Goal: Task Accomplishment & Management: Use online tool/utility

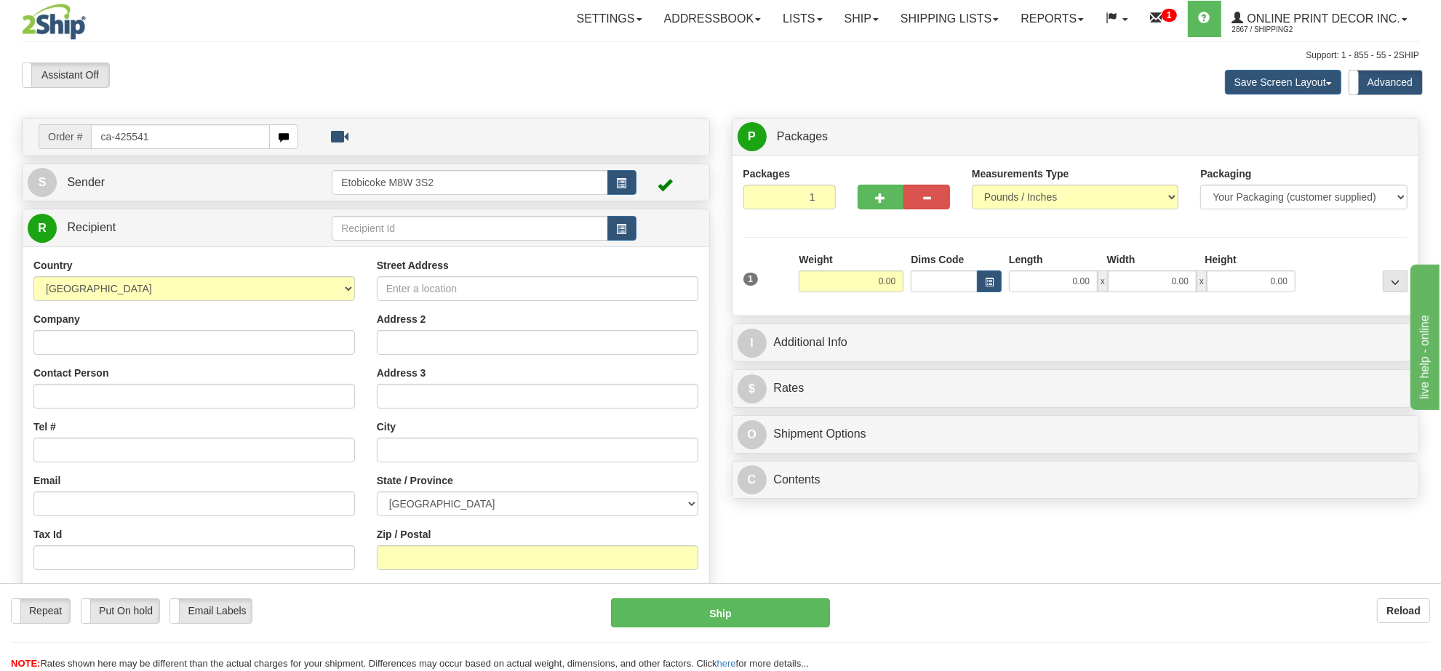
type input "ca-425541"
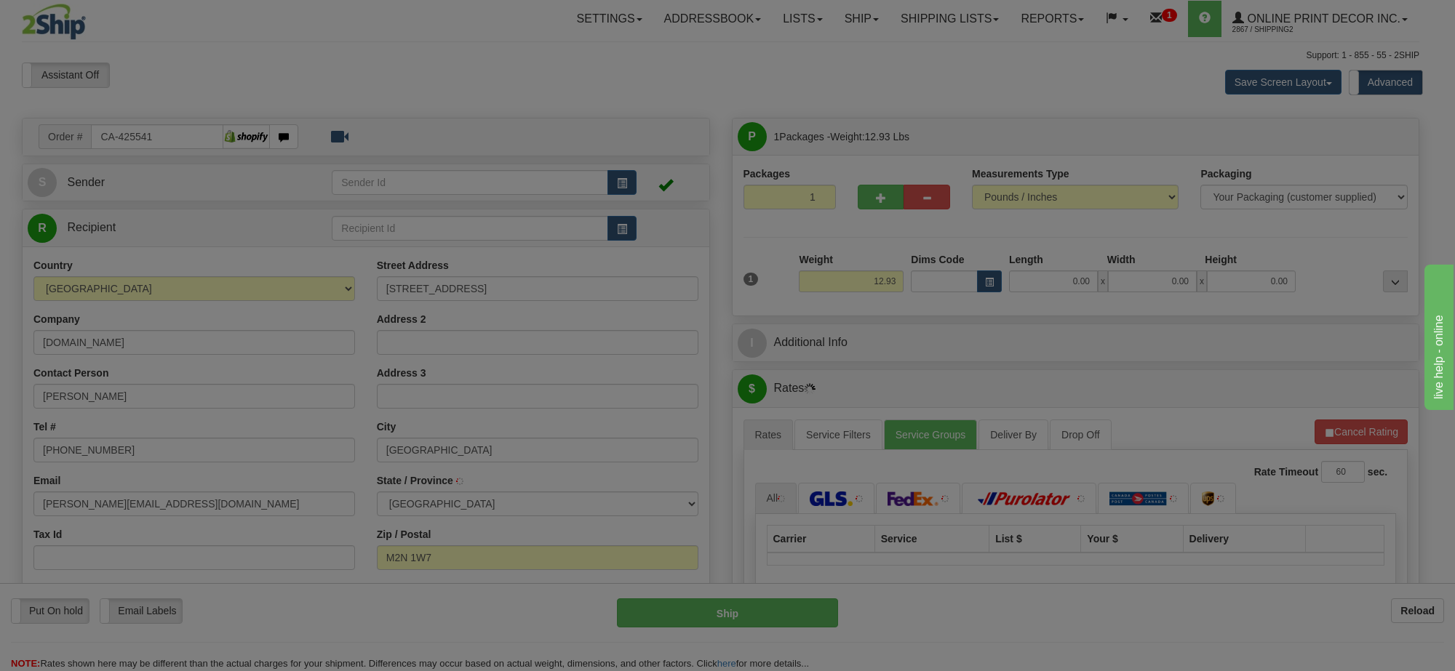
type input "NORTH YORK"
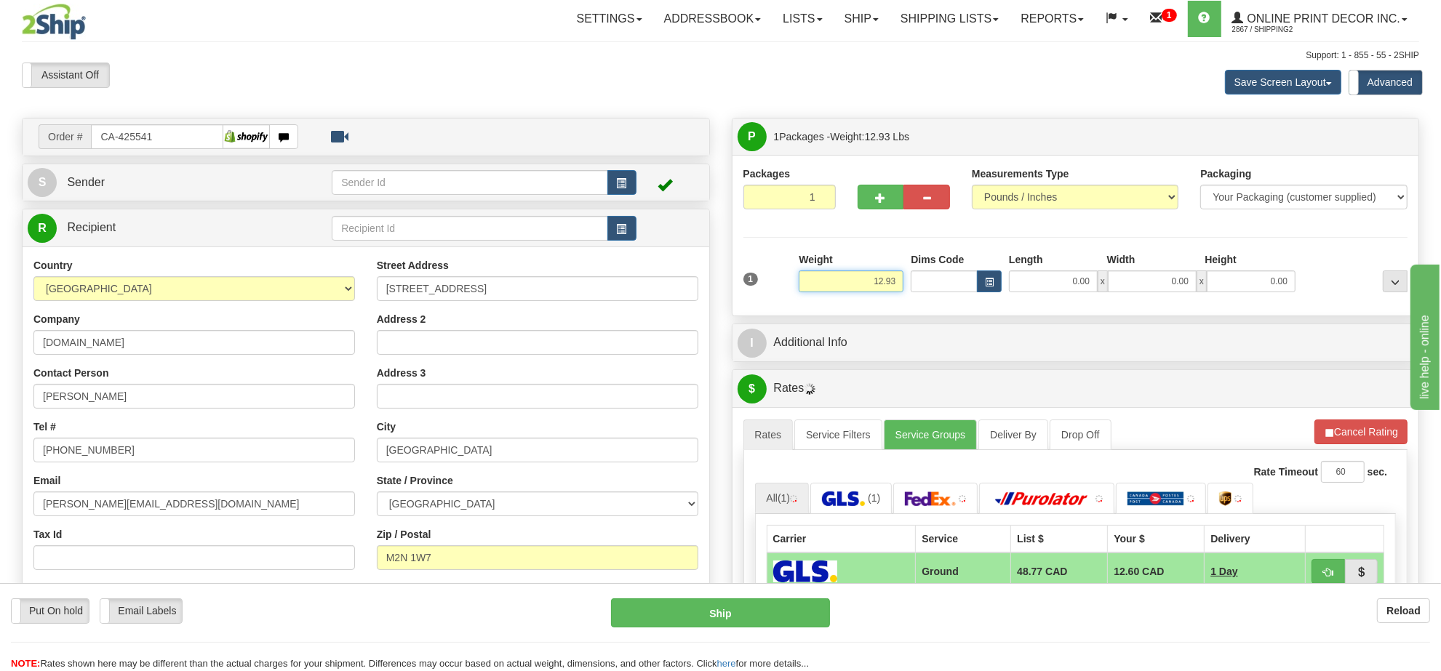
click at [860, 284] on input "12.93" at bounding box center [851, 282] width 105 height 22
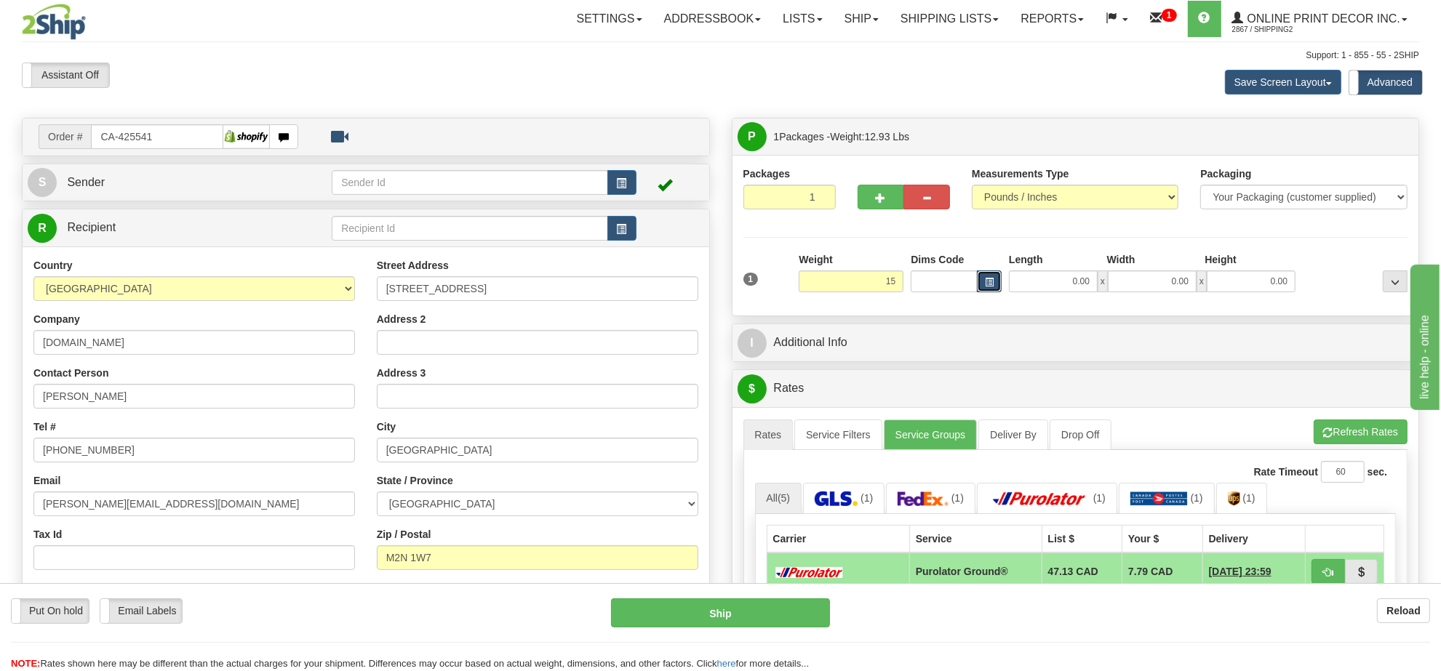
click at [997, 277] on button "button" at bounding box center [989, 282] width 25 height 22
type input "15.00"
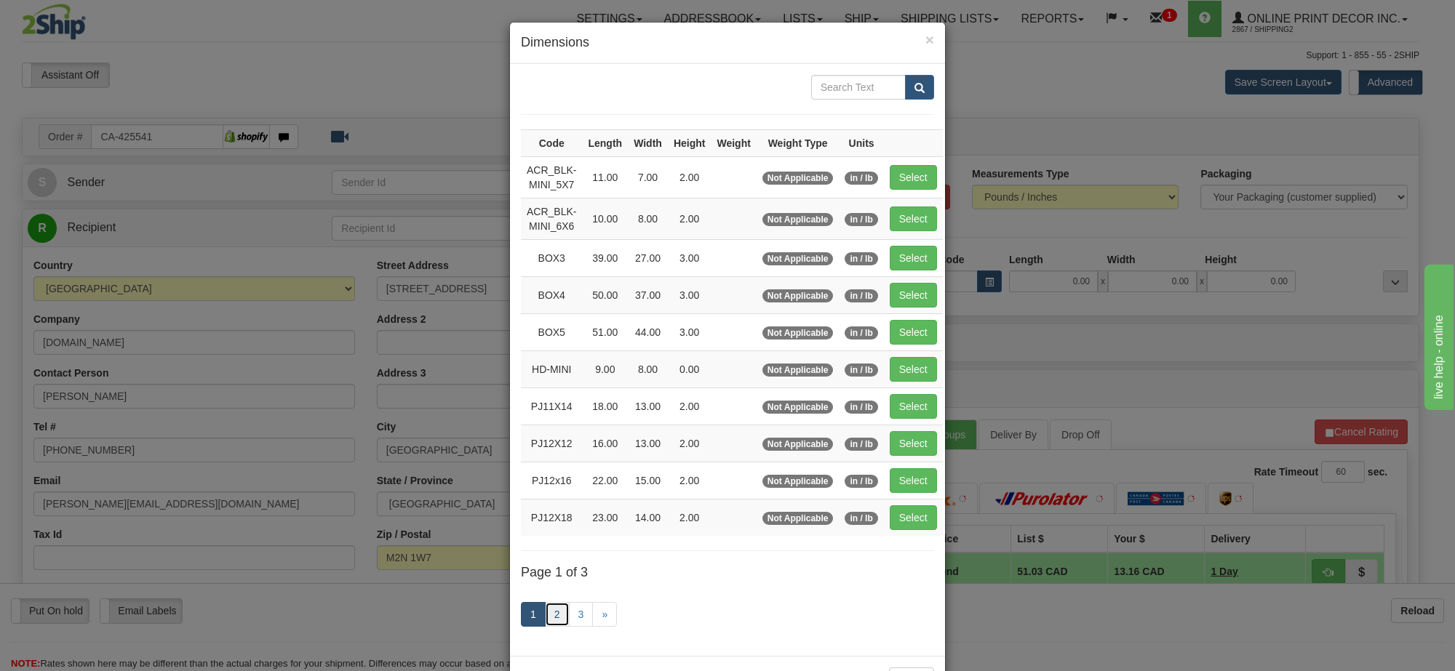
click at [549, 620] on link "2" at bounding box center [557, 614] width 25 height 25
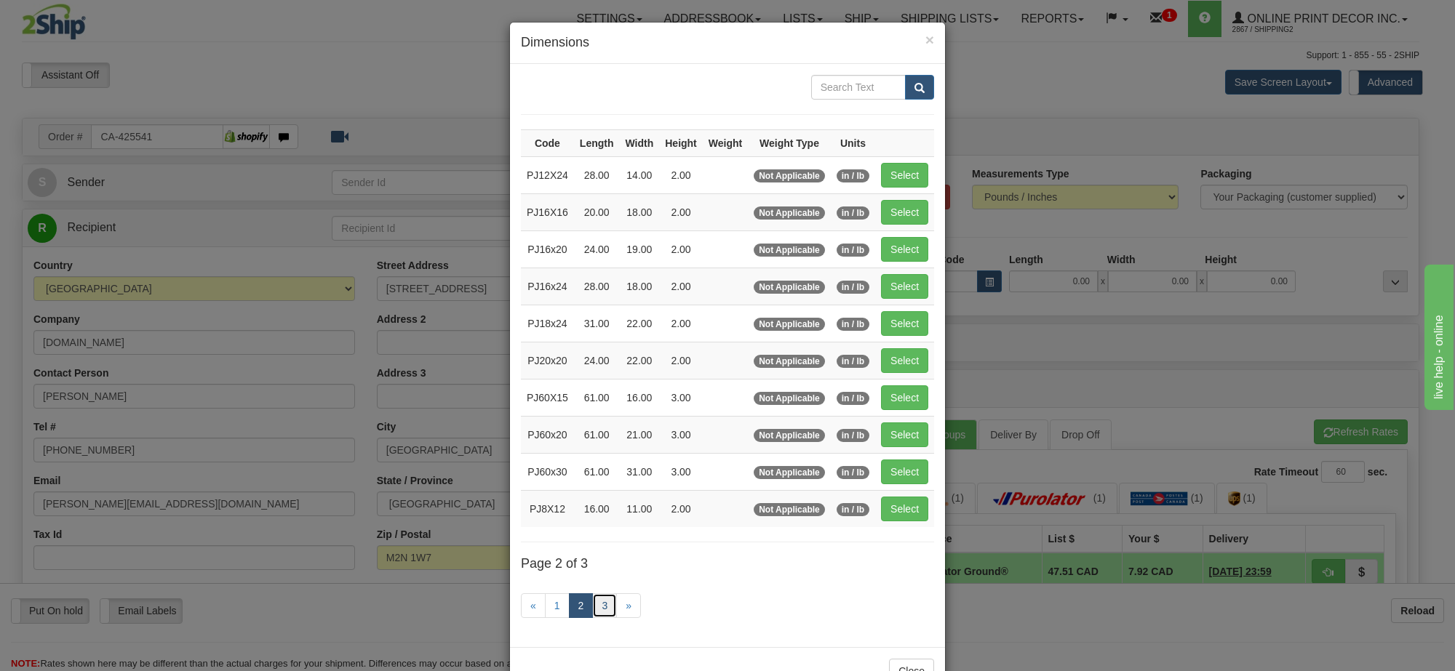
click at [592, 611] on link "3" at bounding box center [604, 606] width 25 height 25
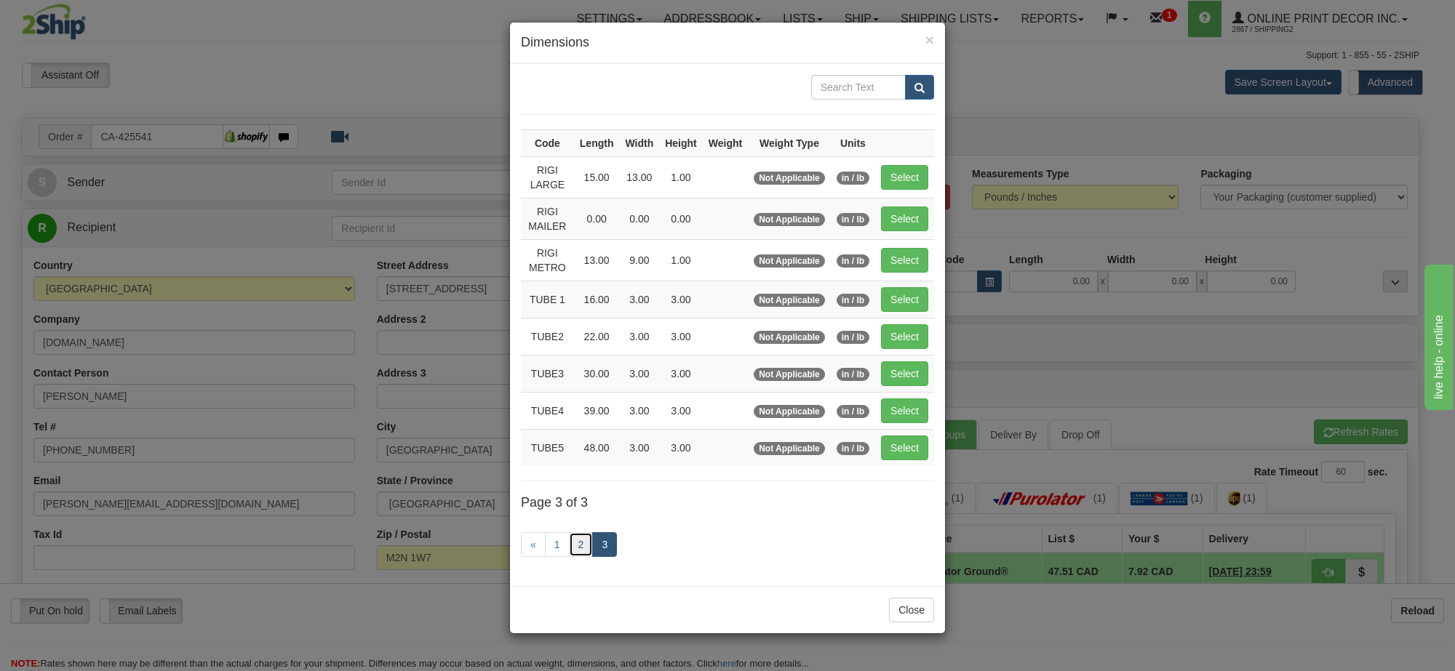
click at [579, 554] on link "2" at bounding box center [581, 545] width 25 height 25
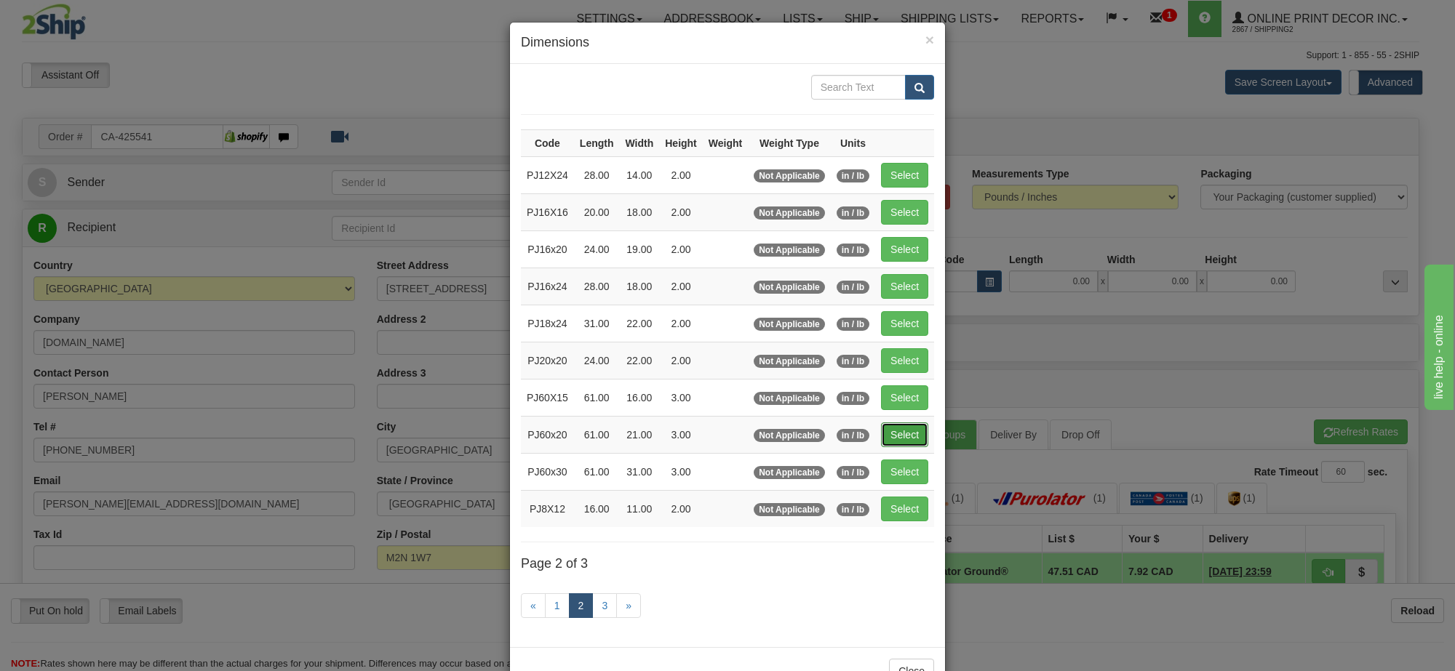
click at [892, 429] on button "Select" at bounding box center [904, 435] width 47 height 25
type input "PJ60x20"
type input "61.00"
type input "21.00"
type input "3.00"
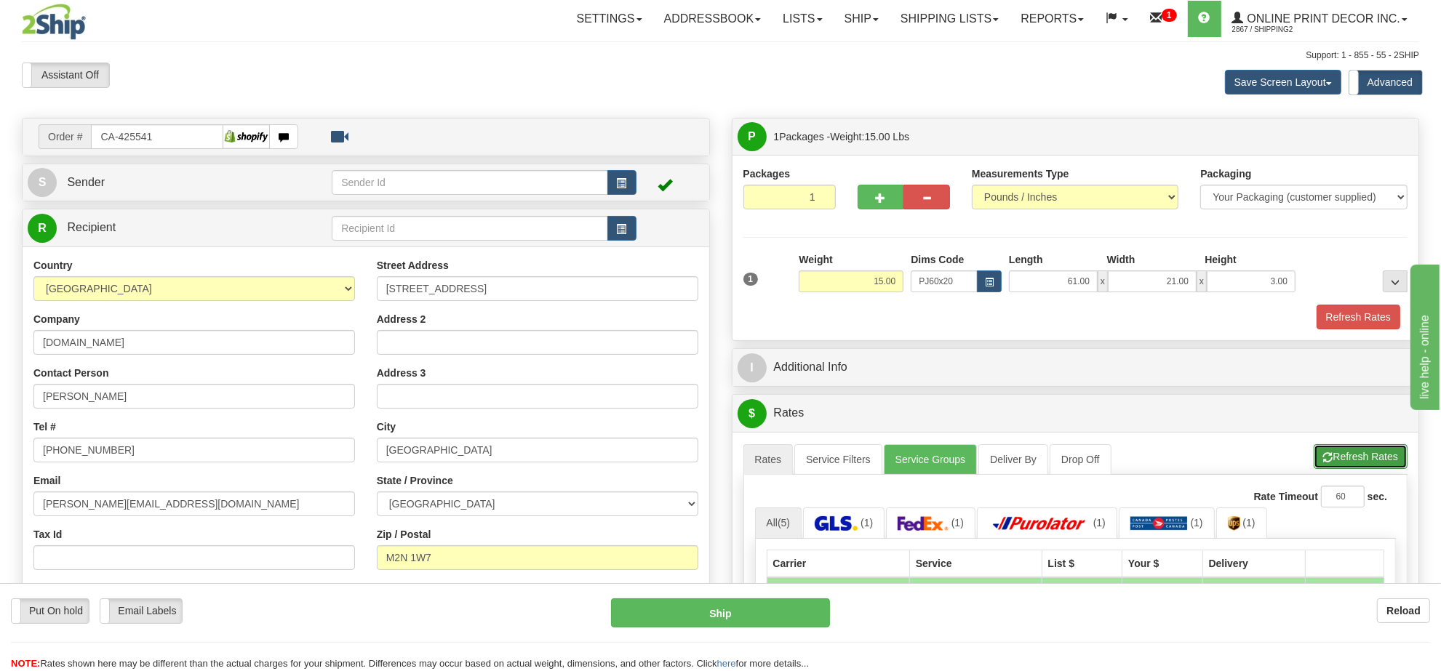
click at [1368, 460] on button "Refresh Rates" at bounding box center [1361, 456] width 94 height 25
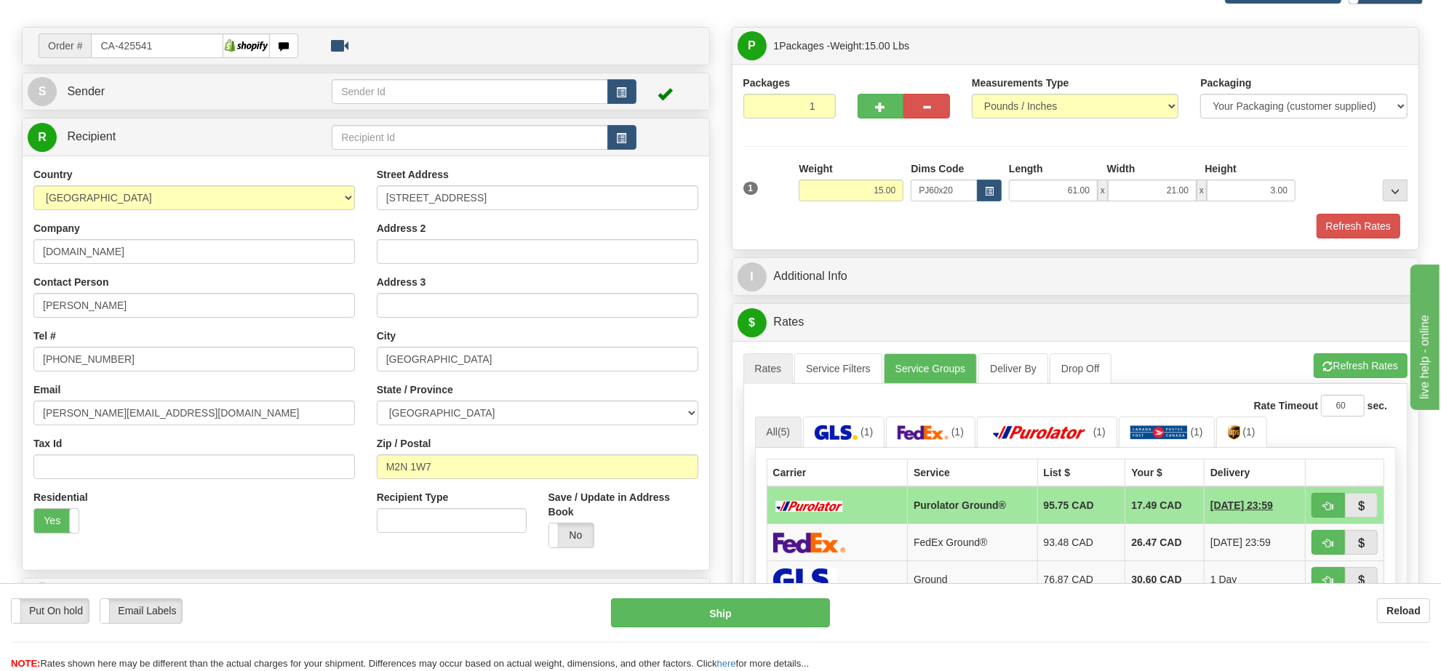
scroll to position [273, 0]
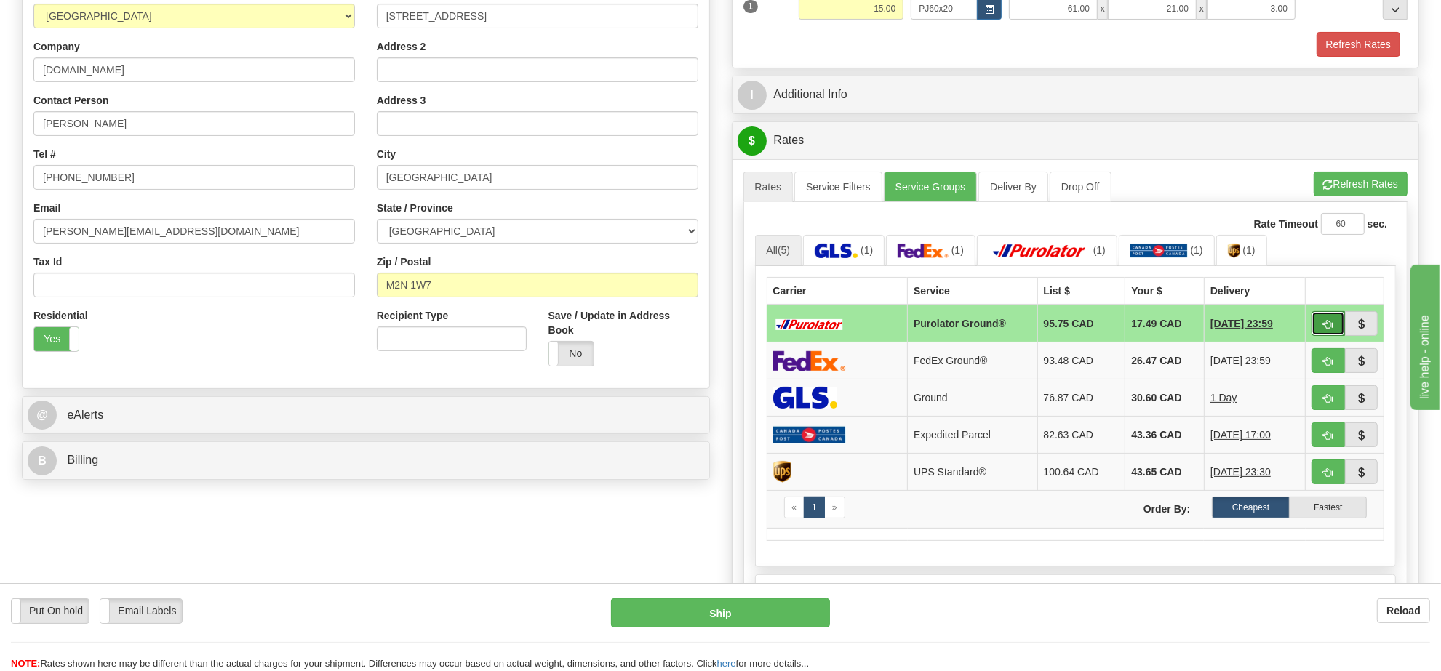
click at [1320, 321] on button "button" at bounding box center [1328, 323] width 33 height 25
type input "260"
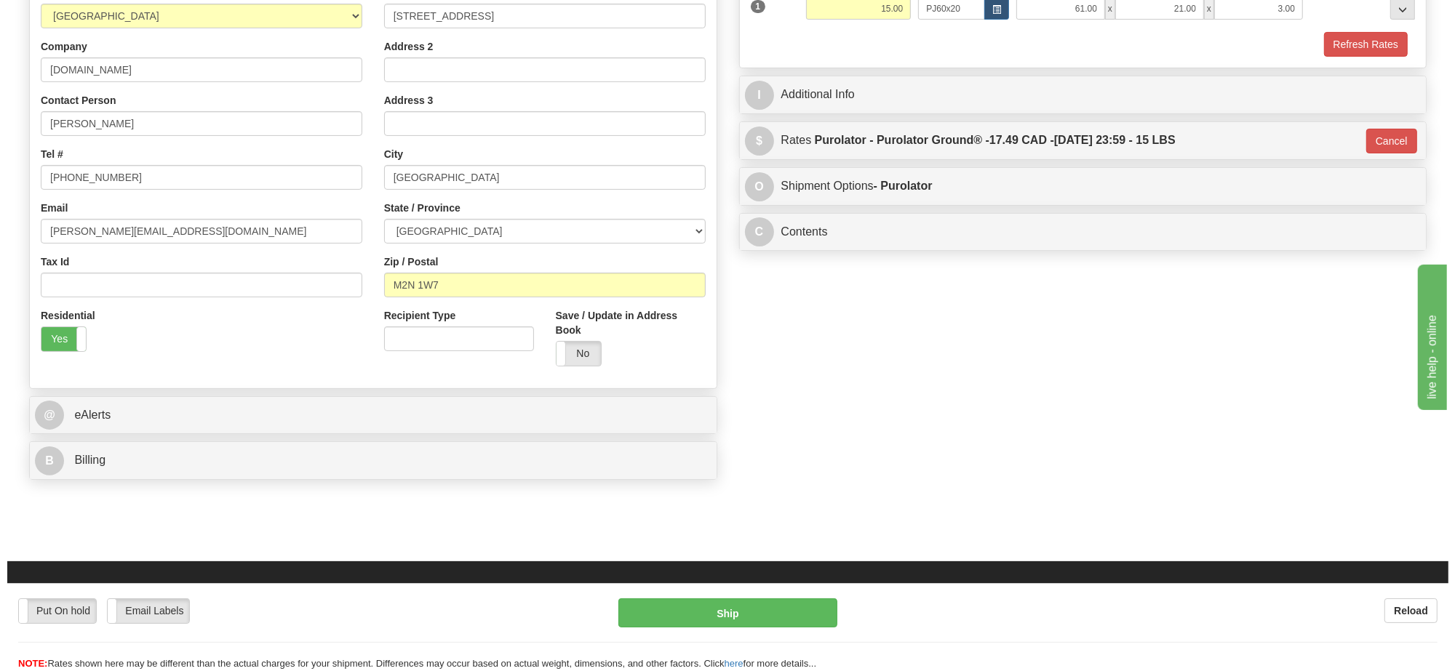
scroll to position [91, 0]
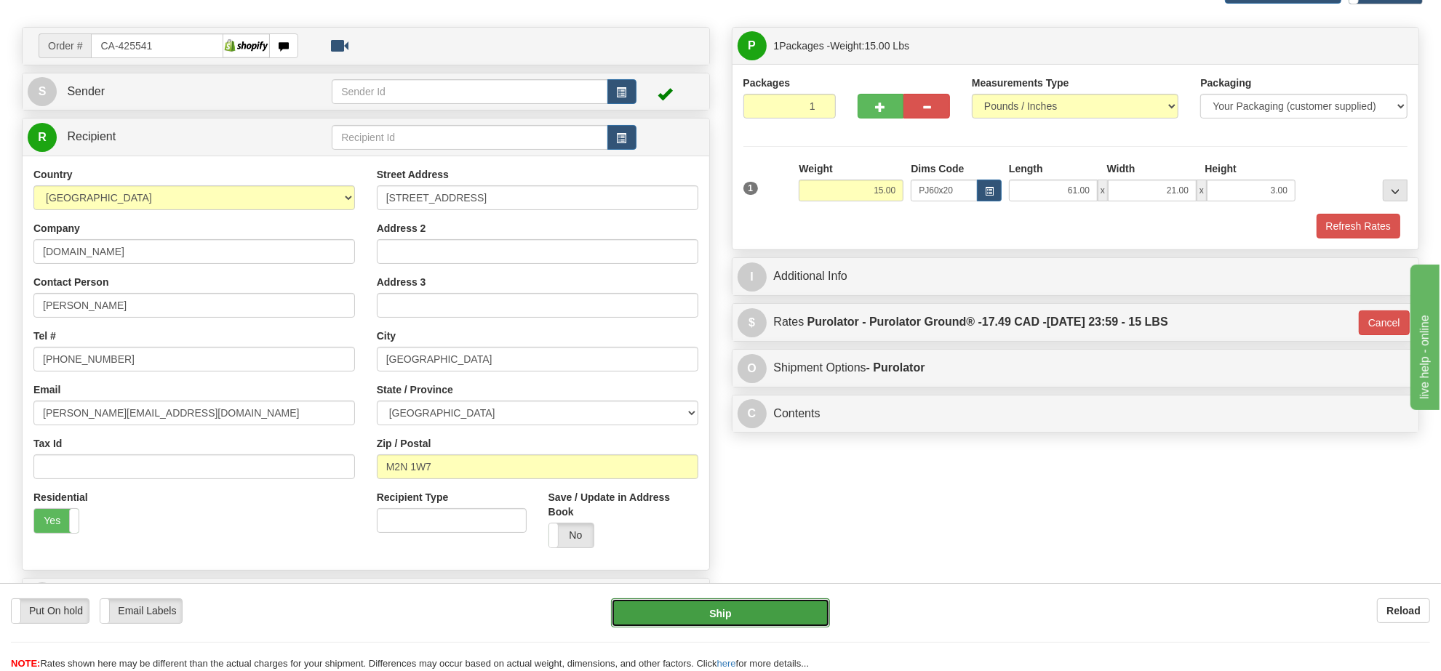
click at [760, 611] on button "Ship" at bounding box center [720, 613] width 218 height 29
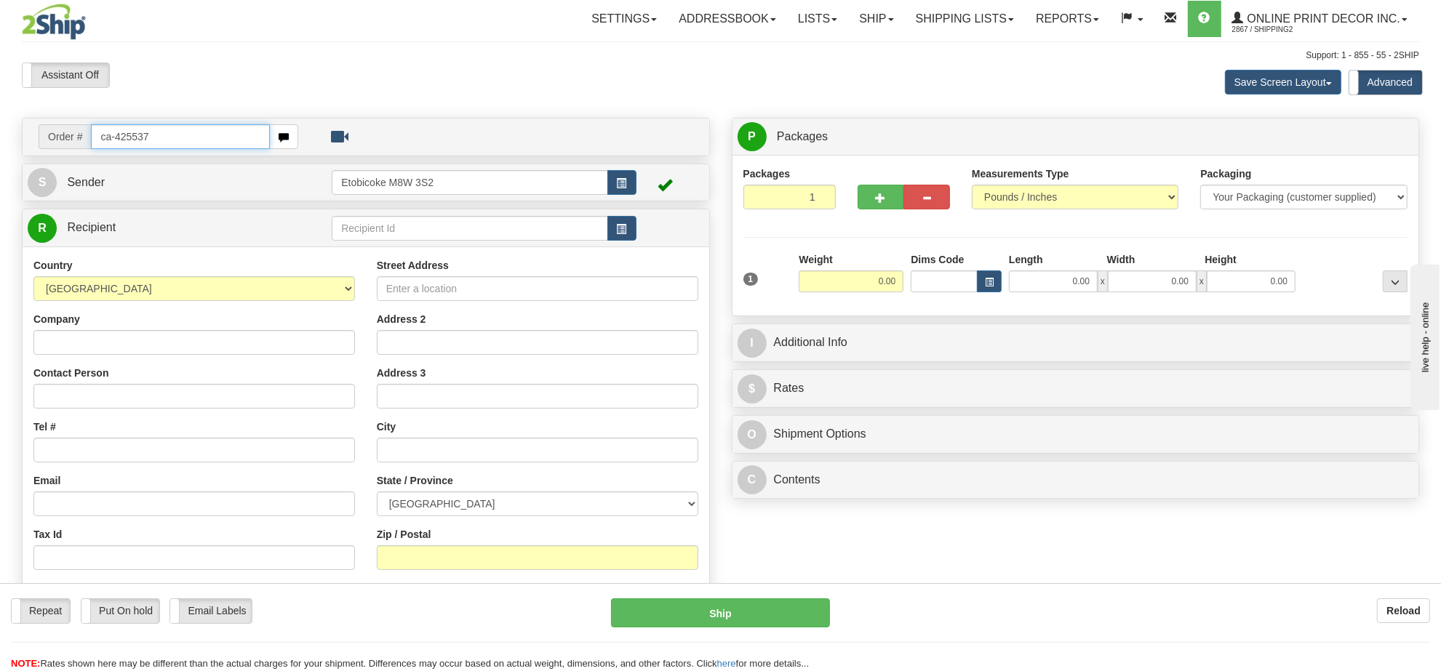
type input "ca-425537"
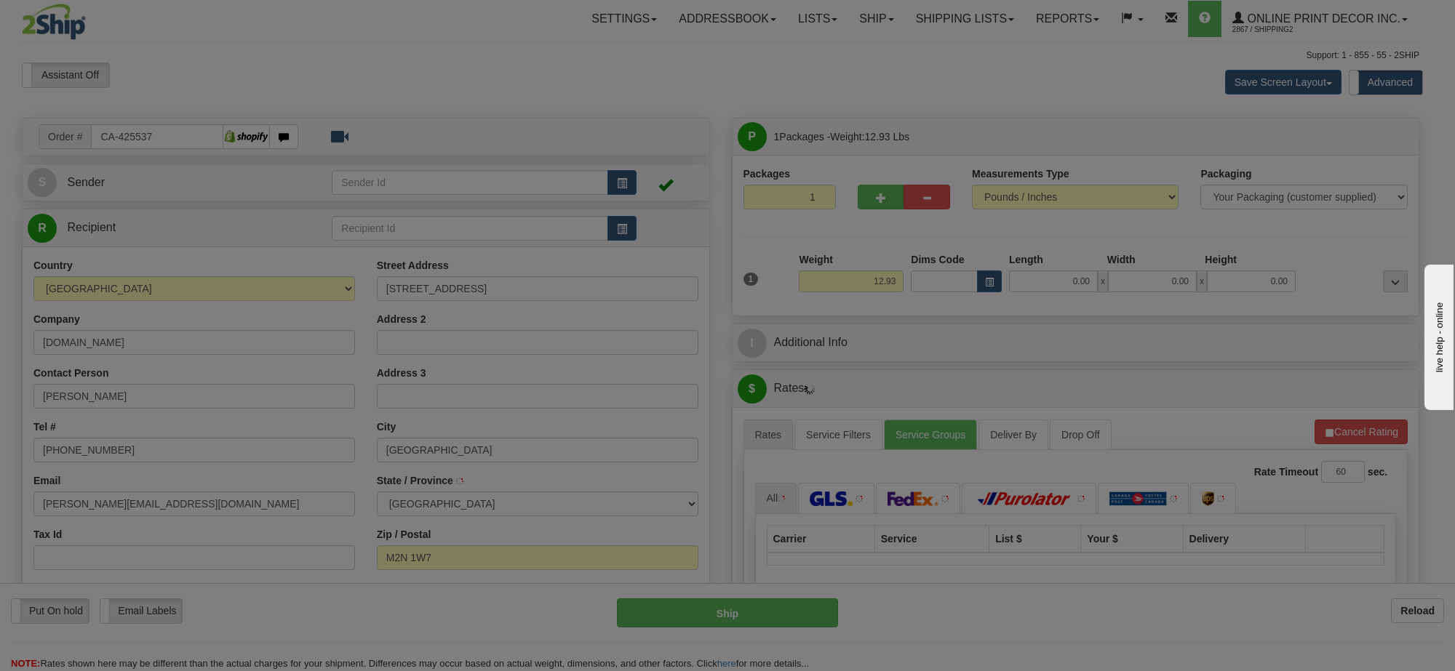
type input "NORTH YORK"
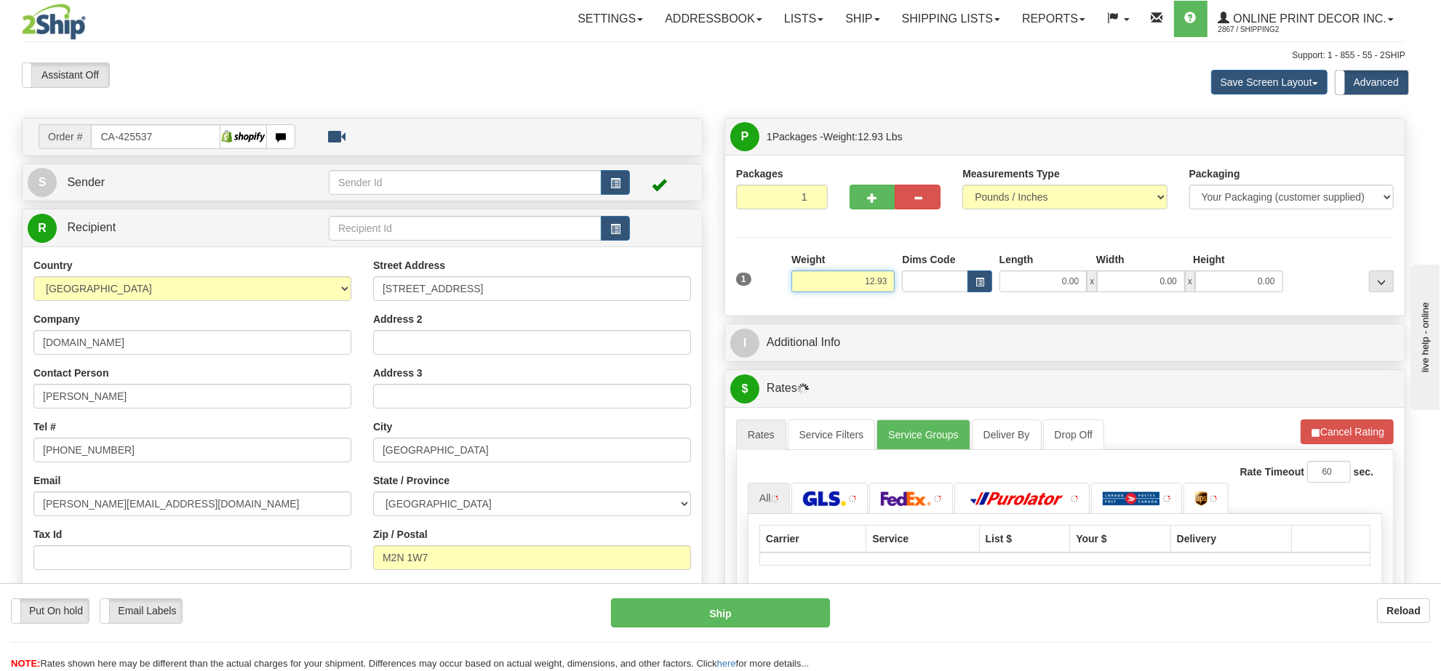
click at [870, 292] on input "12.93" at bounding box center [843, 282] width 103 height 22
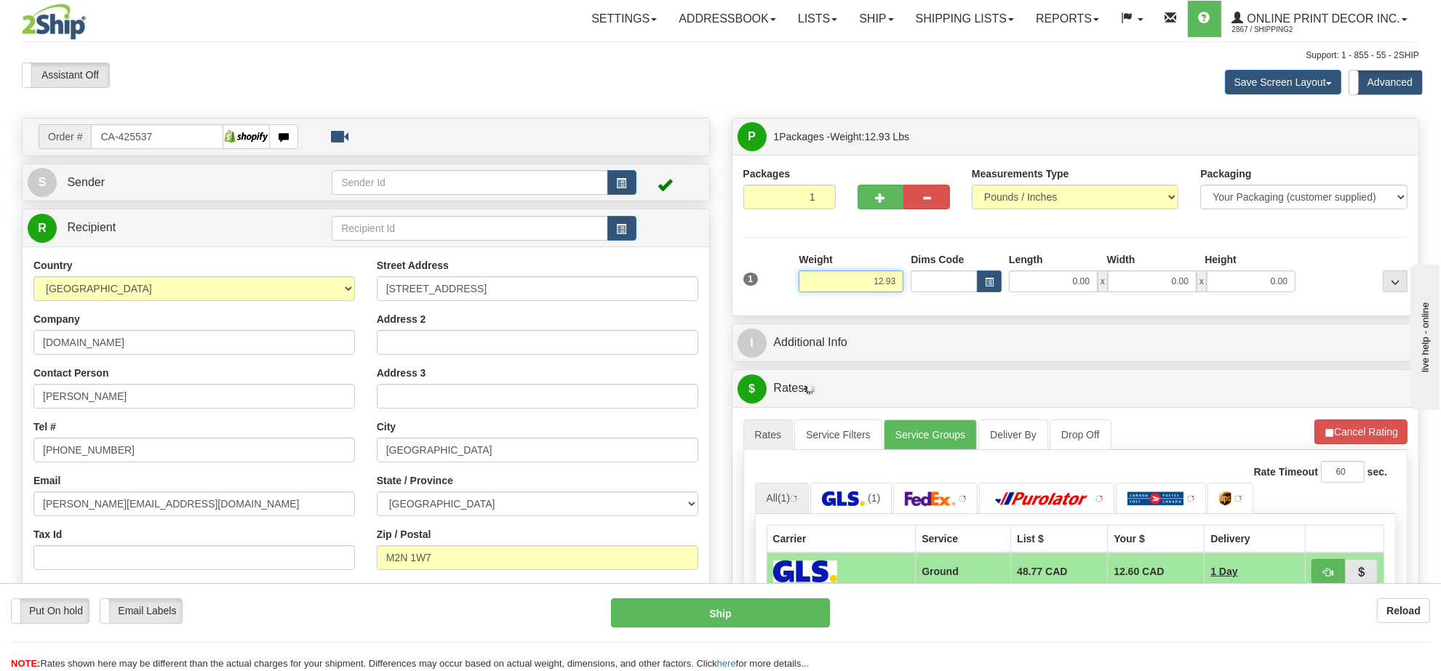
click at [870, 292] on input "12.93" at bounding box center [851, 282] width 105 height 22
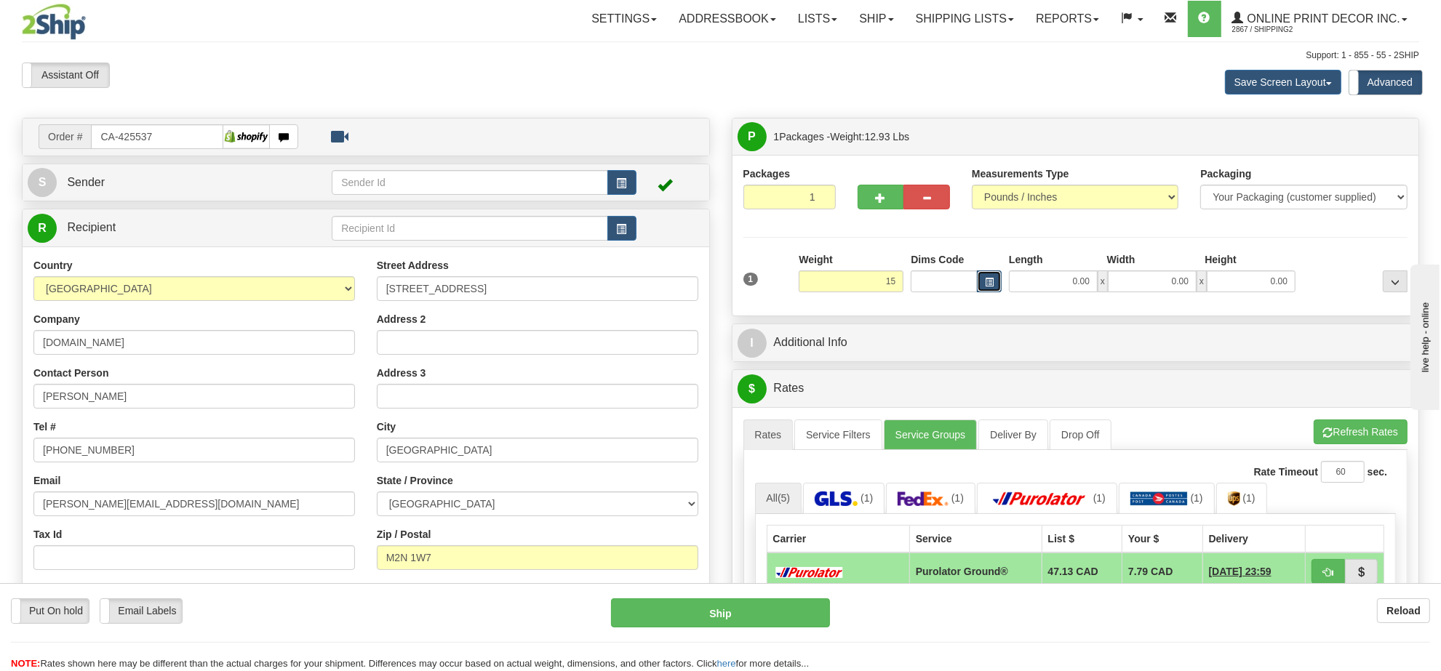
click at [983, 284] on button "button" at bounding box center [989, 282] width 25 height 22
type input "15.00"
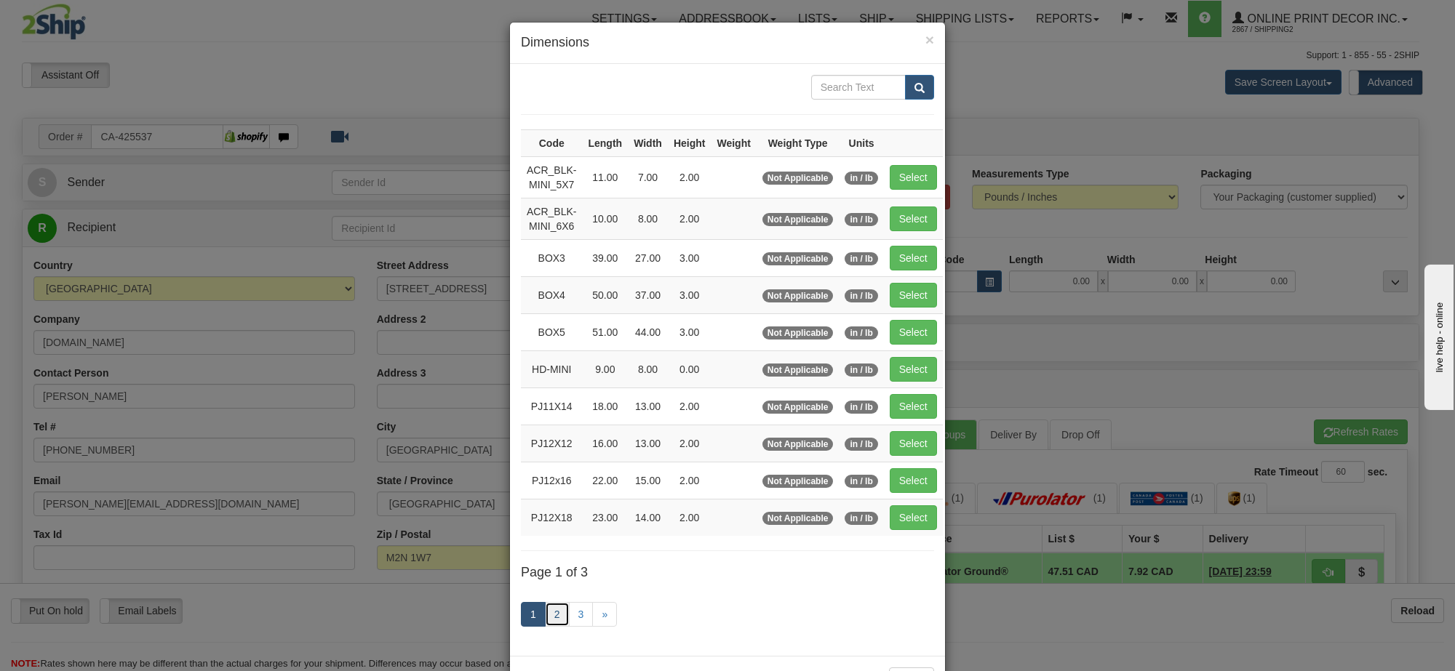
click at [551, 617] on link "2" at bounding box center [557, 614] width 25 height 25
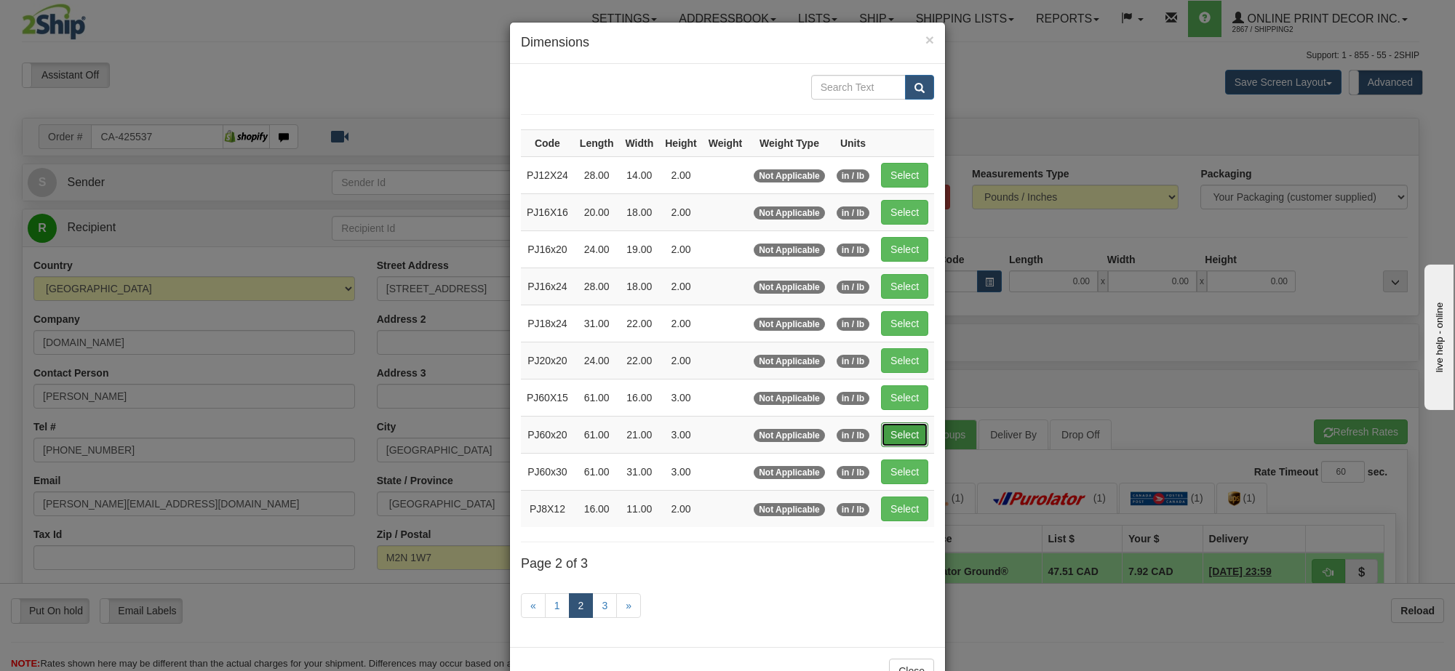
click at [906, 444] on button "Select" at bounding box center [904, 435] width 47 height 25
type input "PJ60x20"
type input "61.00"
type input "21.00"
type input "3.00"
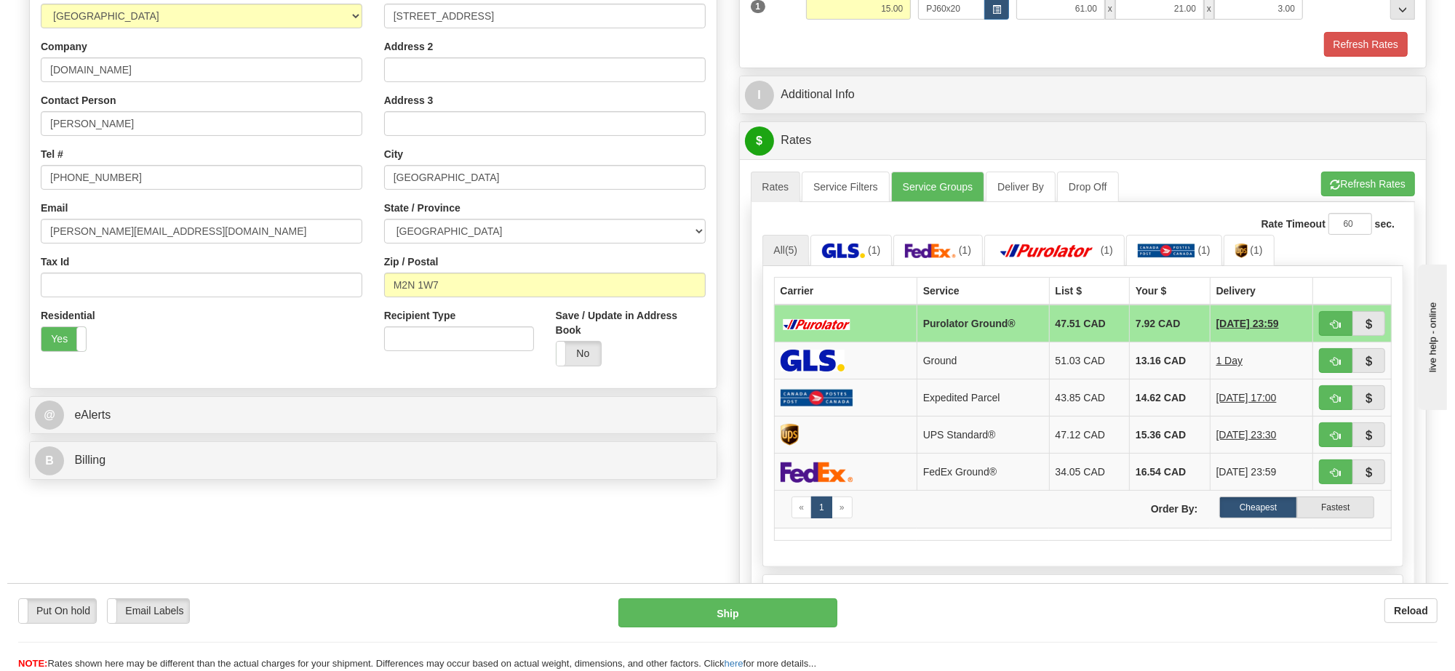
scroll to position [182, 0]
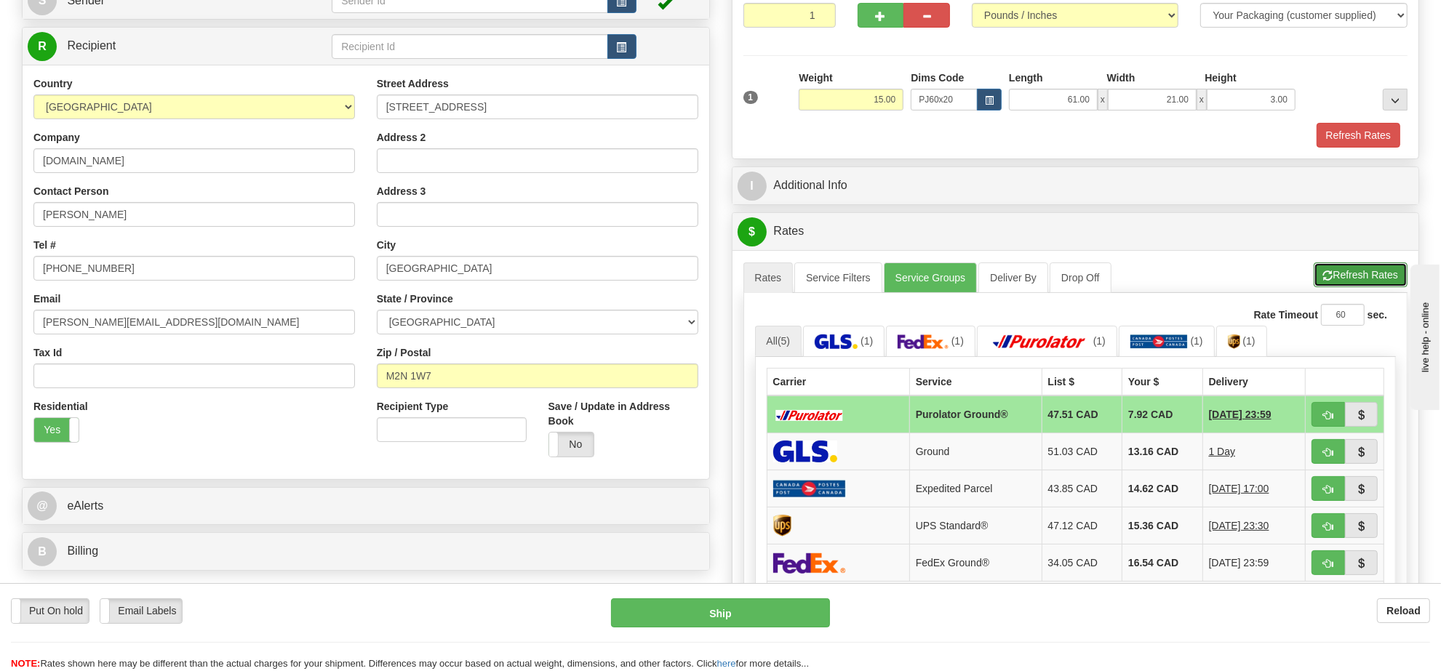
click at [1355, 273] on button "Refresh Rates" at bounding box center [1361, 275] width 94 height 25
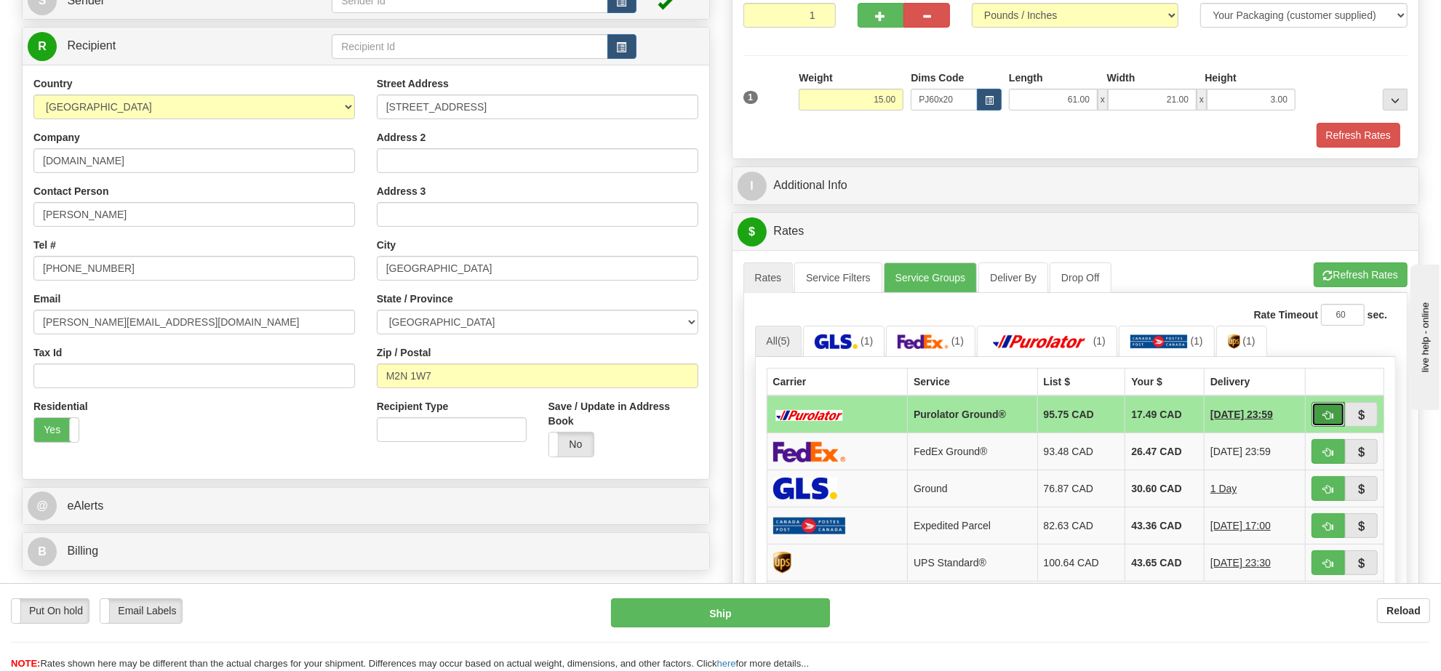
click at [1323, 412] on button "button" at bounding box center [1328, 414] width 33 height 25
type input "260"
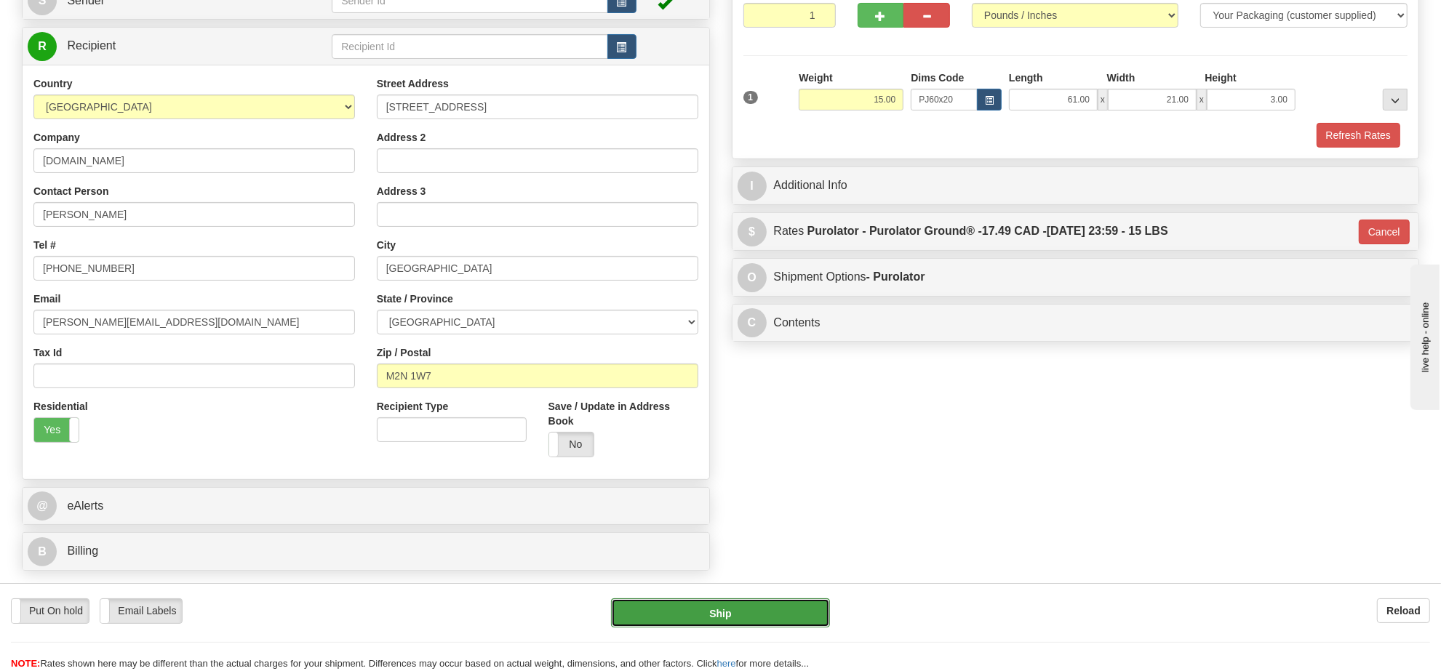
click at [778, 611] on button "Ship" at bounding box center [720, 613] width 218 height 29
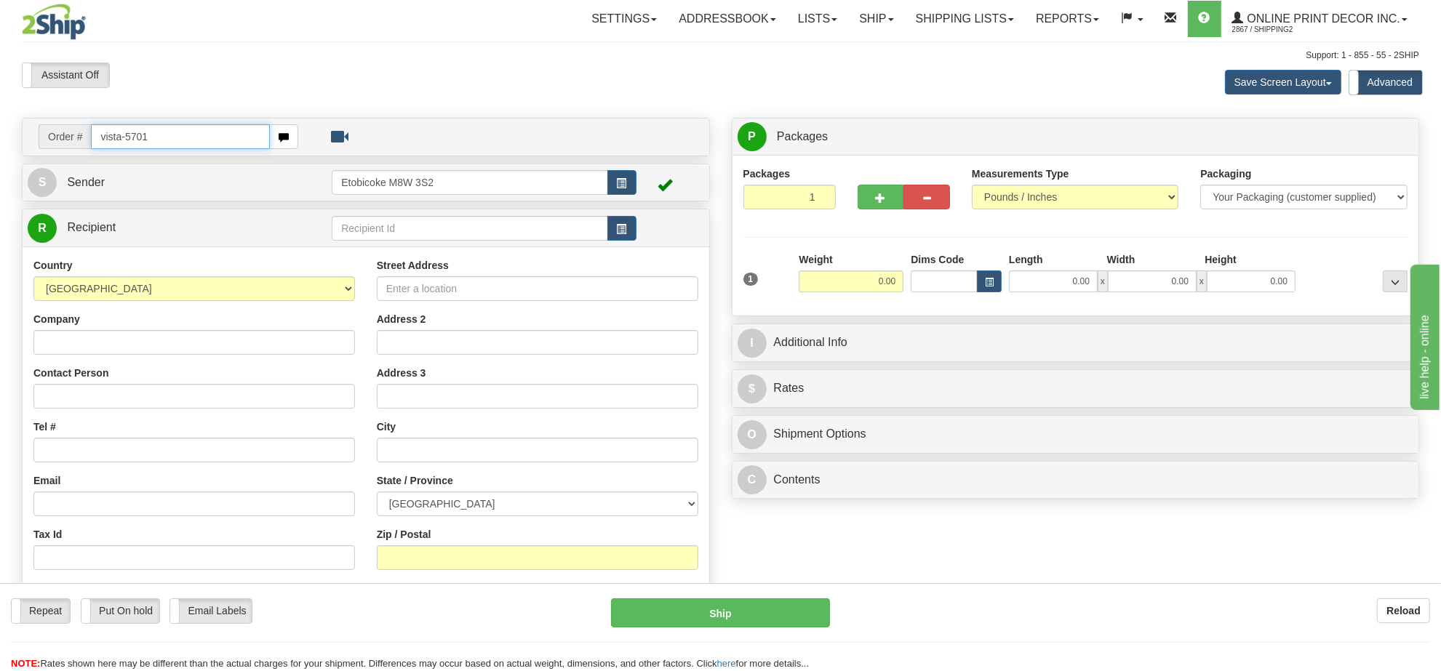
type input "vista-5701"
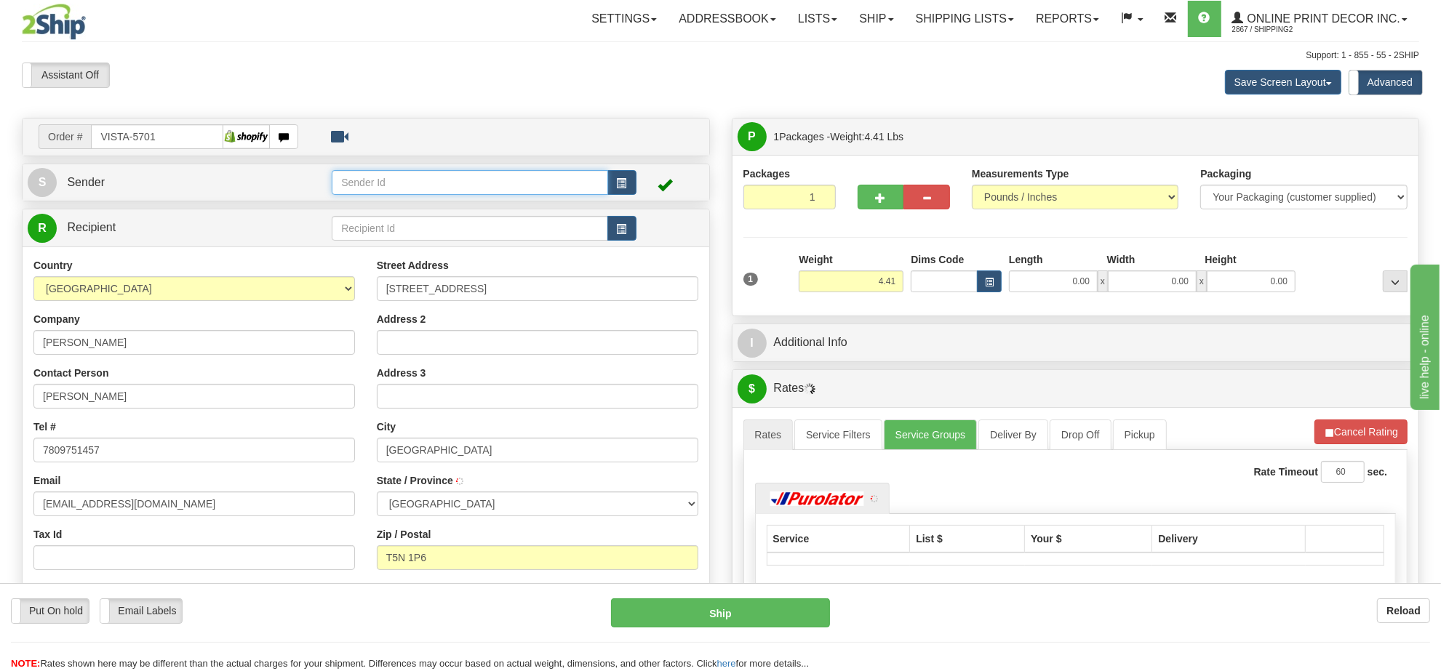
click at [605, 180] on input "text" at bounding box center [470, 182] width 276 height 25
click at [621, 184] on span "button" at bounding box center [622, 183] width 10 height 9
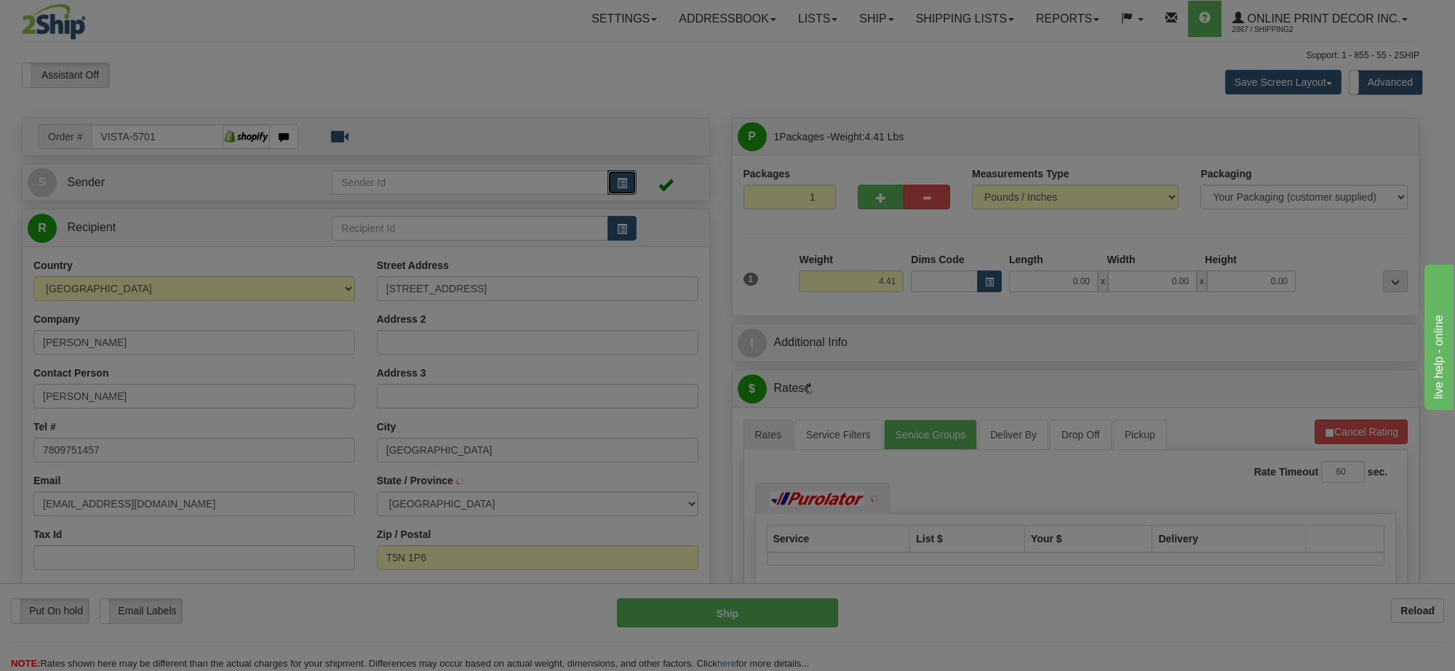
type input "EDMONTON"
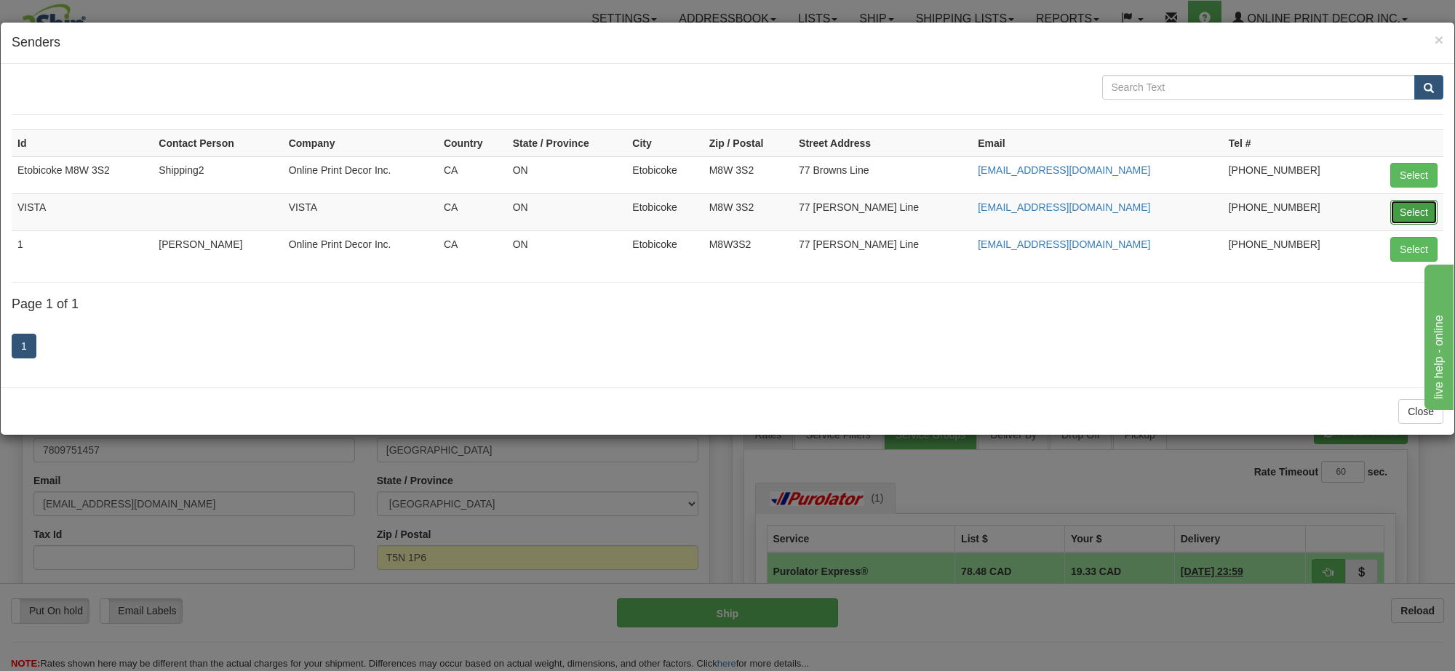
click at [1422, 220] on button "Select" at bounding box center [1413, 212] width 47 height 25
type input "VISTA"
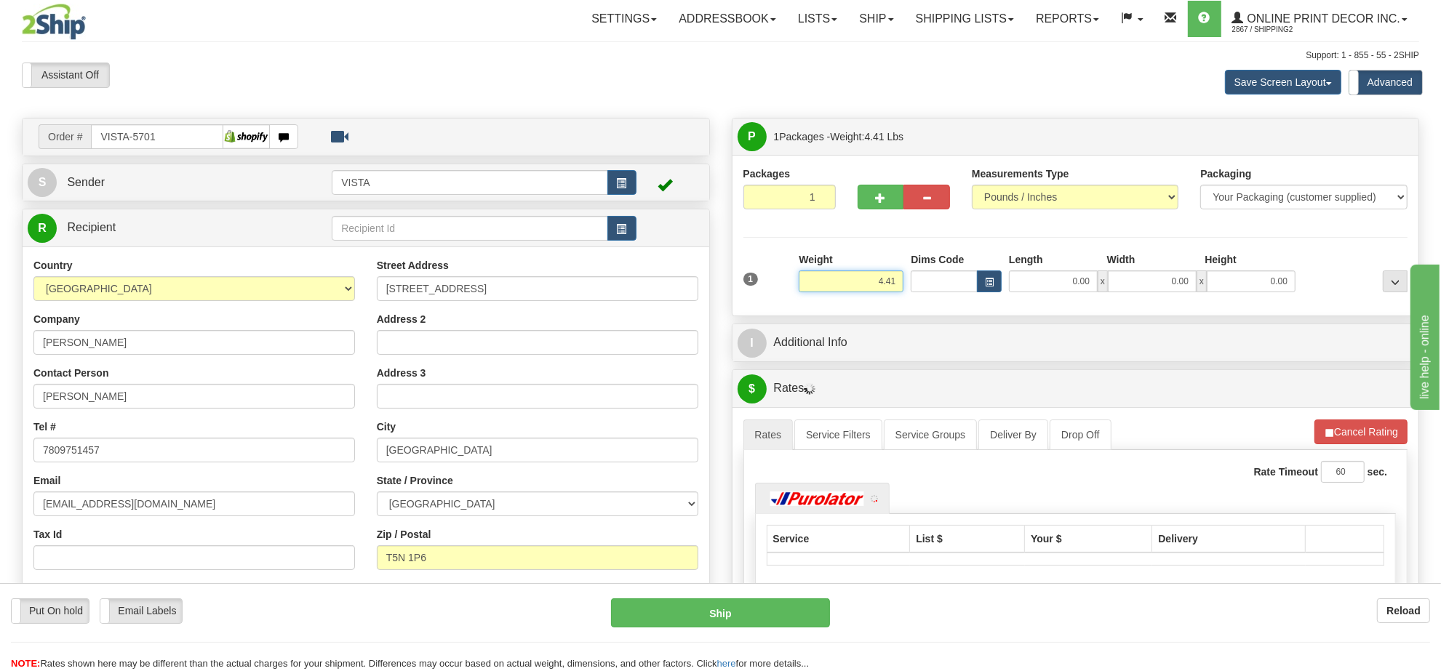
click at [886, 285] on input "4.41" at bounding box center [851, 282] width 105 height 22
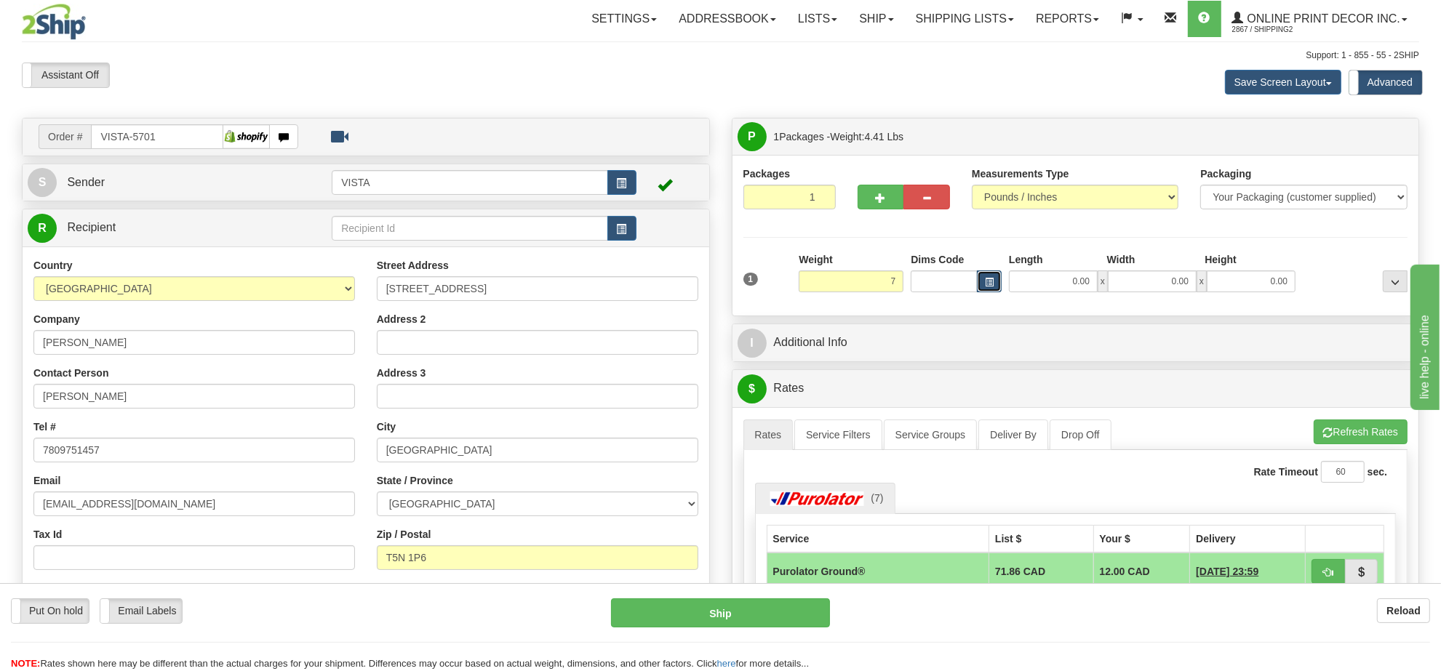
type input "7.00"
click at [992, 281] on span "button" at bounding box center [989, 283] width 9 height 8
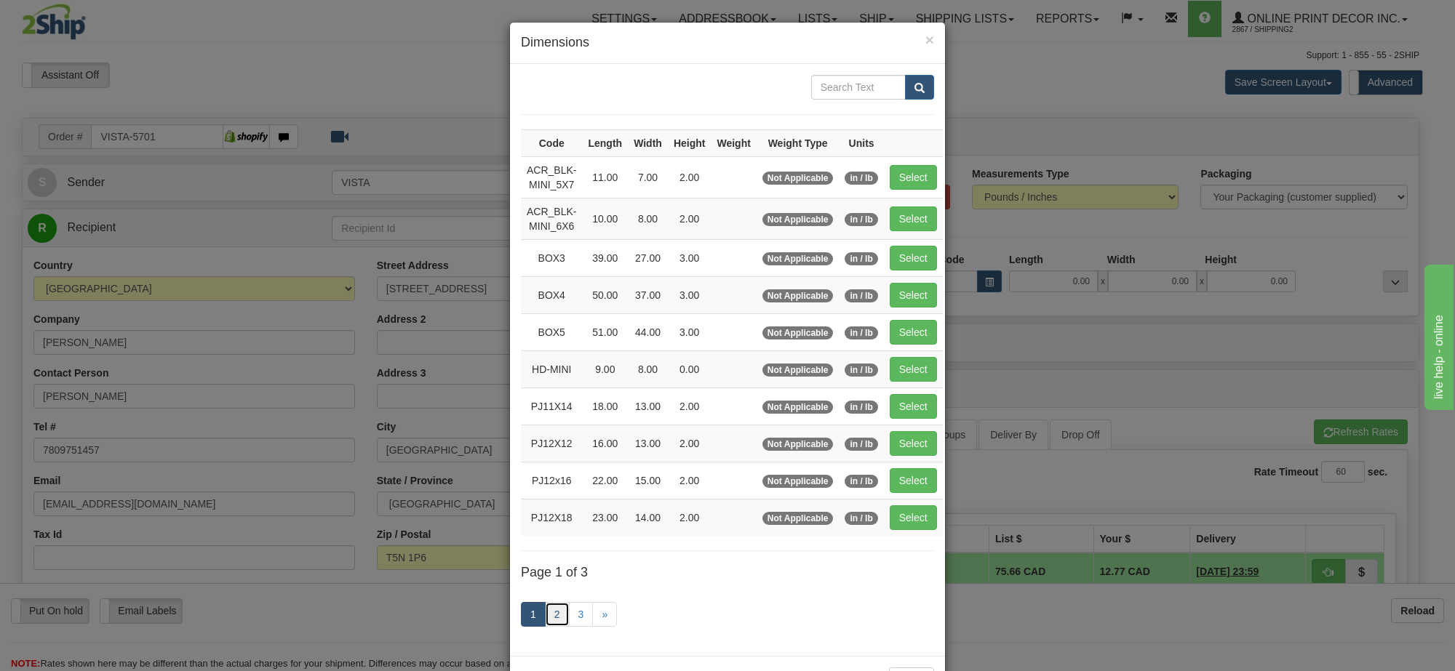
click at [550, 627] on link "2" at bounding box center [557, 614] width 25 height 25
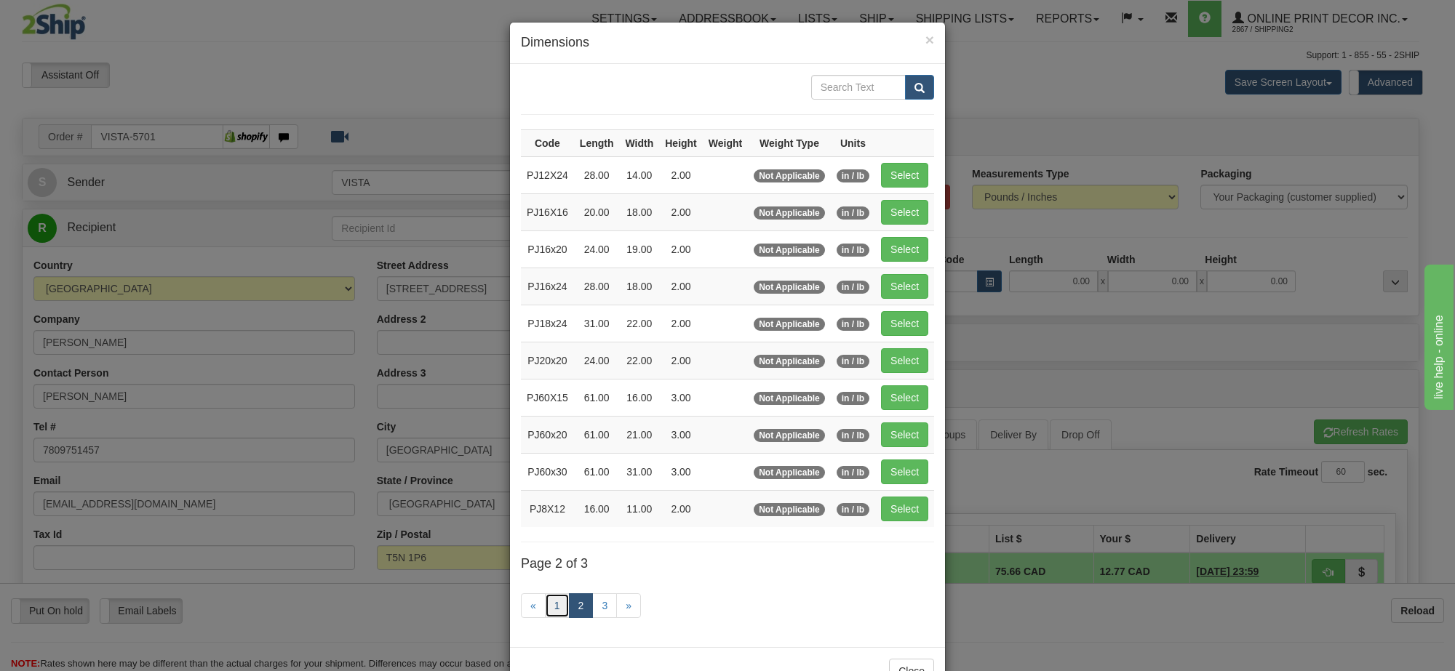
click at [554, 601] on link "1" at bounding box center [557, 606] width 25 height 25
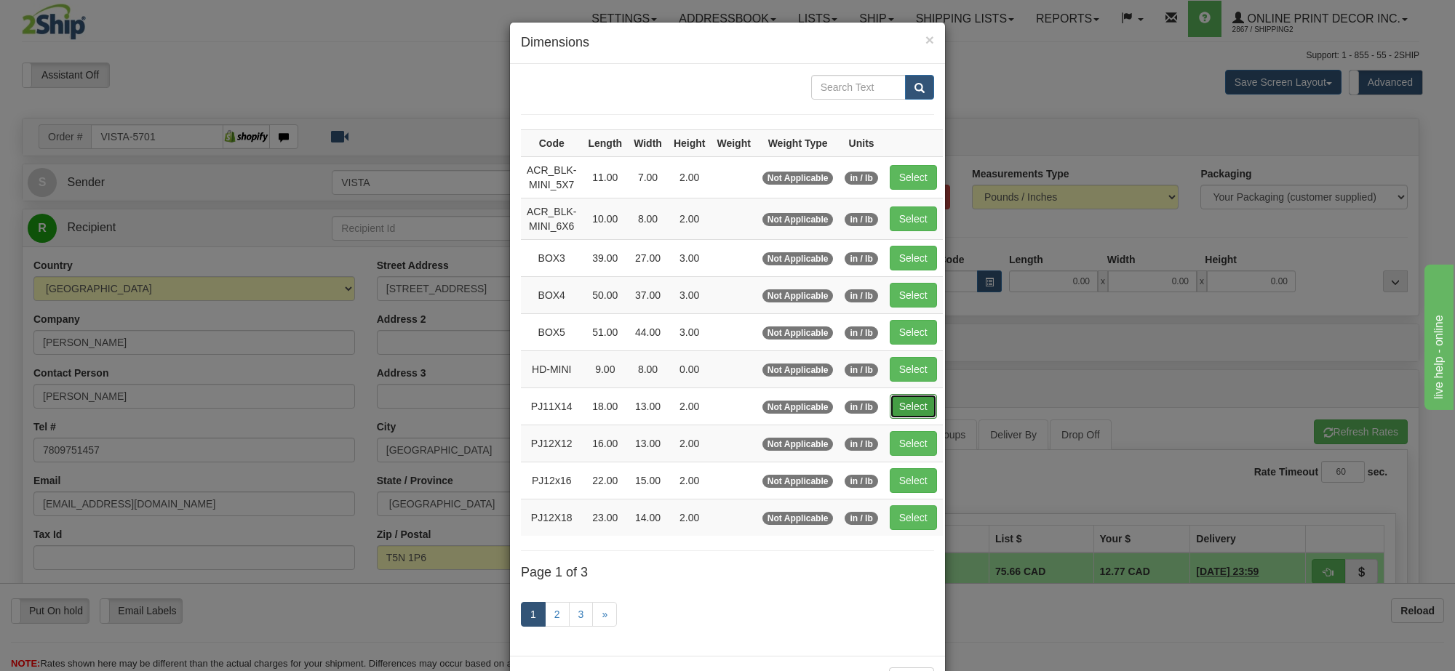
drag, startPoint x: 892, startPoint y: 409, endPoint x: 1280, endPoint y: 466, distance: 392.6
click at [893, 409] on button "Select" at bounding box center [913, 406] width 47 height 25
type input "PJ11X14"
type input "18.00"
type input "13.00"
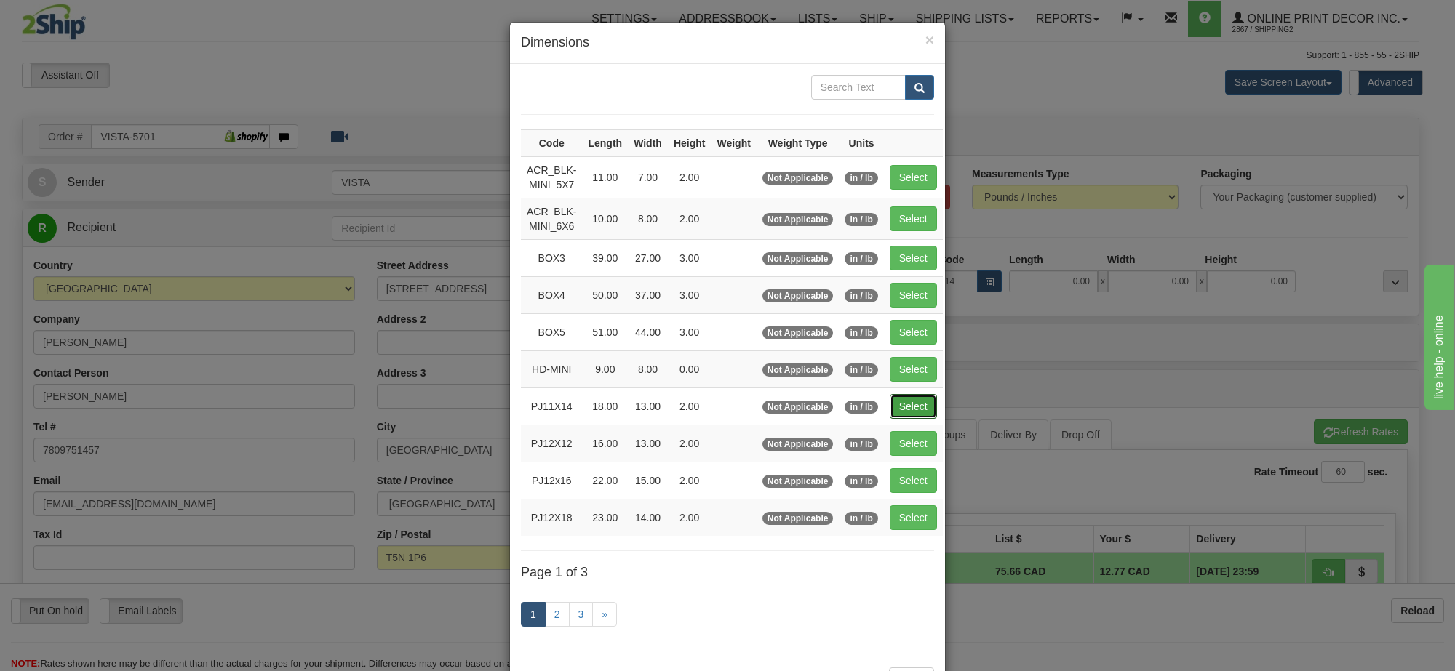
type input "2.00"
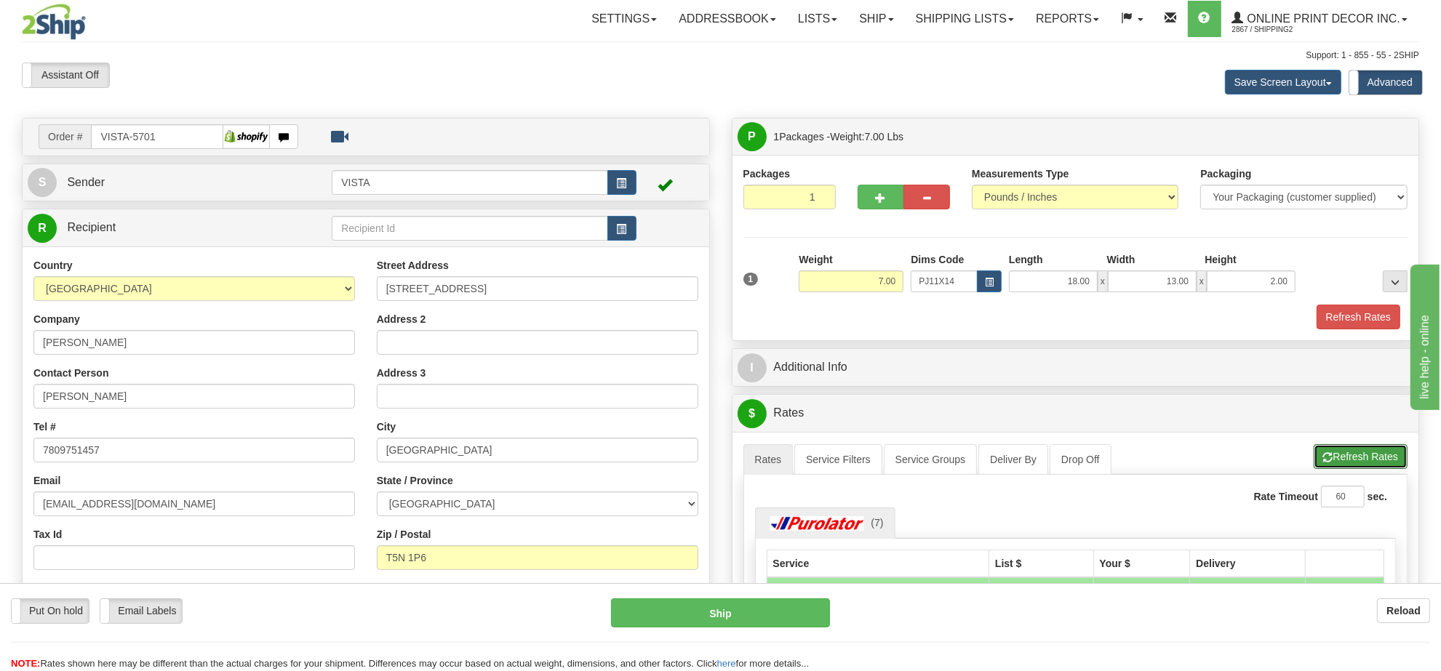
drag, startPoint x: 1366, startPoint y: 464, endPoint x: 1329, endPoint y: 420, distance: 56.8
click at [1365, 464] on button "Refresh Rates" at bounding box center [1361, 456] width 94 height 25
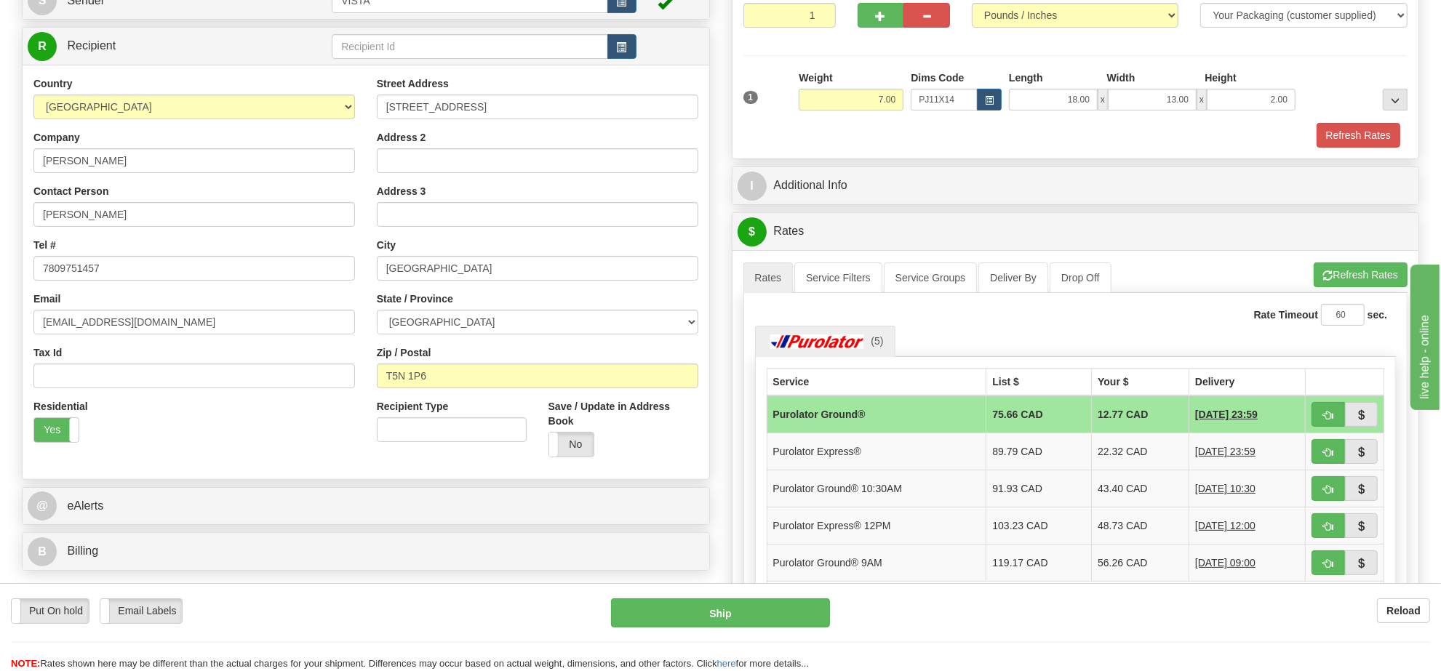
scroll to position [273, 0]
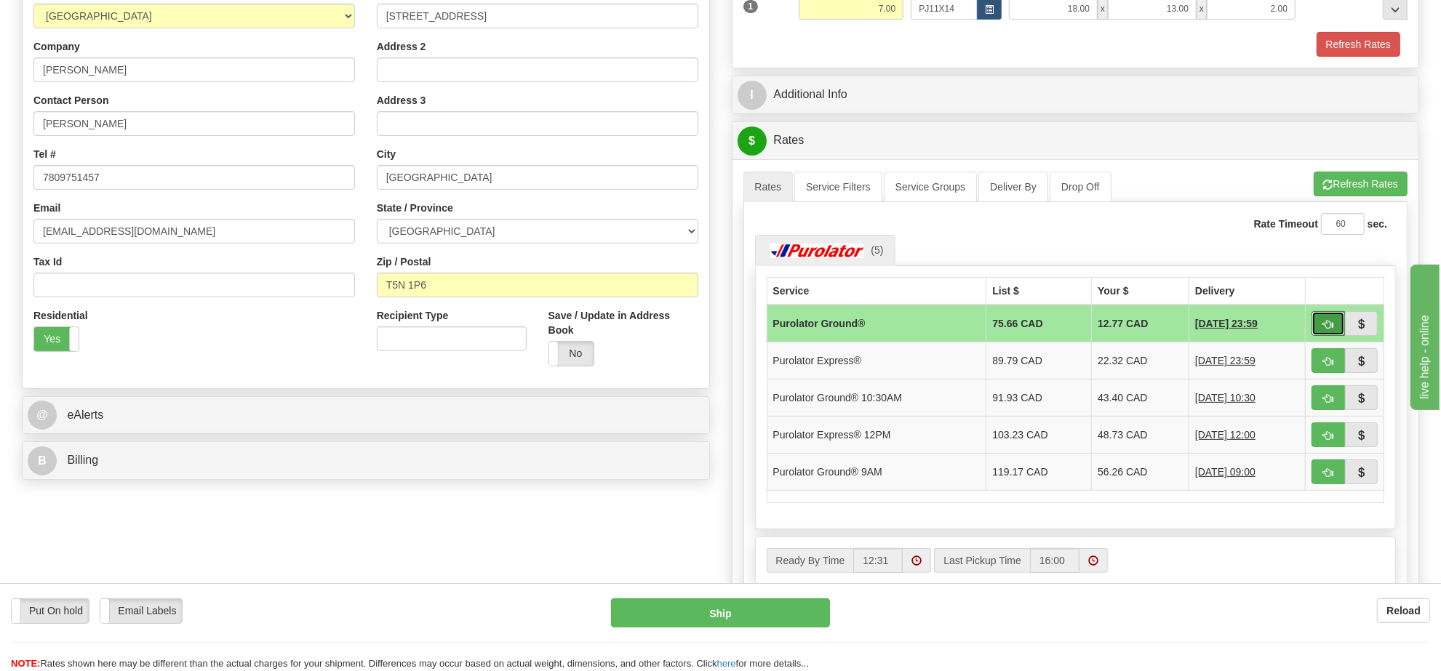
click at [1324, 327] on span "button" at bounding box center [1328, 324] width 10 height 9
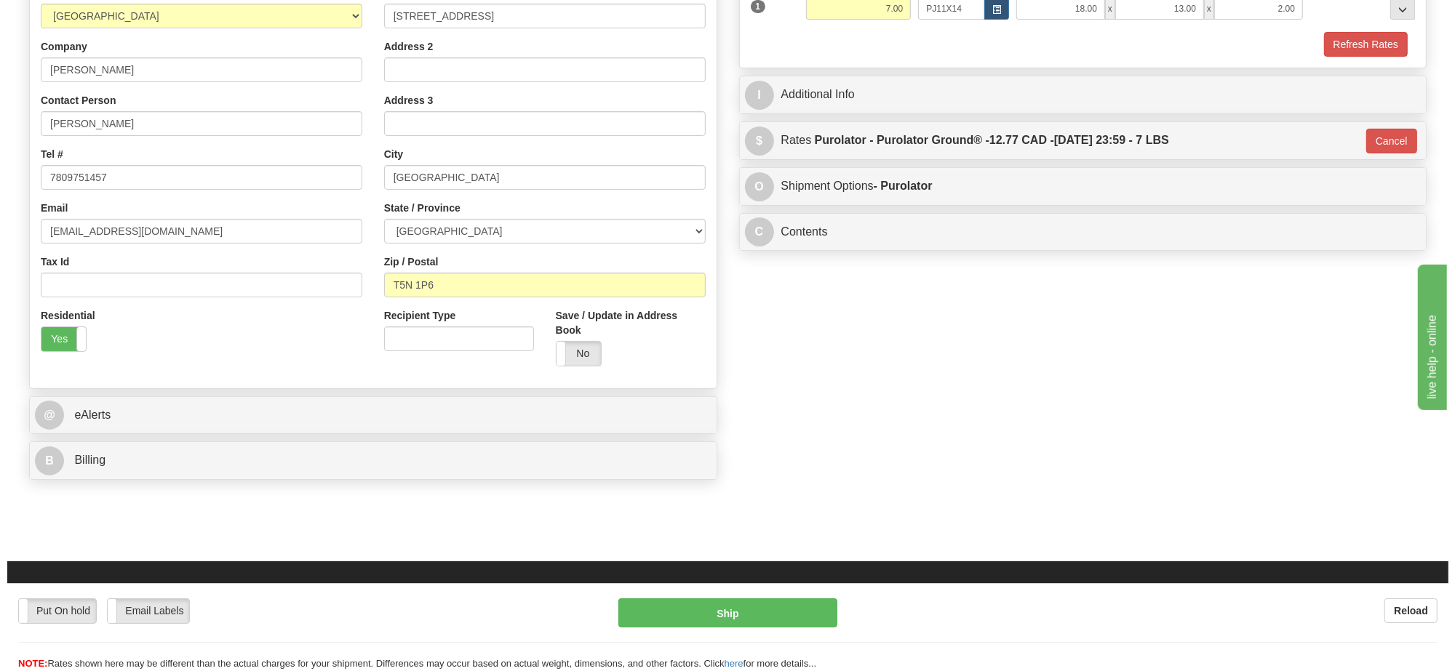
scroll to position [91, 0]
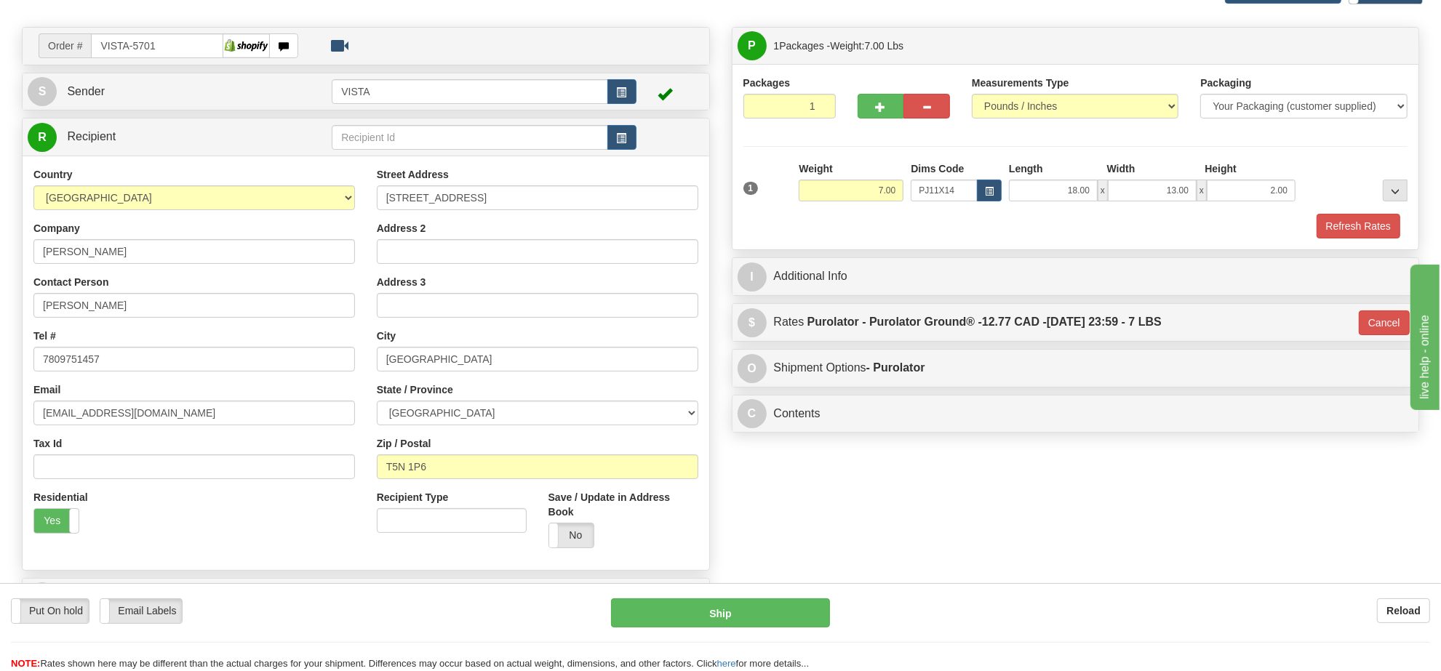
click at [1075, 302] on div "P Packages 1 Packages - Weight: 7.00 Lbs Shipment Level Shipm. Package Level Pa…" at bounding box center [1076, 234] width 710 height 414
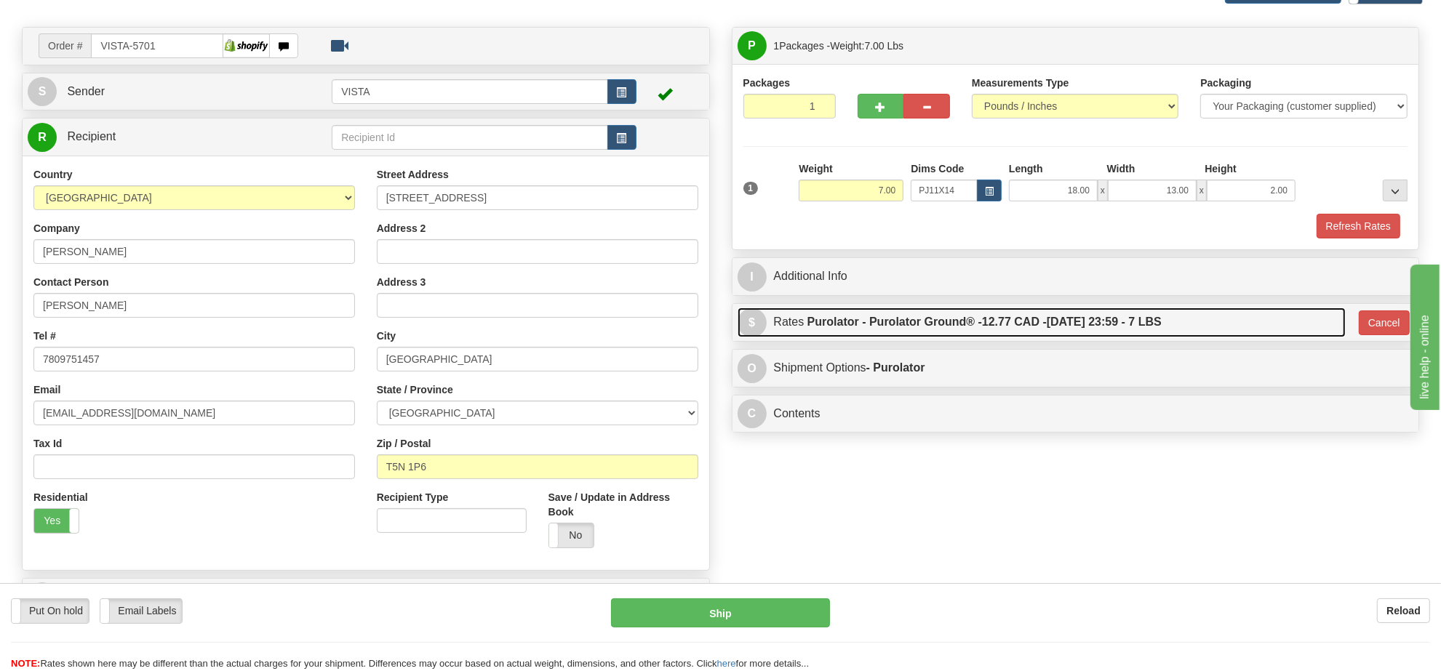
click at [1075, 322] on label "Purolator - Purolator Ground® - 12.77 CAD - 10/21/2025 23:59 - 7 LBS" at bounding box center [985, 322] width 354 height 29
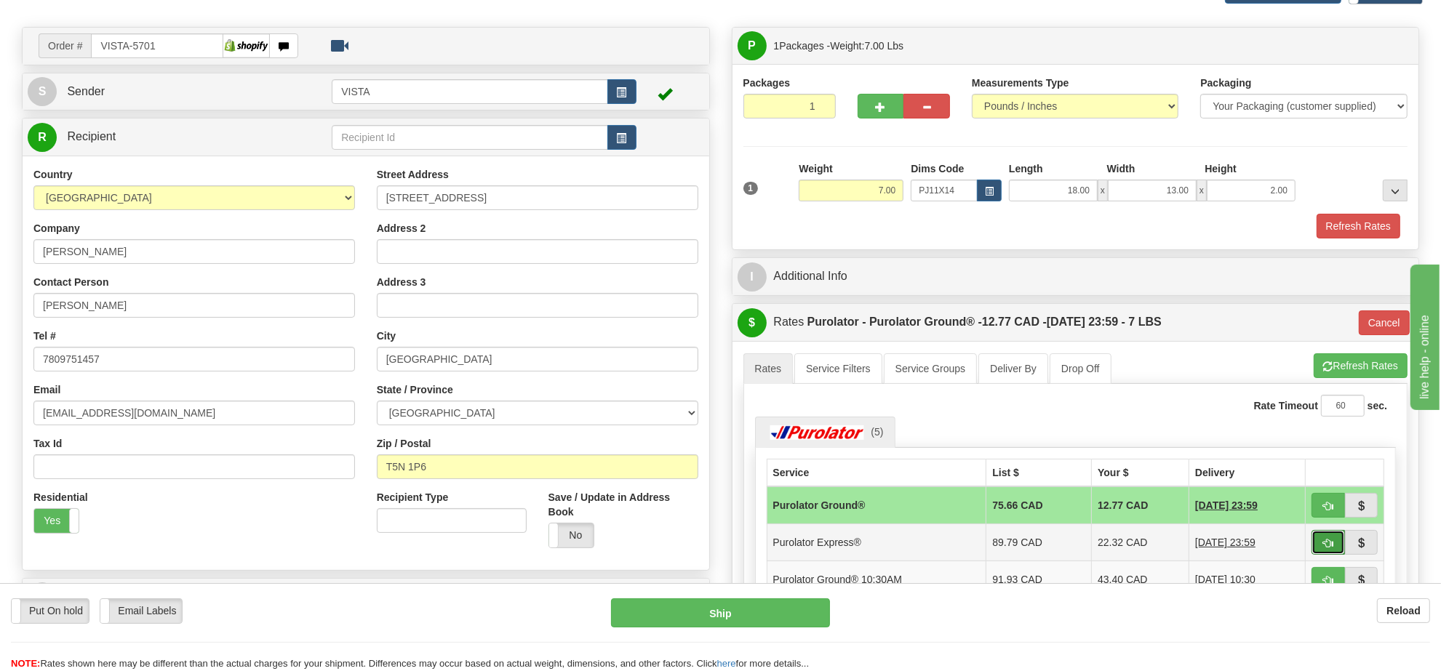
click at [1328, 549] on span "button" at bounding box center [1328, 543] width 10 height 9
type input "202"
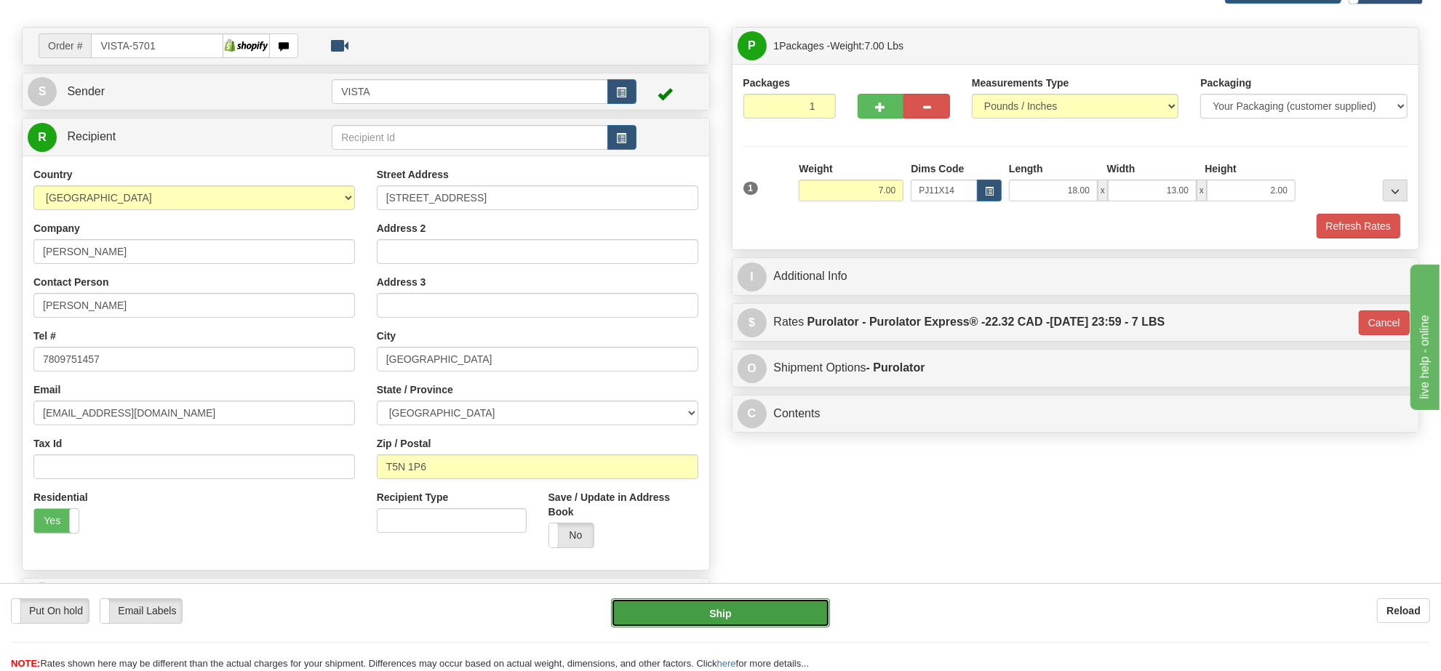
click at [749, 617] on button "Ship" at bounding box center [720, 613] width 218 height 29
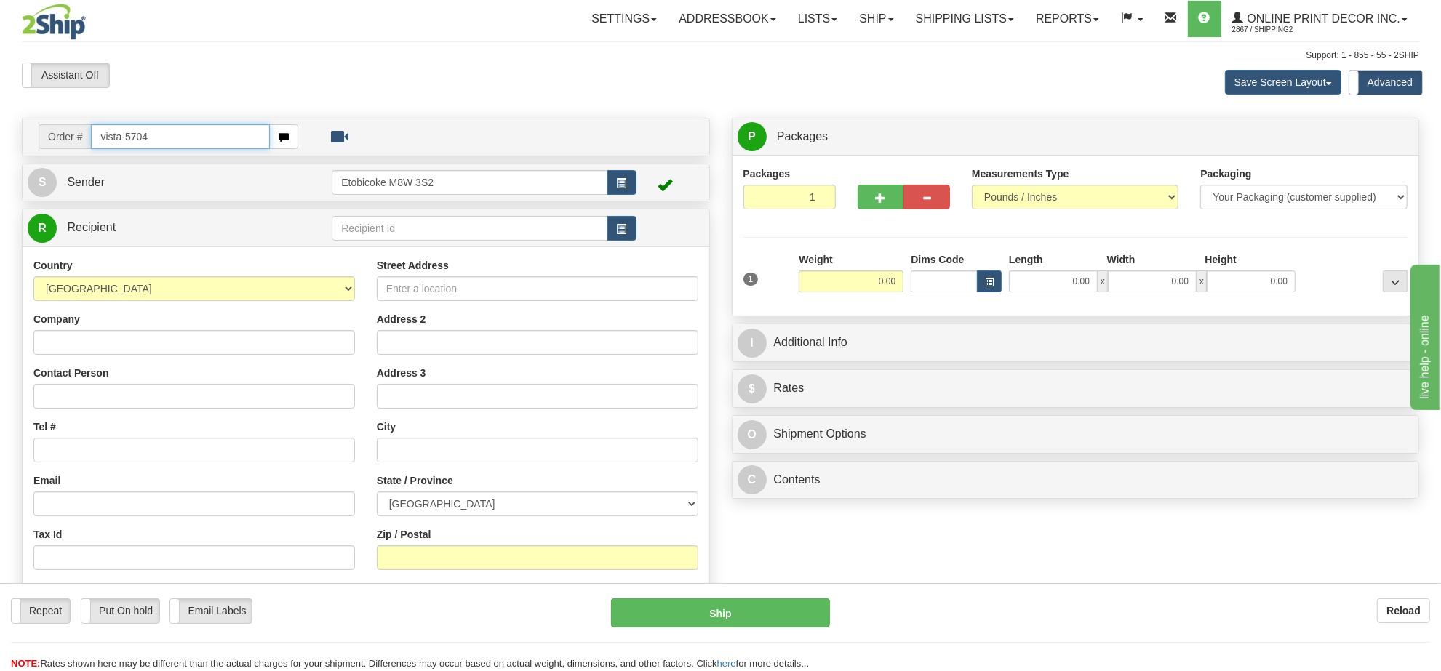
type input "vista-5704"
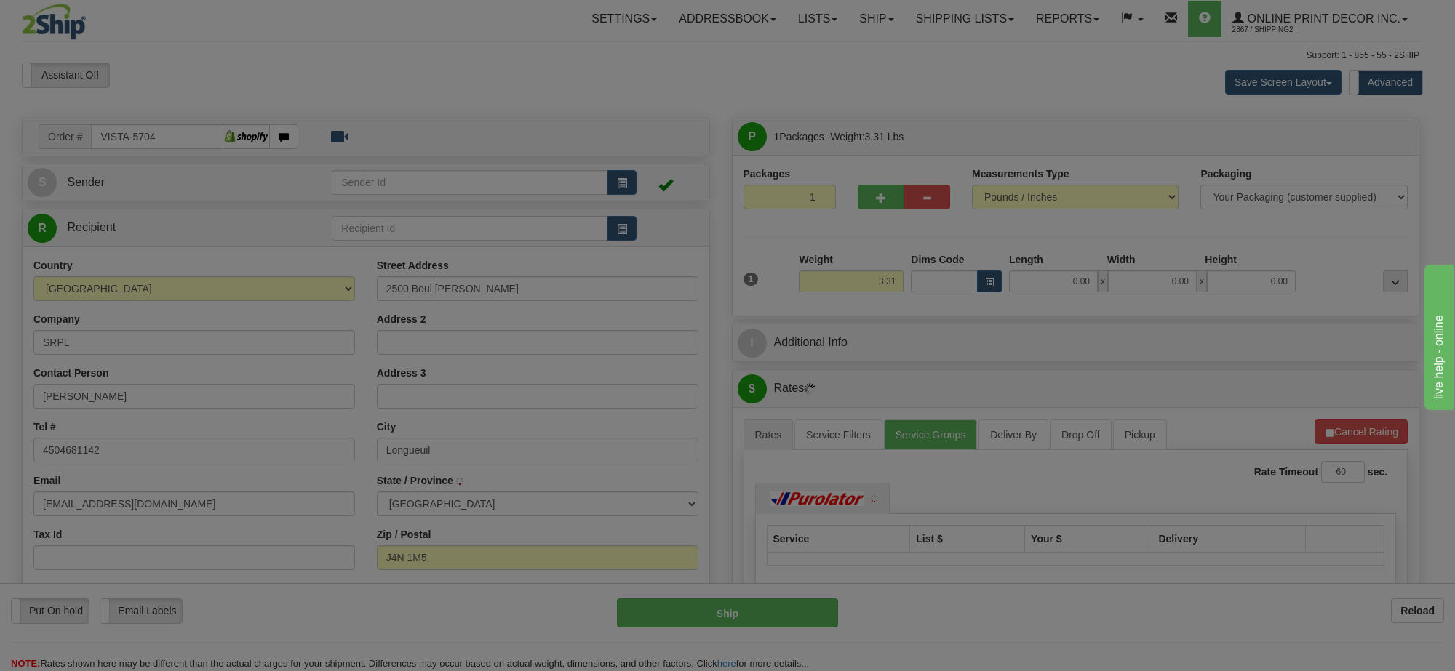
type input "LONGUEUIL"
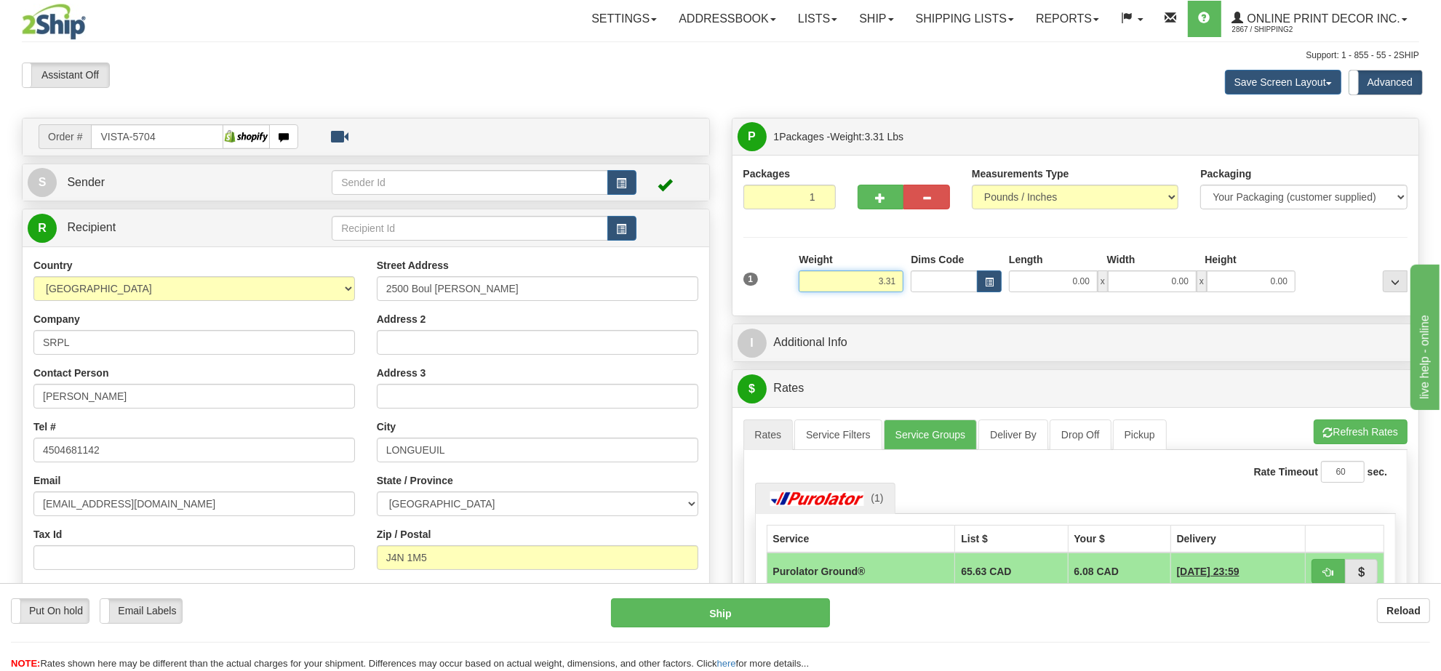
click at [882, 279] on input "3.31" at bounding box center [851, 282] width 105 height 22
type input "5.00"
click at [628, 179] on button "button" at bounding box center [621, 182] width 29 height 25
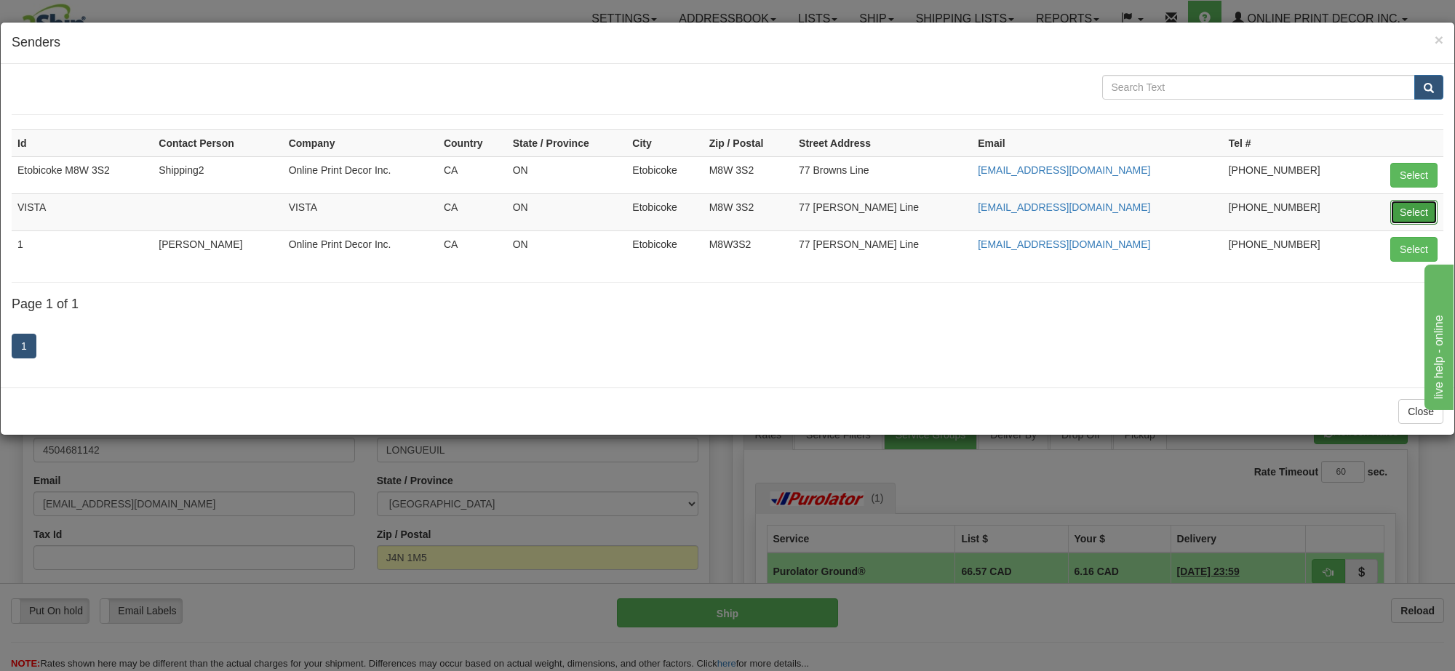
click at [1412, 215] on button "Select" at bounding box center [1413, 212] width 47 height 25
type input "VISTA"
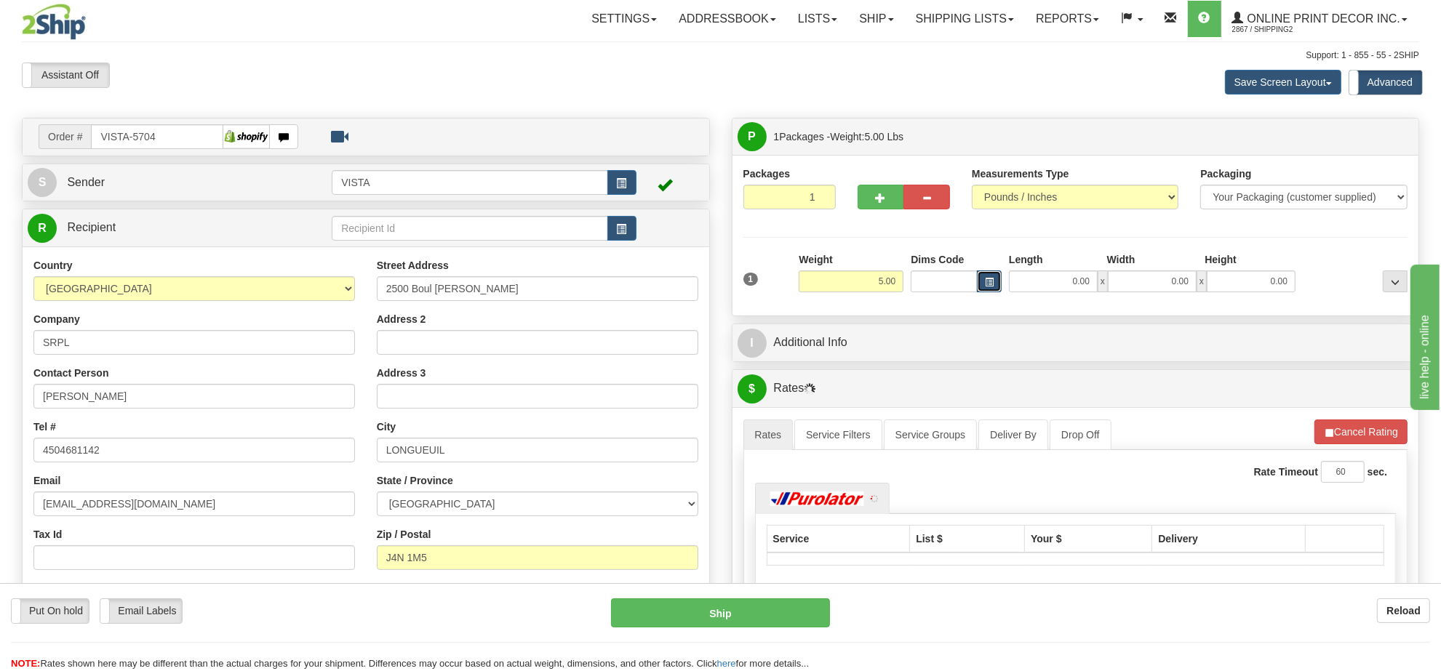
click at [993, 280] on span "button" at bounding box center [989, 283] width 9 height 8
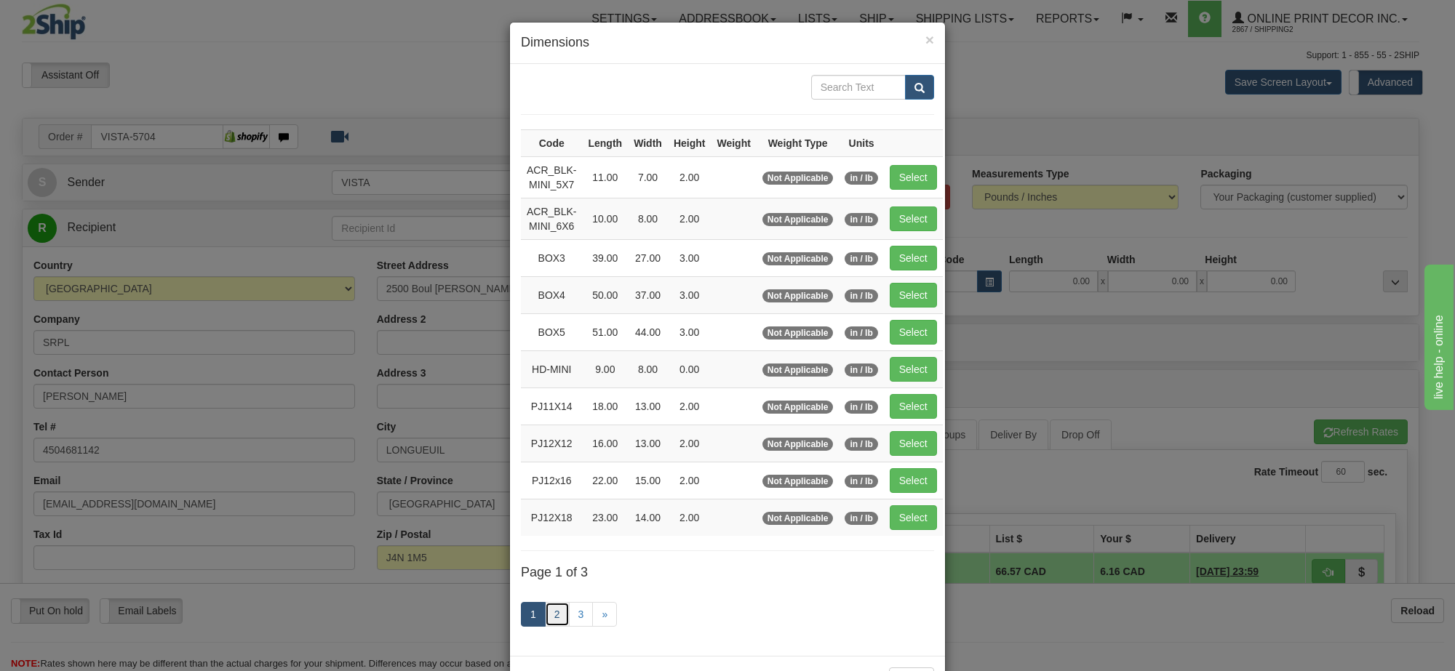
click at [554, 620] on link "2" at bounding box center [557, 614] width 25 height 25
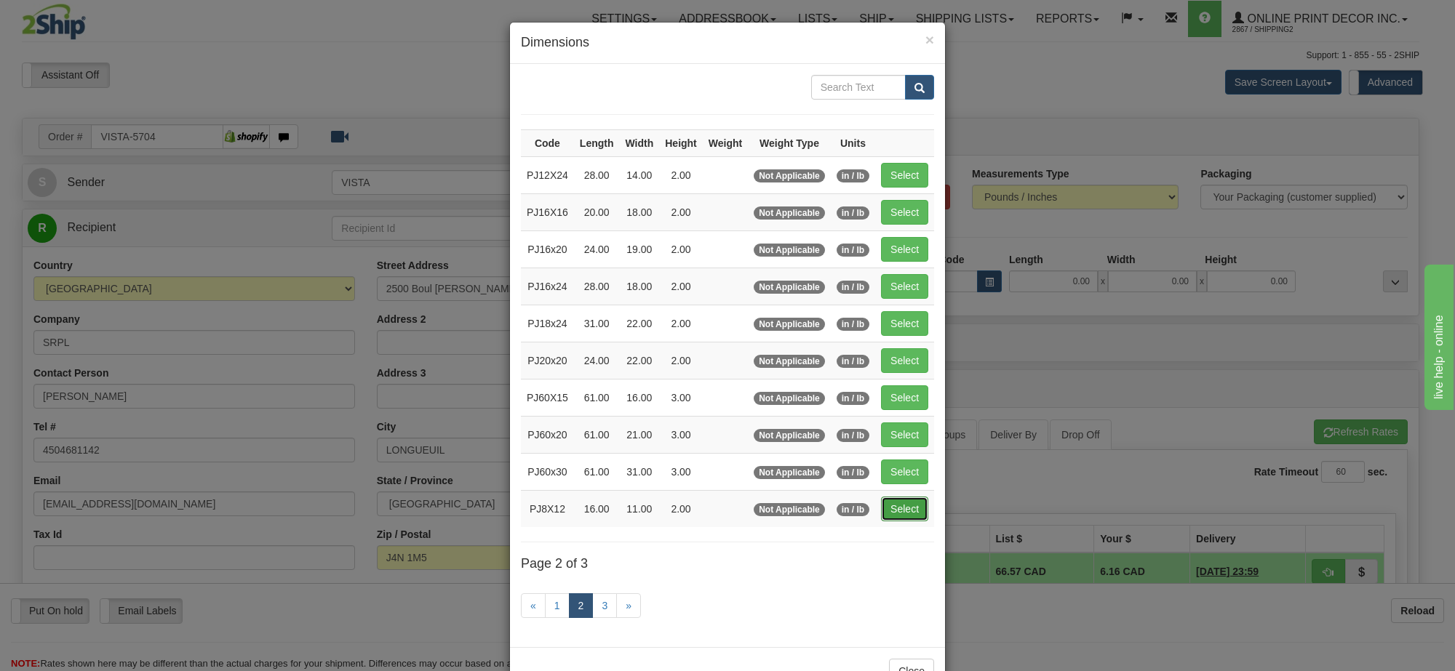
click at [904, 513] on button "Select" at bounding box center [904, 509] width 47 height 25
type input "PJ8X12"
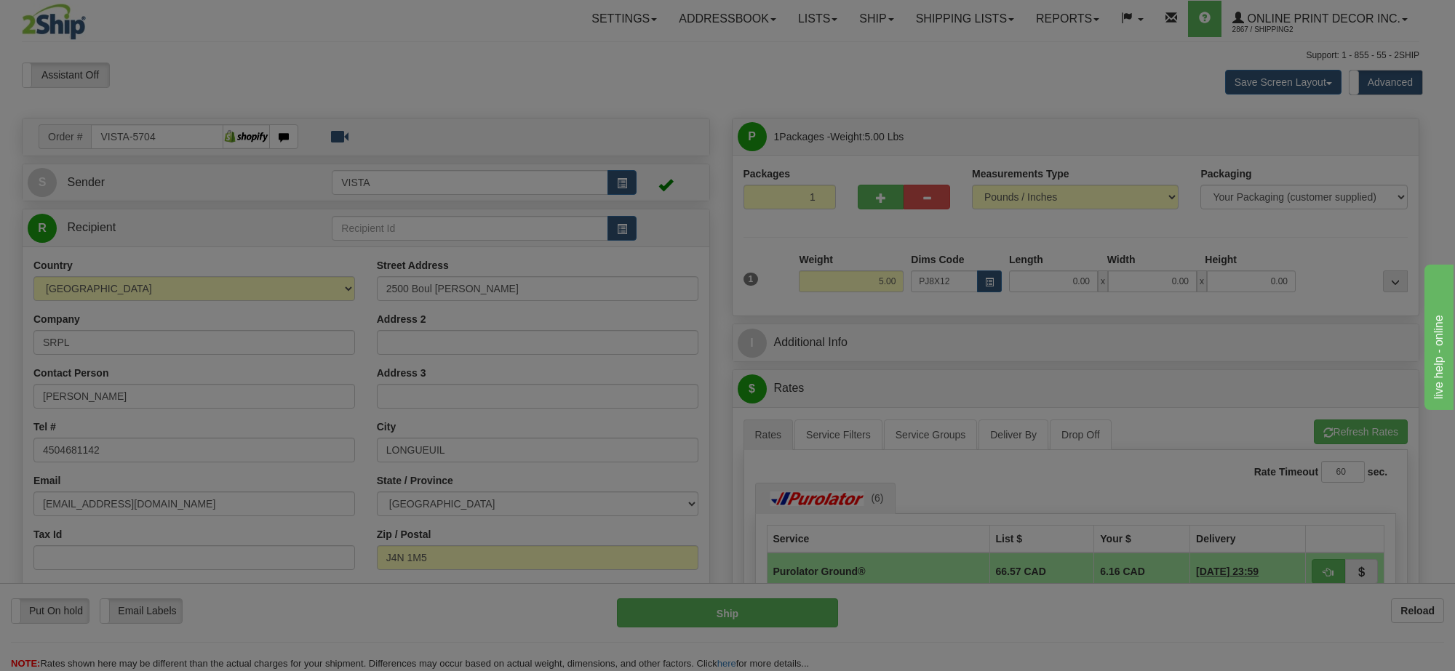
type input "16.00"
type input "11.00"
type input "2.00"
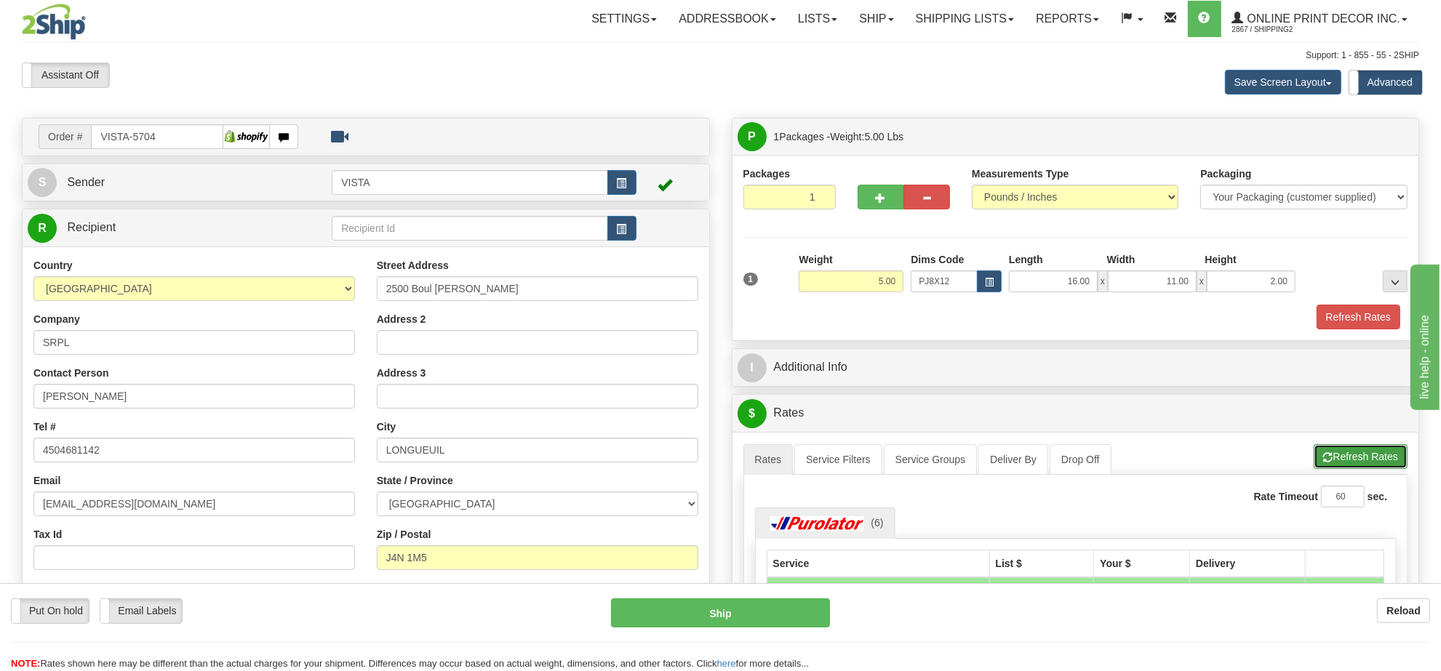
click at [1341, 469] on button "Refresh Rates" at bounding box center [1361, 456] width 94 height 25
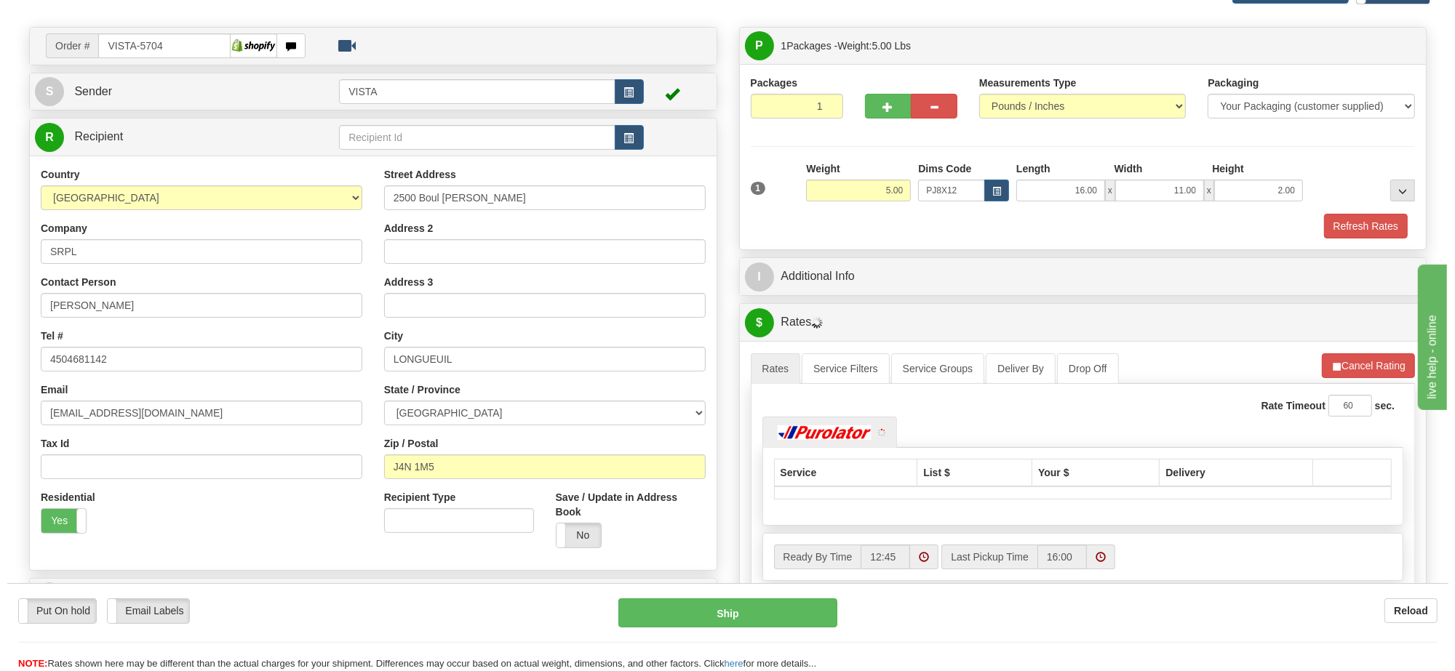
scroll to position [182, 0]
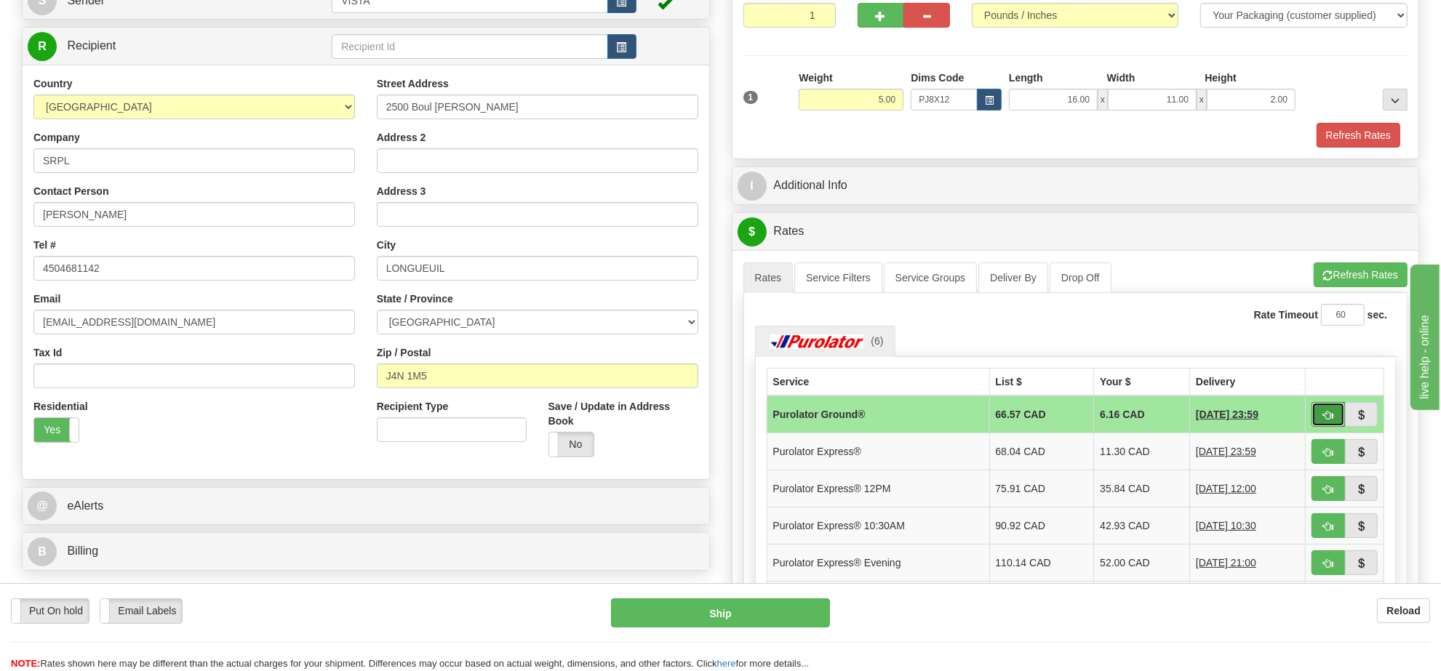
click at [1326, 420] on span "button" at bounding box center [1328, 415] width 10 height 9
type input "260"
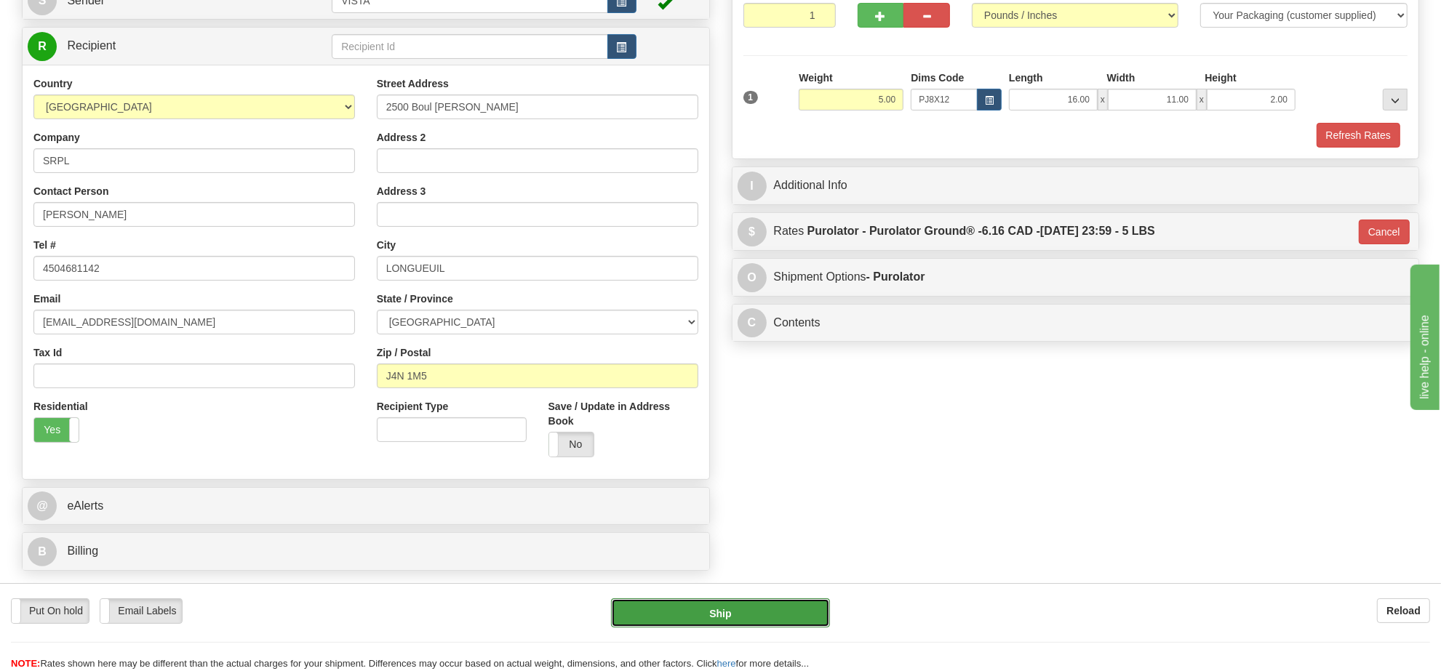
click at [776, 612] on button "Ship" at bounding box center [720, 613] width 218 height 29
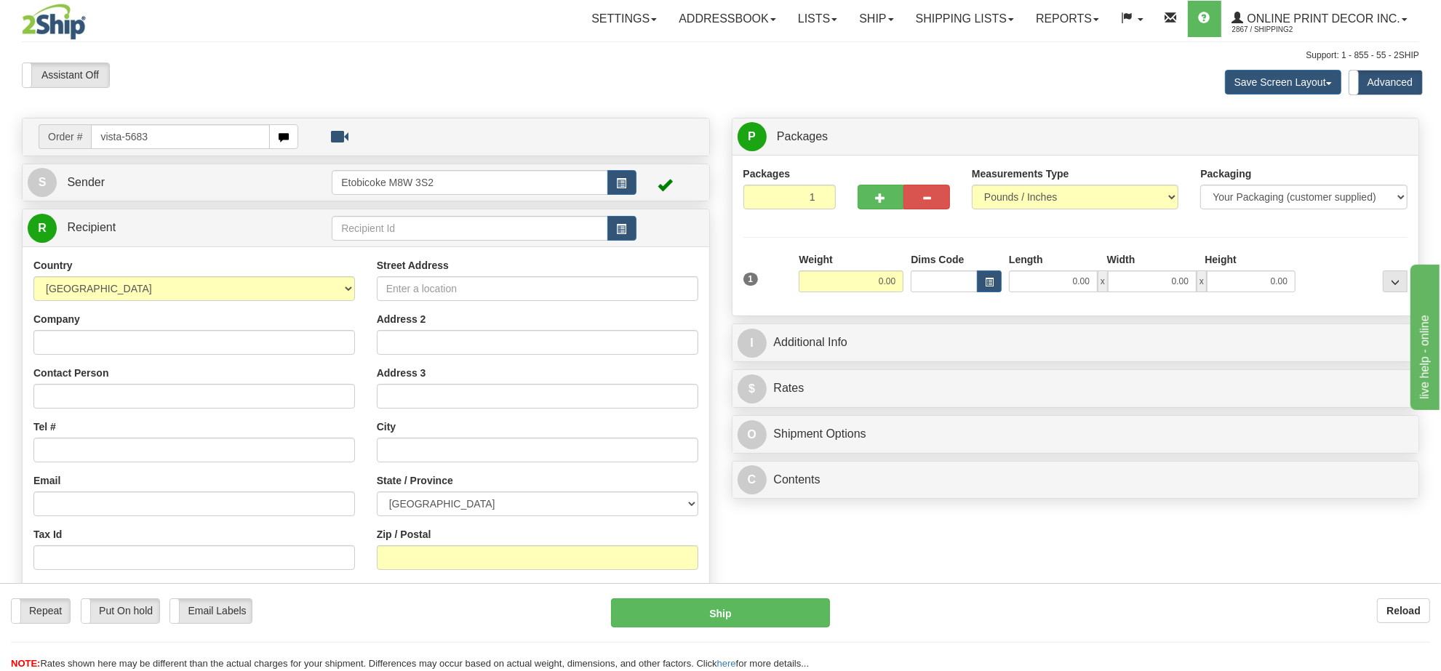
type input "vista-5683"
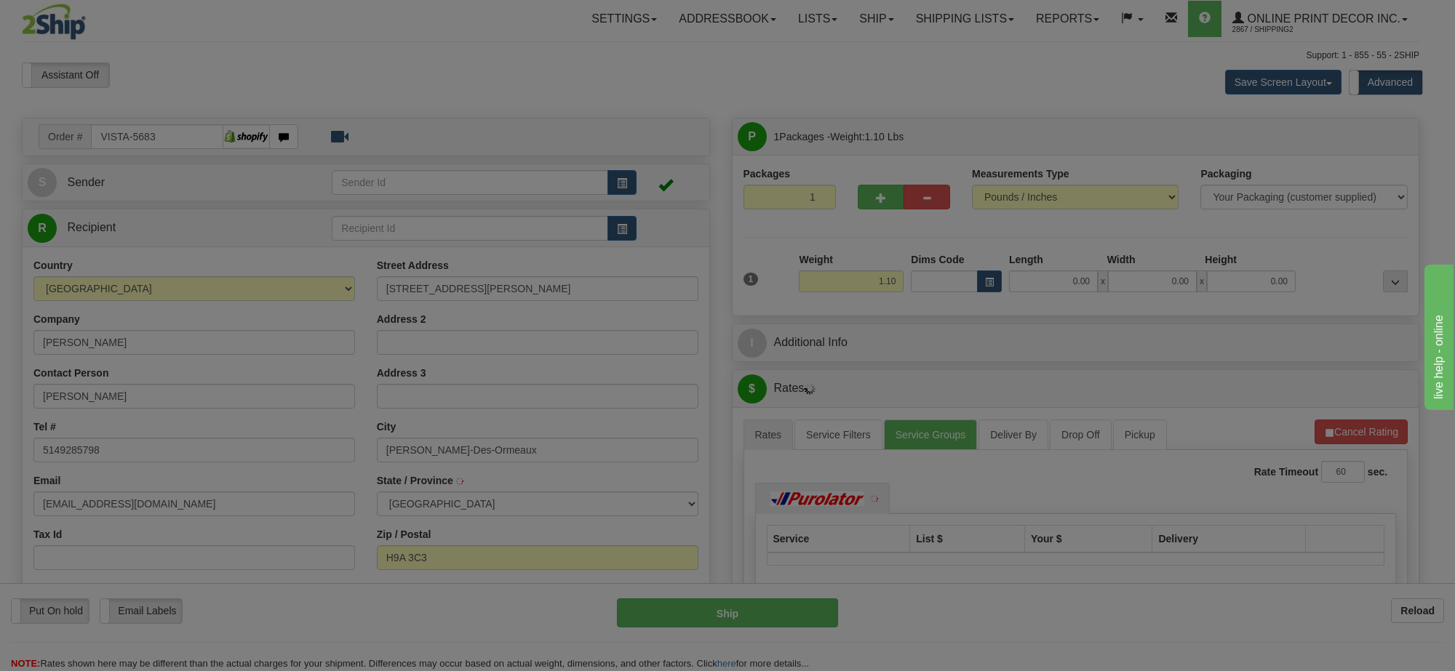
type input "DOLLARD-DES-ORMEAUX"
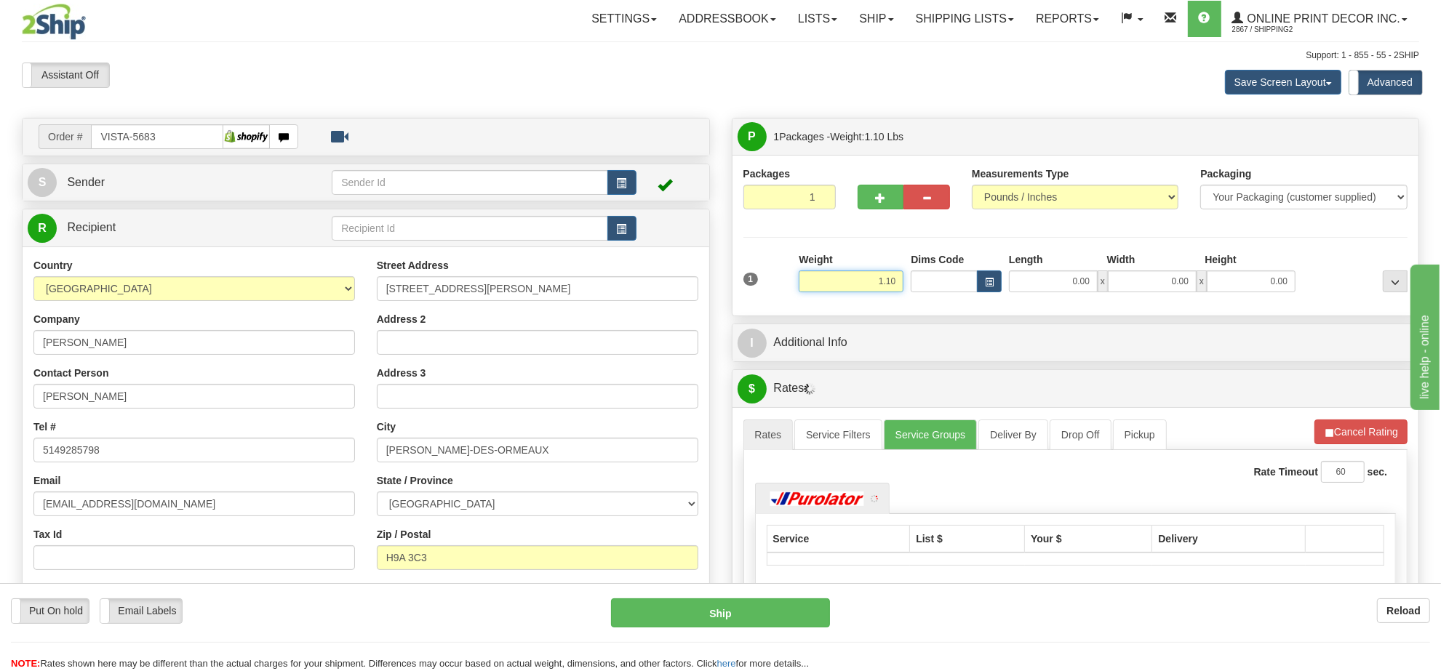
click at [877, 282] on input "1.10" at bounding box center [851, 282] width 105 height 22
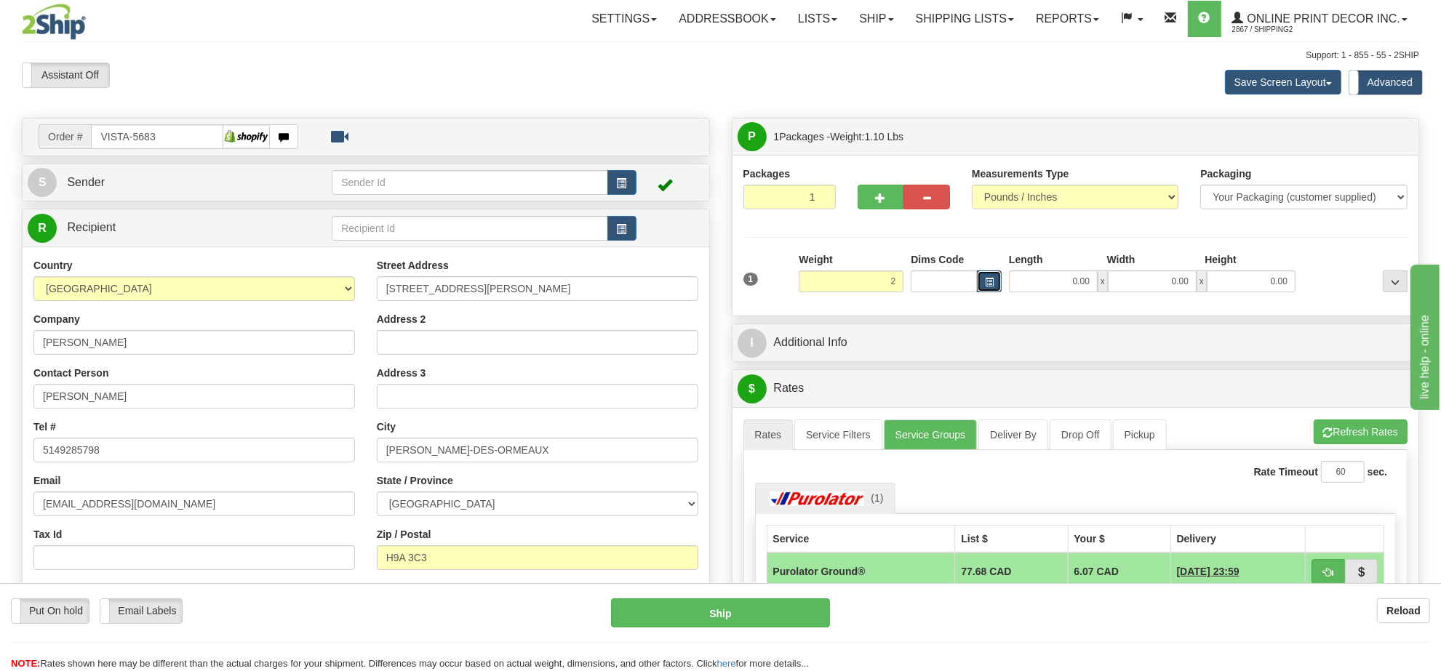
click at [982, 285] on button "button" at bounding box center [989, 282] width 25 height 22
type input "2.00"
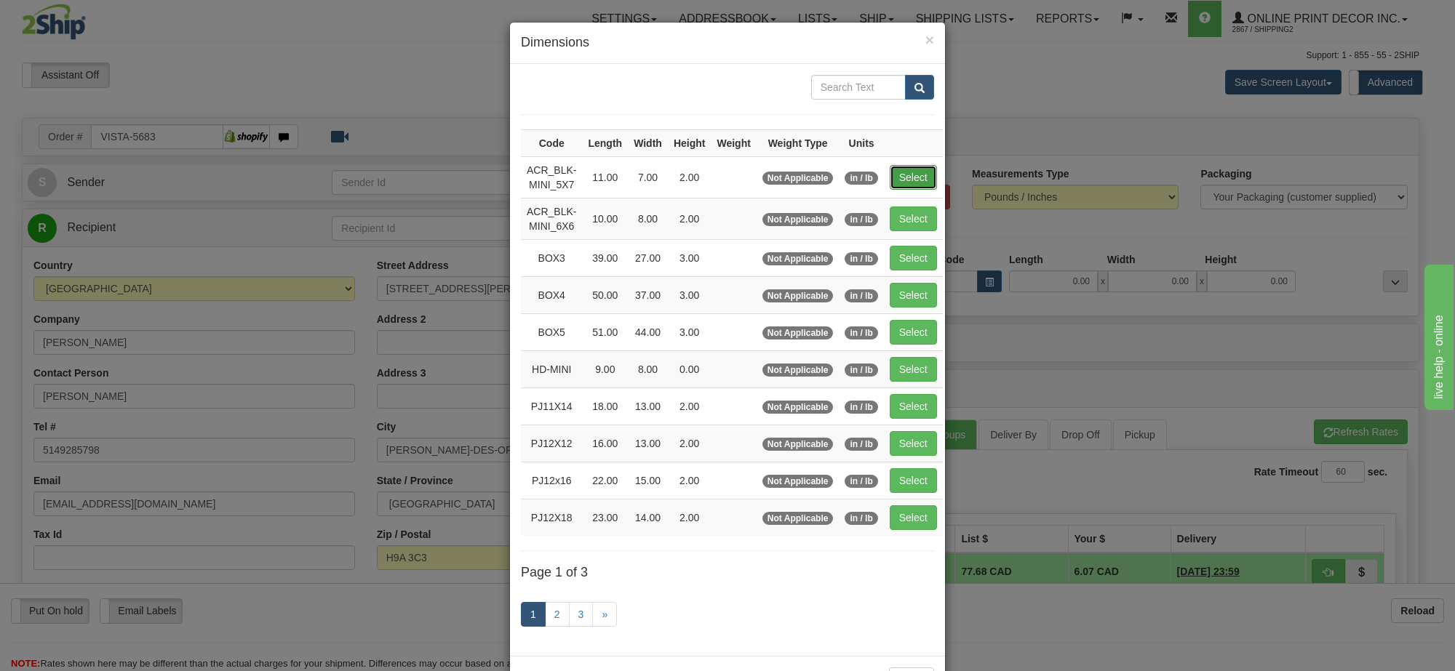
click at [918, 186] on button "Select" at bounding box center [913, 177] width 47 height 25
type input "ACR_BLK-MINI_5X7"
type input "11.00"
type input "7.00"
type input "2.00"
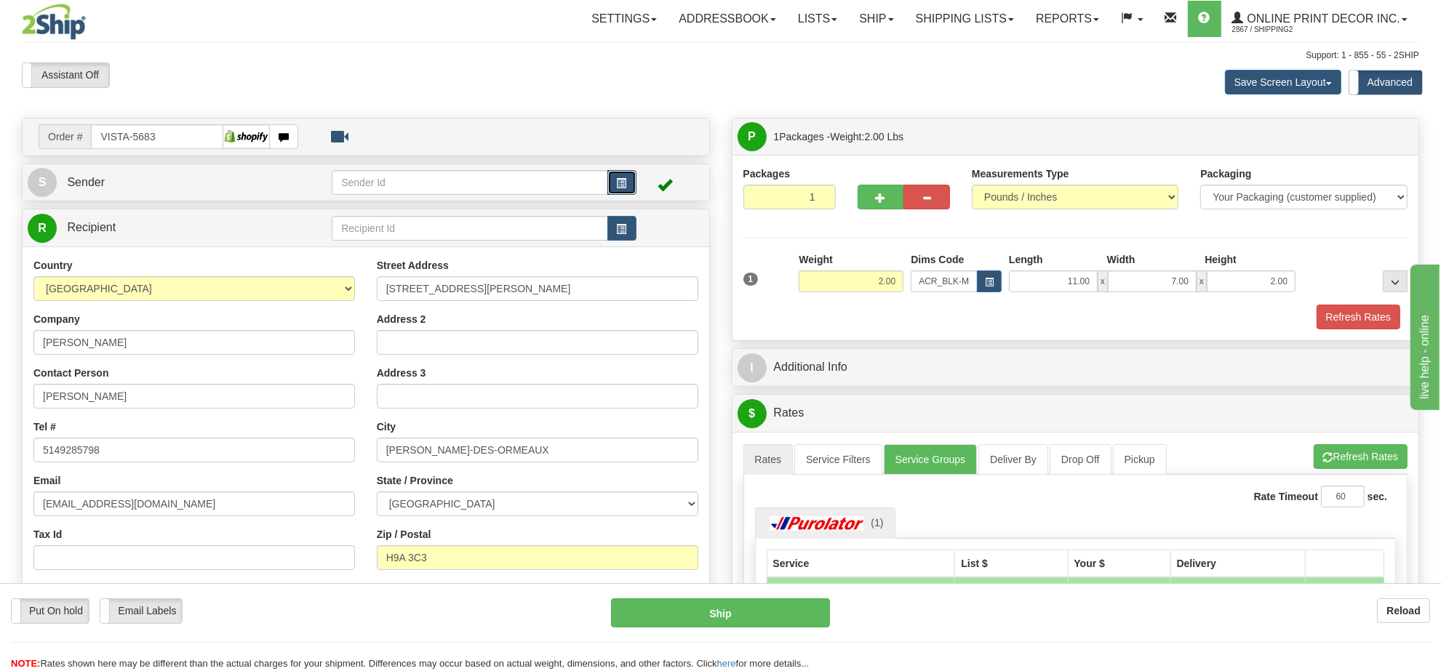
click at [629, 178] on button "button" at bounding box center [621, 182] width 29 height 25
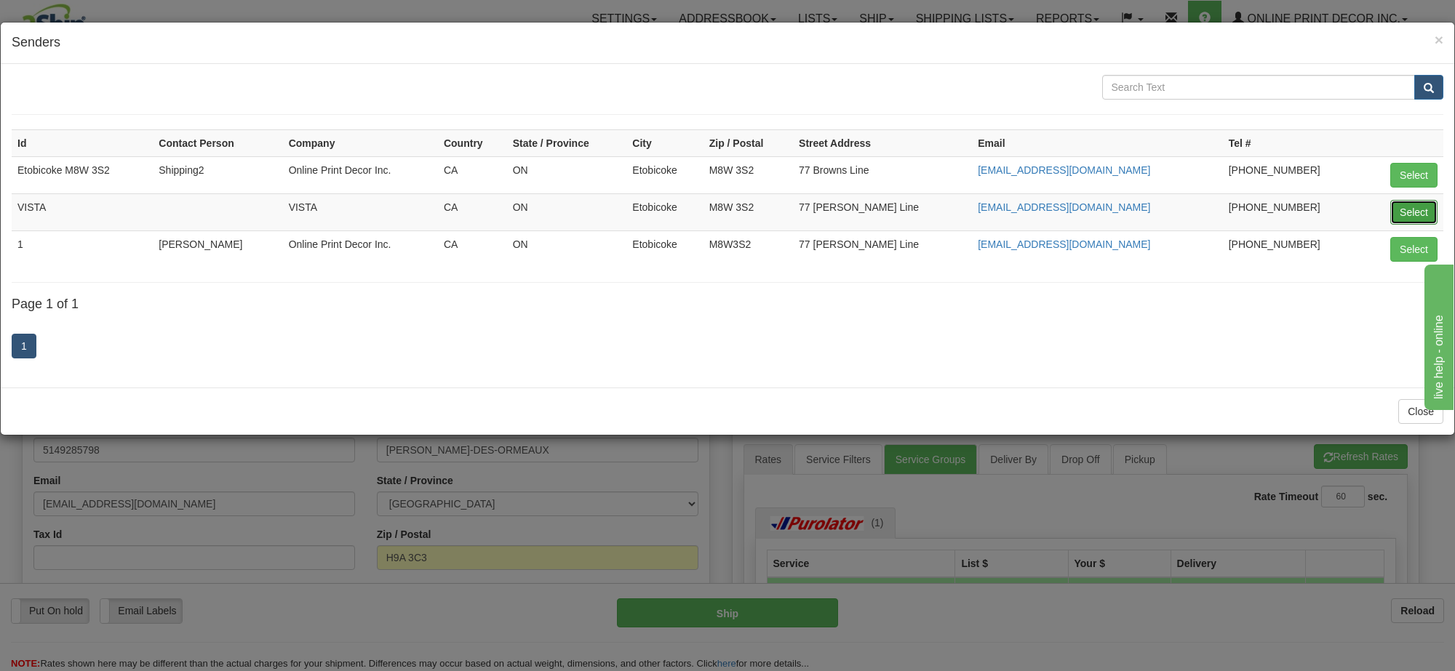
click at [1405, 215] on button "Select" at bounding box center [1413, 212] width 47 height 25
type input "VISTA"
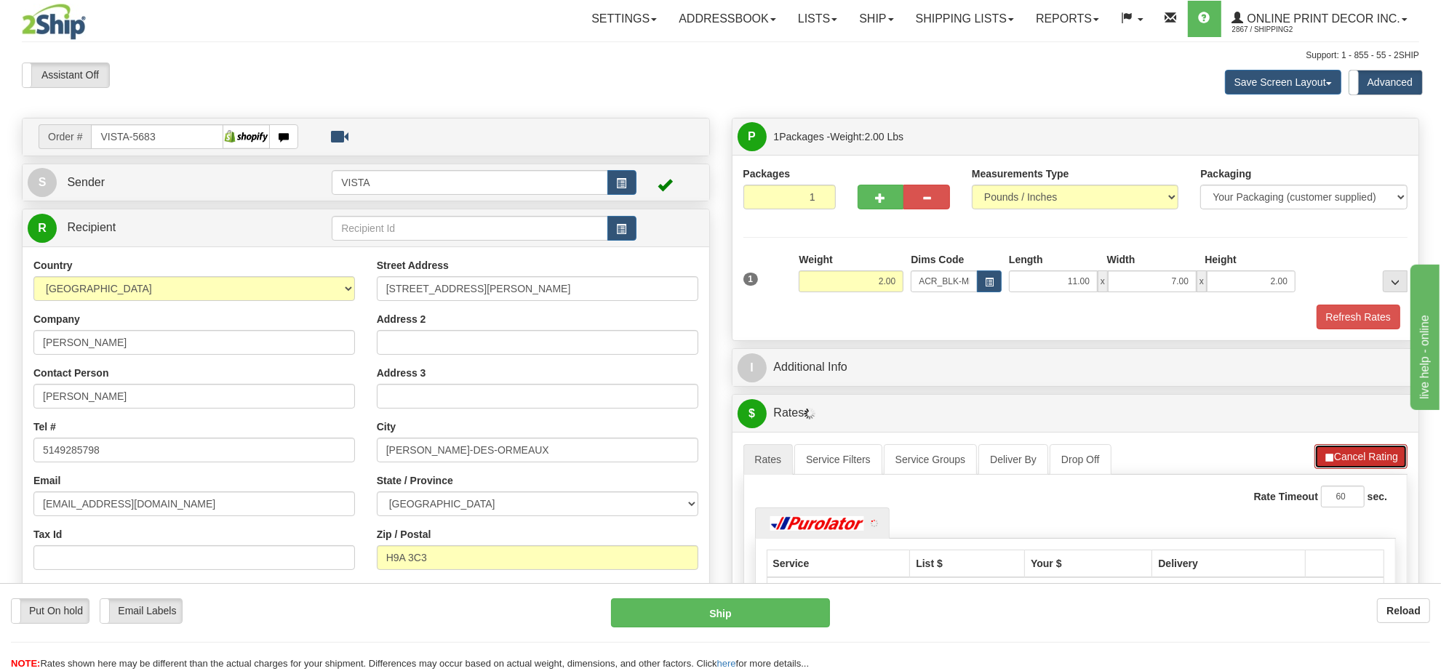
click at [1348, 463] on button "Cancel Rating" at bounding box center [1361, 456] width 93 height 25
click at [0, 0] on button "Refresh Rates" at bounding box center [0, 0] width 0 height 0
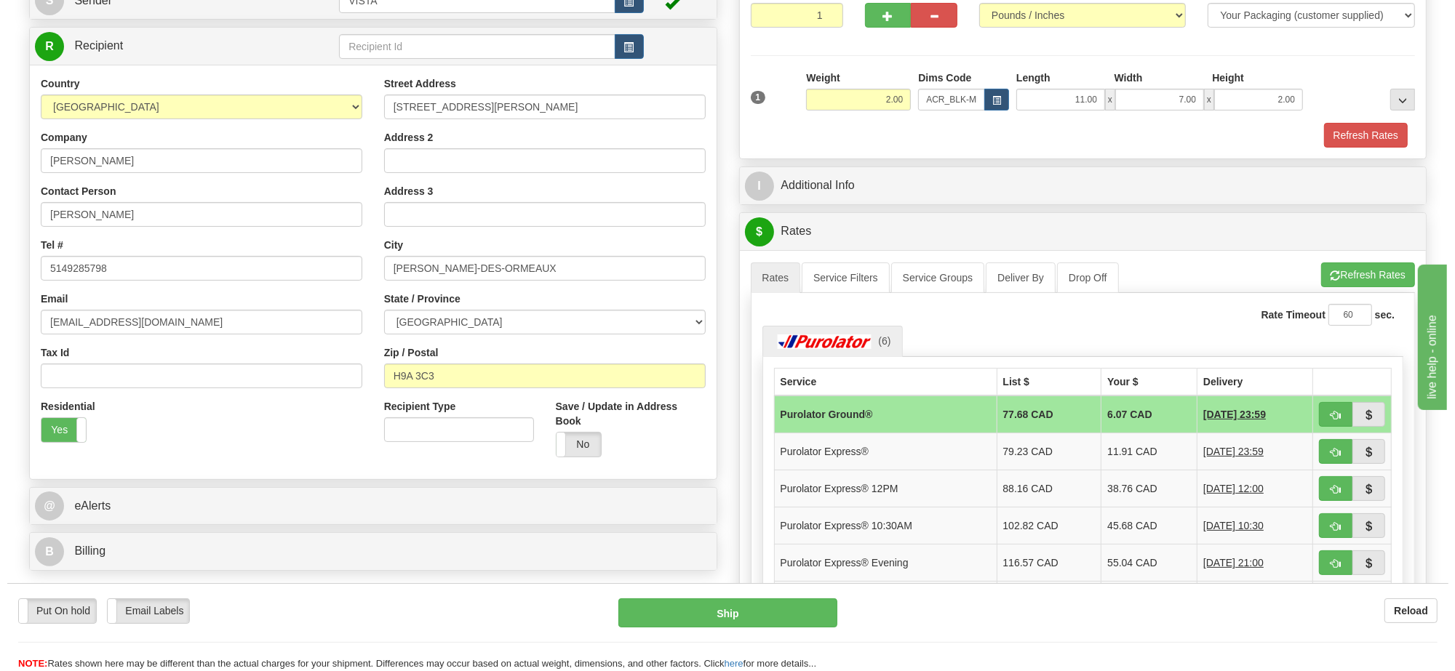
scroll to position [273, 0]
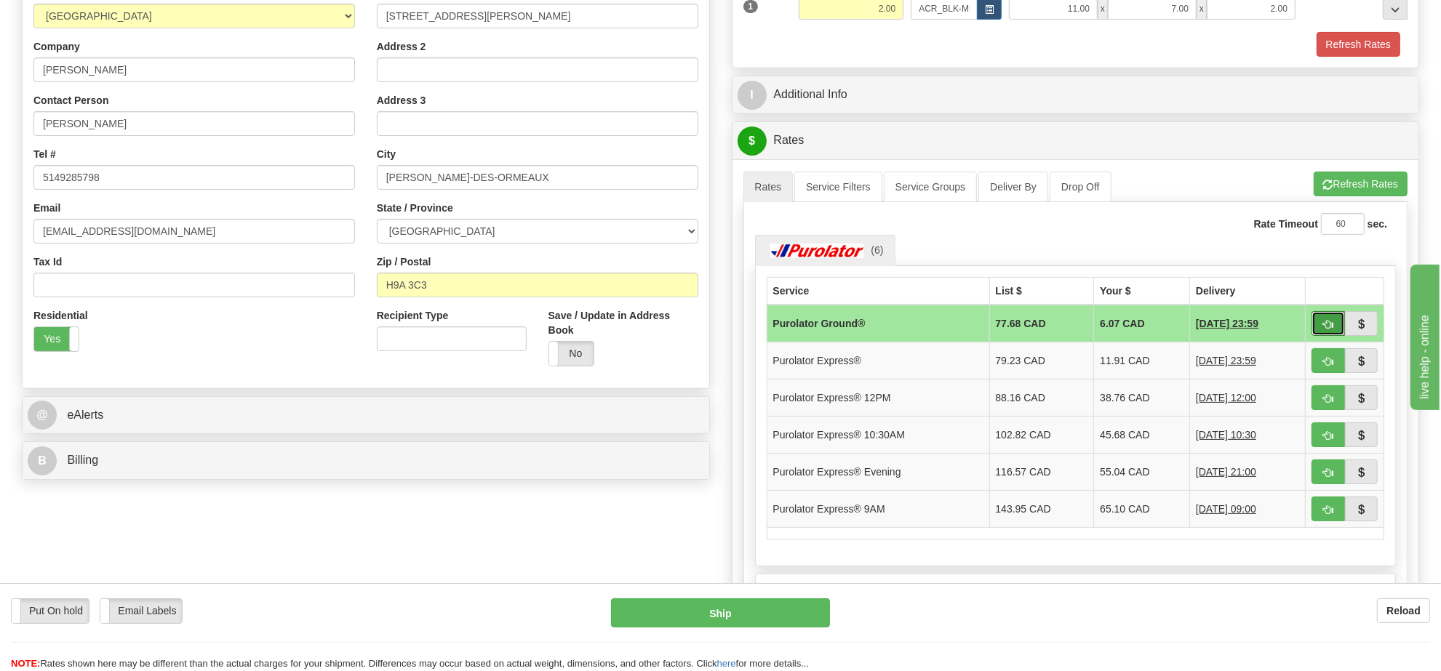
click at [1329, 330] on span "button" at bounding box center [1328, 324] width 10 height 9
type input "260"
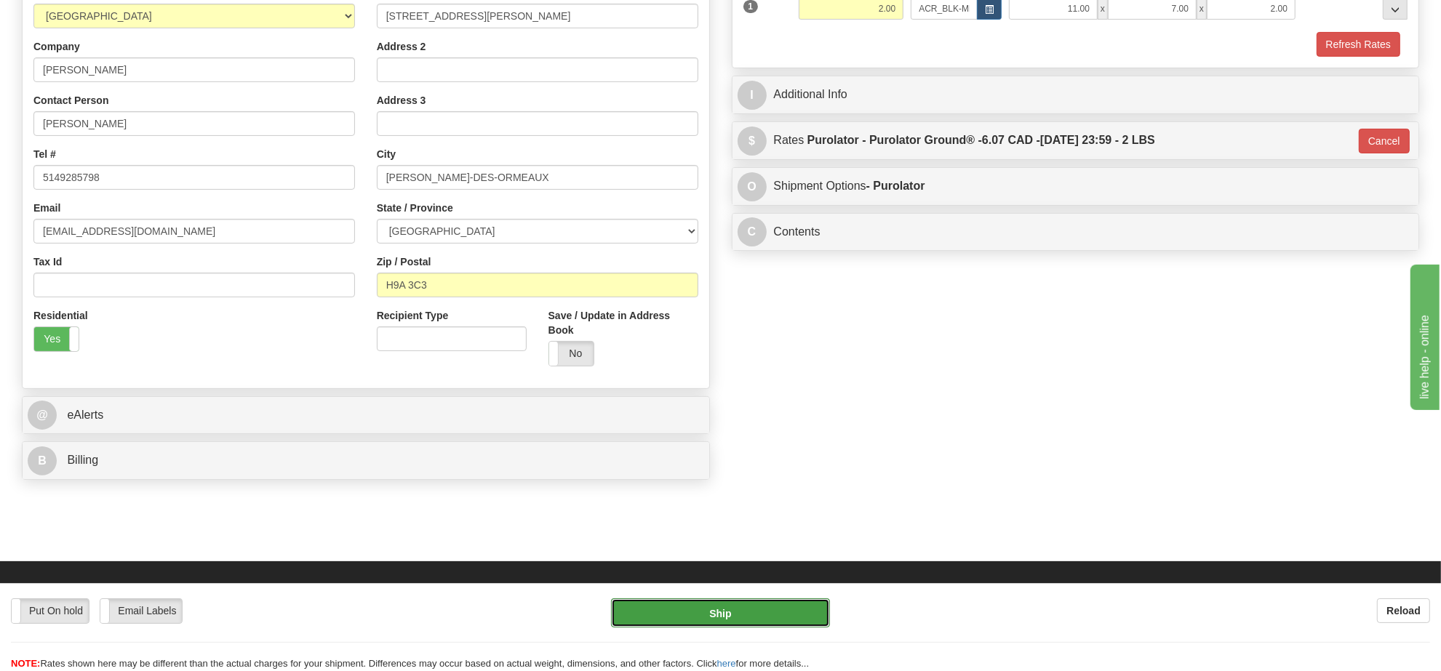
click at [750, 609] on button "Ship" at bounding box center [720, 613] width 218 height 29
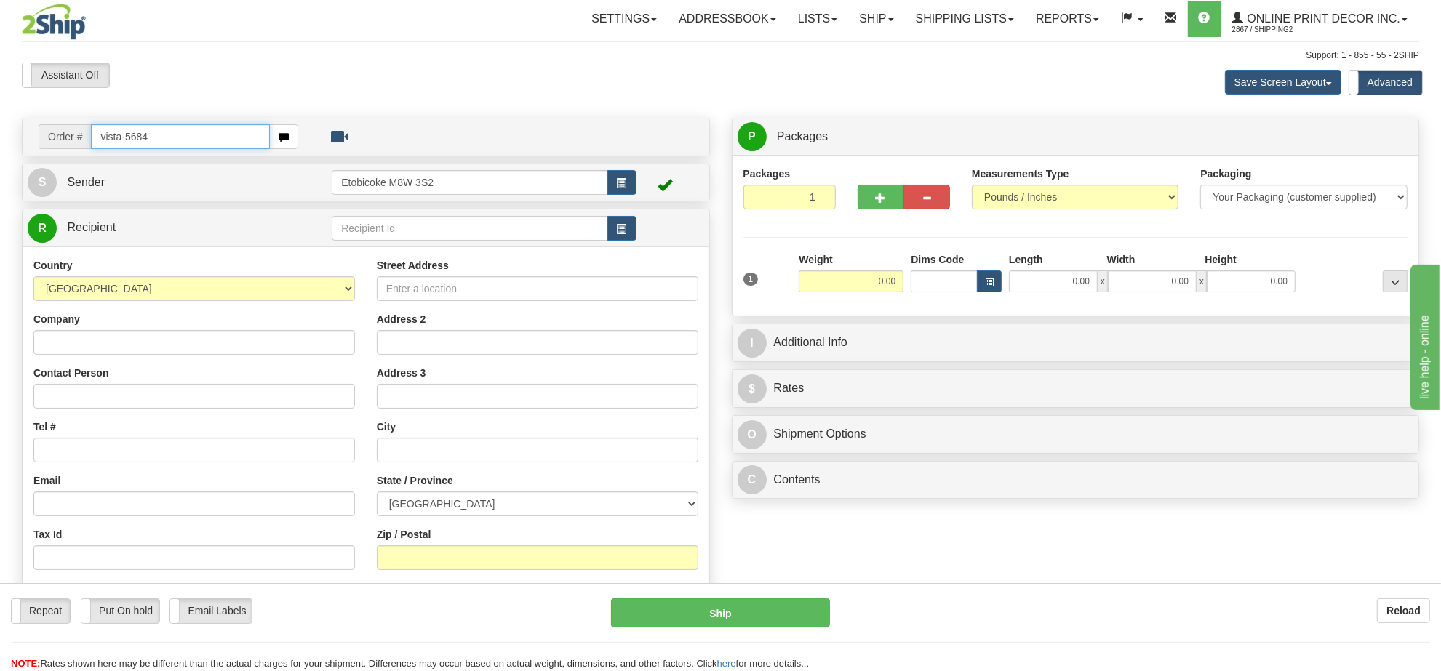
type input "vista-5684"
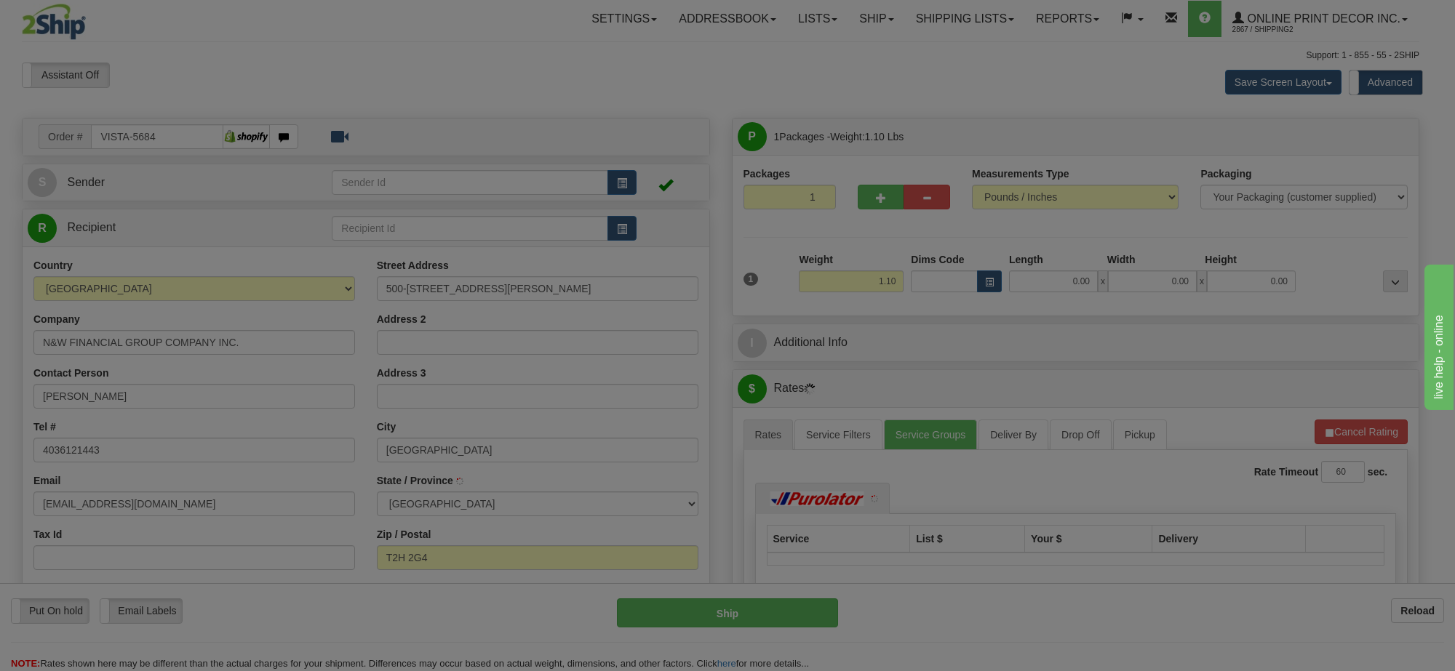
type input "[GEOGRAPHIC_DATA]"
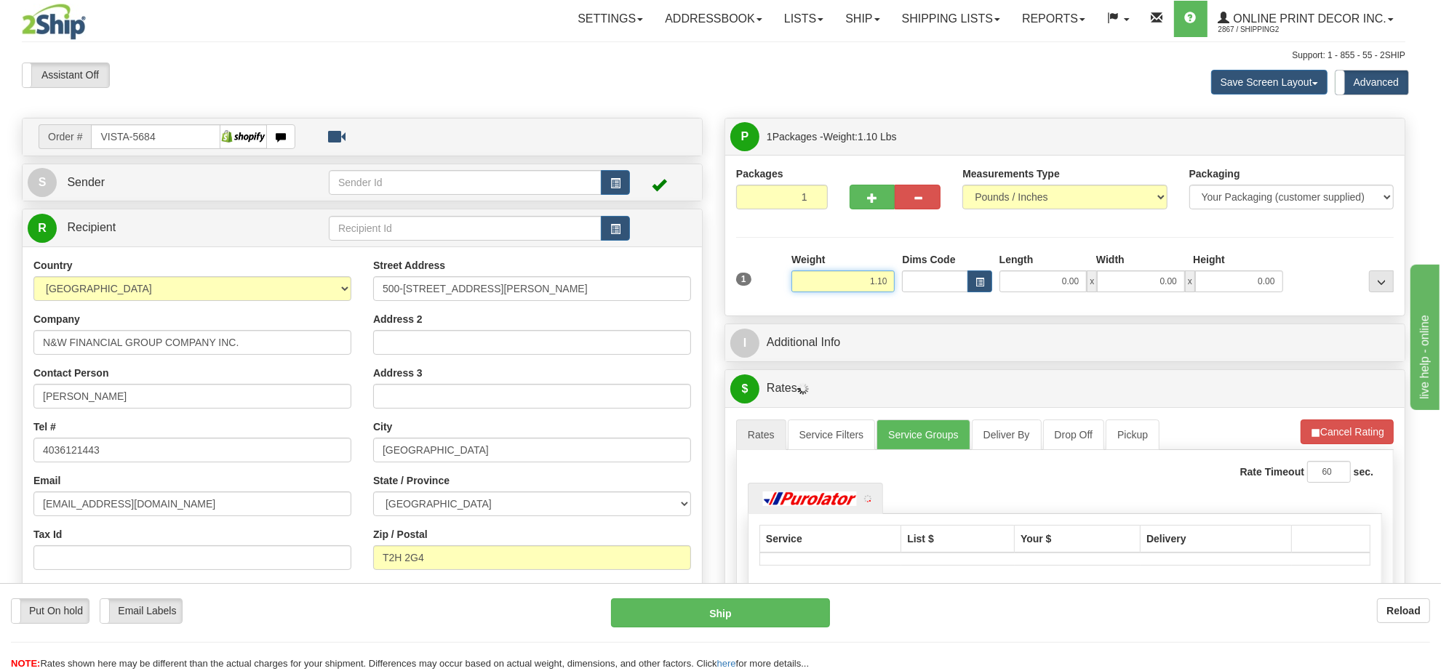
click at [889, 292] on input "1.10" at bounding box center [843, 282] width 103 height 22
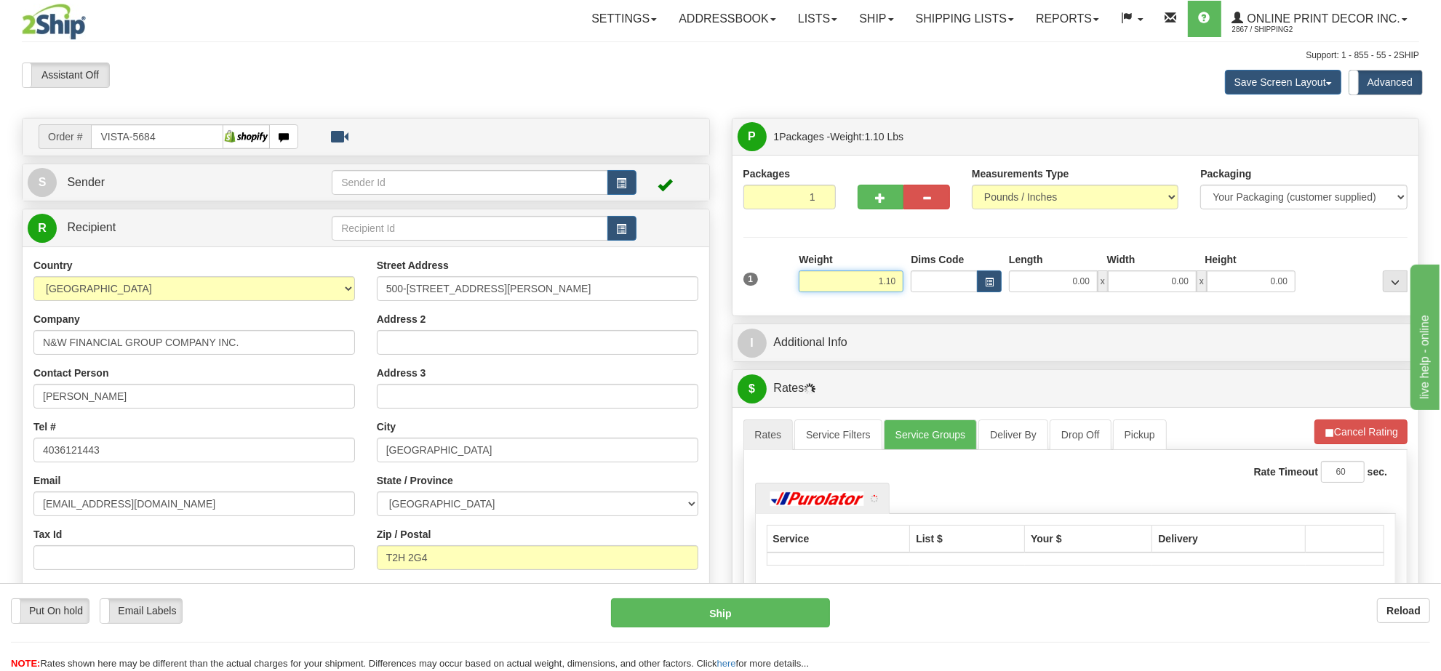
click at [889, 292] on input "1.10" at bounding box center [851, 282] width 105 height 22
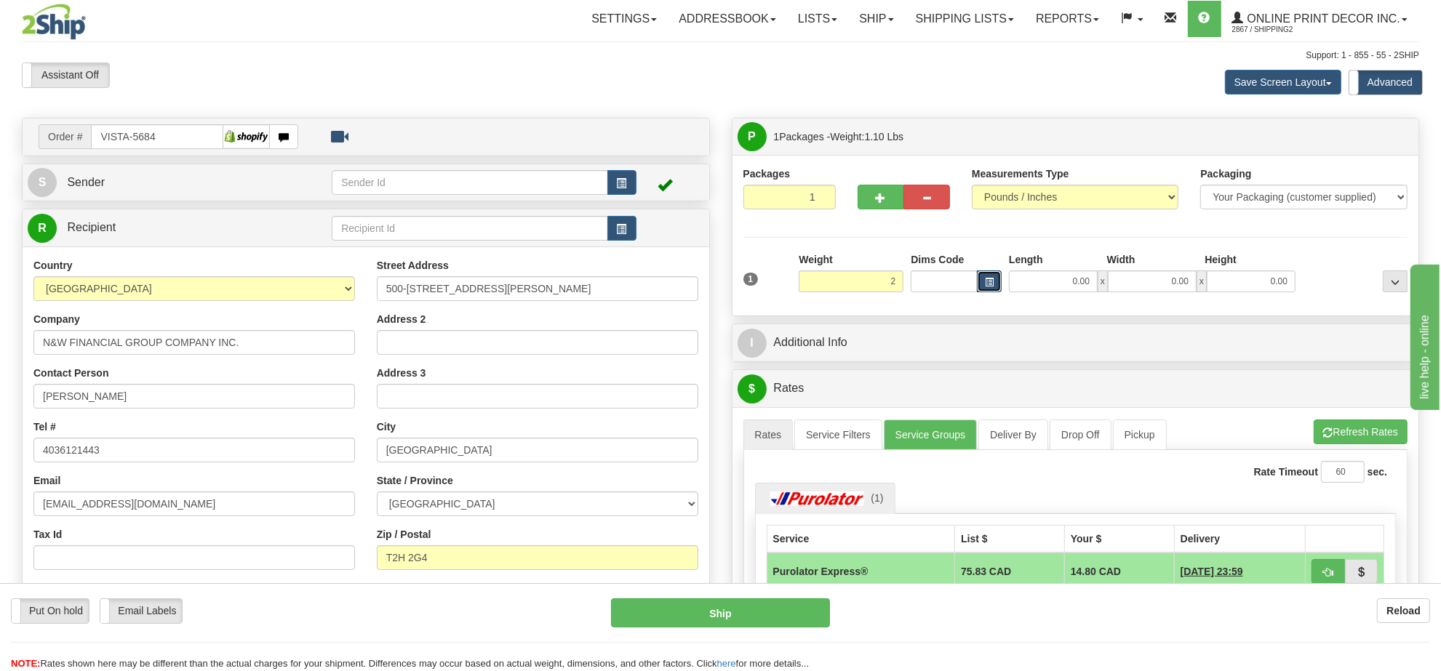
type input "2.00"
click at [978, 278] on button "button" at bounding box center [989, 282] width 25 height 22
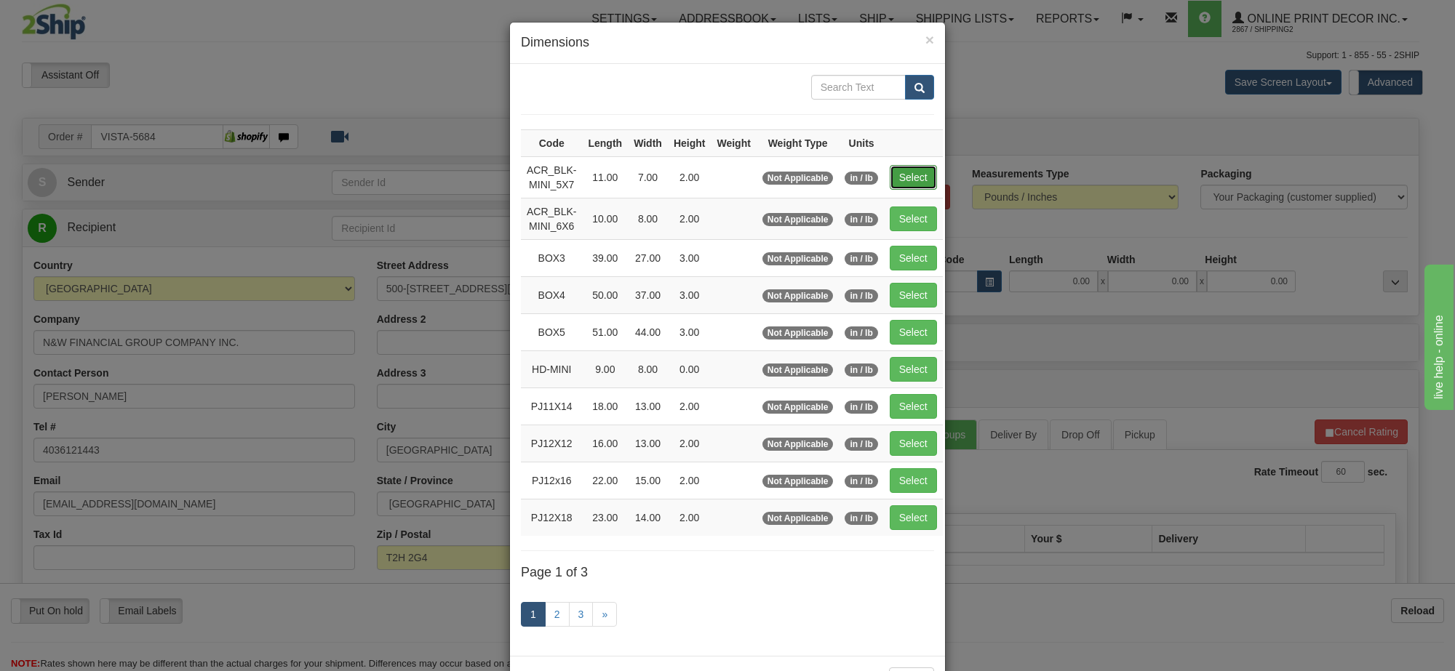
click at [898, 175] on button "Select" at bounding box center [913, 177] width 47 height 25
type input "ACR_BLK-MINI_5X7"
type input "11.00"
type input "7.00"
type input "2.00"
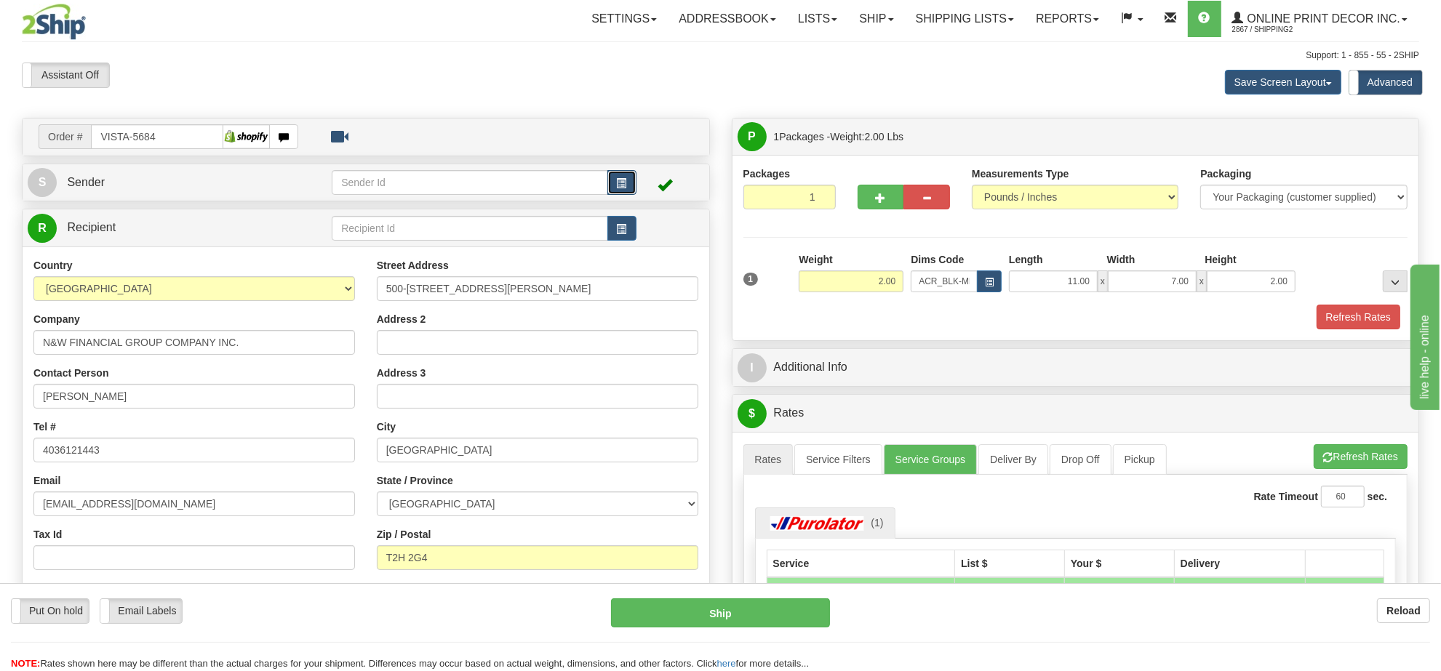
click at [623, 187] on span "button" at bounding box center [622, 183] width 10 height 9
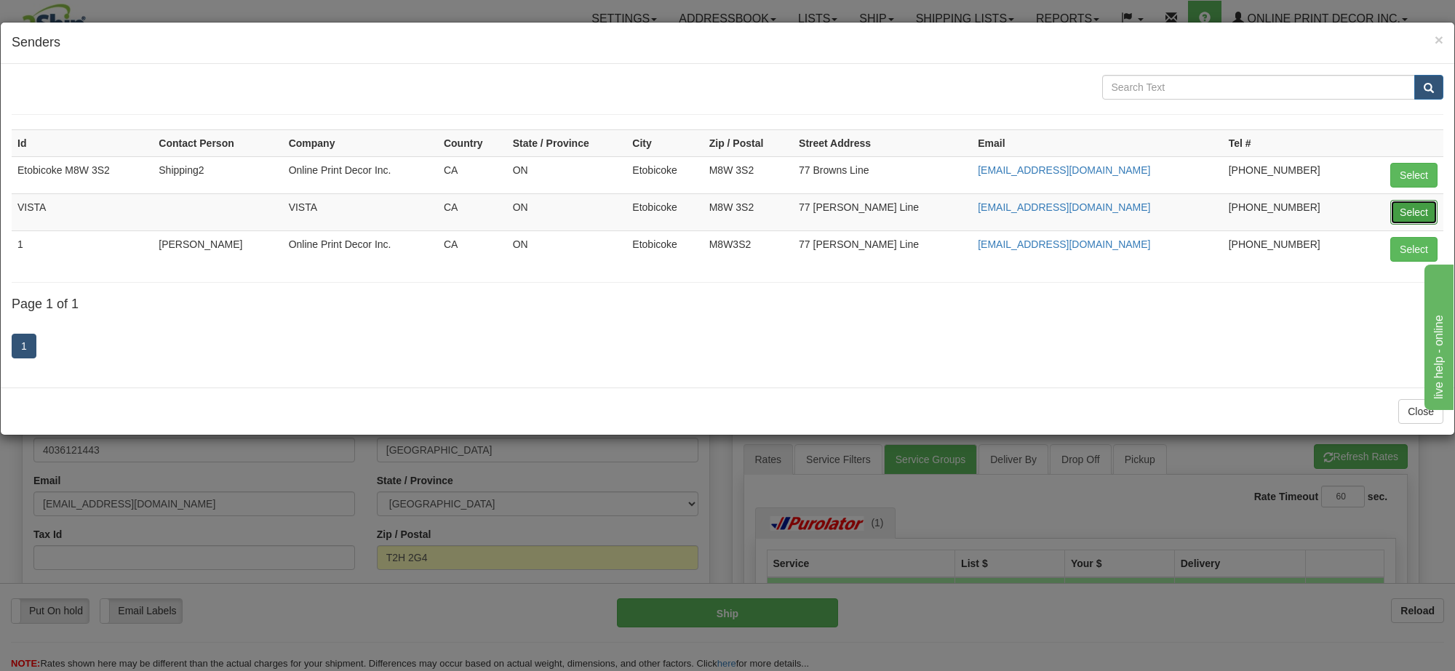
click at [1419, 211] on button "Select" at bounding box center [1413, 212] width 47 height 25
type input "VISTA"
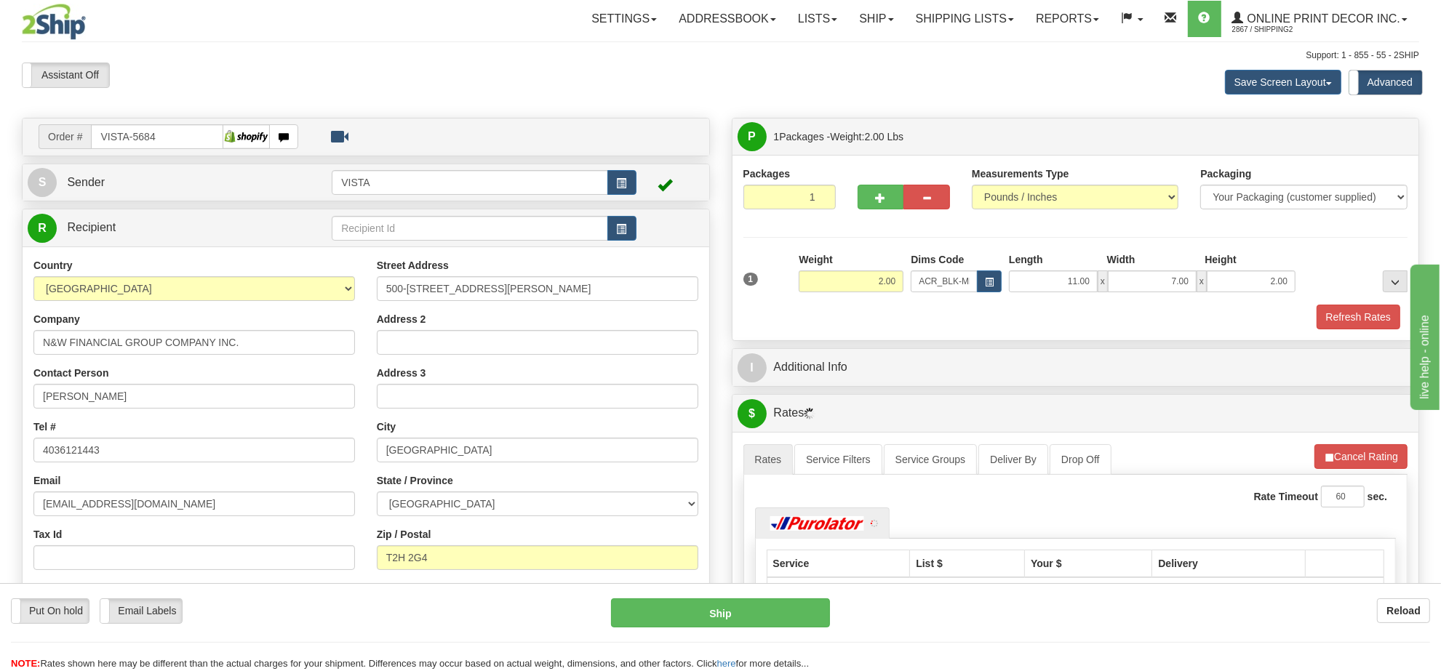
click at [1333, 474] on ul "Rates Service Filters Service Groups Deliver By Drop Off Pickup Refresh Rates C…" at bounding box center [1075, 459] width 665 height 31
click at [1333, 463] on span "button" at bounding box center [1329, 457] width 10 height 9
click at [1333, 466] on button "Refresh Rates" at bounding box center [1361, 456] width 94 height 25
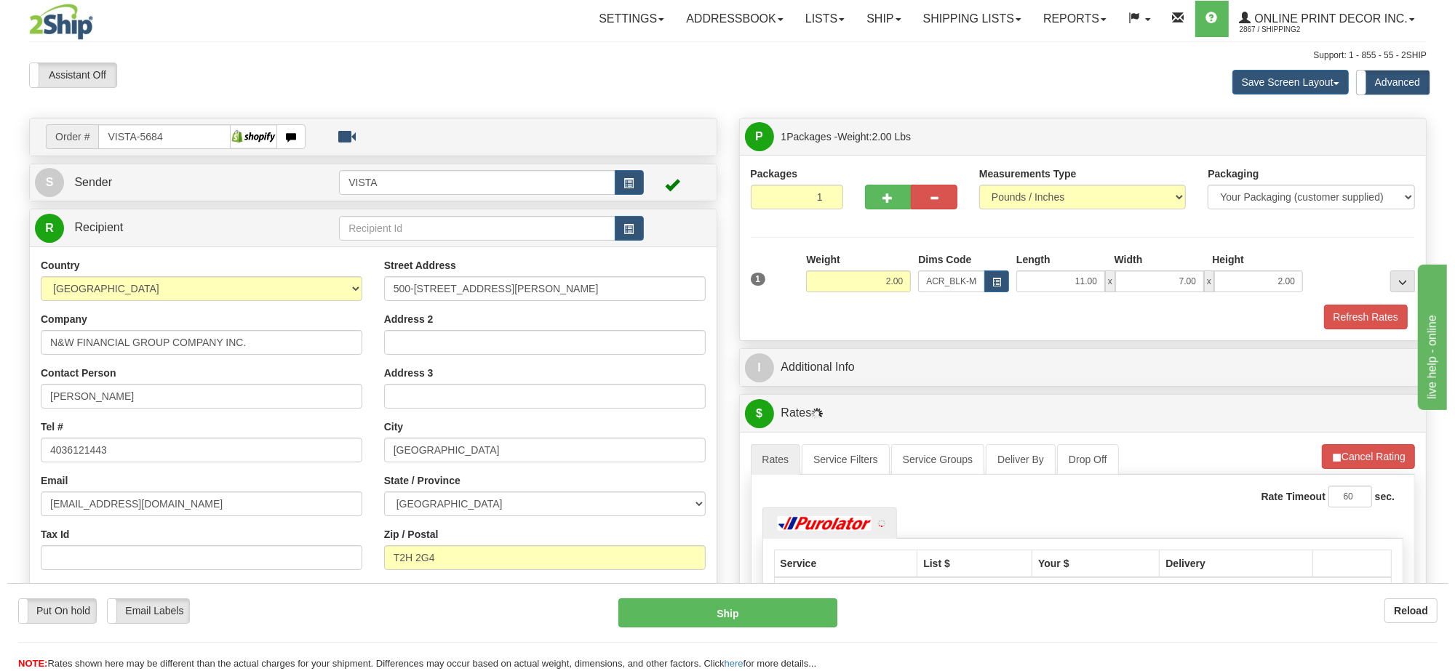
scroll to position [182, 0]
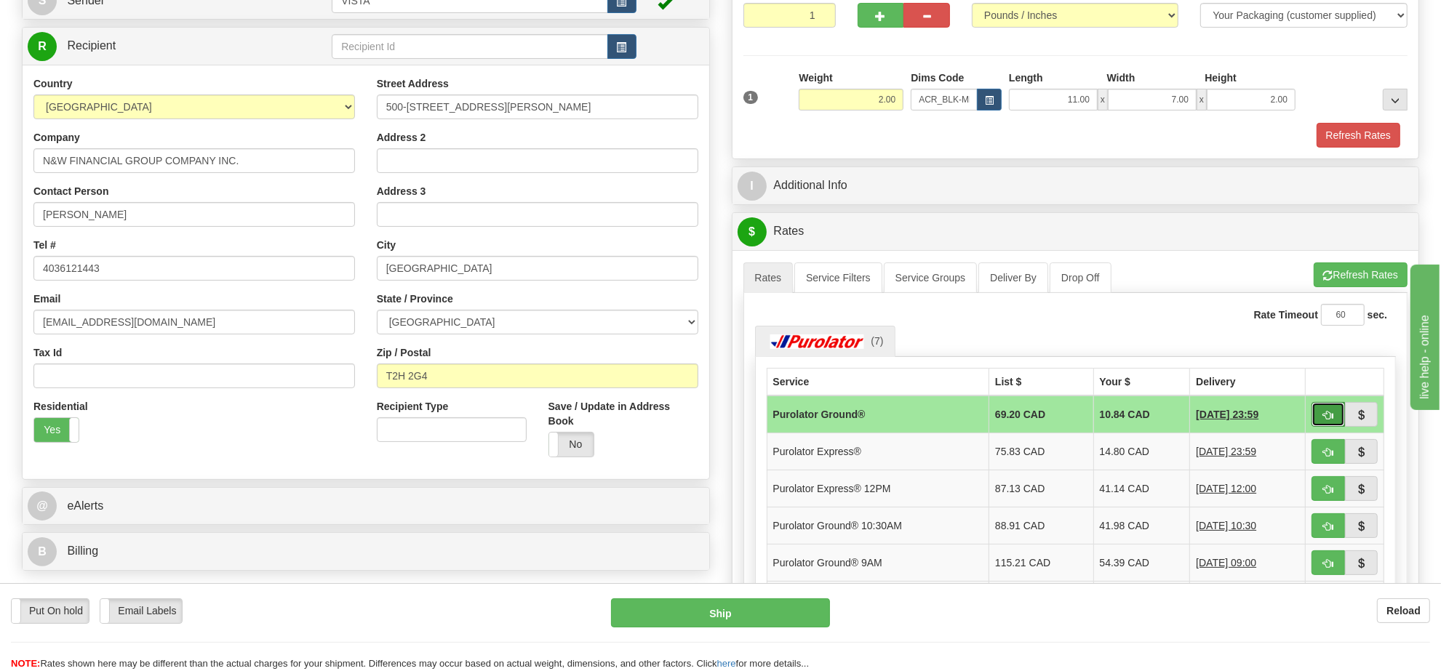
click at [1321, 419] on button "button" at bounding box center [1328, 414] width 33 height 25
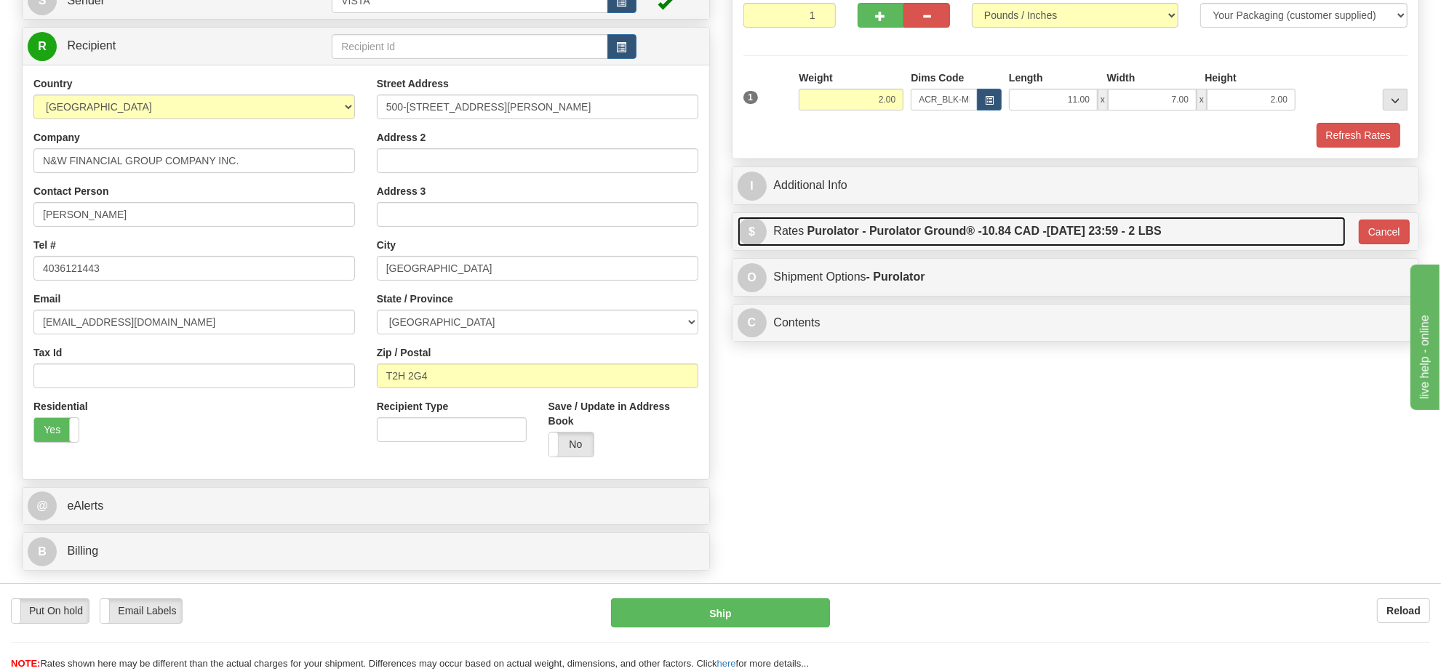
click at [1208, 247] on link "$ Rates Purolator - Purolator Ground® - 10.84 CAD - 10/21/2025 23:59 - 2 LBS" at bounding box center [1042, 232] width 609 height 30
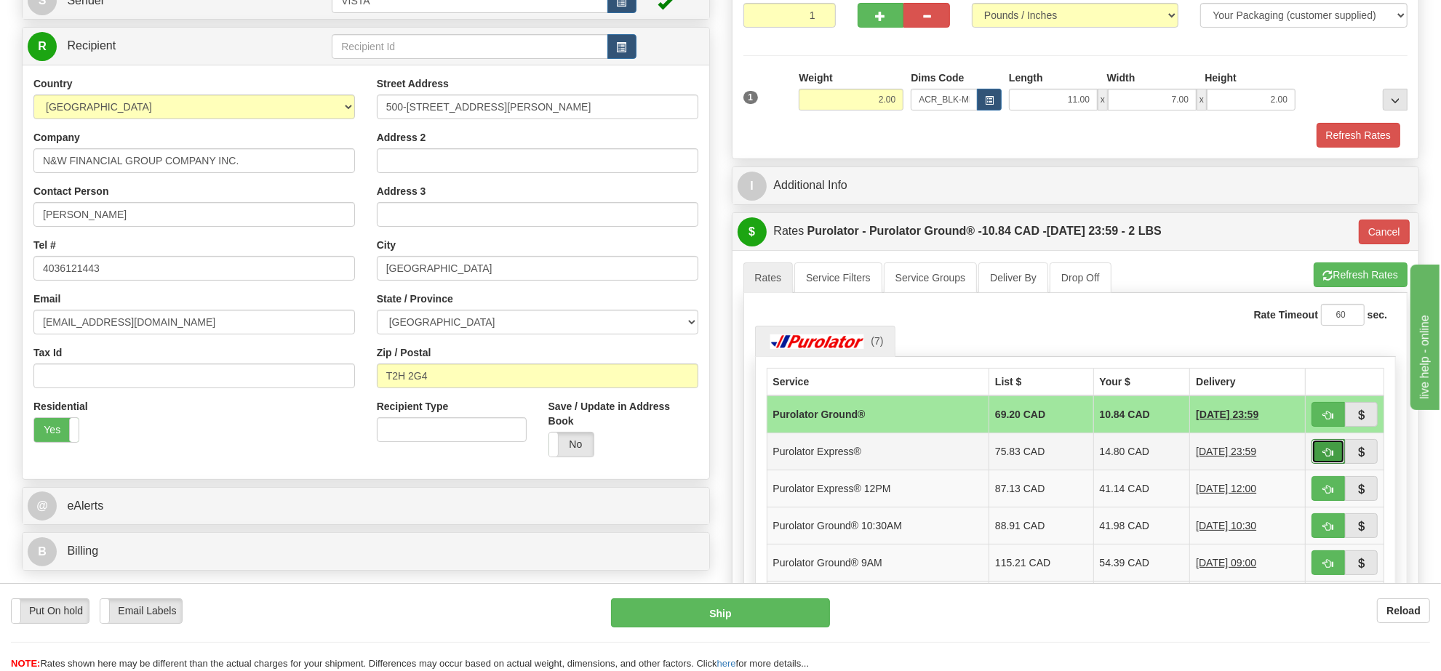
click at [1329, 455] on span "button" at bounding box center [1328, 452] width 10 height 9
type input "202"
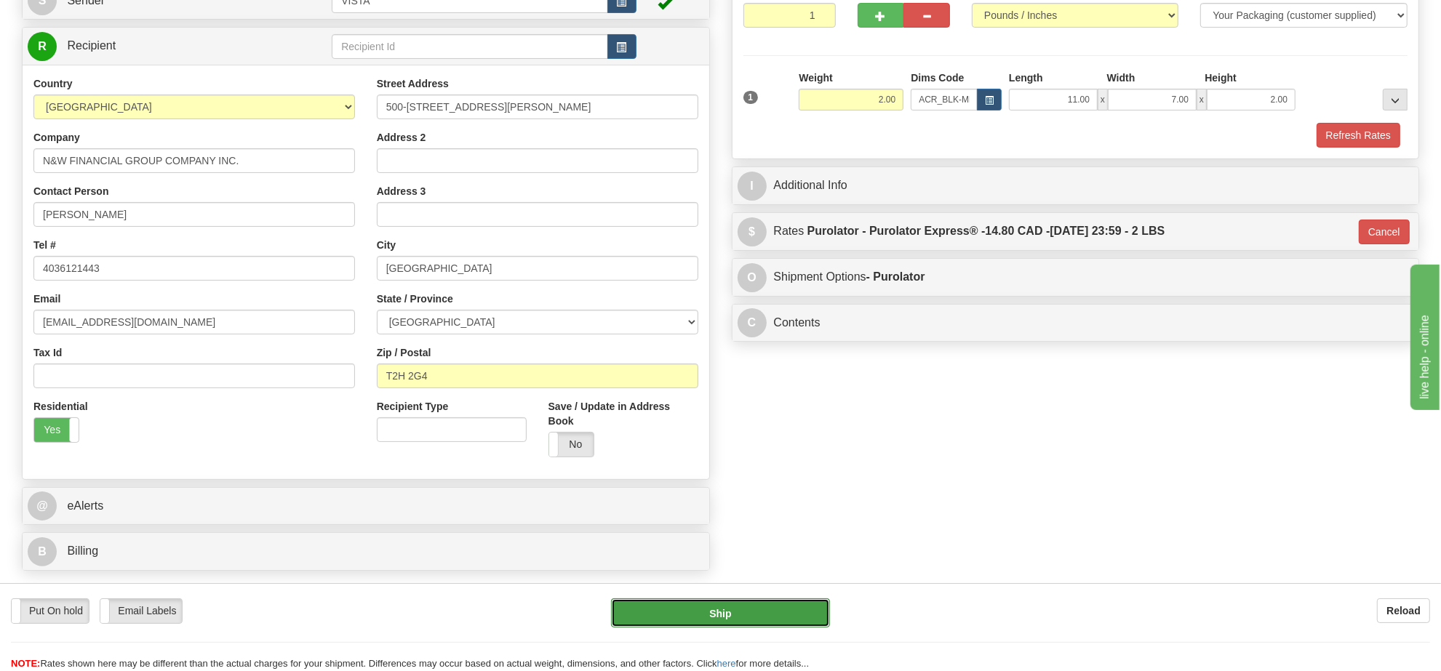
click at [792, 600] on button "Ship" at bounding box center [720, 613] width 218 height 29
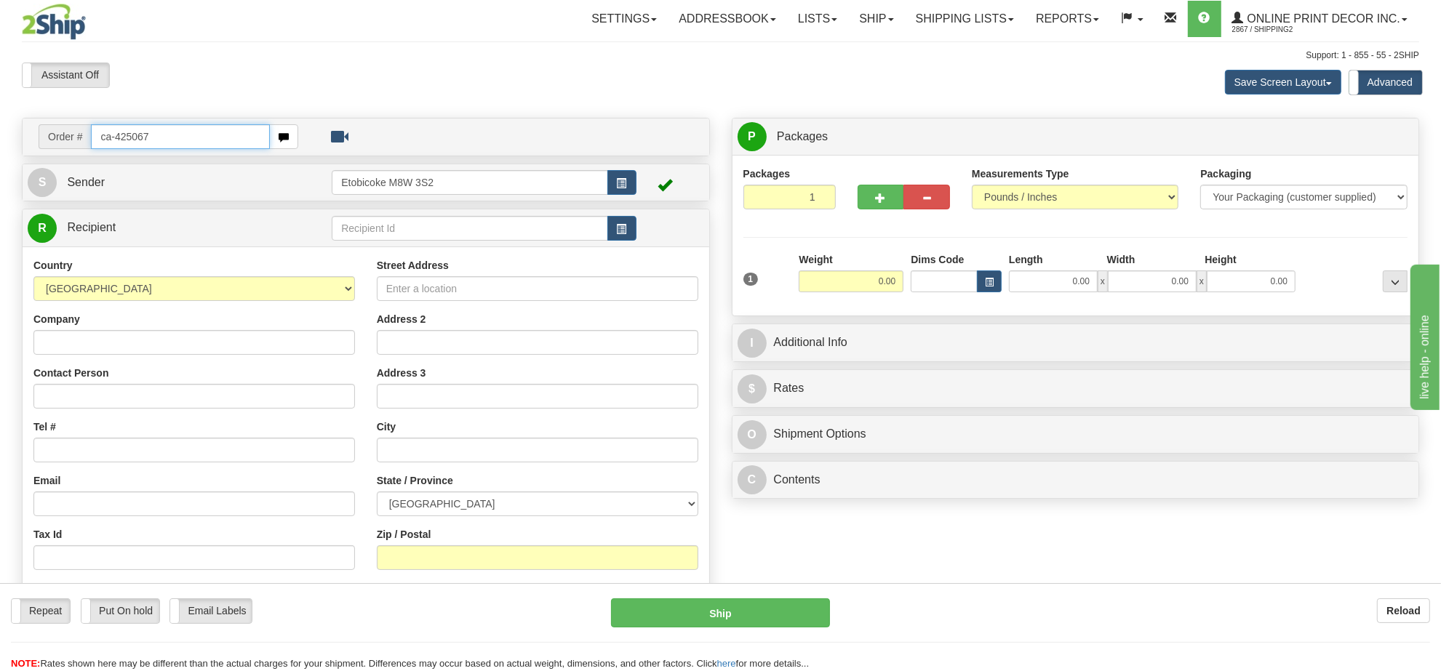
type input "ca-425067"
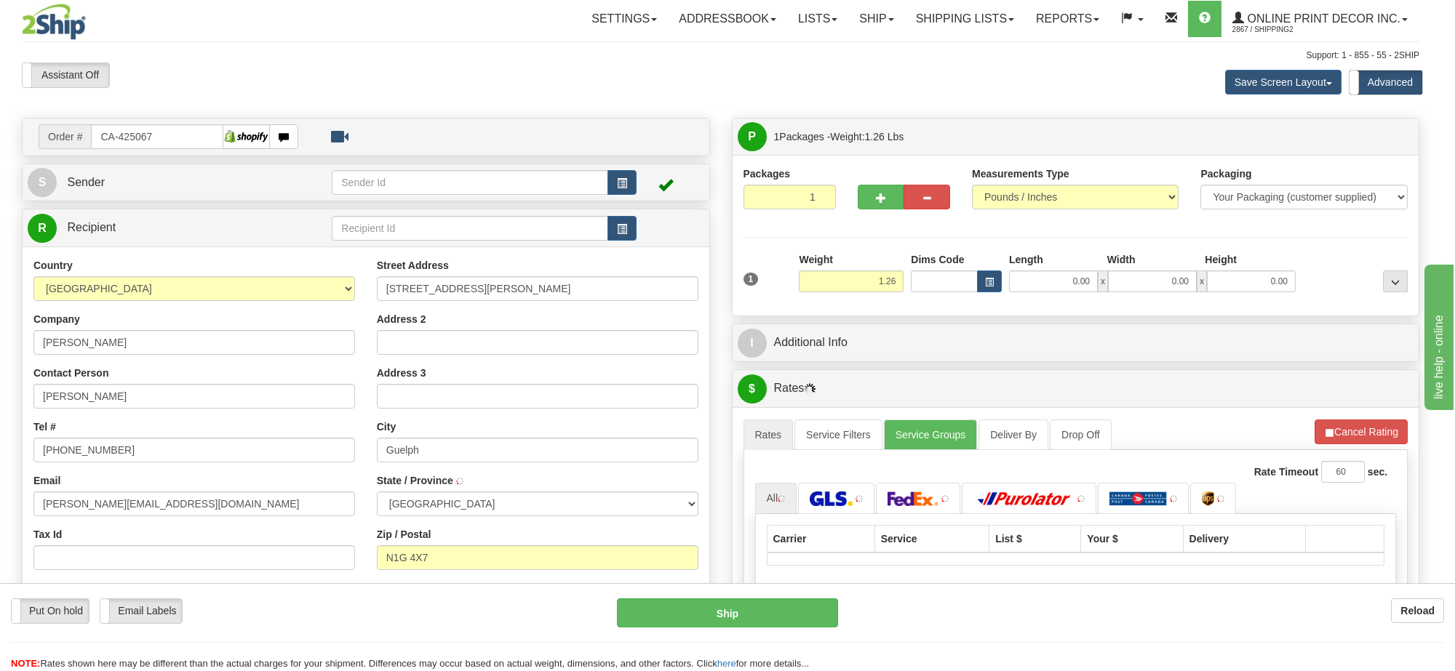
type input "GUELPH"
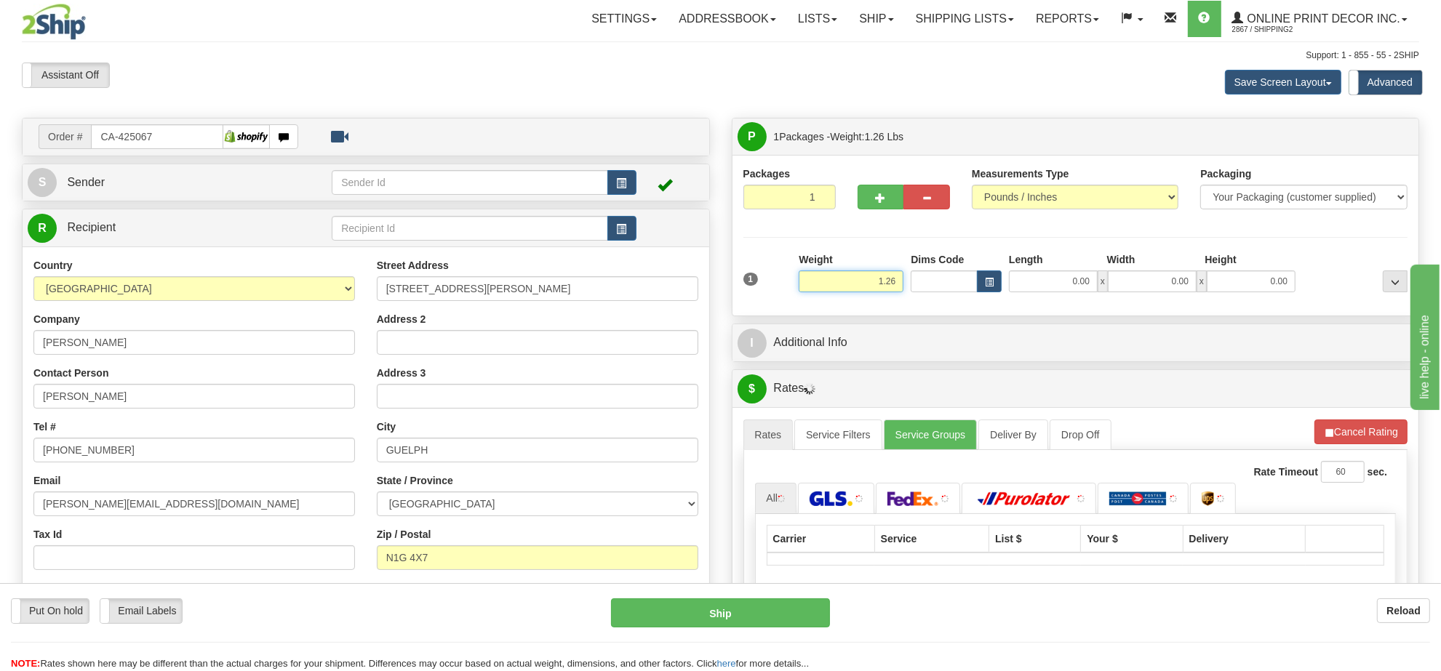
click at [878, 286] on input "1.26" at bounding box center [851, 282] width 105 height 22
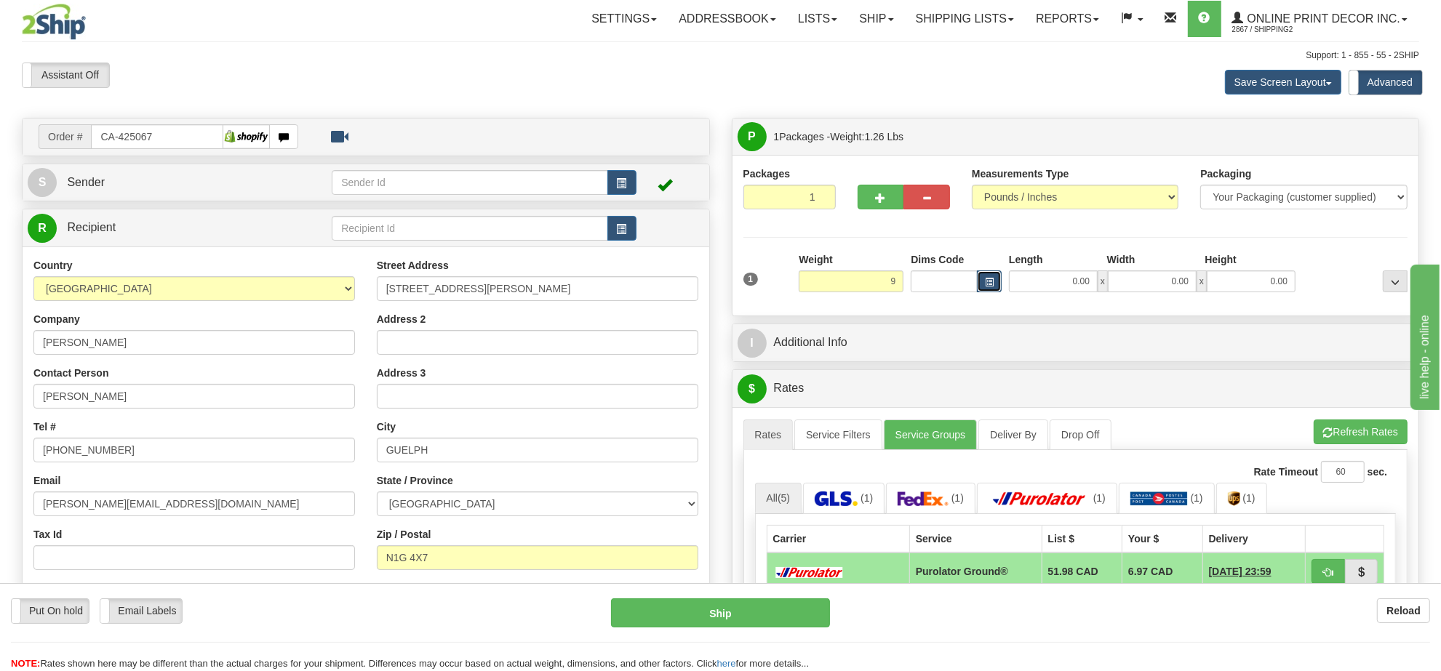
type input "9.00"
click at [987, 290] on button "button" at bounding box center [989, 282] width 25 height 22
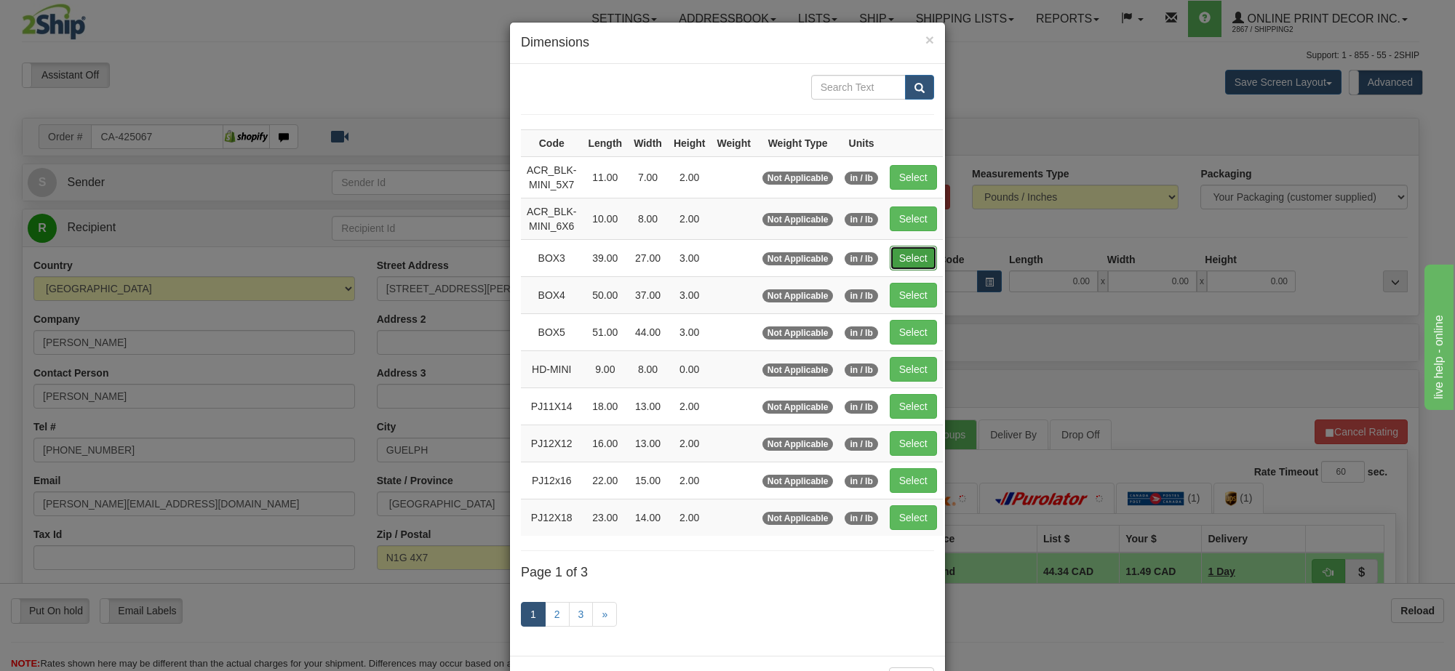
click at [918, 259] on button "Select" at bounding box center [913, 258] width 47 height 25
type input "BOX3"
type input "39.00"
type input "27.00"
type input "3.00"
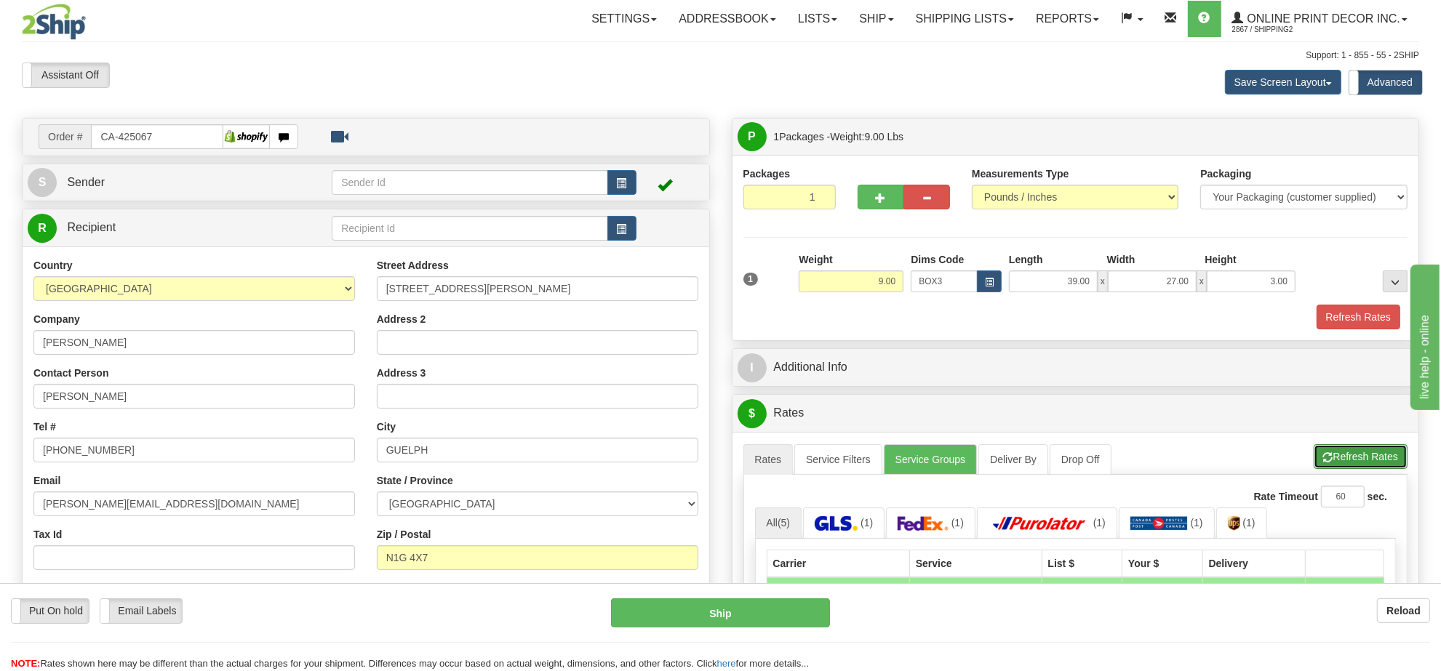
click at [1336, 458] on button "Refresh Rates" at bounding box center [1361, 456] width 94 height 25
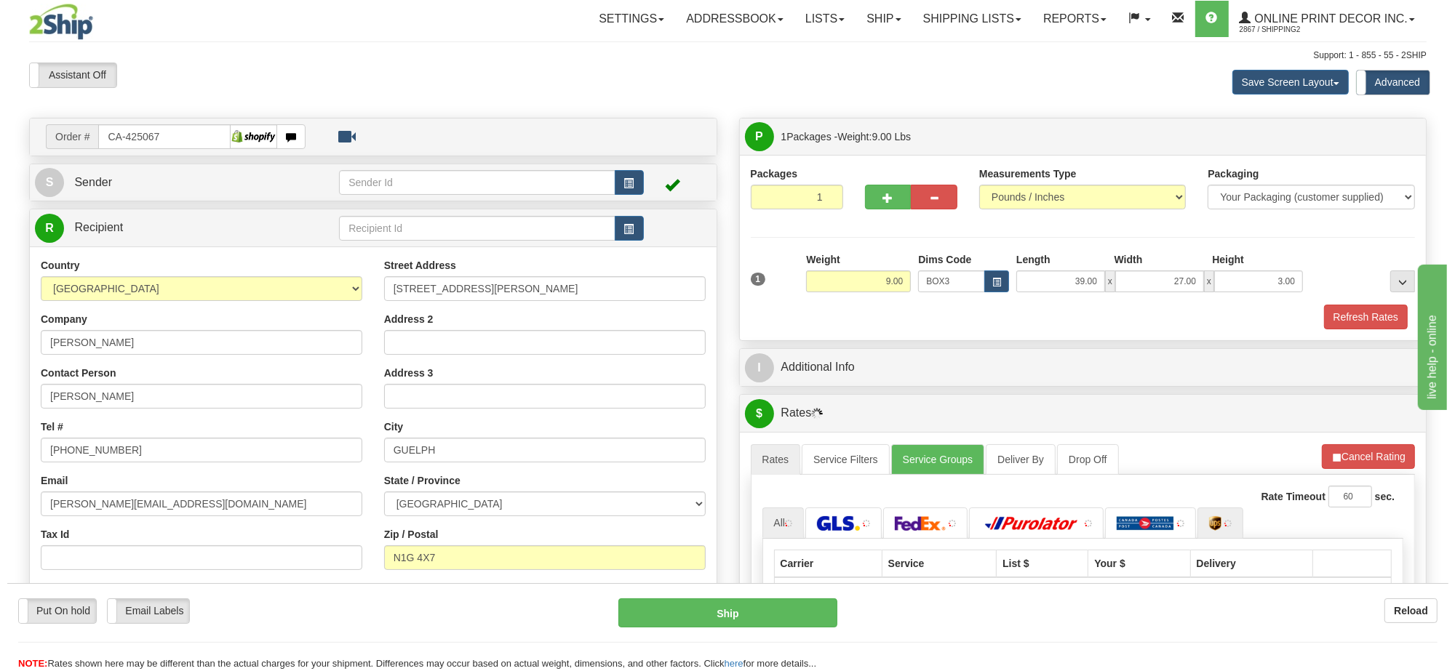
scroll to position [182, 0]
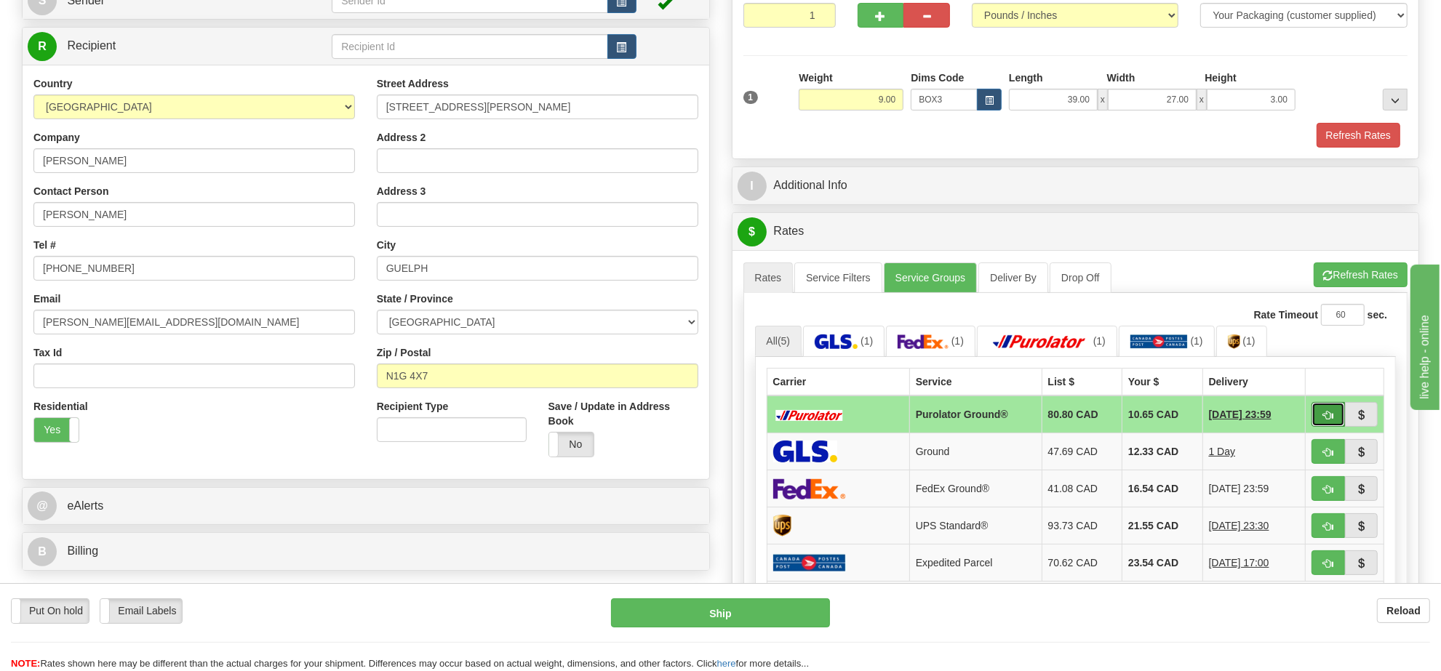
click at [1320, 422] on button "button" at bounding box center [1328, 414] width 33 height 25
type input "260"
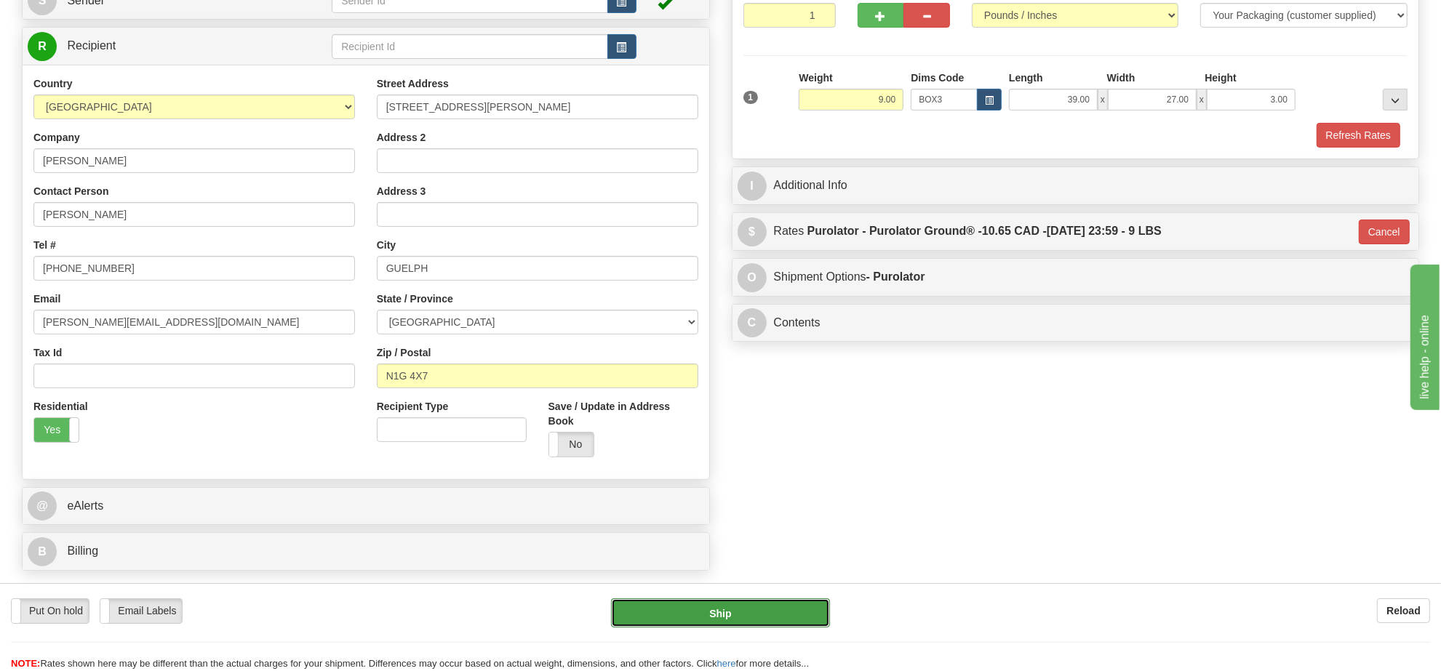
click at [741, 613] on button "Ship" at bounding box center [720, 613] width 218 height 29
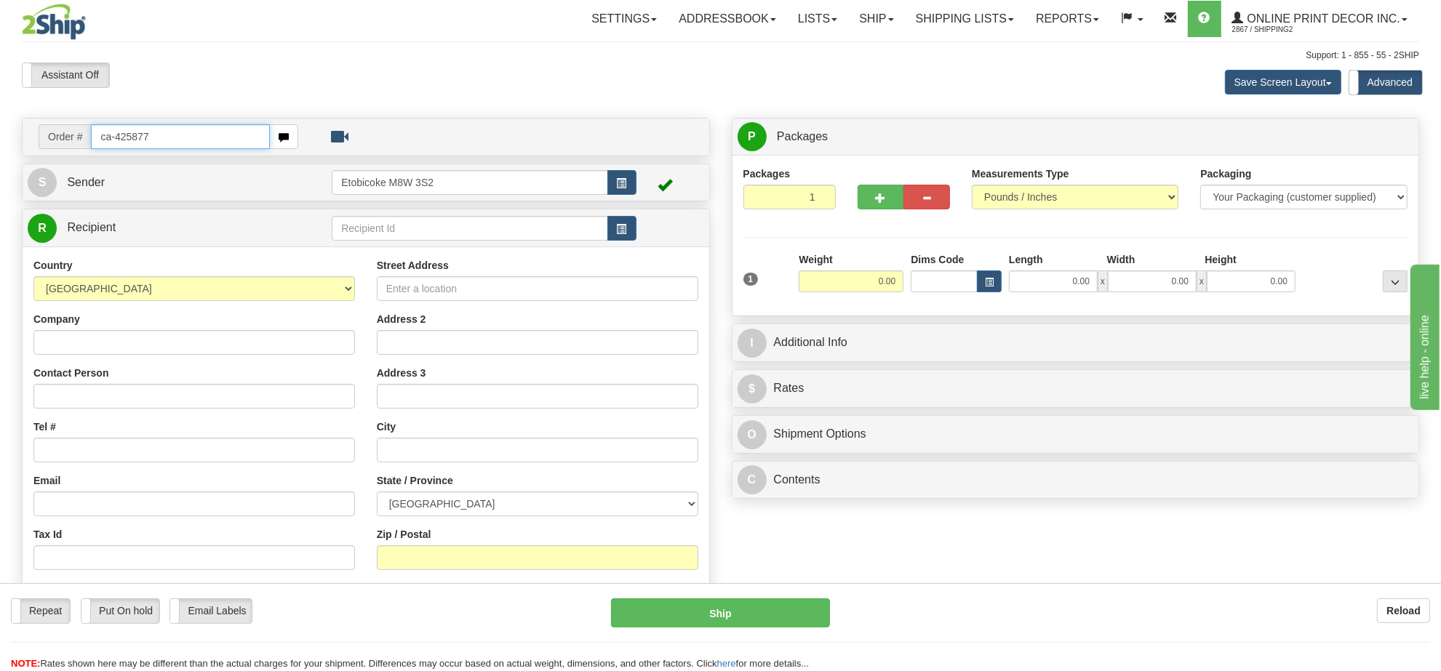
type input "ca-425877"
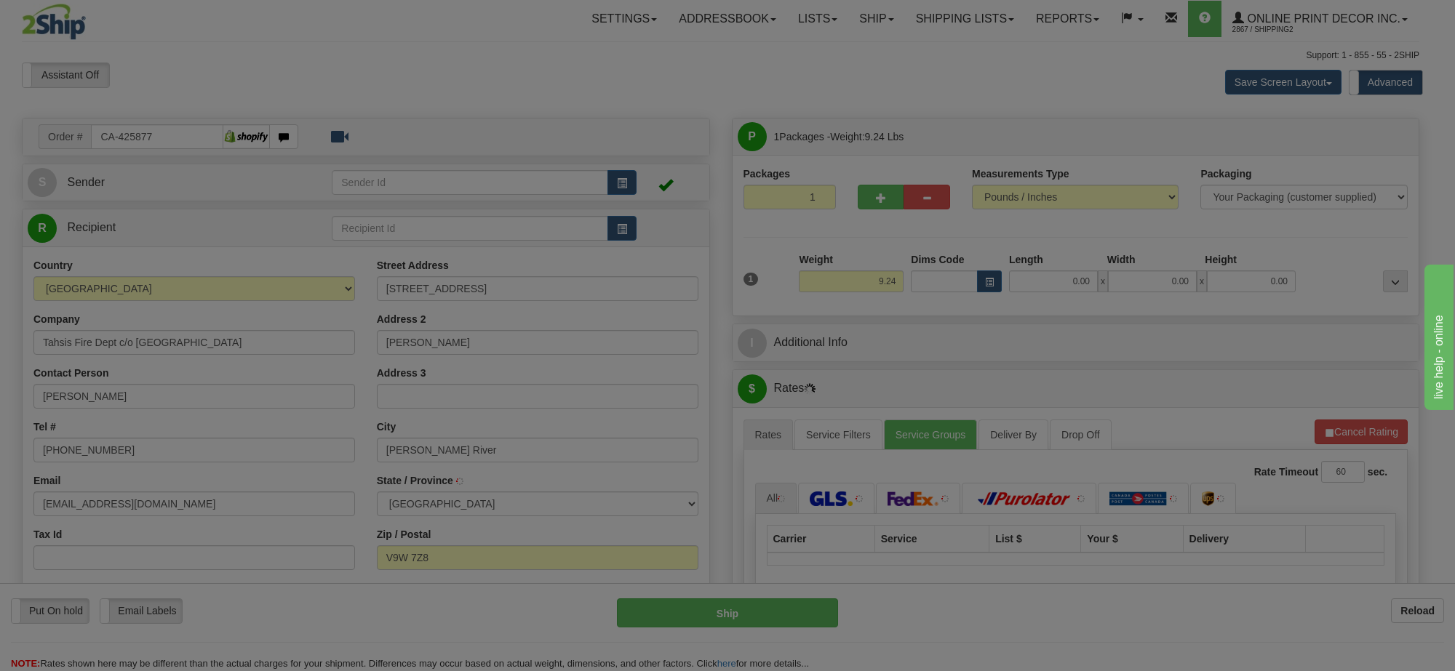
type input "[PERSON_NAME] RIVER"
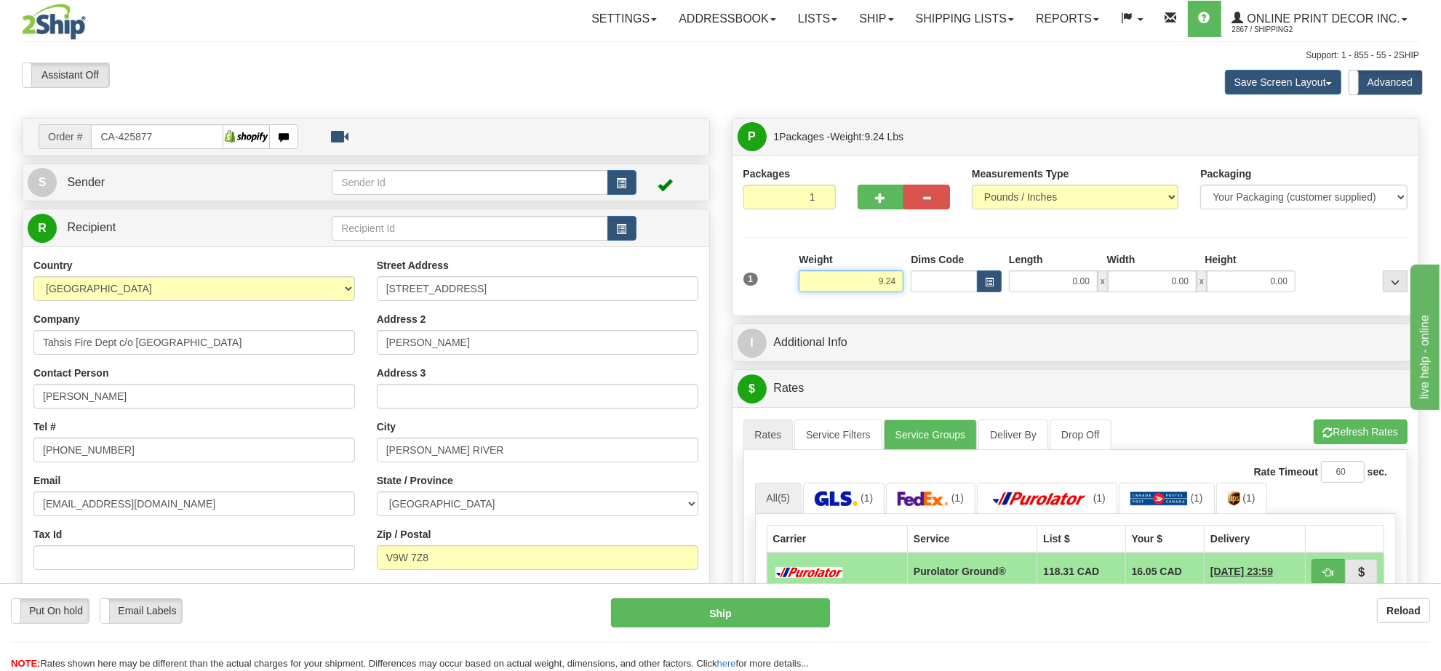
click at [884, 279] on input "9.24" at bounding box center [851, 282] width 105 height 22
type input "6.00"
click at [991, 287] on span "button" at bounding box center [989, 283] width 9 height 8
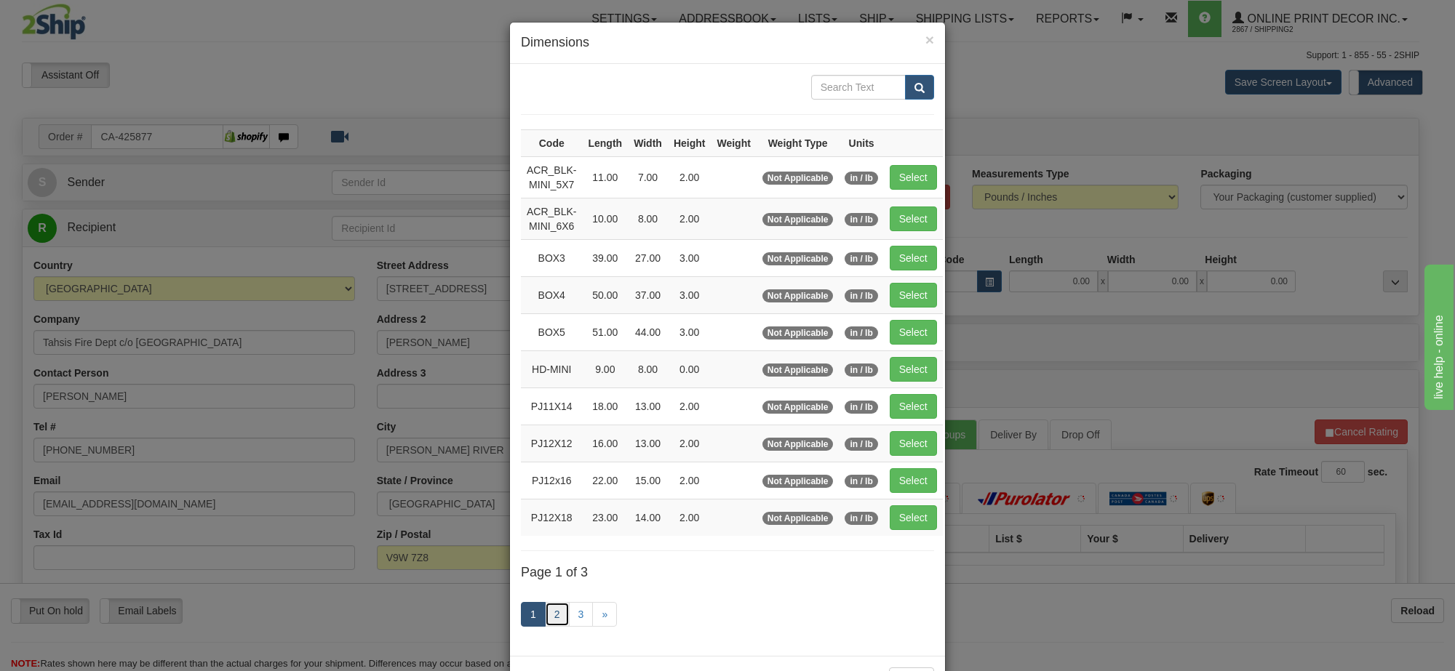
click at [550, 616] on link "2" at bounding box center [557, 614] width 25 height 25
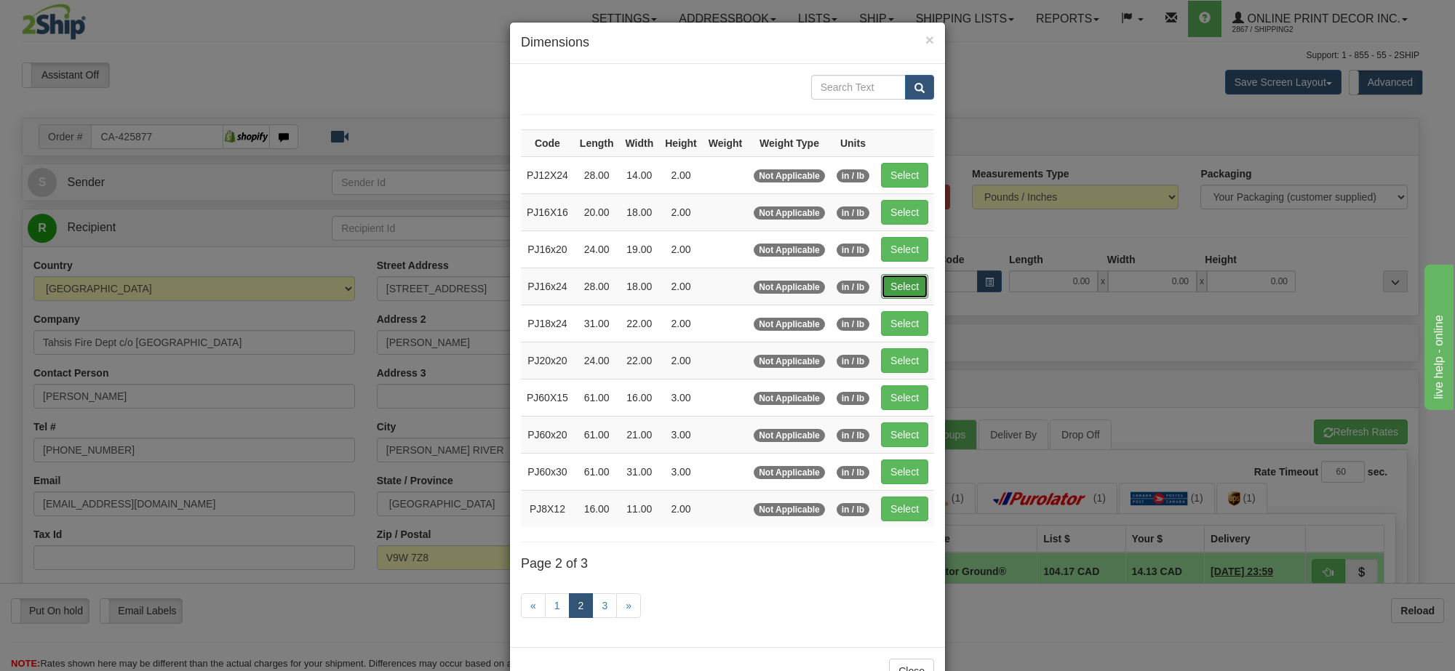
click at [906, 291] on button "Select" at bounding box center [904, 286] width 47 height 25
type input "PJ16x24"
type input "28.00"
type input "18.00"
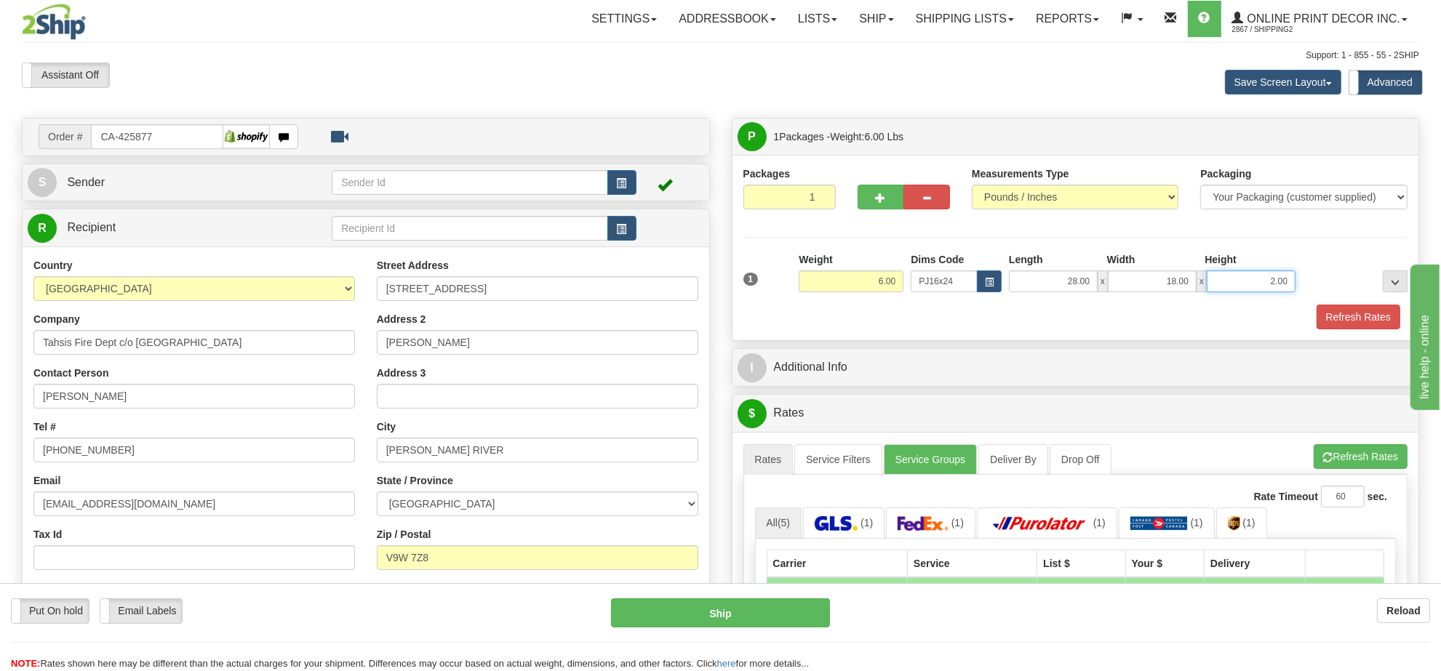
click at [1274, 292] on input "2.00" at bounding box center [1251, 282] width 89 height 22
type input "4.00"
click at [886, 205] on button "button" at bounding box center [881, 197] width 47 height 25
radio input "true"
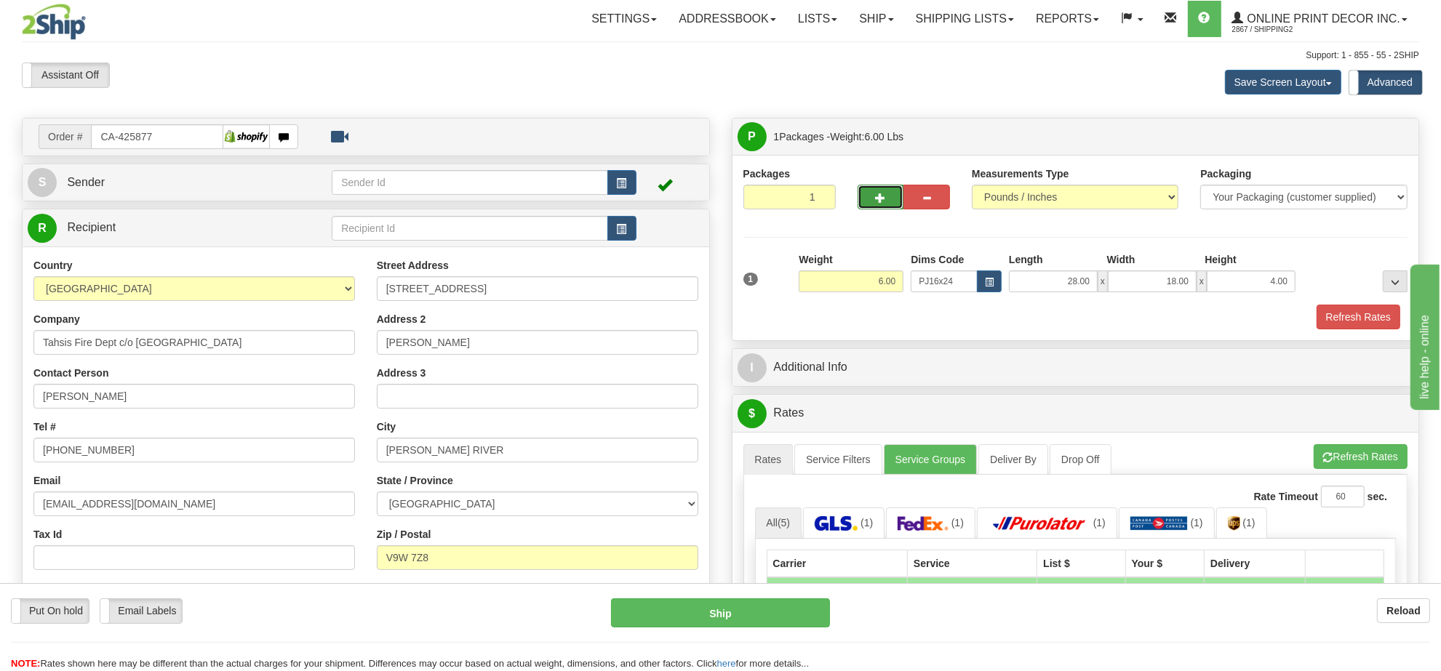
type input "2"
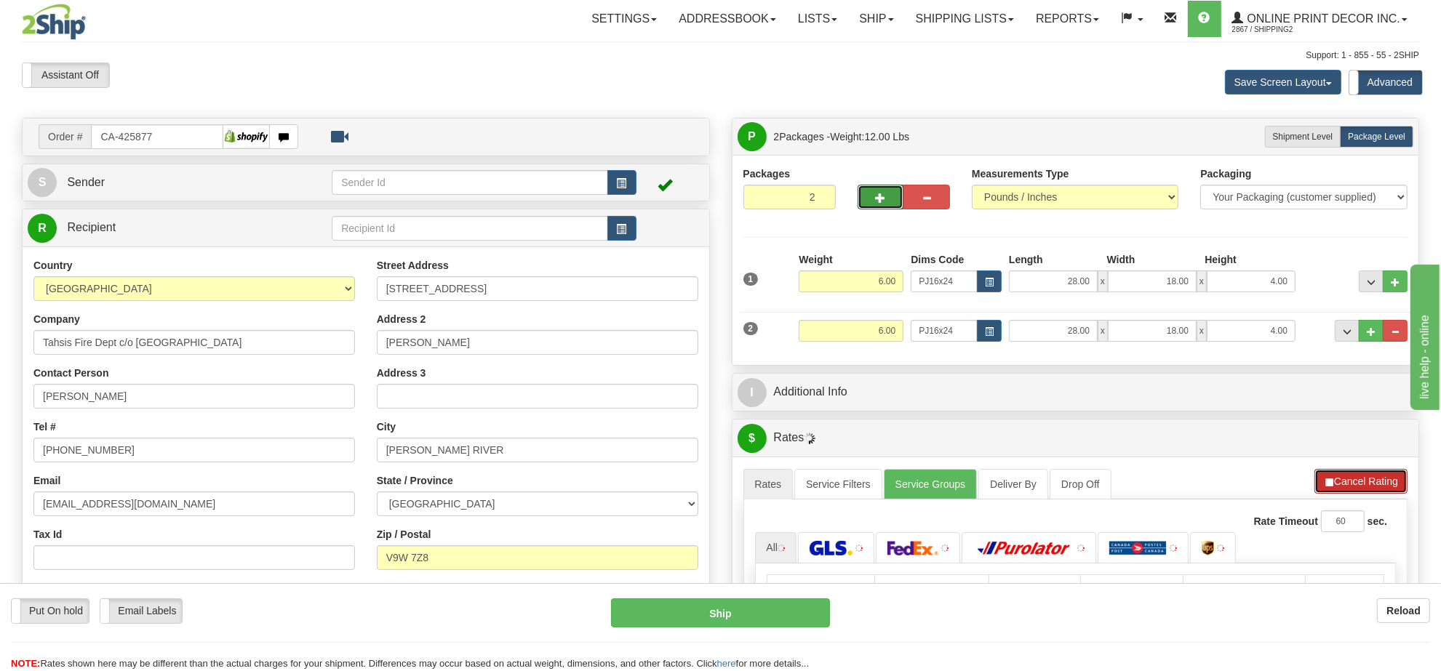
click at [1350, 477] on button "Cancel Rating" at bounding box center [1361, 481] width 93 height 25
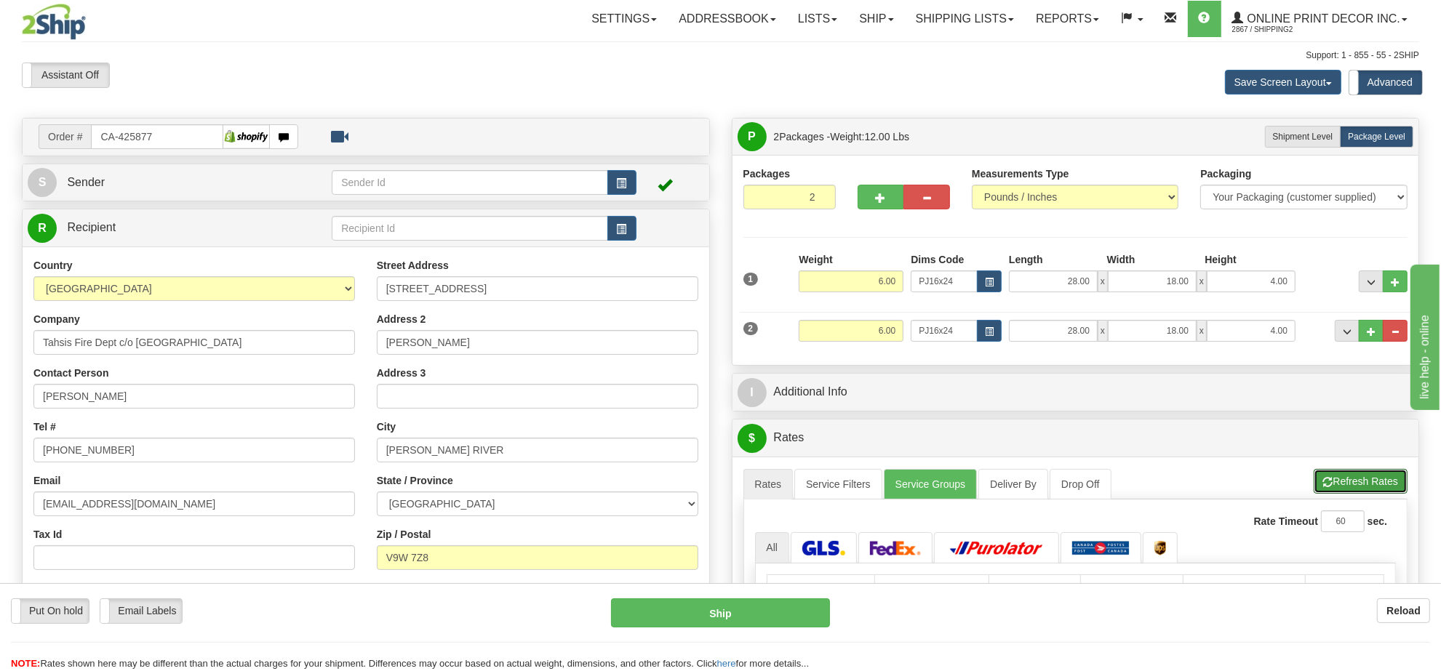
click at [1350, 477] on button "Refresh Rates" at bounding box center [1361, 481] width 94 height 25
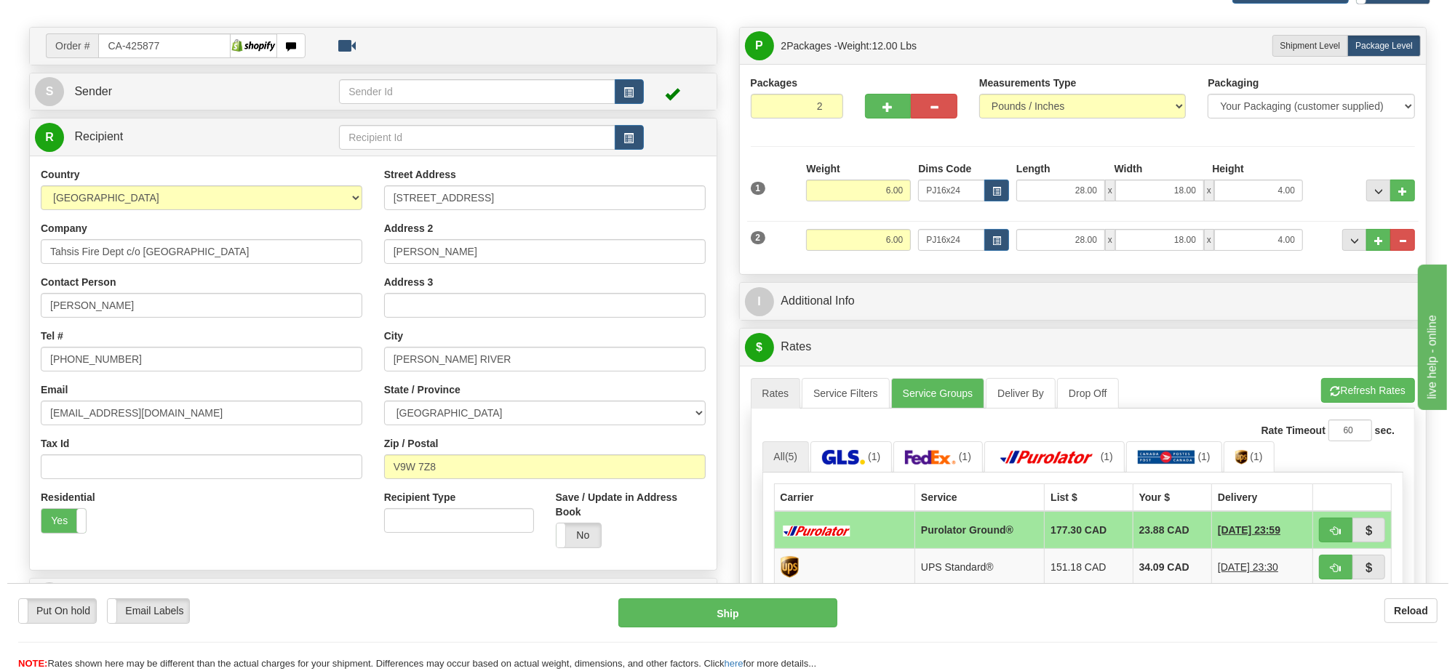
scroll to position [182, 0]
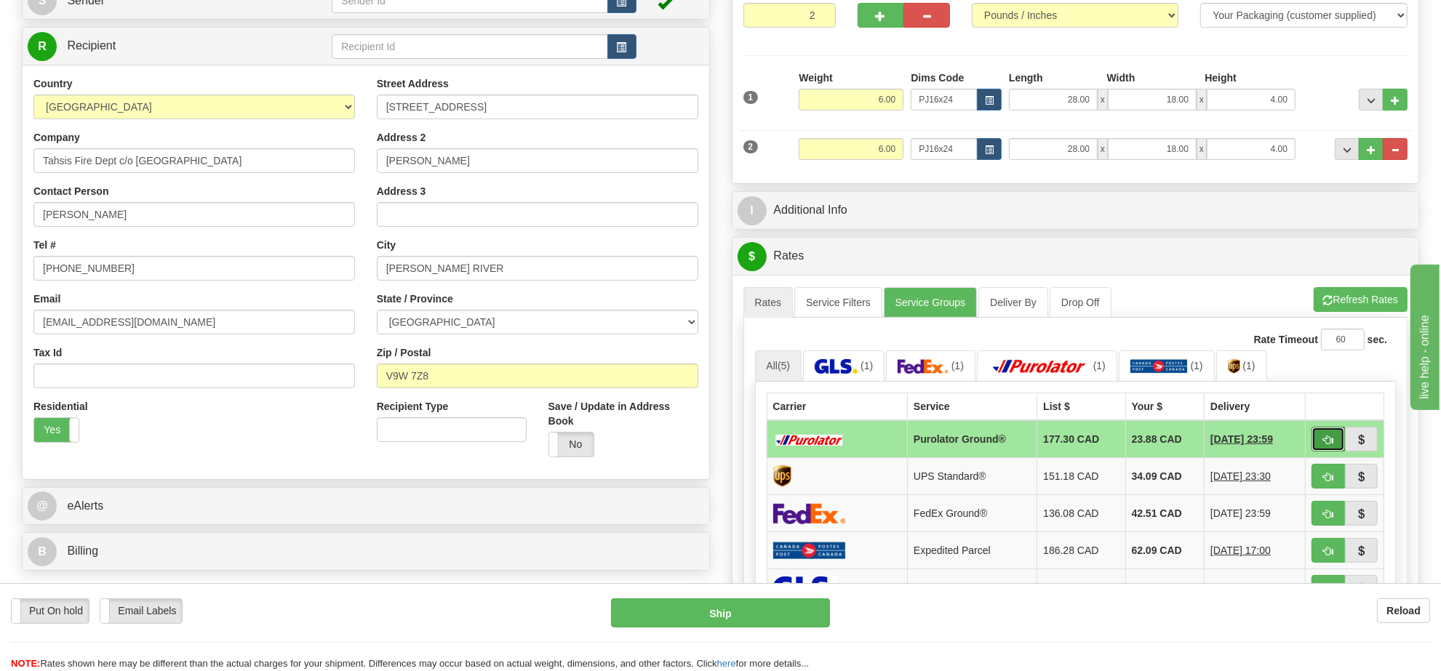
click at [1323, 445] on span "button" at bounding box center [1328, 440] width 10 height 9
type input "260"
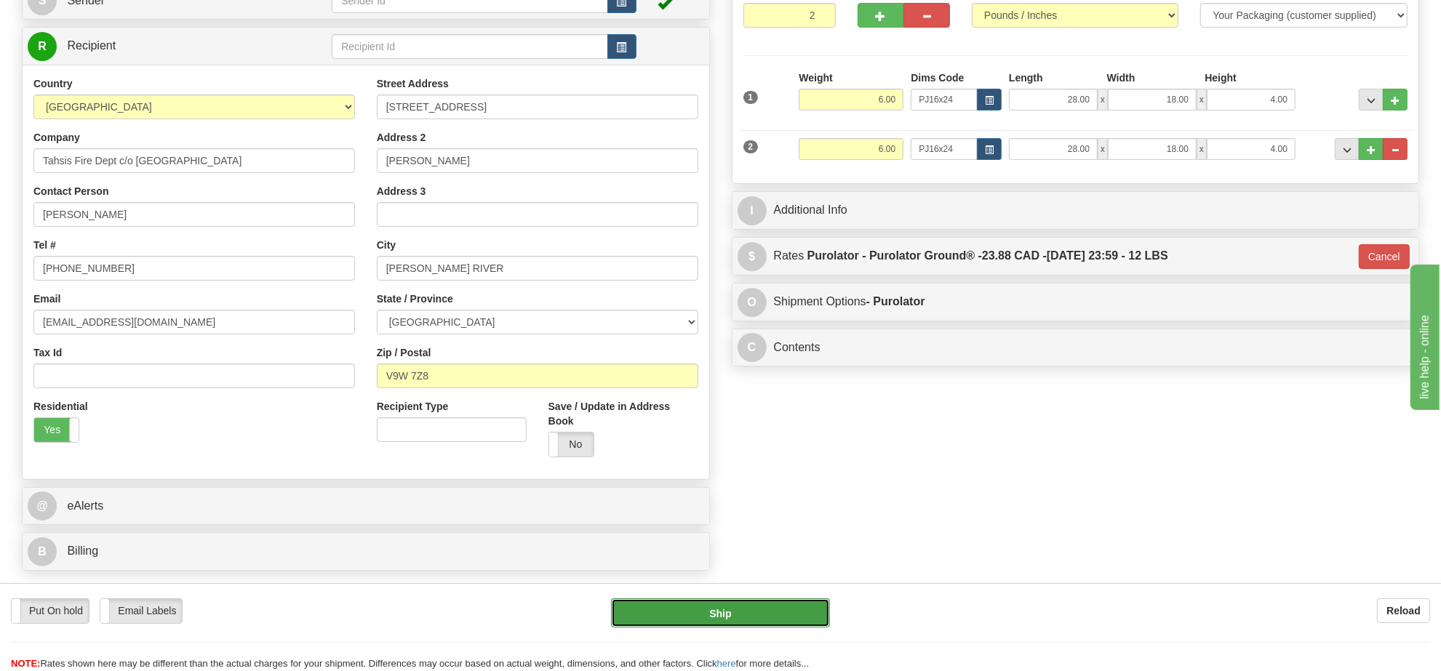
click at [742, 622] on button "Ship" at bounding box center [720, 613] width 218 height 29
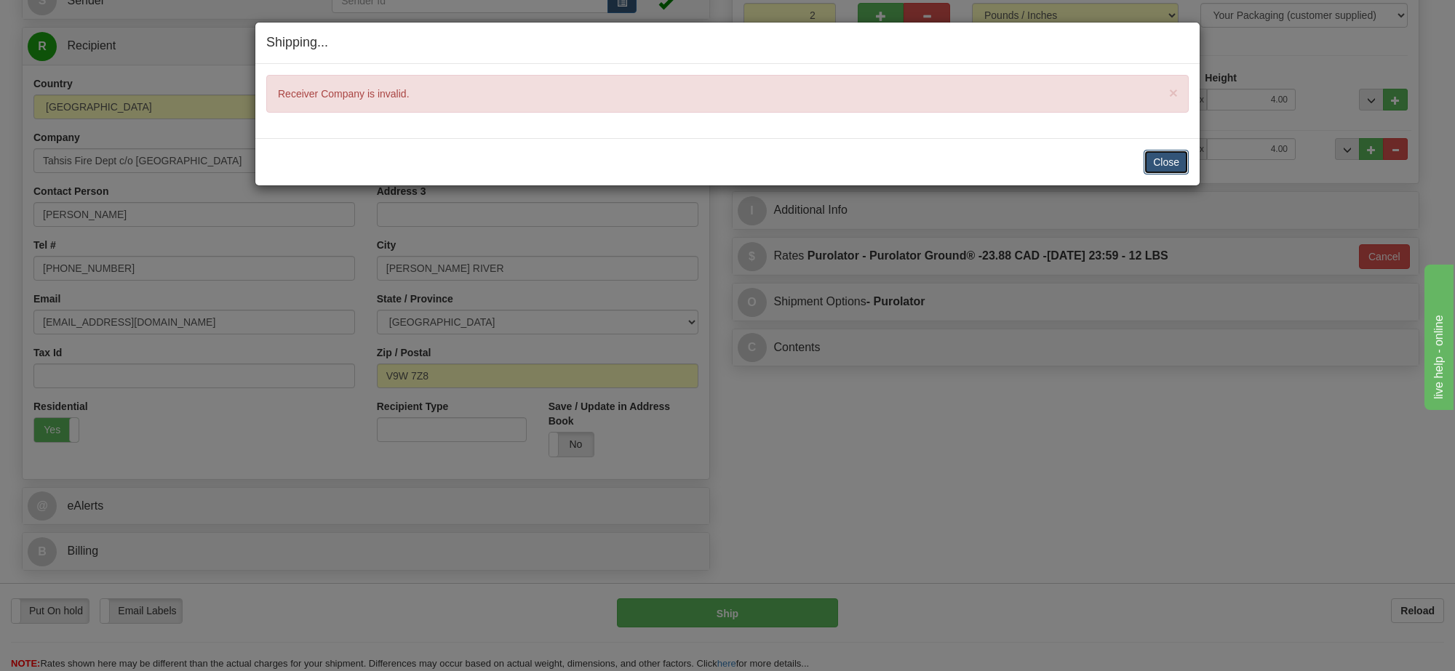
click at [1157, 169] on button "Close" at bounding box center [1166, 162] width 45 height 25
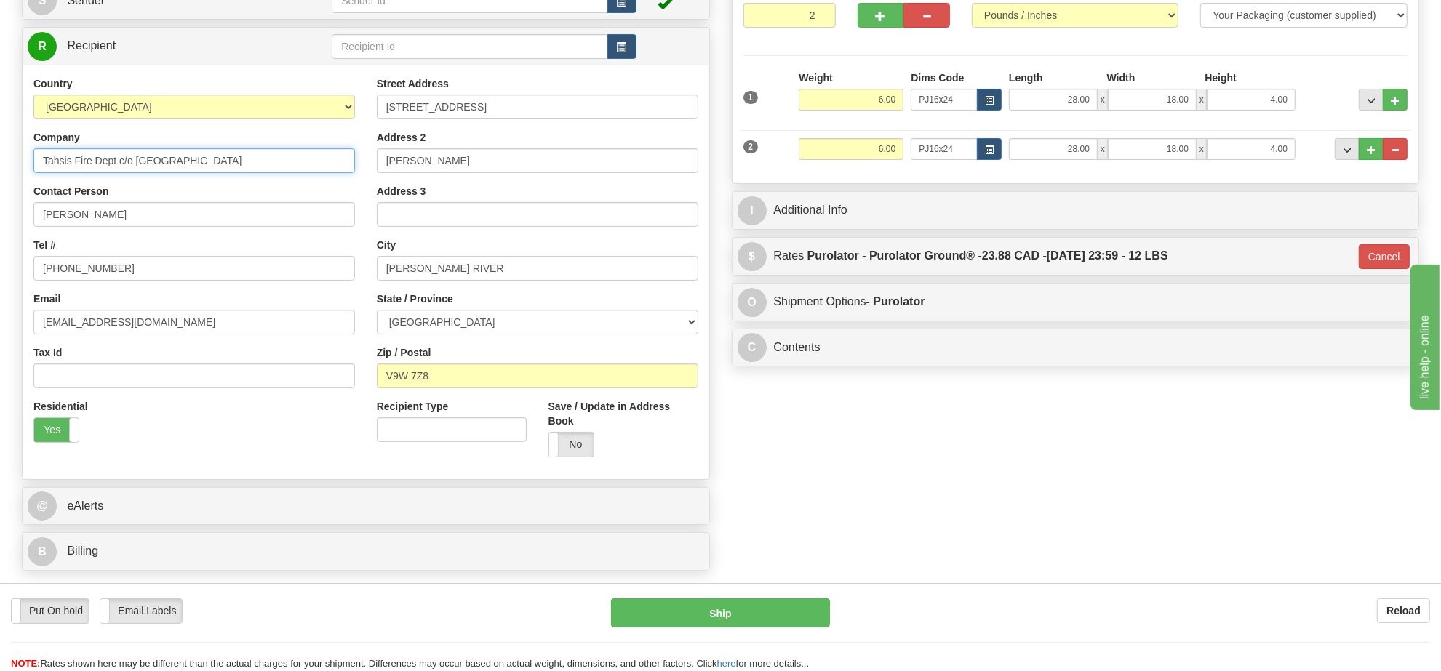
click at [281, 164] on input "Tahsis Fire Dept c/o Strathcona Regional District" at bounding box center [194, 160] width 322 height 25
type input "Tahsis Fire Dept"
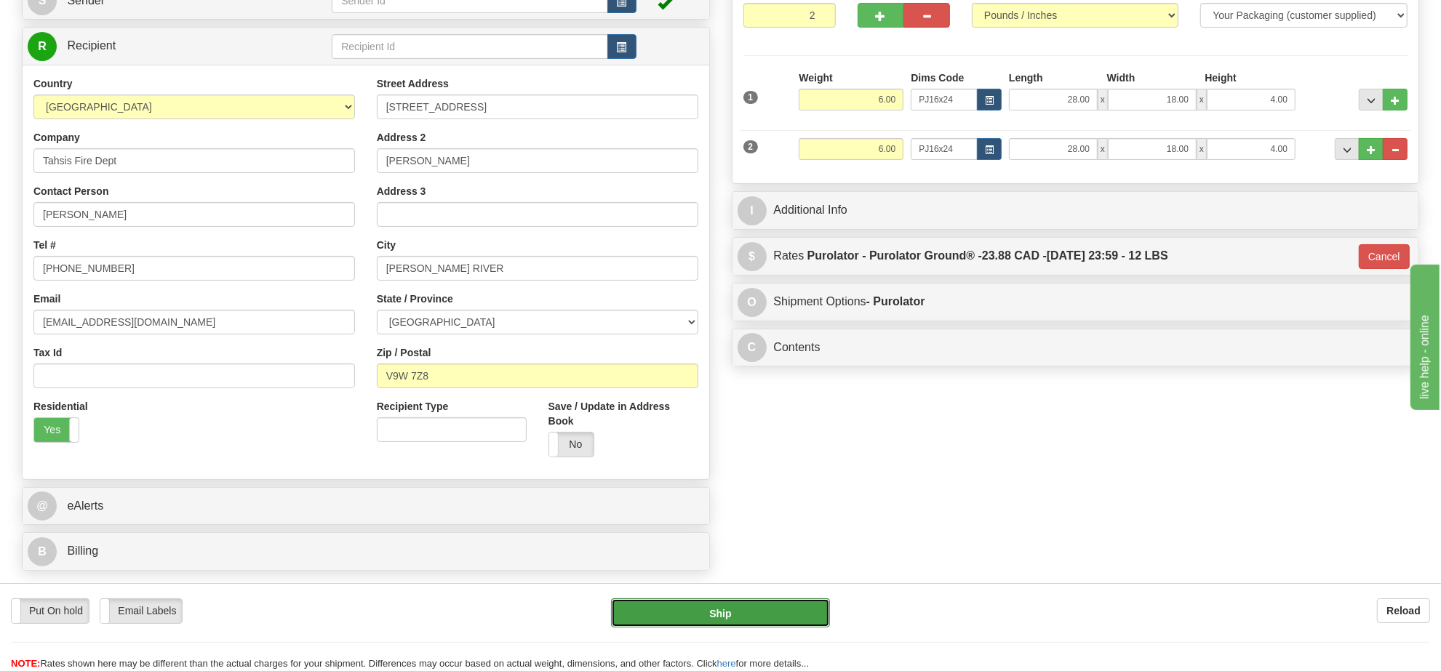
click at [776, 621] on button "Ship" at bounding box center [720, 613] width 218 height 29
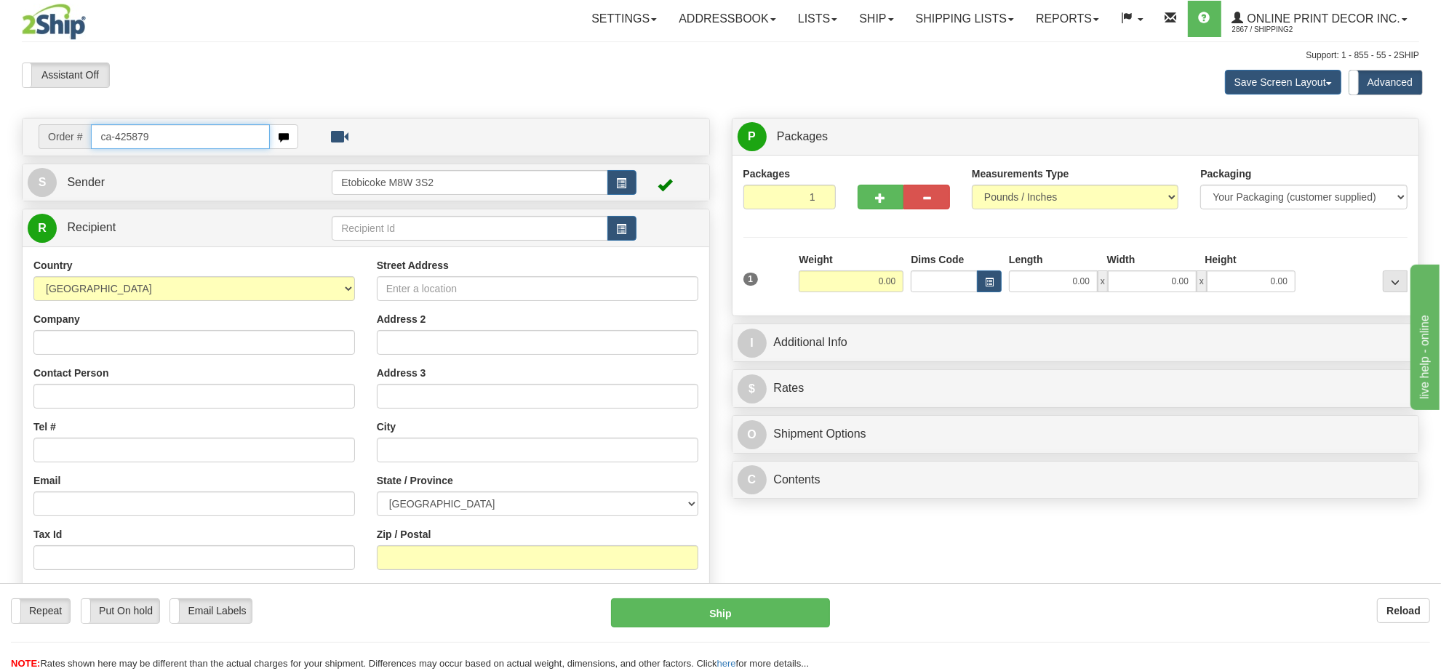
type input "ca-425879"
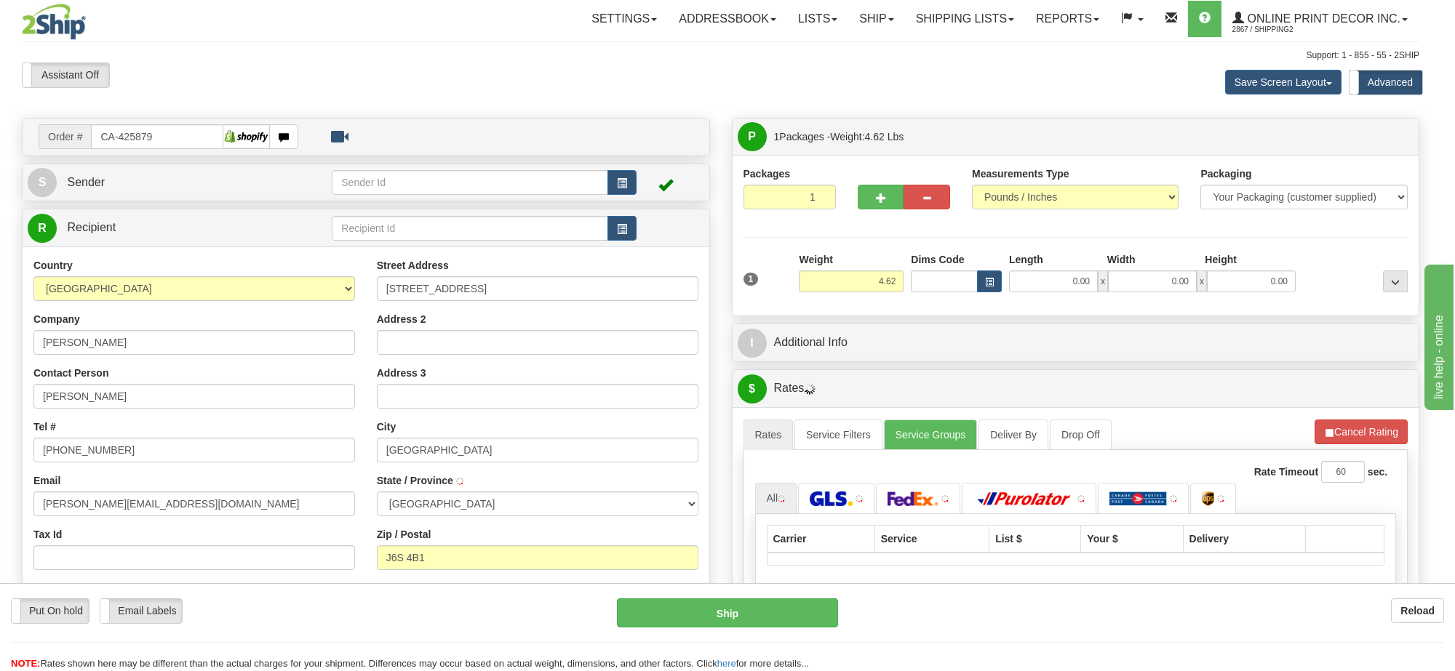
type input "SALABERRY-DE-VALLEYFIELD"
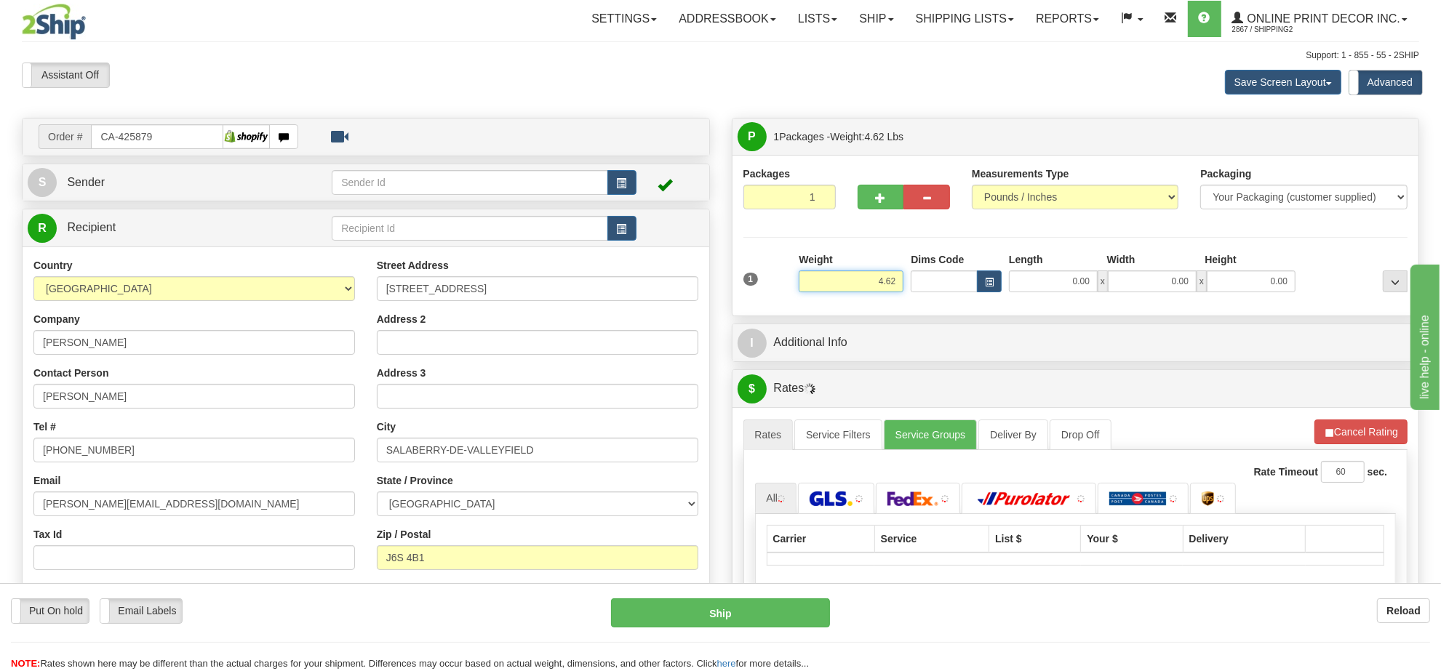
click at [864, 292] on input "4.62" at bounding box center [851, 282] width 105 height 22
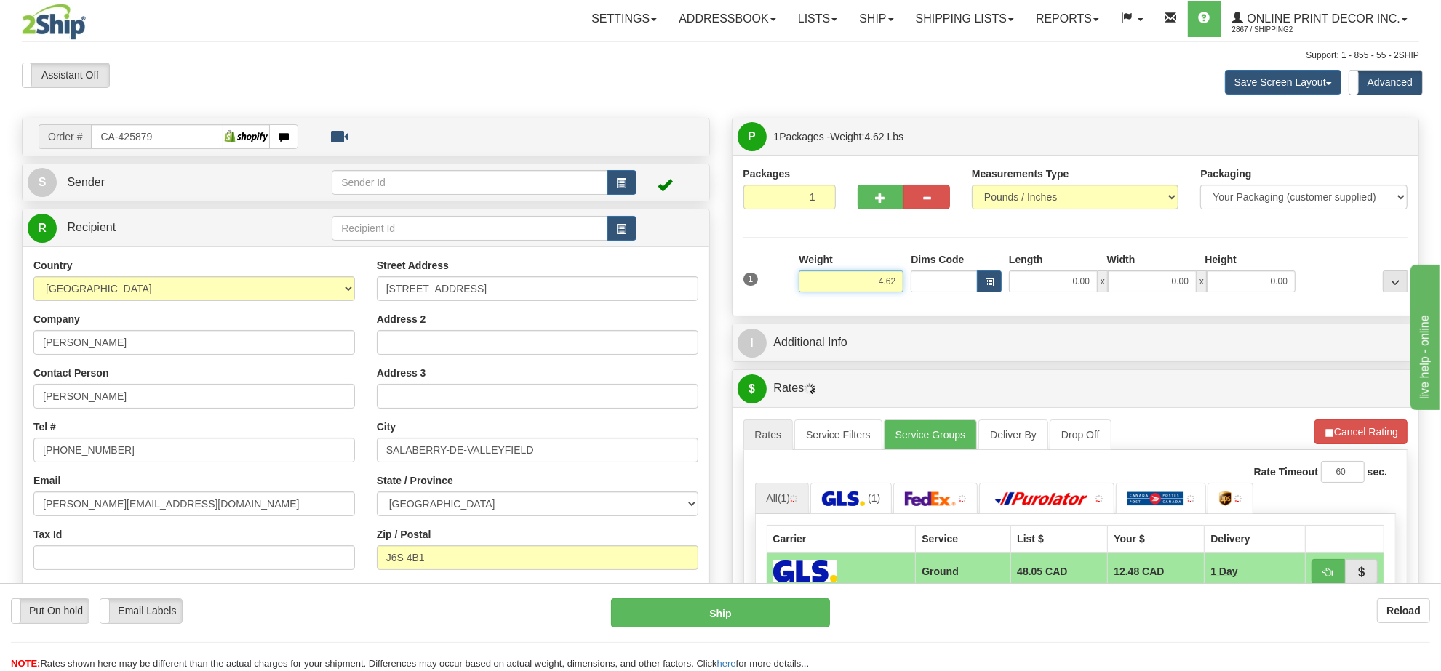
click at [864, 292] on input "4.62" at bounding box center [851, 282] width 105 height 22
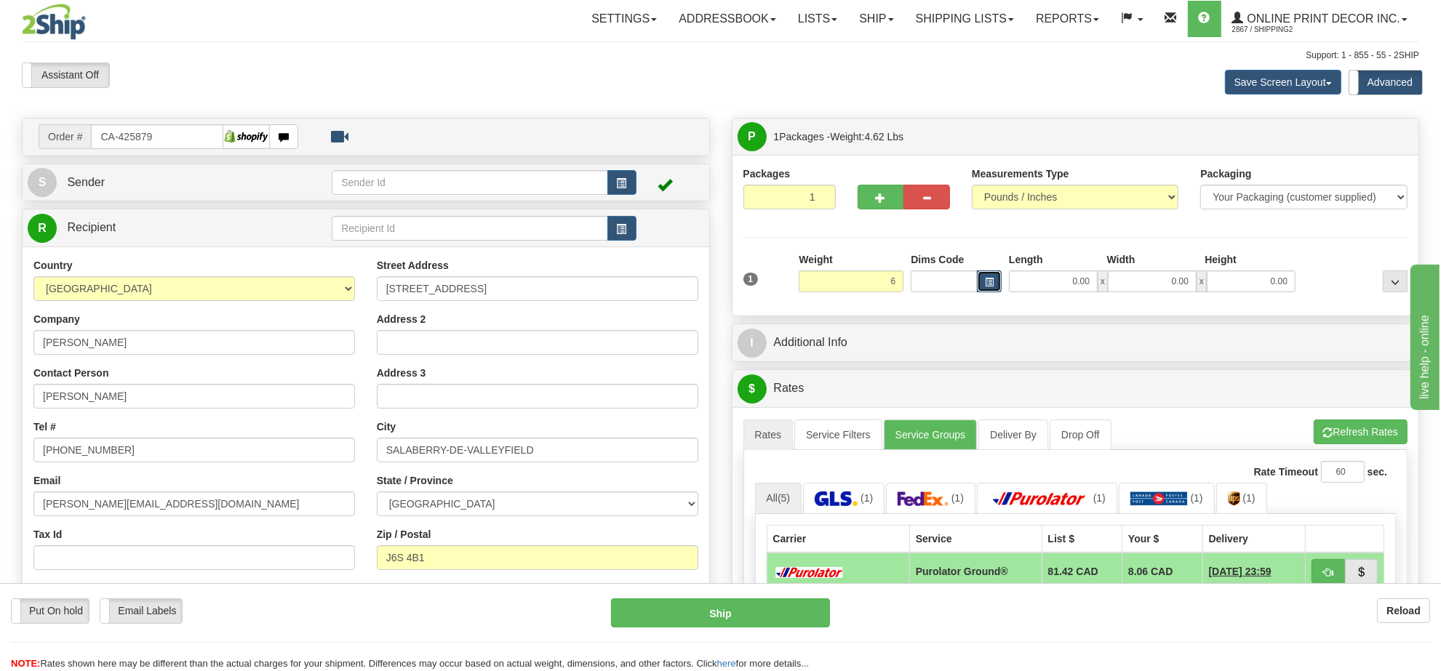
type input "6.00"
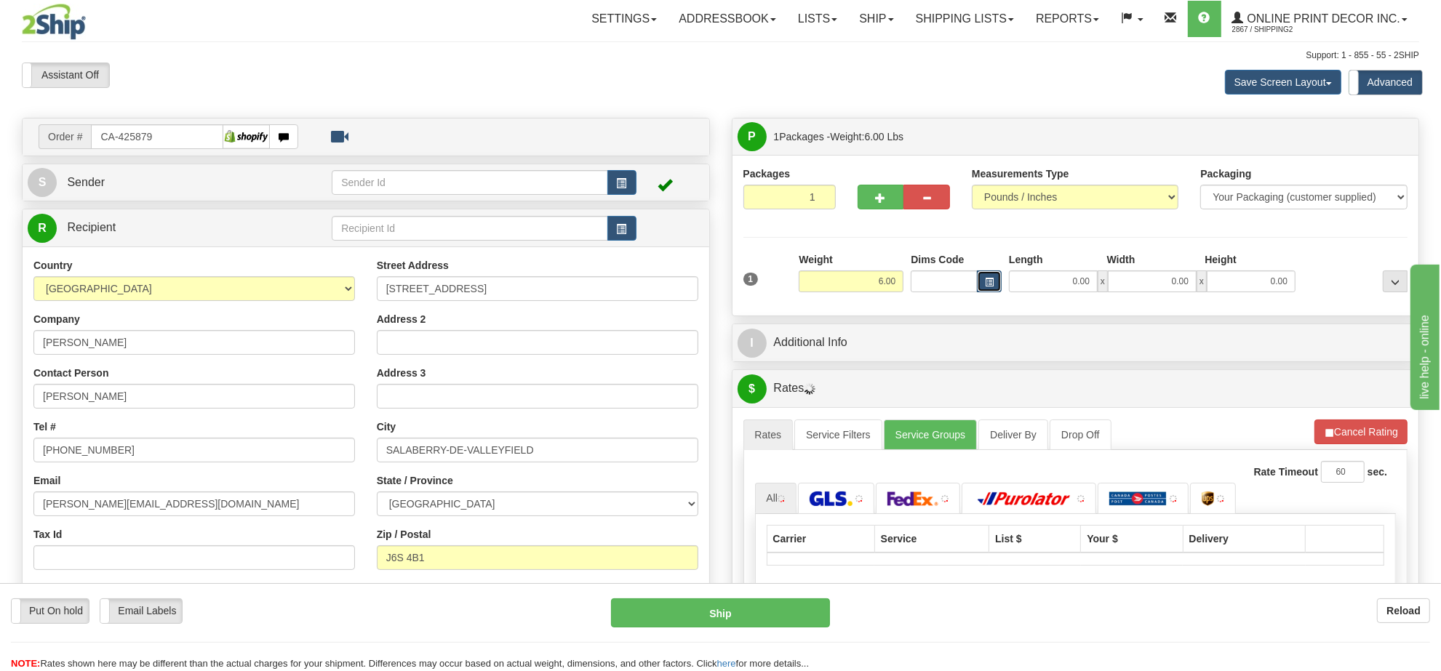
click at [995, 281] on button "button" at bounding box center [989, 282] width 25 height 22
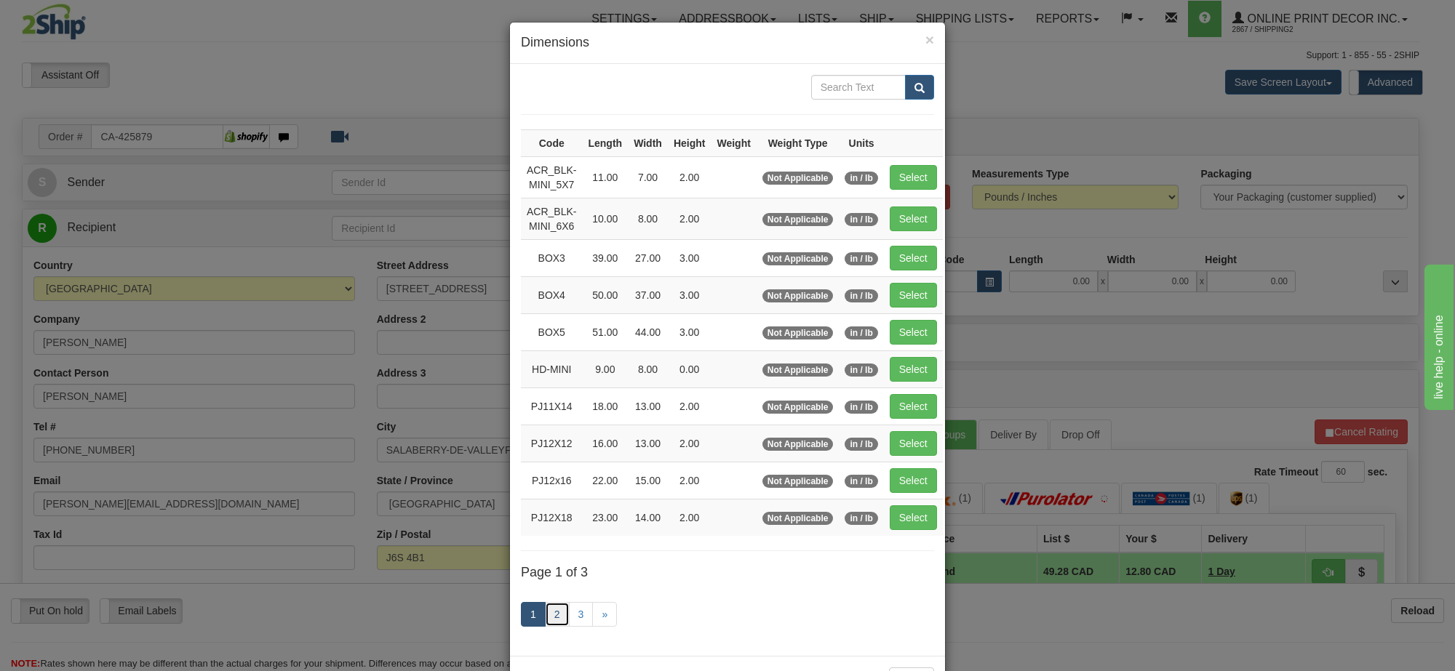
click at [546, 623] on link "2" at bounding box center [557, 614] width 25 height 25
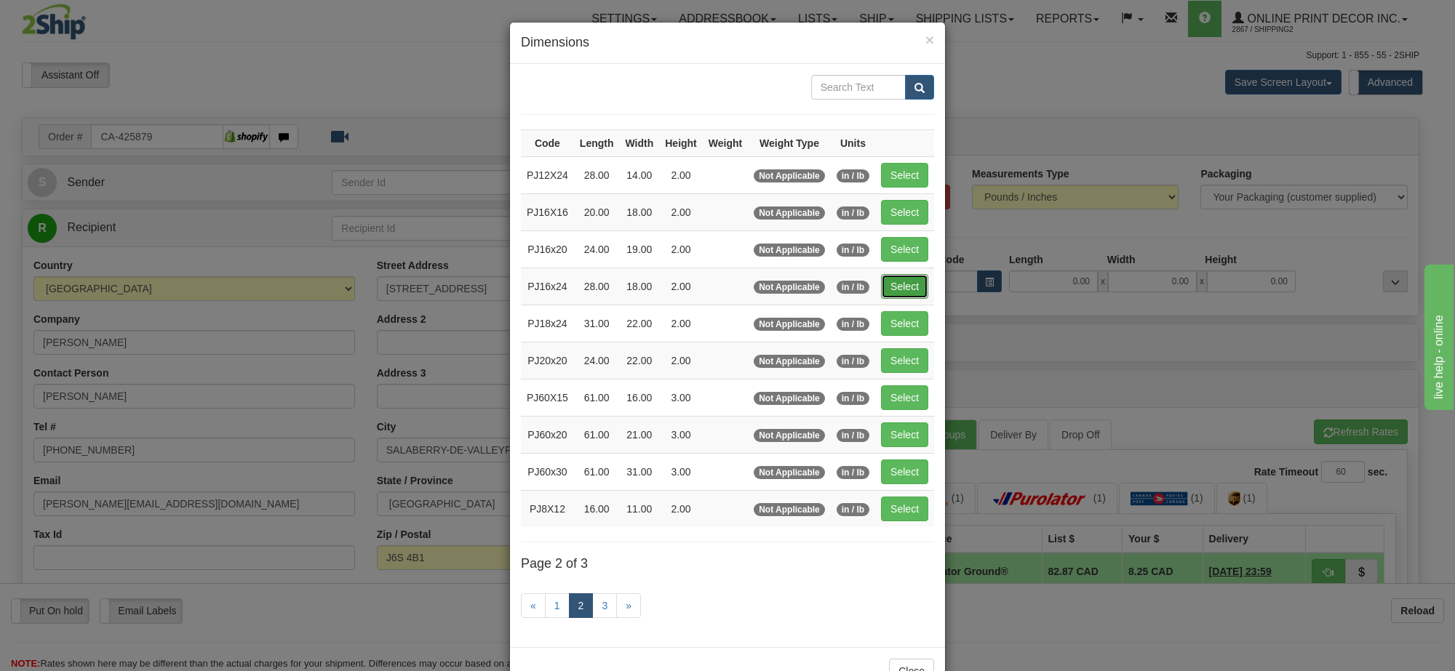
click at [906, 282] on button "Select" at bounding box center [904, 286] width 47 height 25
type input "PJ16x24"
type input "28.00"
type input "18.00"
type input "2.00"
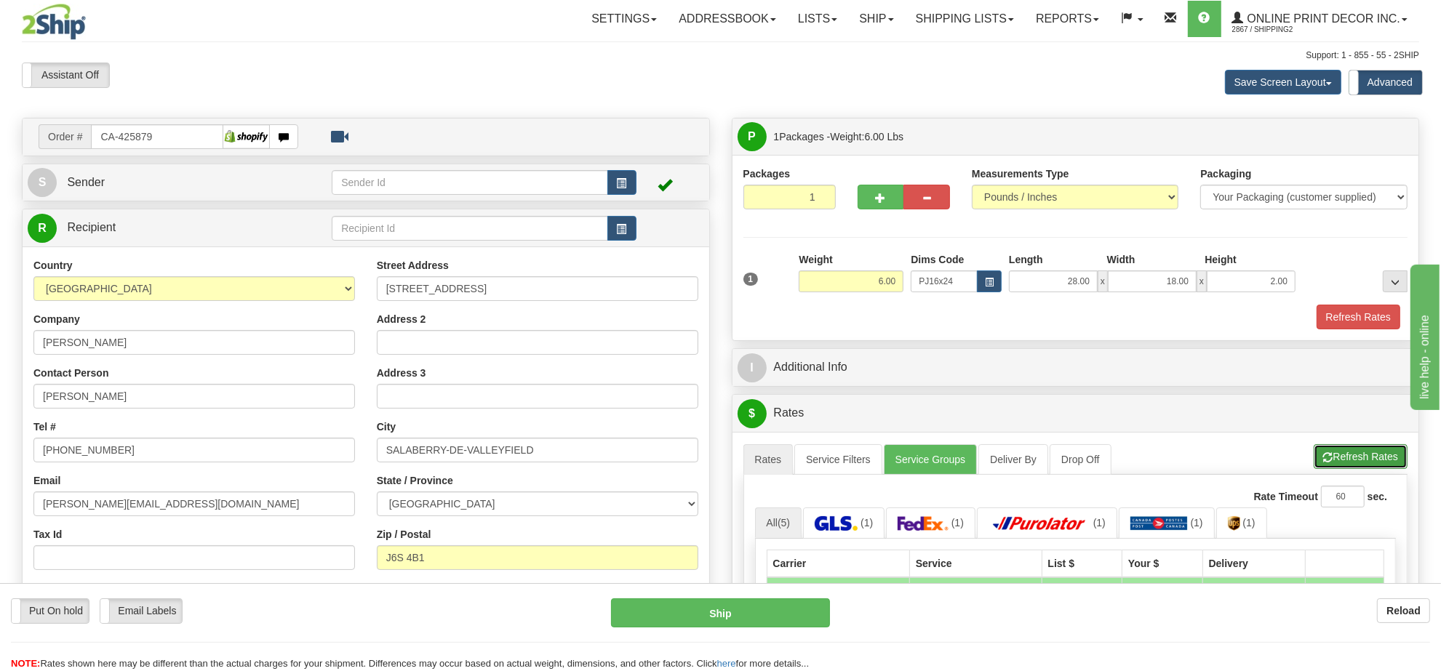
click at [1397, 458] on button "Refresh Rates" at bounding box center [1361, 456] width 94 height 25
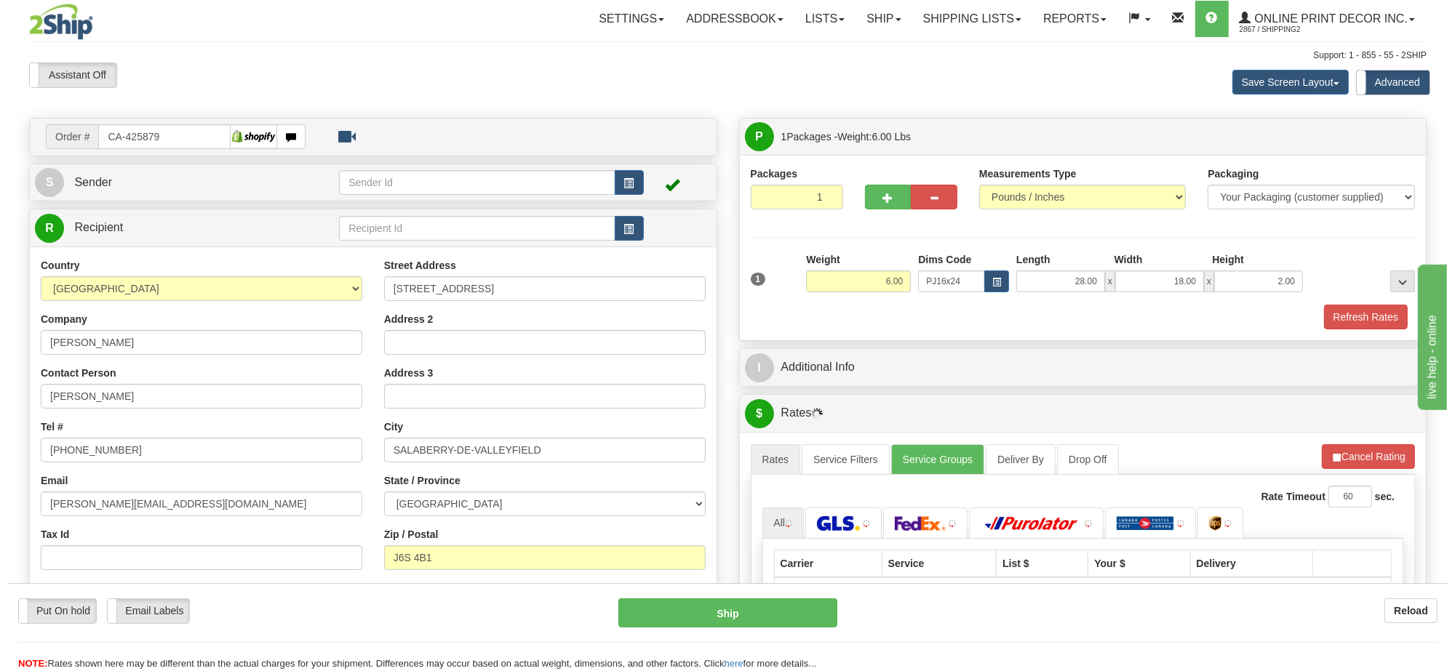
scroll to position [182, 0]
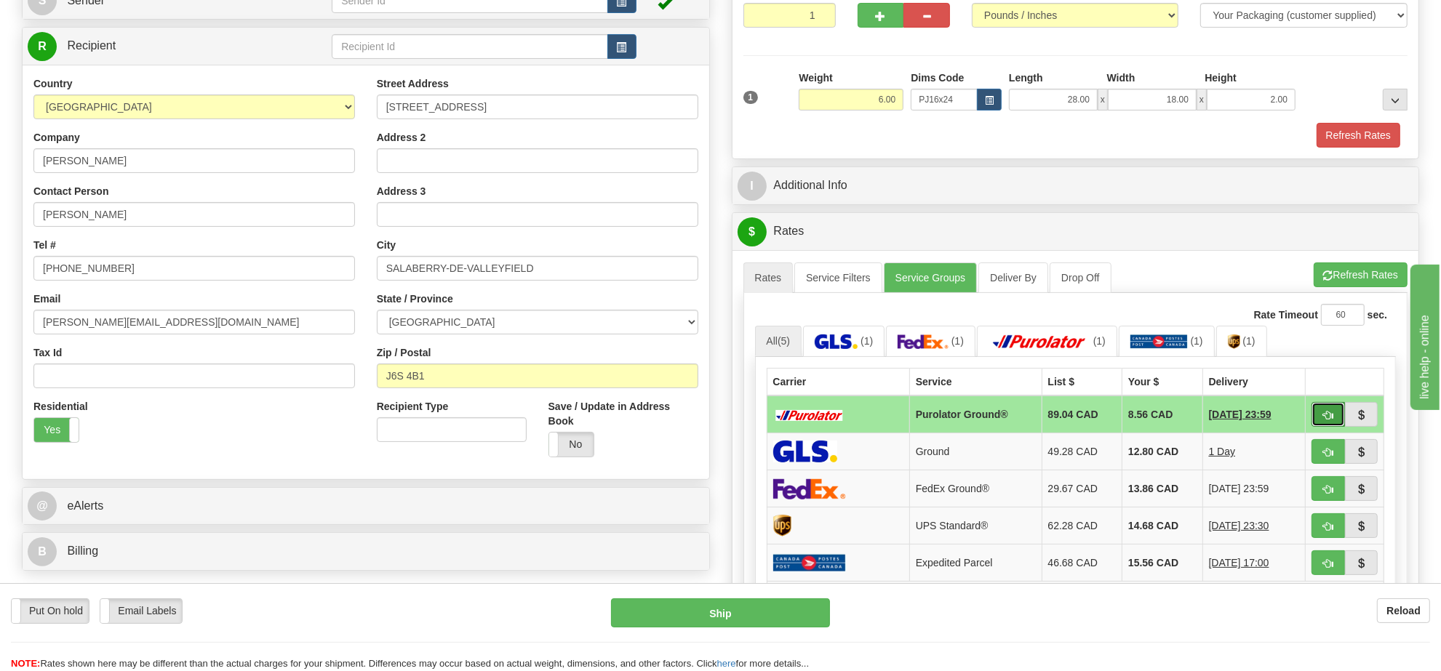
click at [1326, 420] on span "button" at bounding box center [1328, 415] width 10 height 9
type input "260"
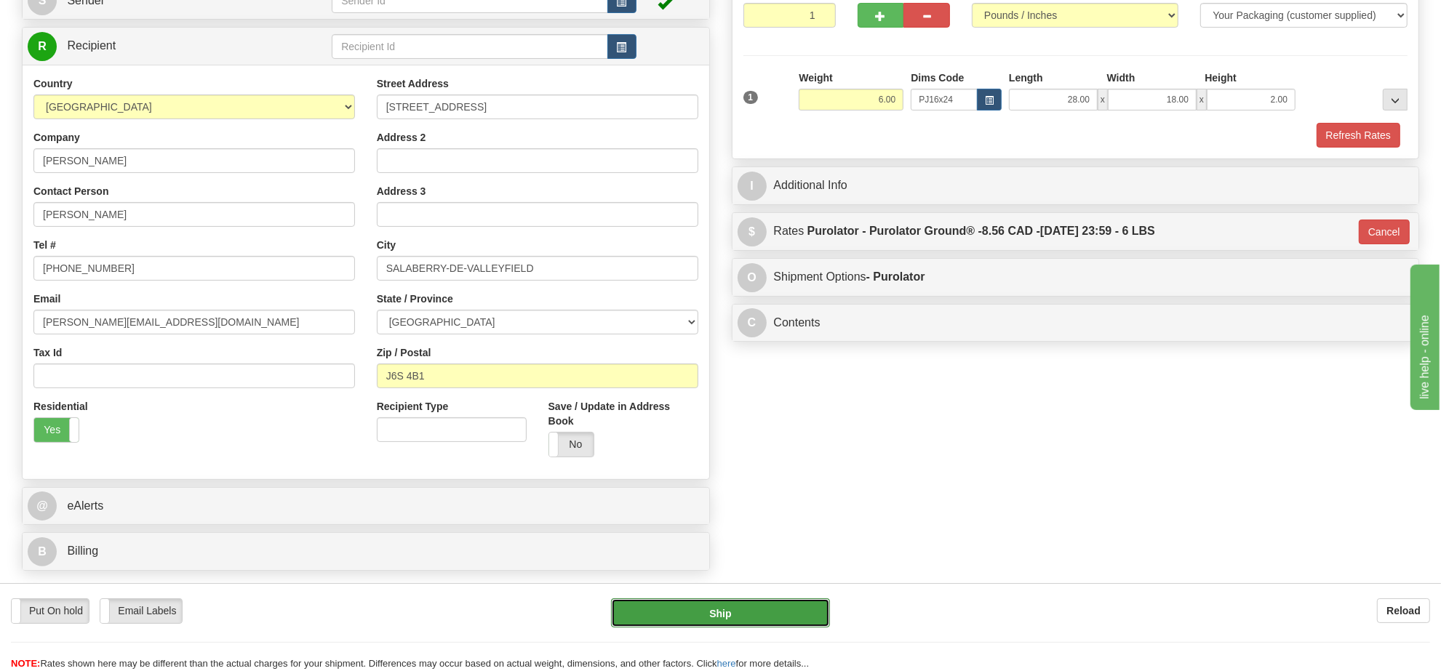
click at [791, 599] on button "Ship" at bounding box center [720, 613] width 218 height 29
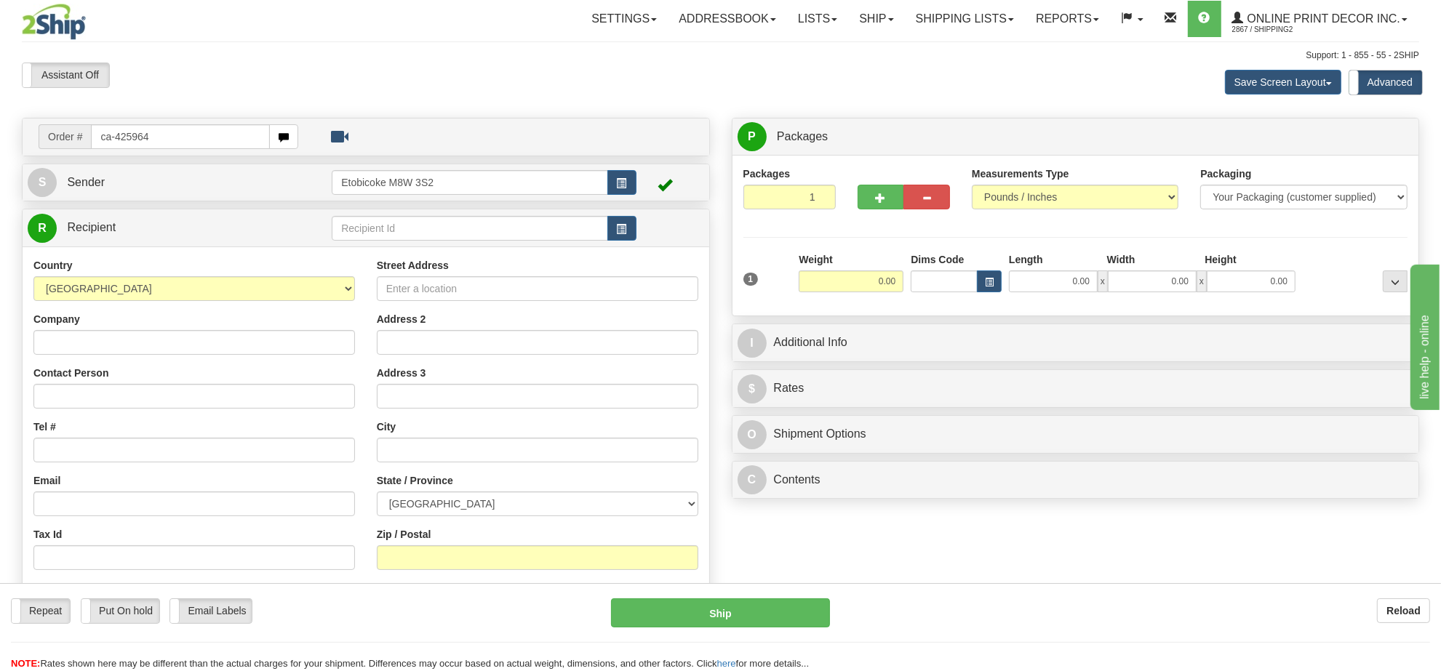
type input "ca-425964"
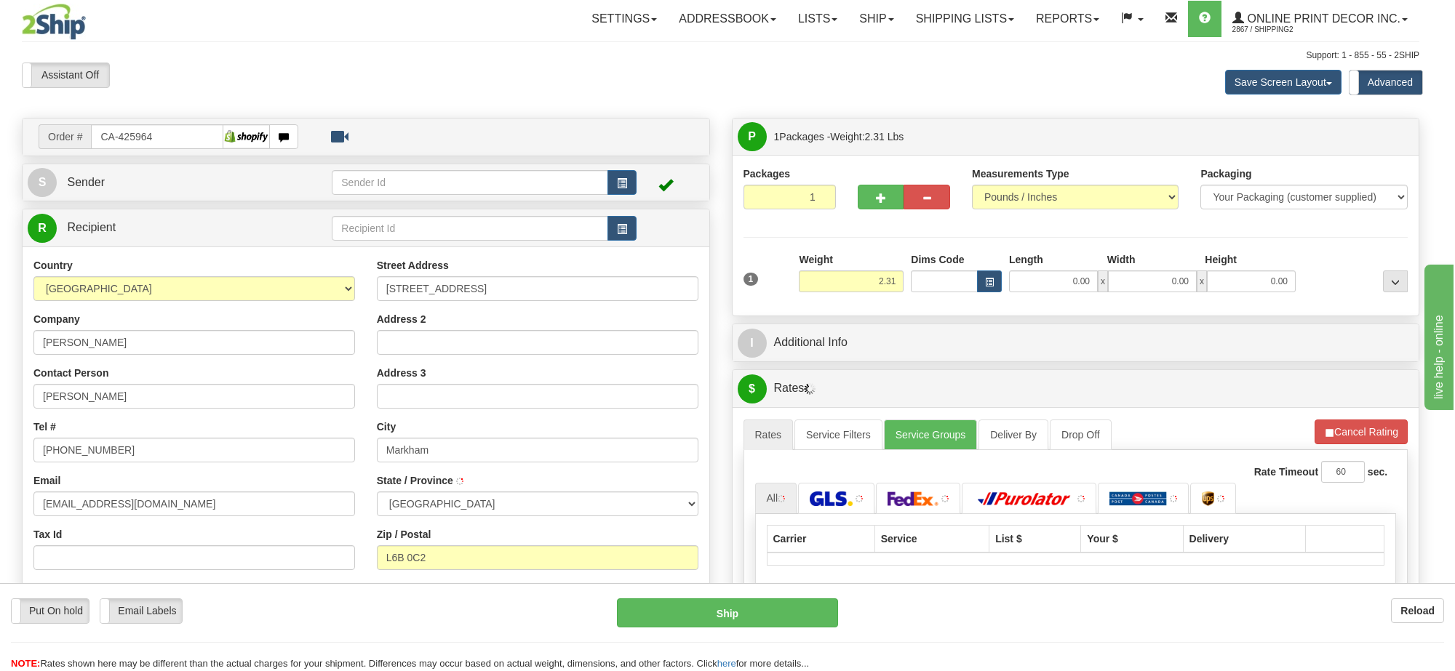
type input "MARKHAM"
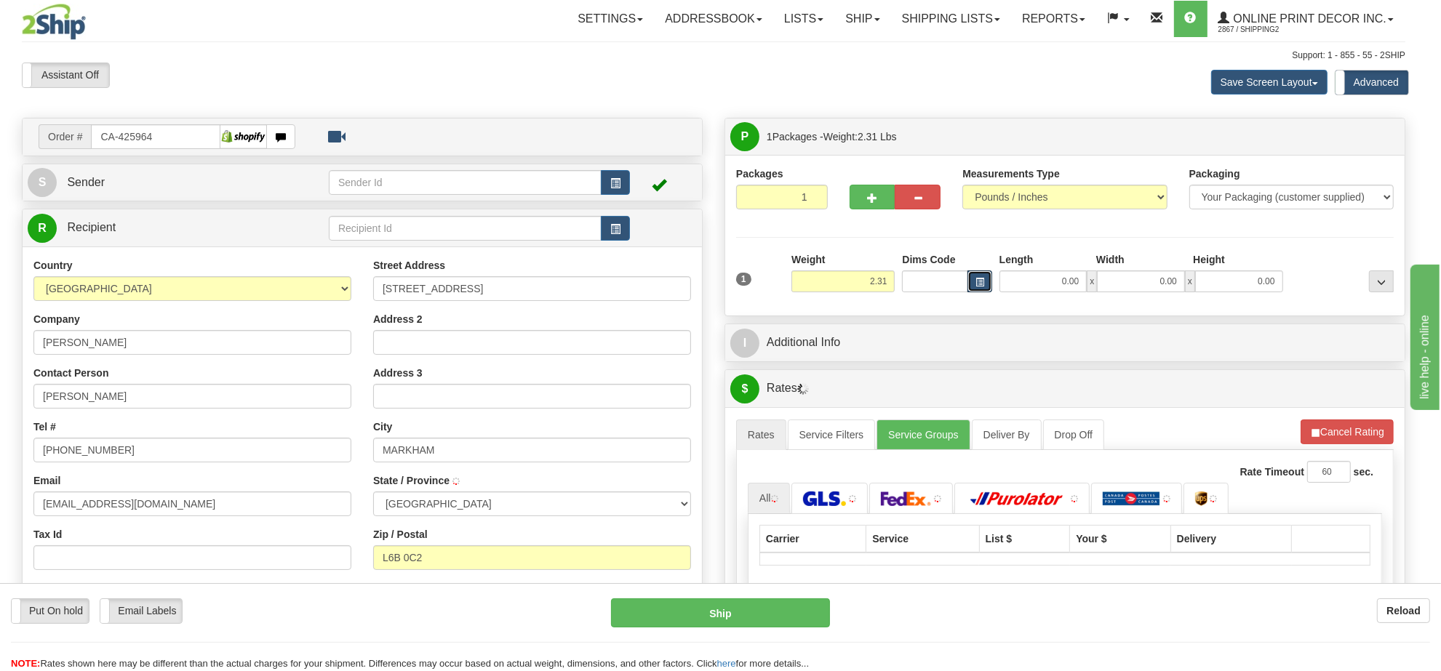
click at [984, 282] on span "button" at bounding box center [980, 283] width 9 height 8
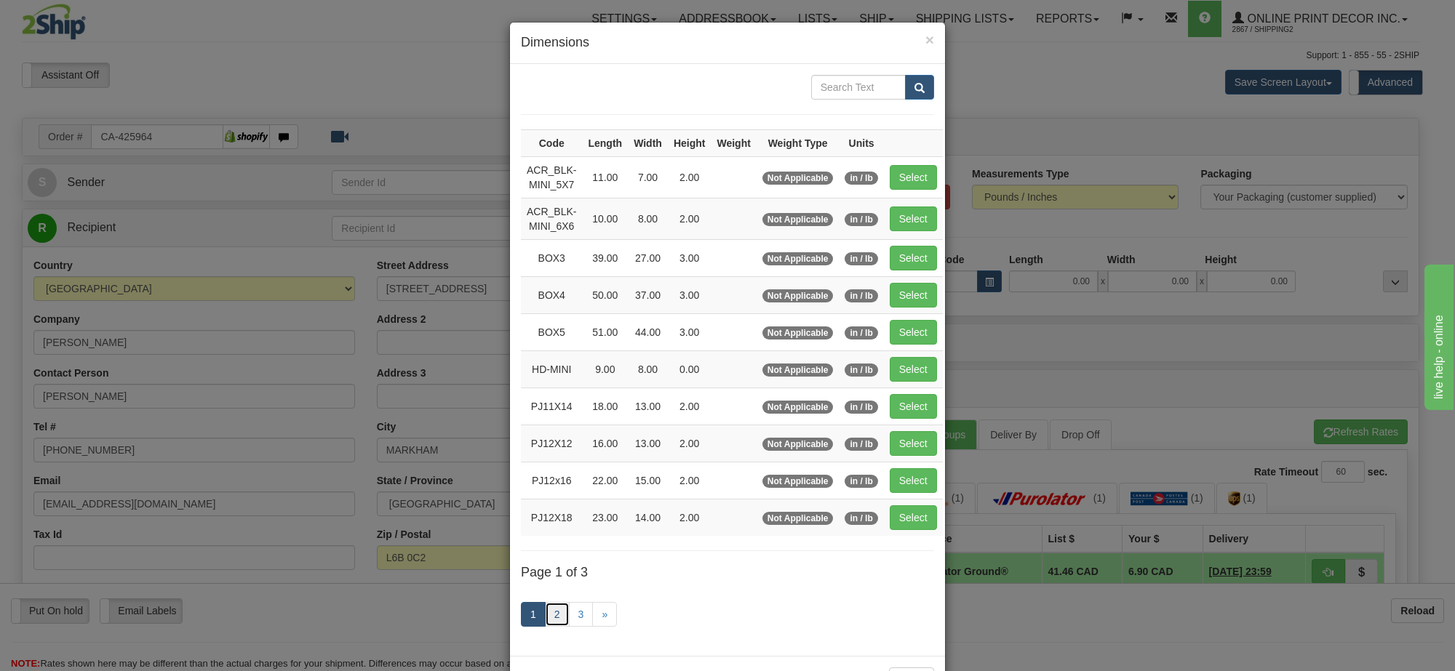
click at [545, 607] on link "2" at bounding box center [557, 614] width 25 height 25
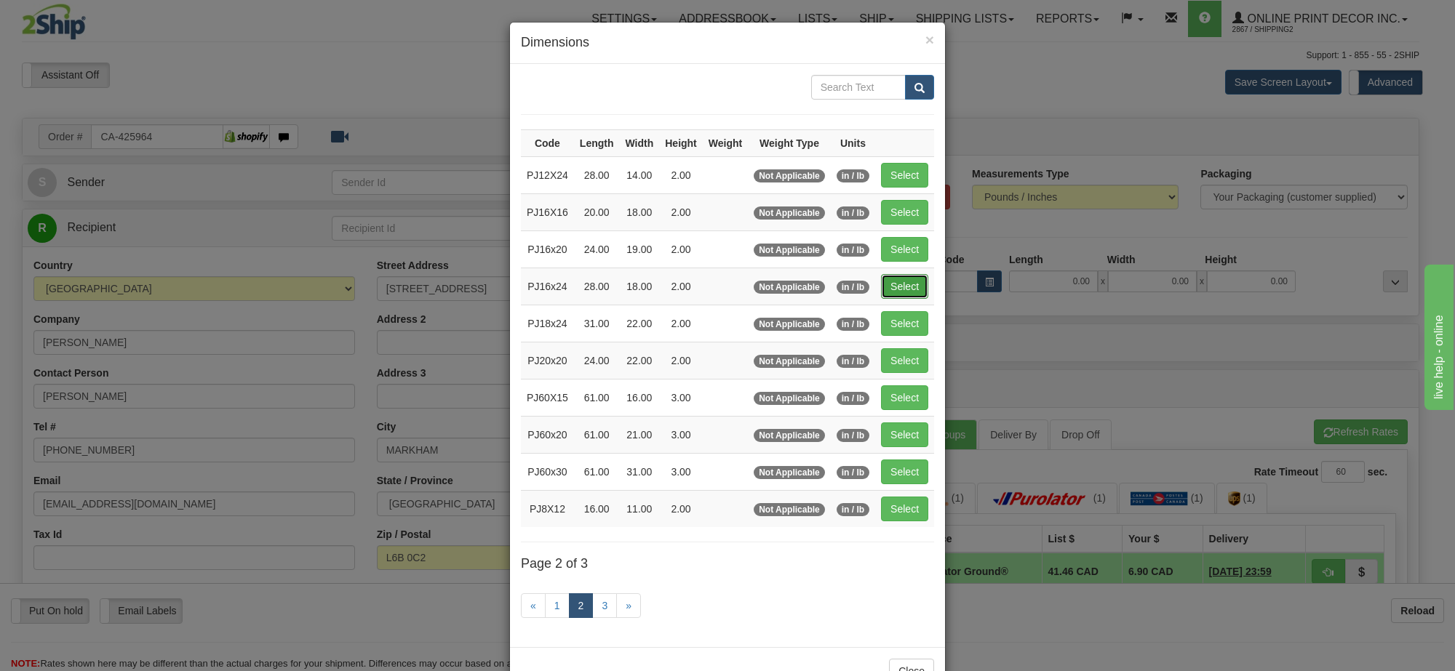
click at [904, 291] on button "Select" at bounding box center [904, 286] width 47 height 25
type input "PJ16x24"
type input "28.00"
type input "18.00"
type input "2.00"
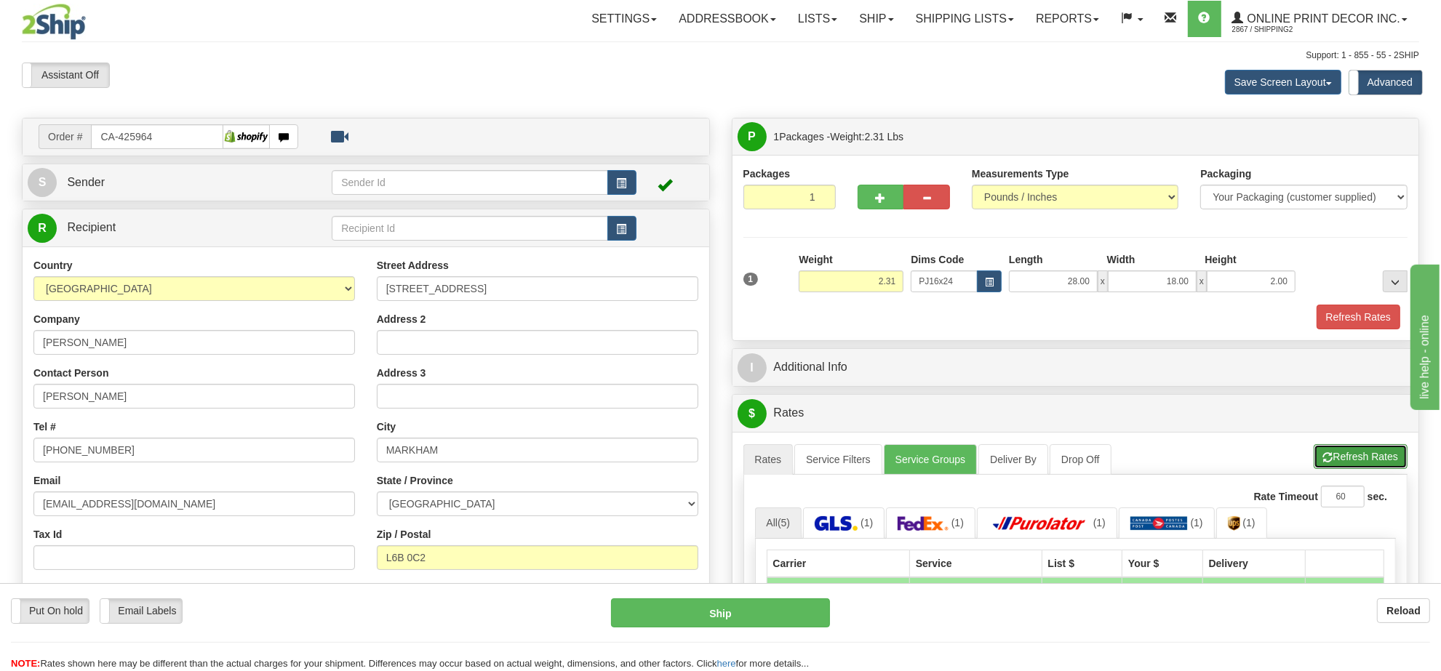
click at [1366, 460] on button "Refresh Rates" at bounding box center [1361, 456] width 94 height 25
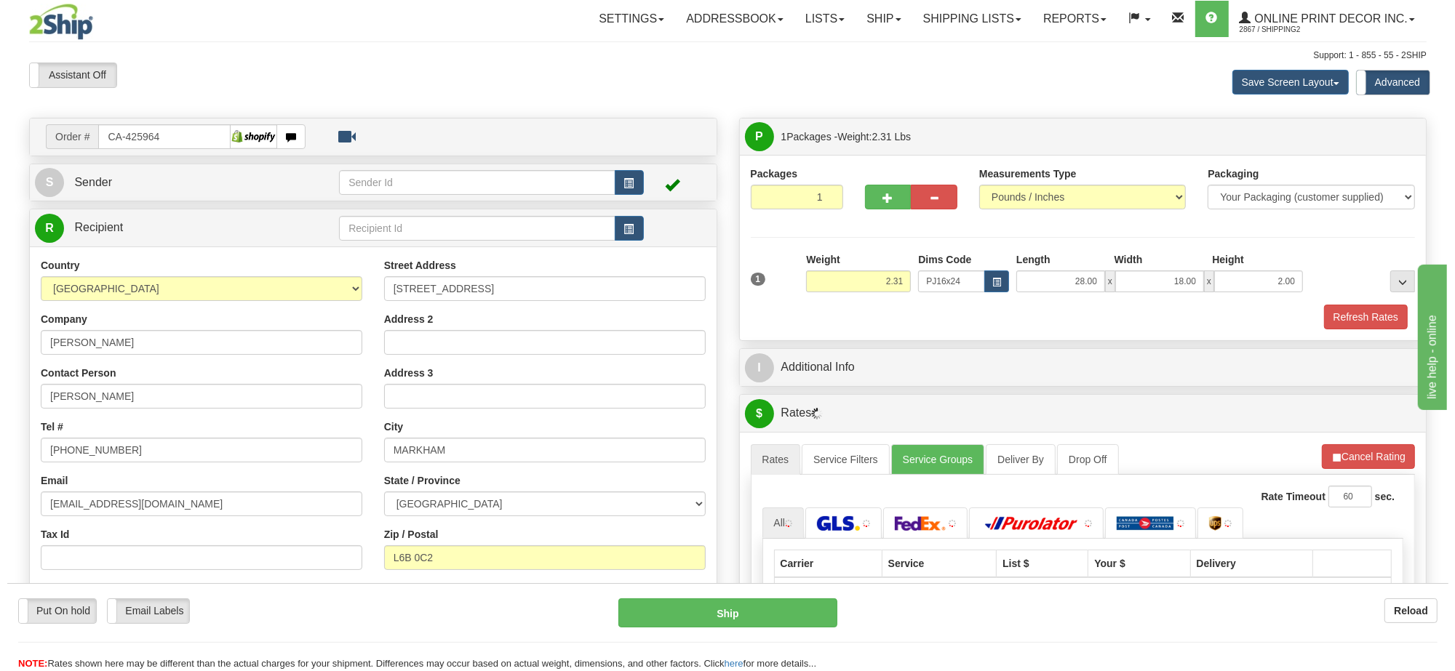
scroll to position [182, 0]
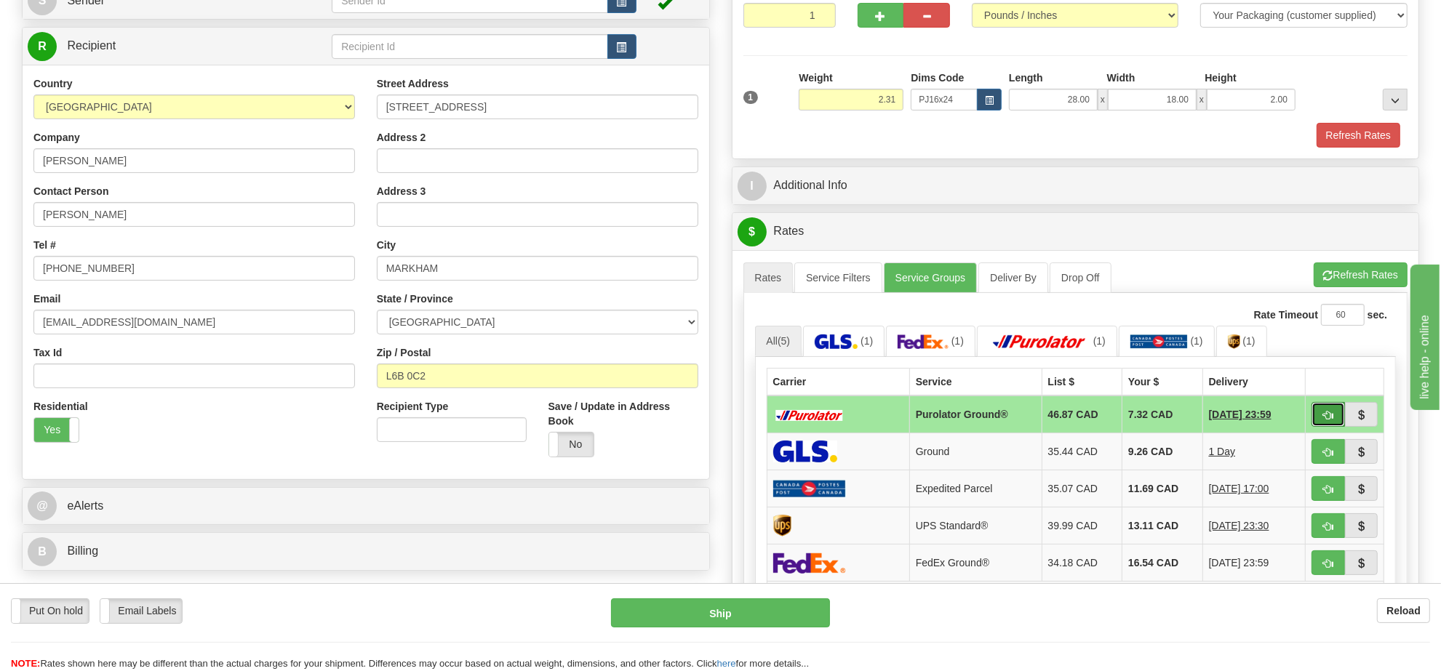
click at [1324, 417] on span "button" at bounding box center [1328, 415] width 10 height 9
type input "260"
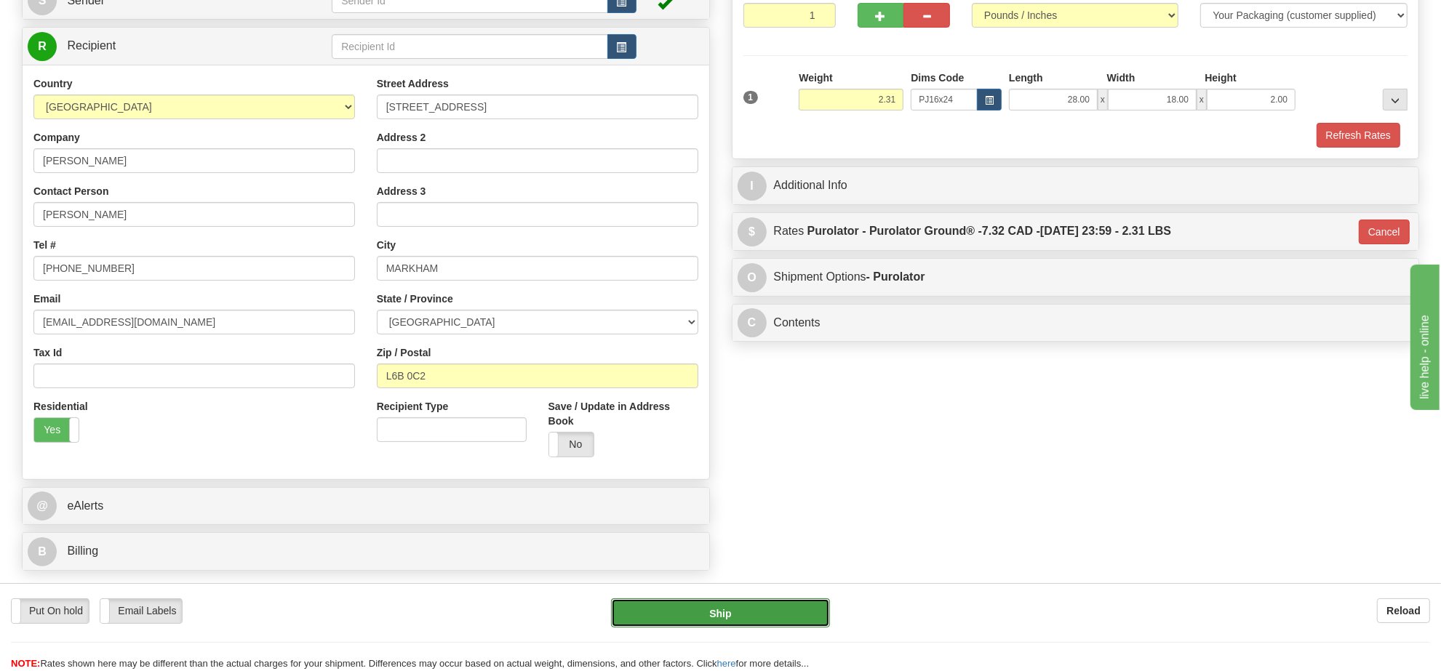
click at [720, 619] on button "Ship" at bounding box center [720, 613] width 218 height 29
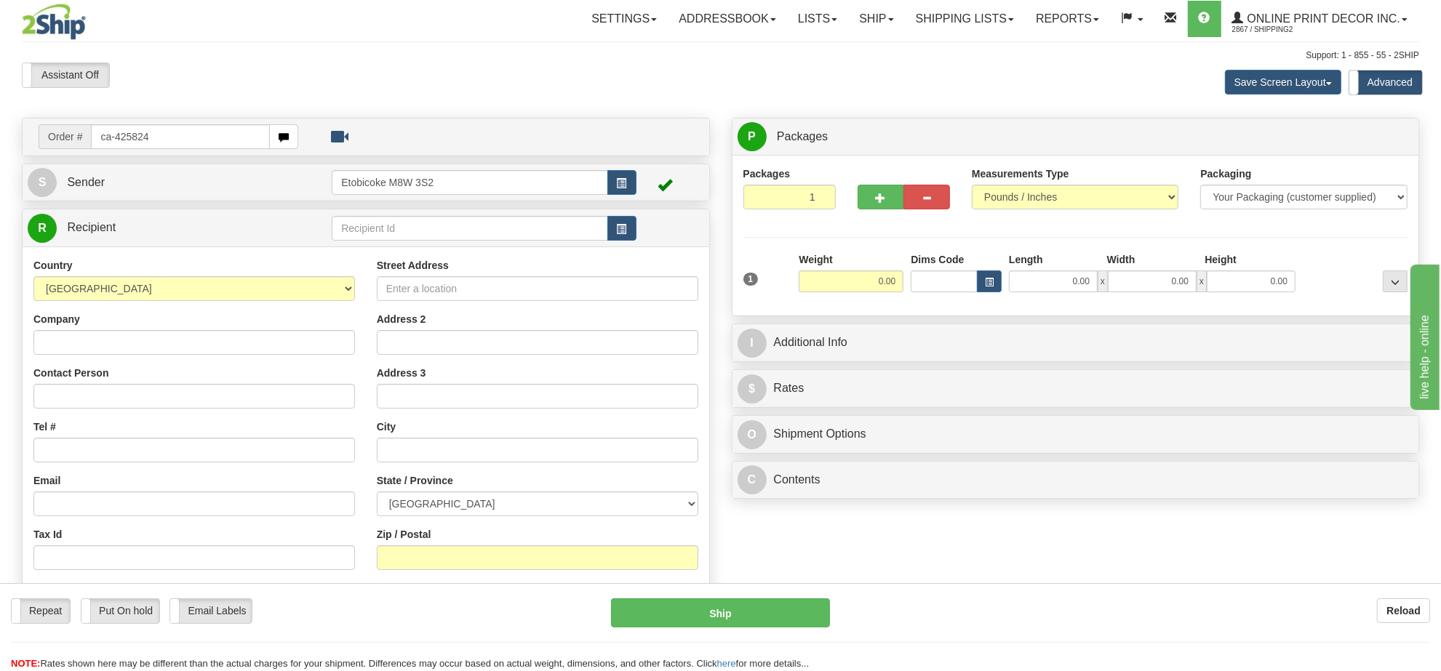
type input "ca-425824"
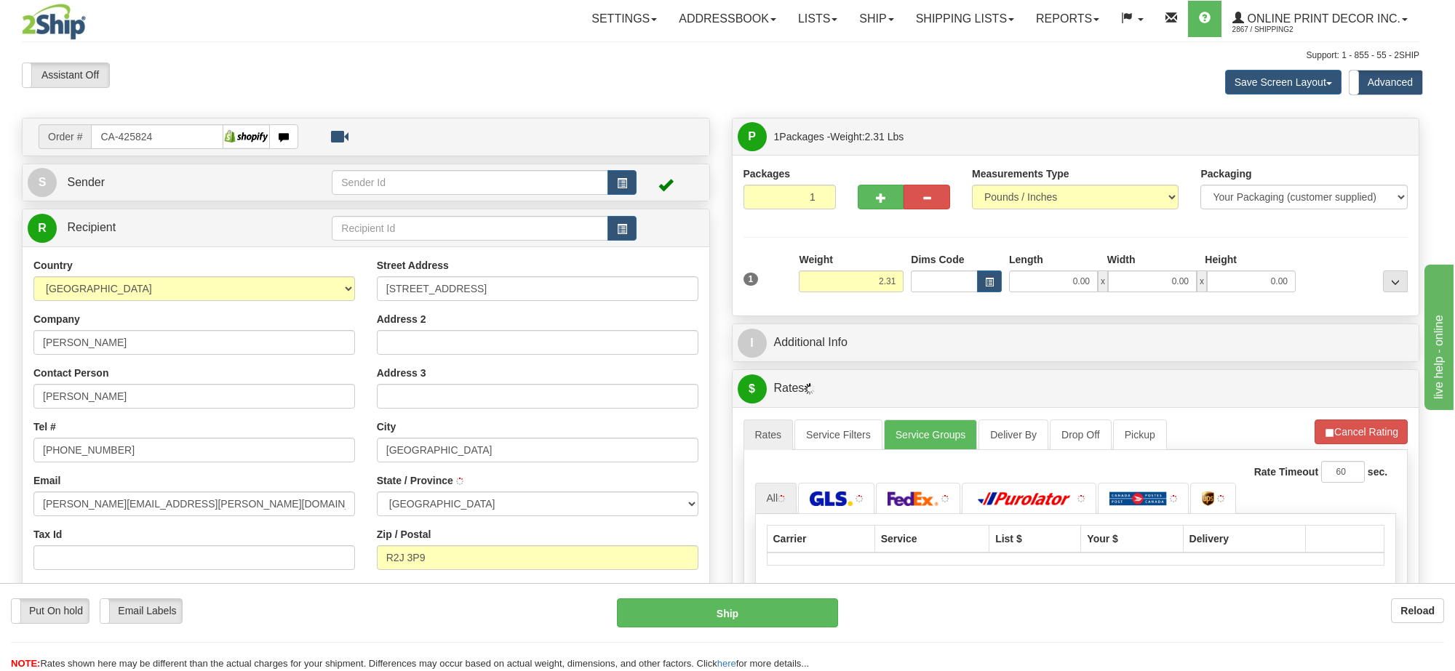
type input "WINNIPEG"
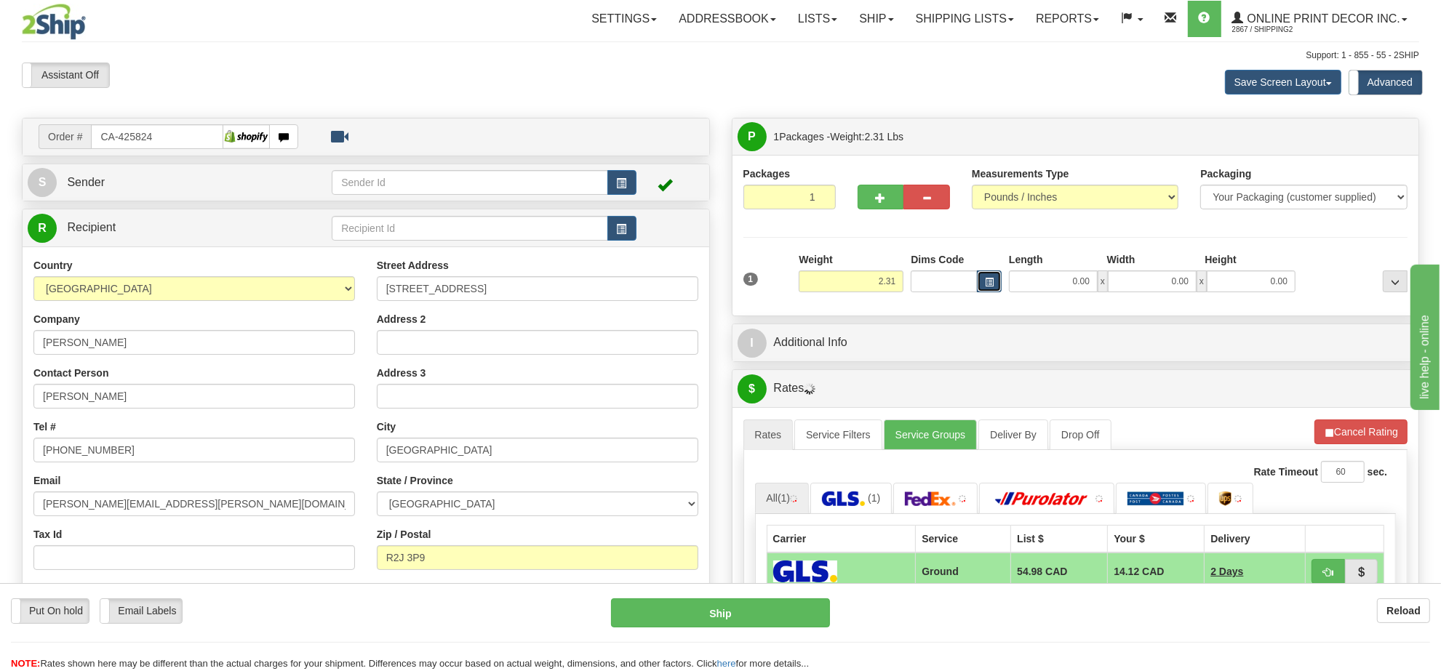
click at [984, 271] on button "button" at bounding box center [989, 282] width 25 height 22
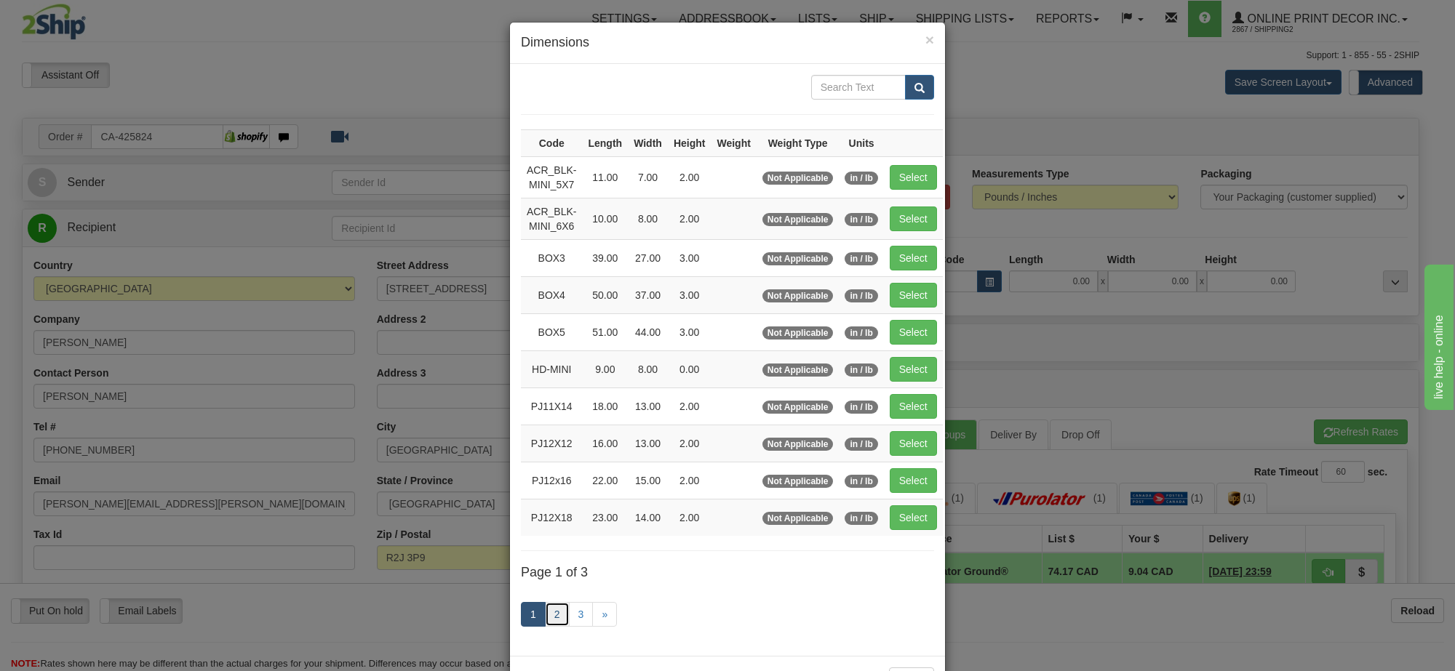
click at [553, 623] on link "2" at bounding box center [557, 614] width 25 height 25
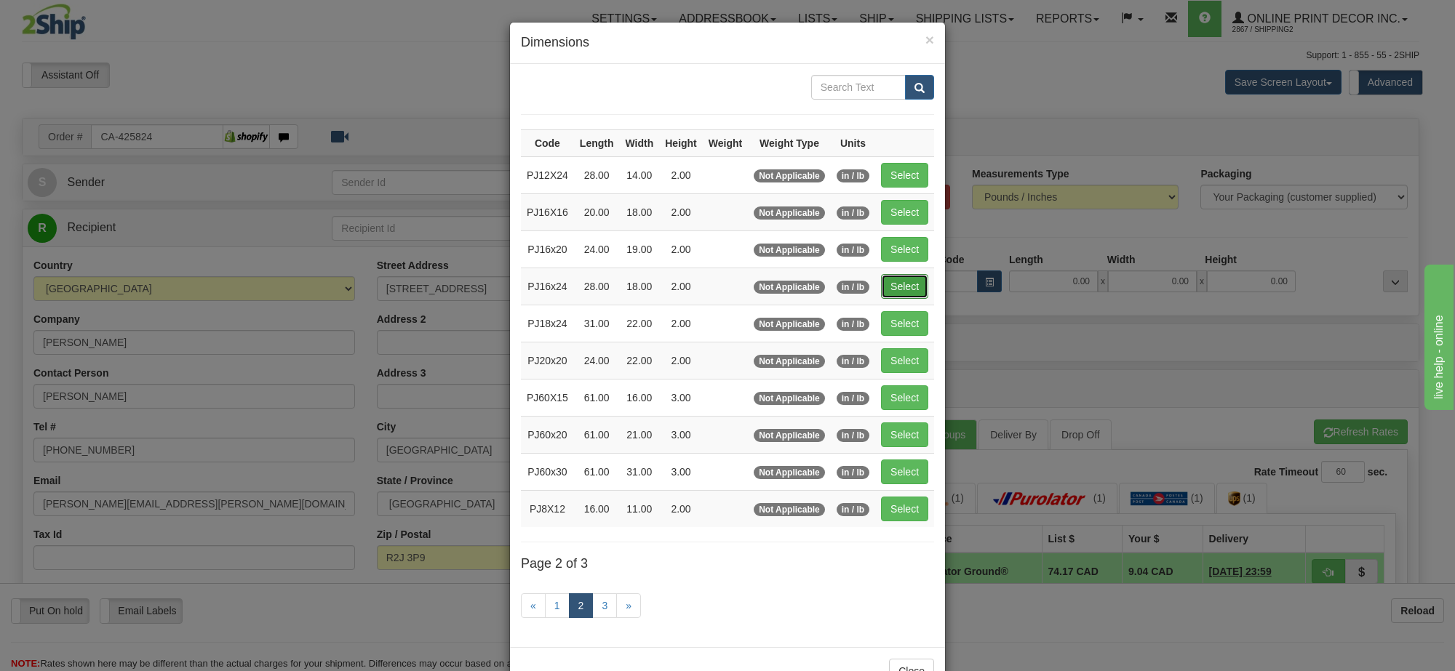
click at [915, 280] on button "Select" at bounding box center [904, 286] width 47 height 25
type input "PJ16x24"
type input "28.00"
type input "18.00"
type input "2.00"
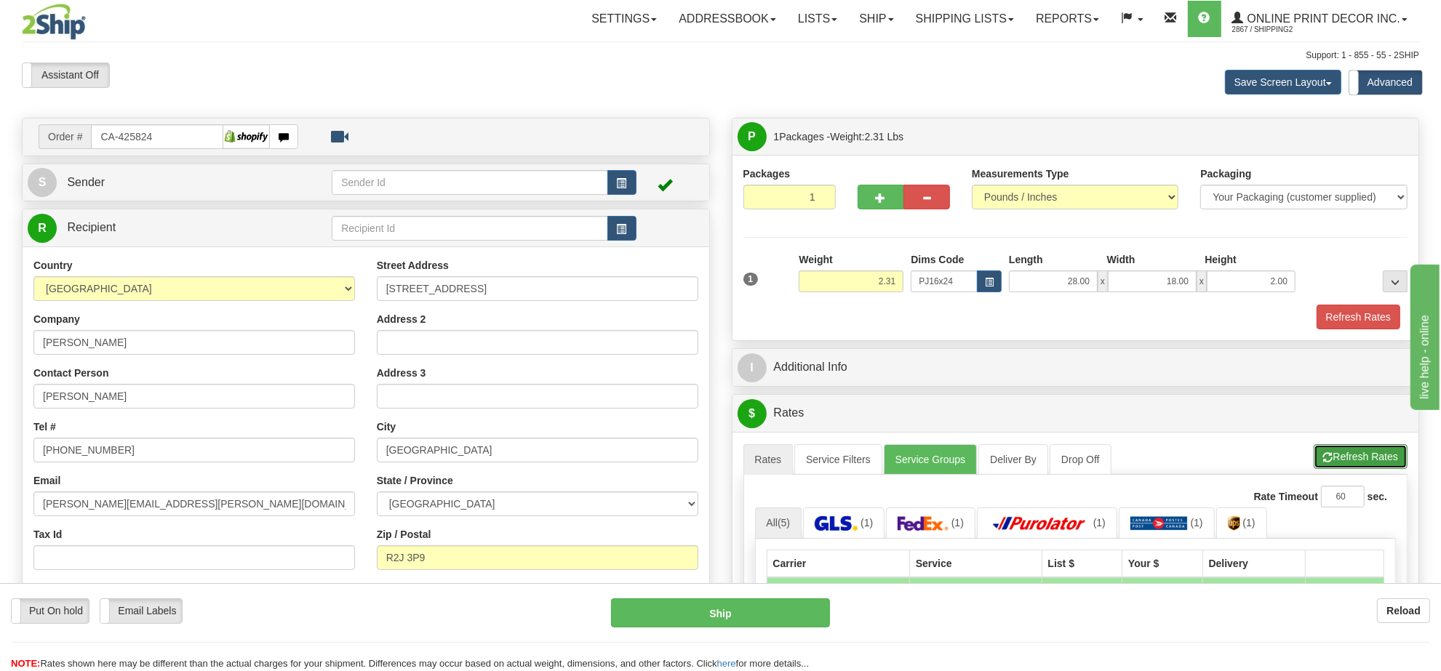
click at [1360, 468] on button "Refresh Rates" at bounding box center [1361, 456] width 94 height 25
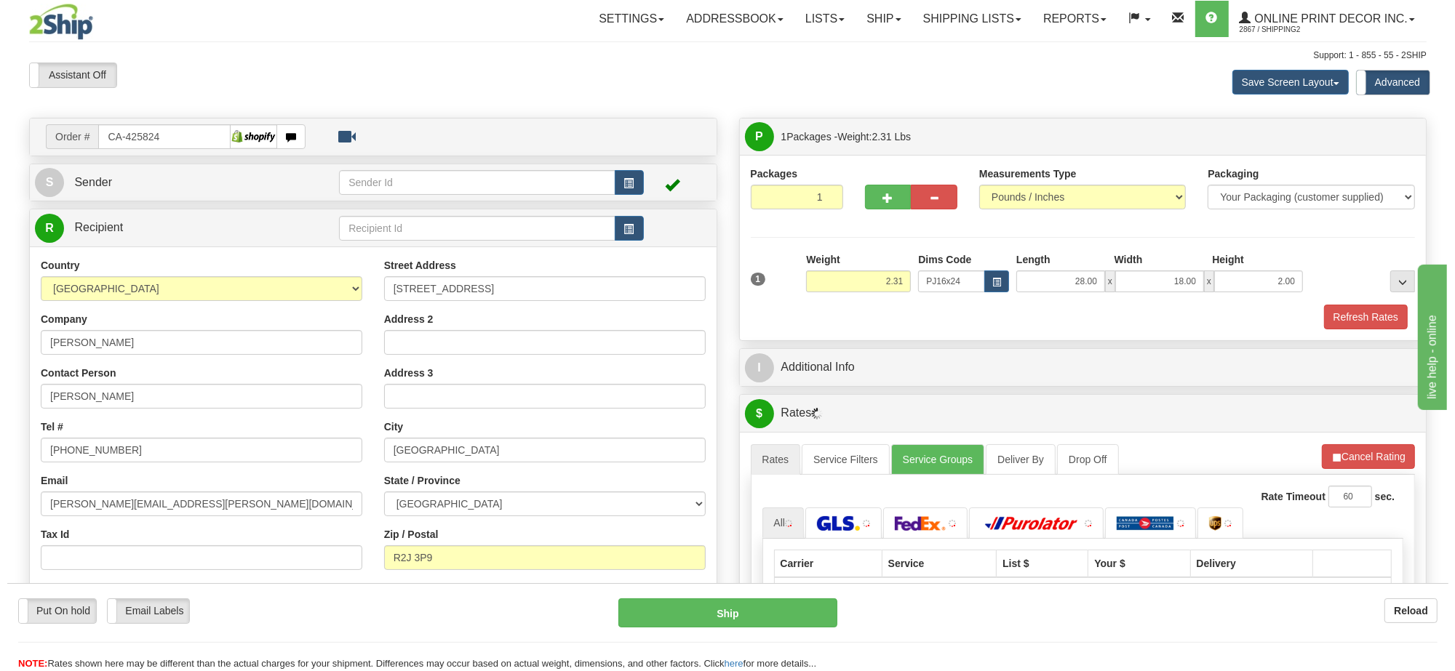
scroll to position [182, 0]
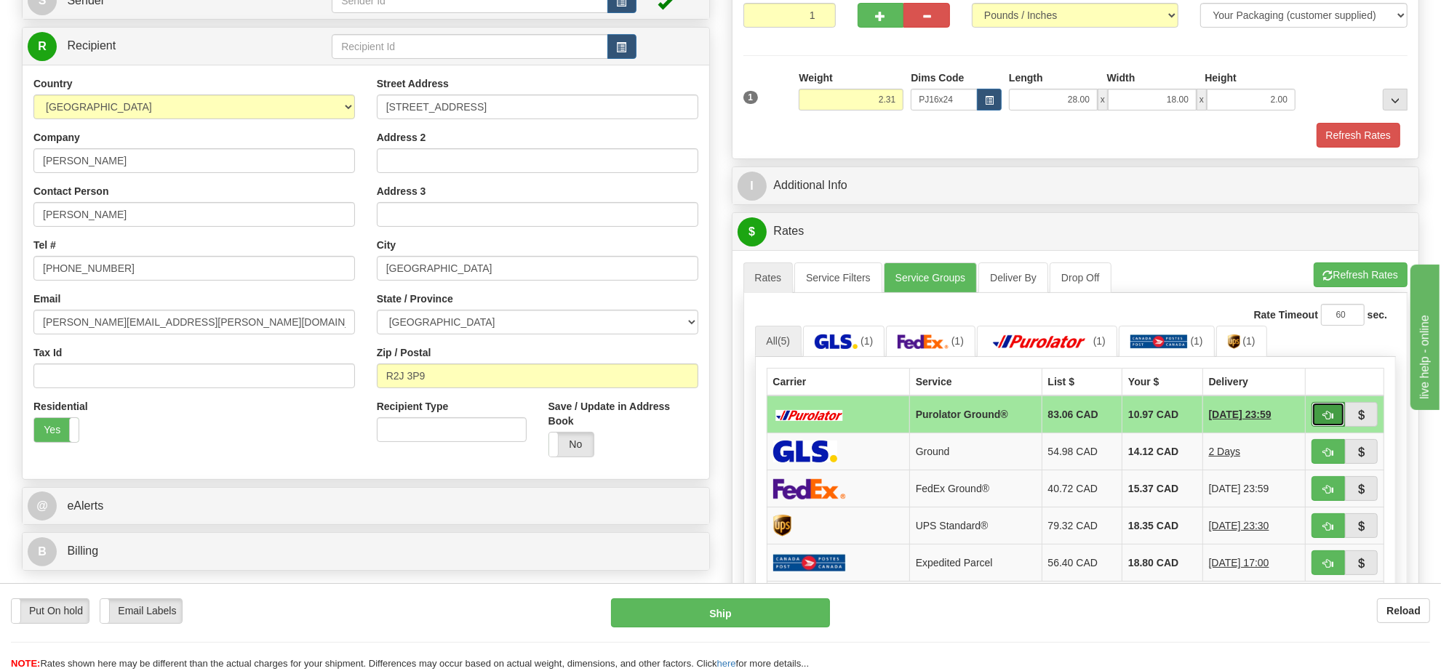
click at [1315, 427] on button "button" at bounding box center [1328, 414] width 33 height 25
type input "260"
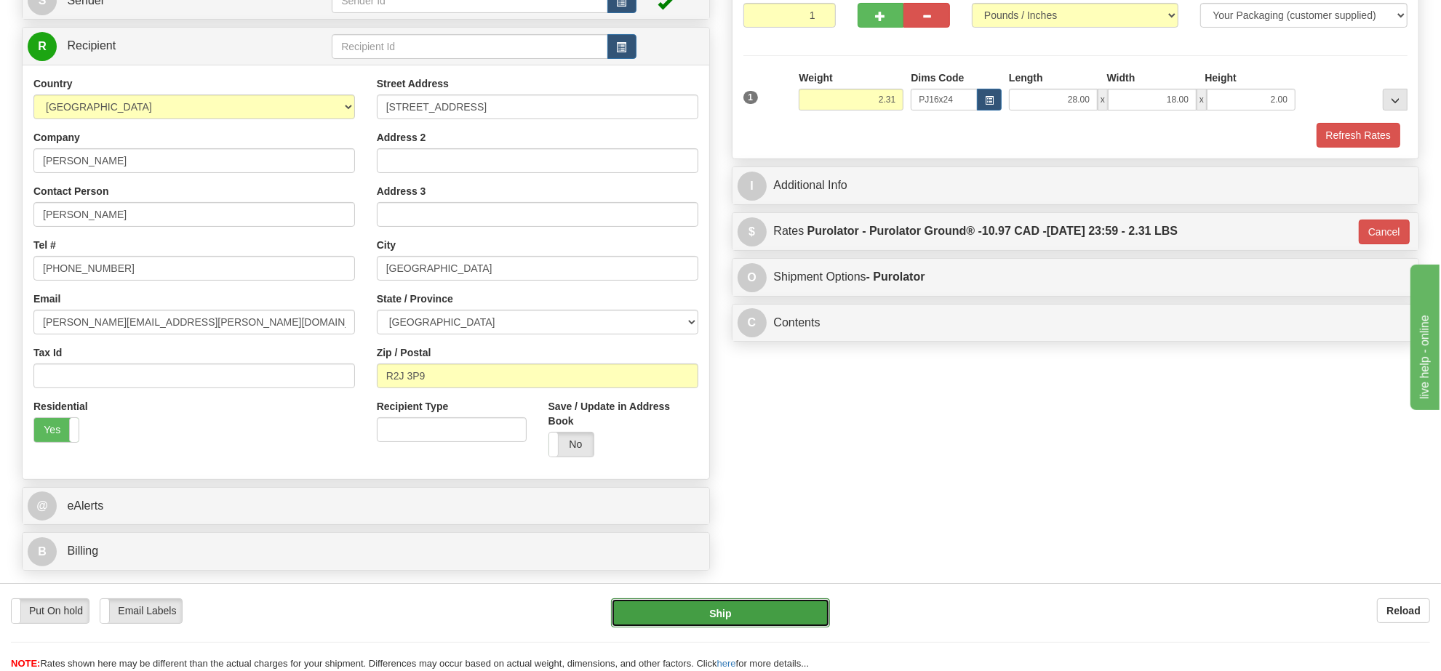
click at [753, 604] on button "Ship" at bounding box center [720, 613] width 218 height 29
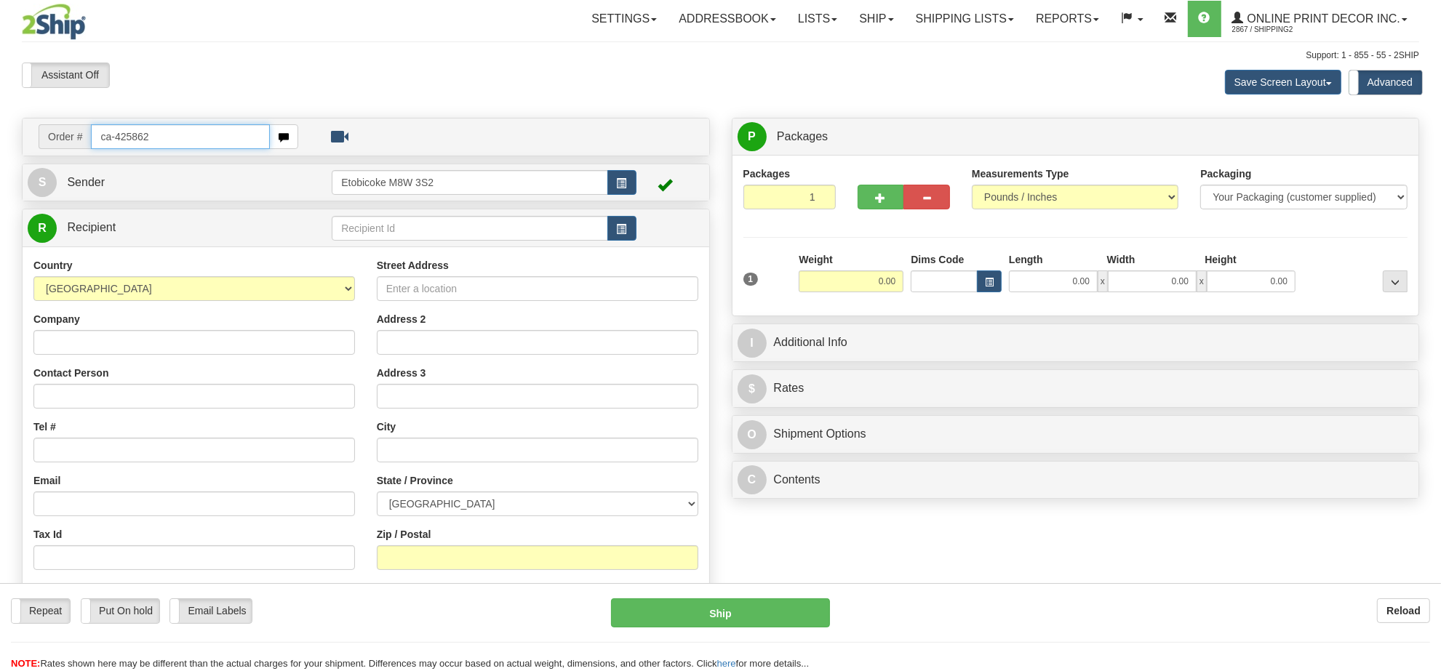
type input "ca-425862"
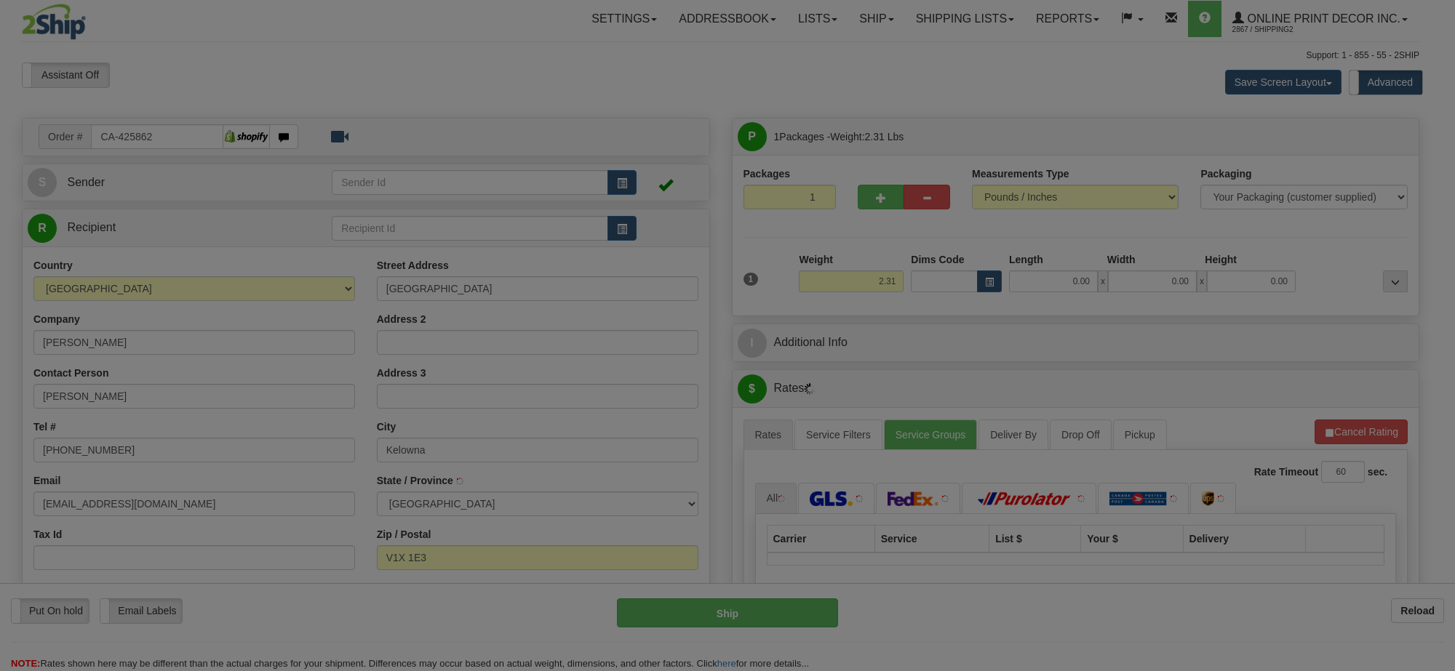
type input "KELOWNA"
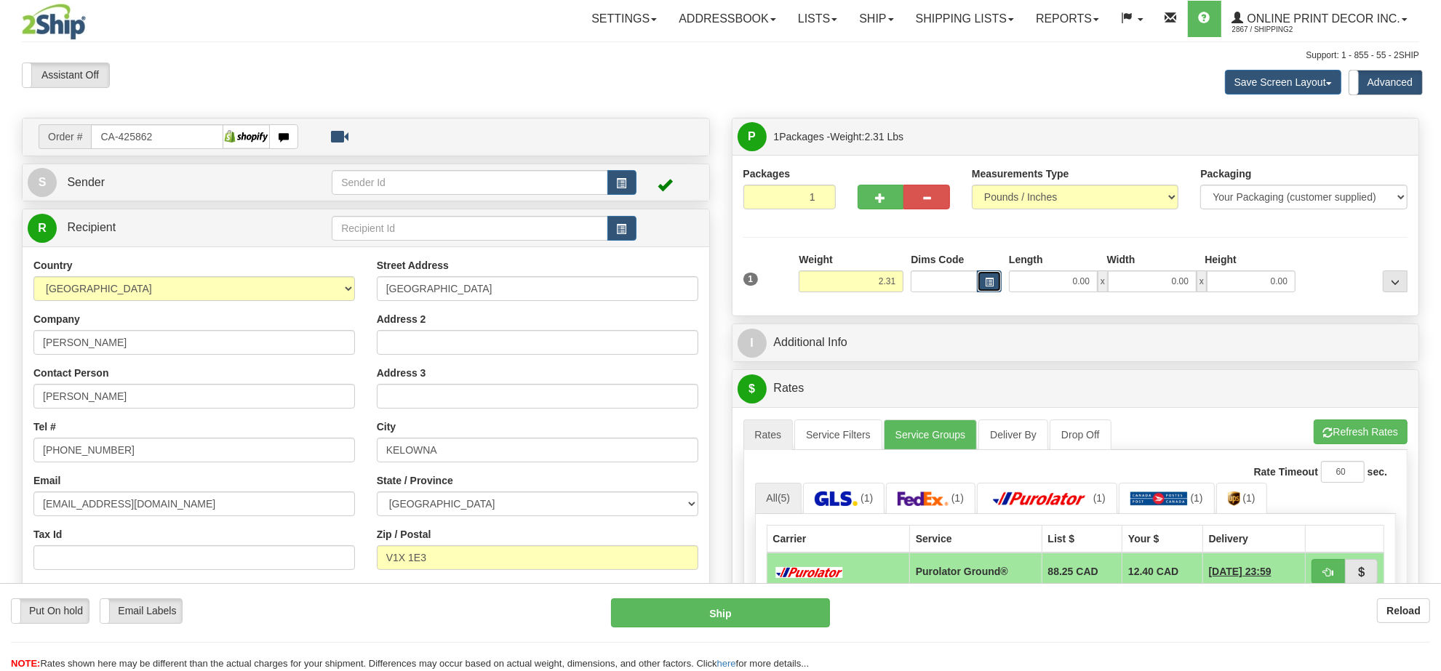
click at [988, 287] on span "button" at bounding box center [989, 283] width 9 height 8
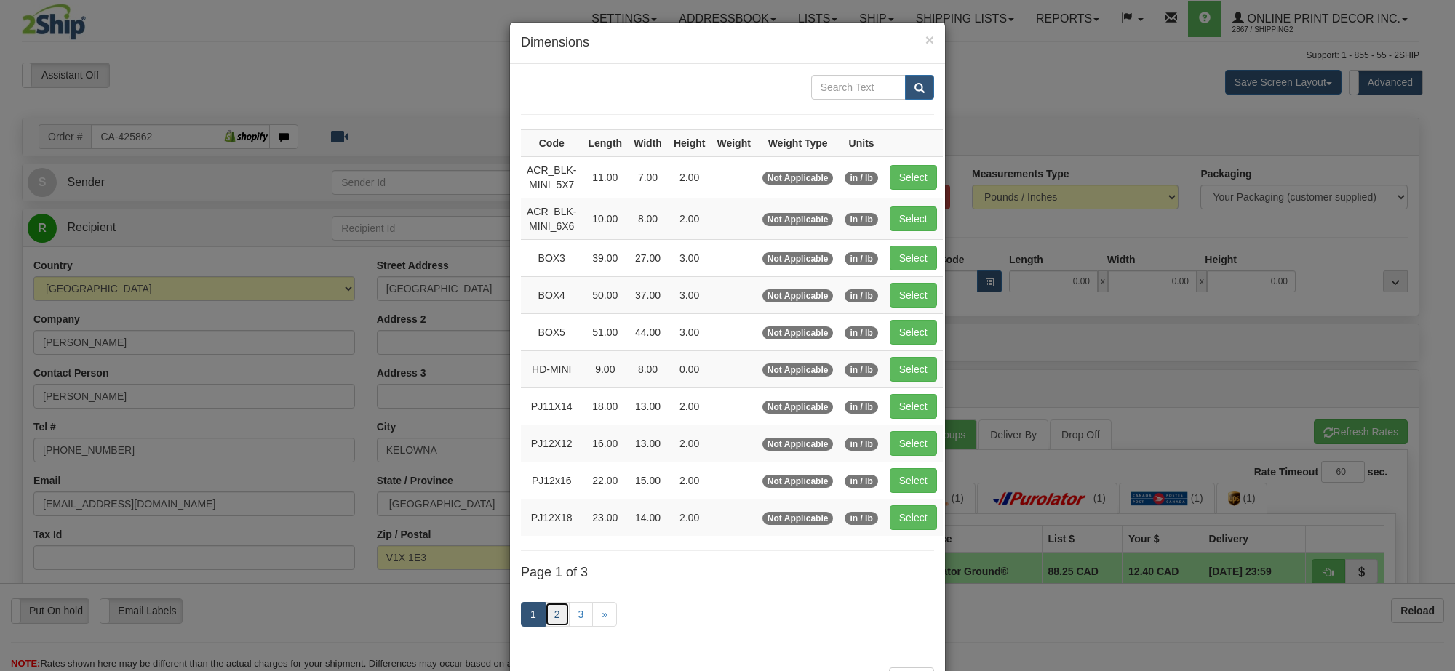
click at [549, 617] on link "2" at bounding box center [557, 614] width 25 height 25
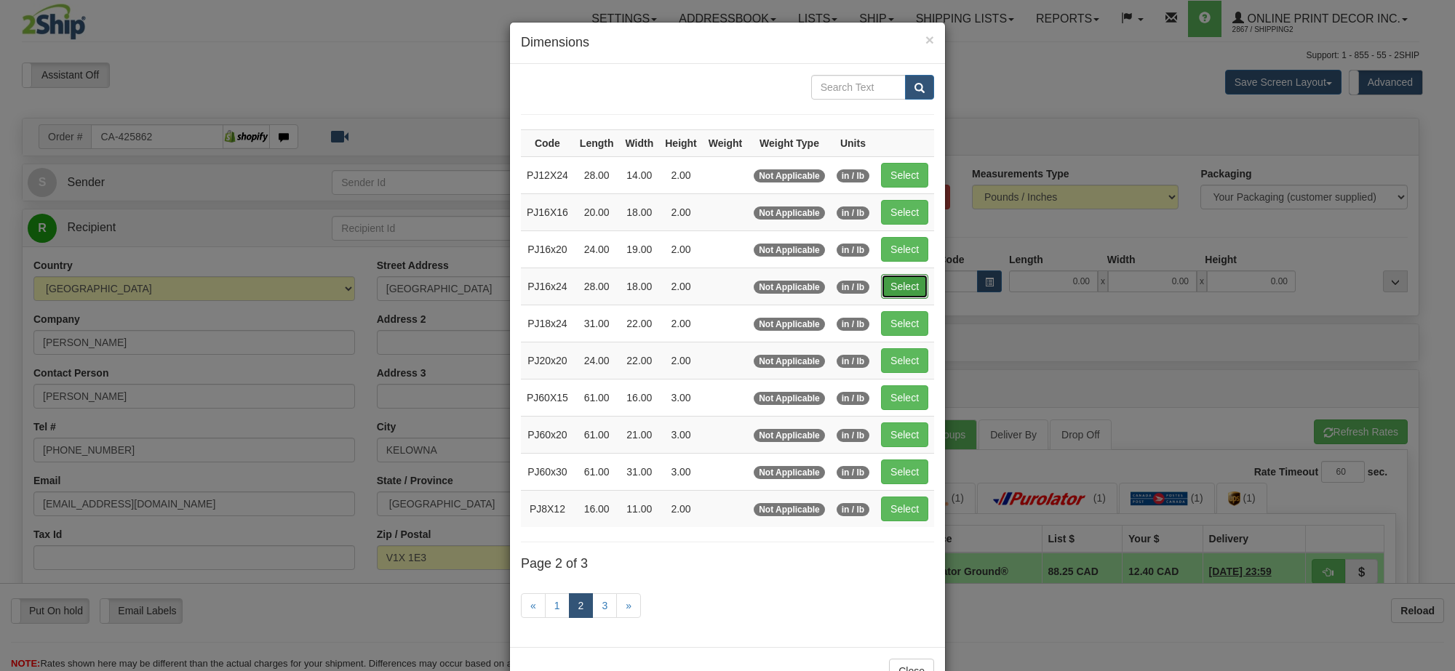
click at [910, 285] on button "Select" at bounding box center [904, 286] width 47 height 25
type input "PJ16x24"
type input "28.00"
type input "18.00"
type input "2.00"
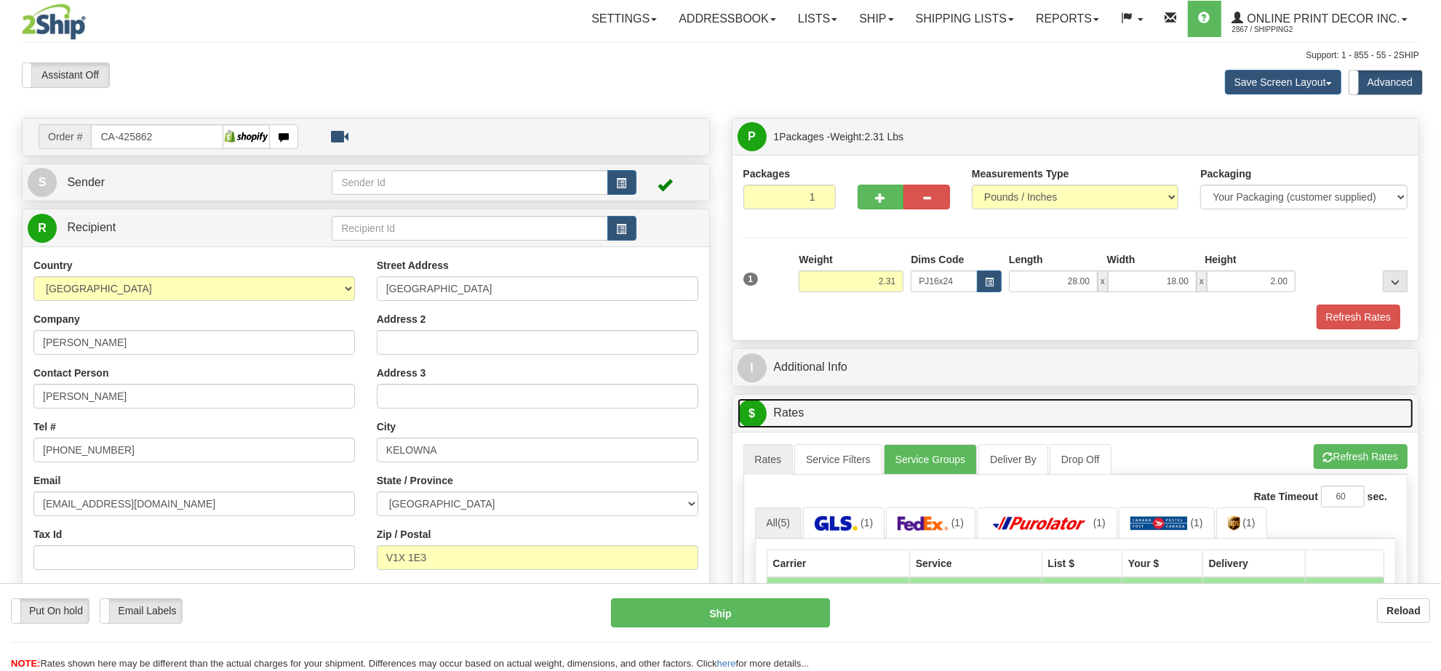
click at [1340, 428] on link "$ Rates" at bounding box center [1076, 414] width 677 height 30
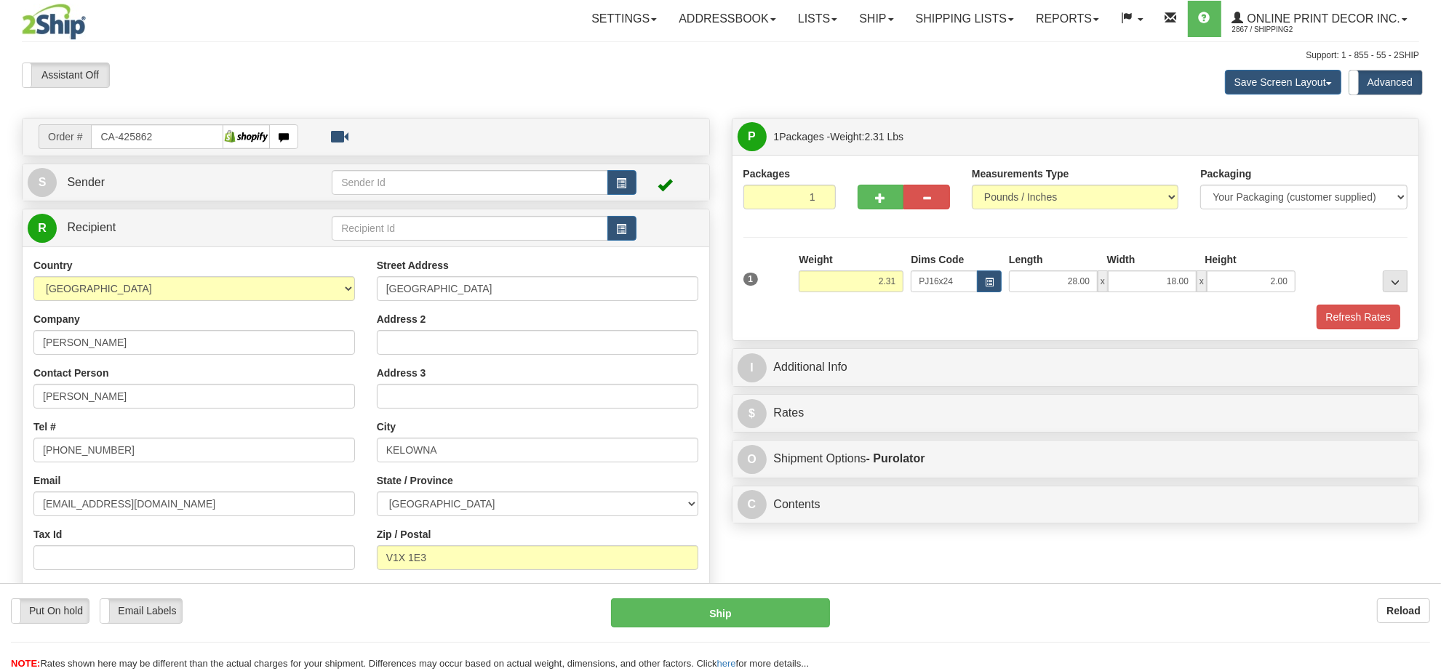
drag, startPoint x: 1344, startPoint y: 445, endPoint x: 1344, endPoint y: 463, distance: 17.5
click at [1344, 453] on div "P Packages 1 Packages - Weight: 2.31 Lbs Shipment Level Shipm. Package Level Pa…" at bounding box center [1076, 325] width 710 height 414
click at [1268, 386] on div "I Additional Info" at bounding box center [1076, 367] width 687 height 37
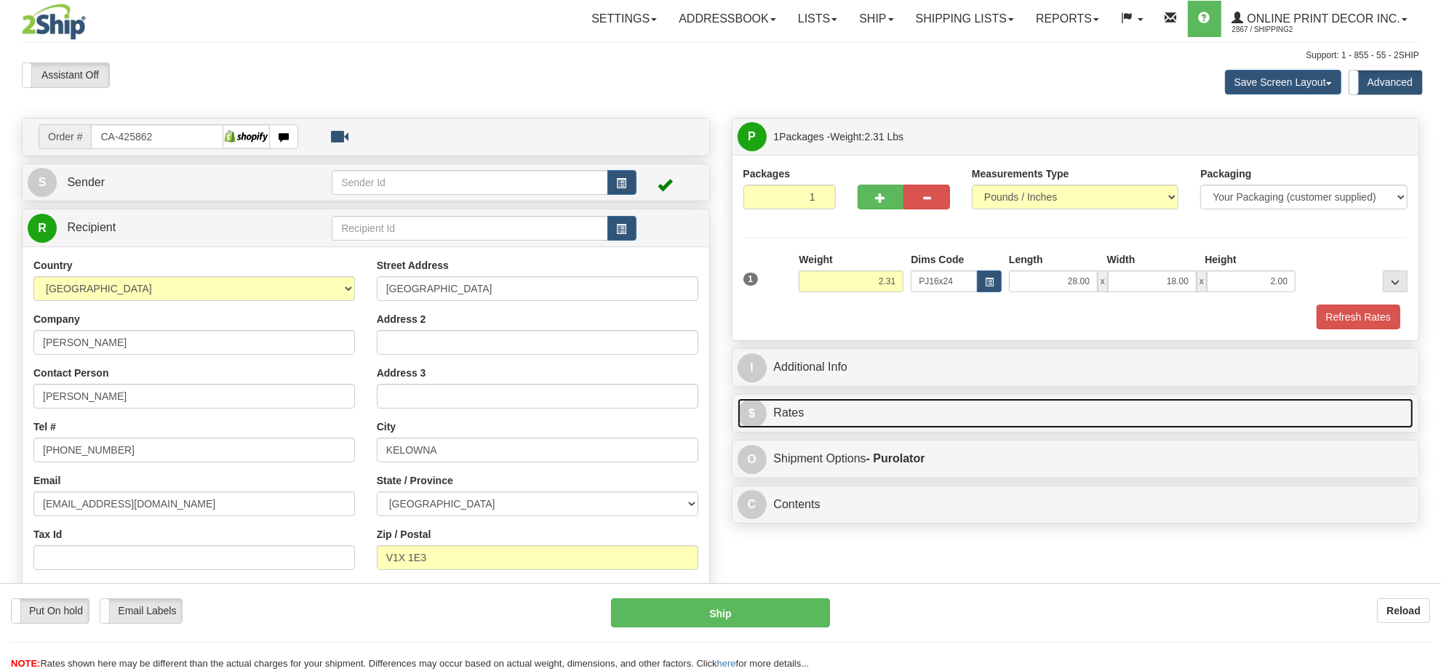
click at [1261, 412] on link "$ Rates" at bounding box center [1076, 414] width 677 height 30
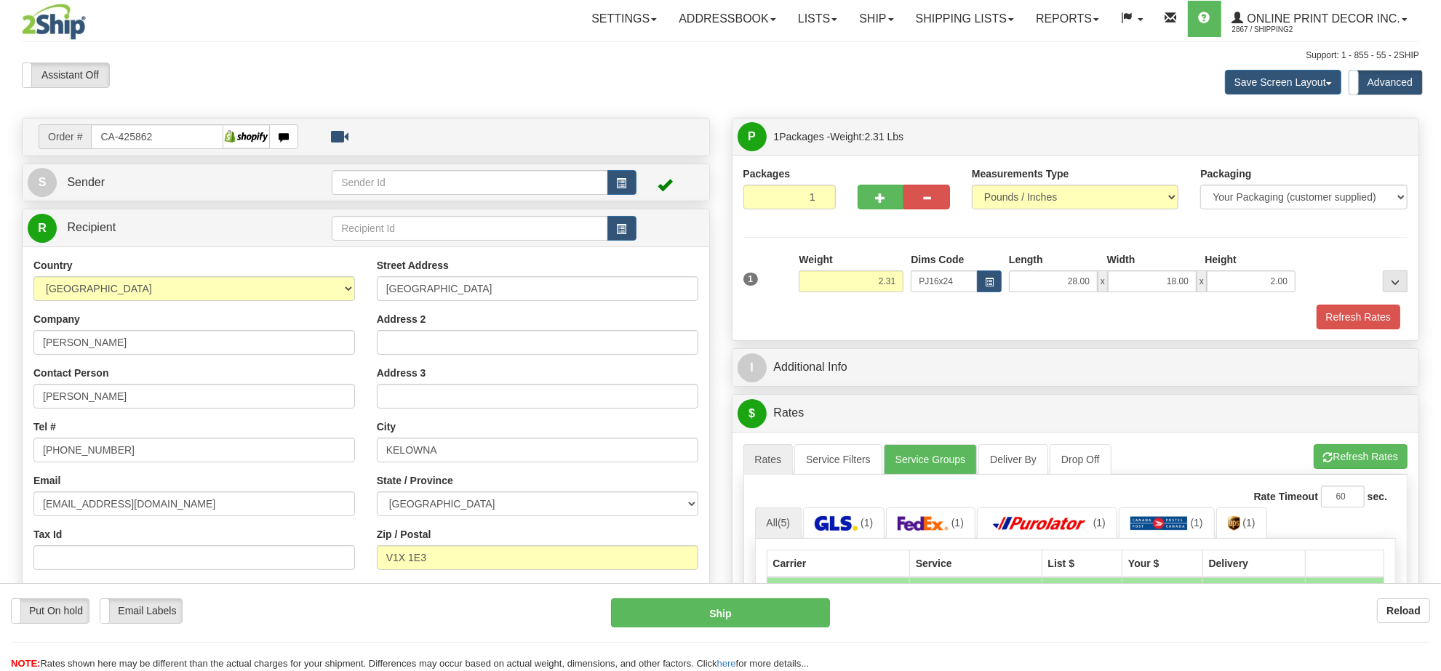
click at [1336, 447] on div "A change has been made which could impact your rate estimate. To ensure the est…" at bounding box center [1076, 682] width 687 height 501
click at [1333, 458] on button "Refresh Rates" at bounding box center [1361, 456] width 94 height 25
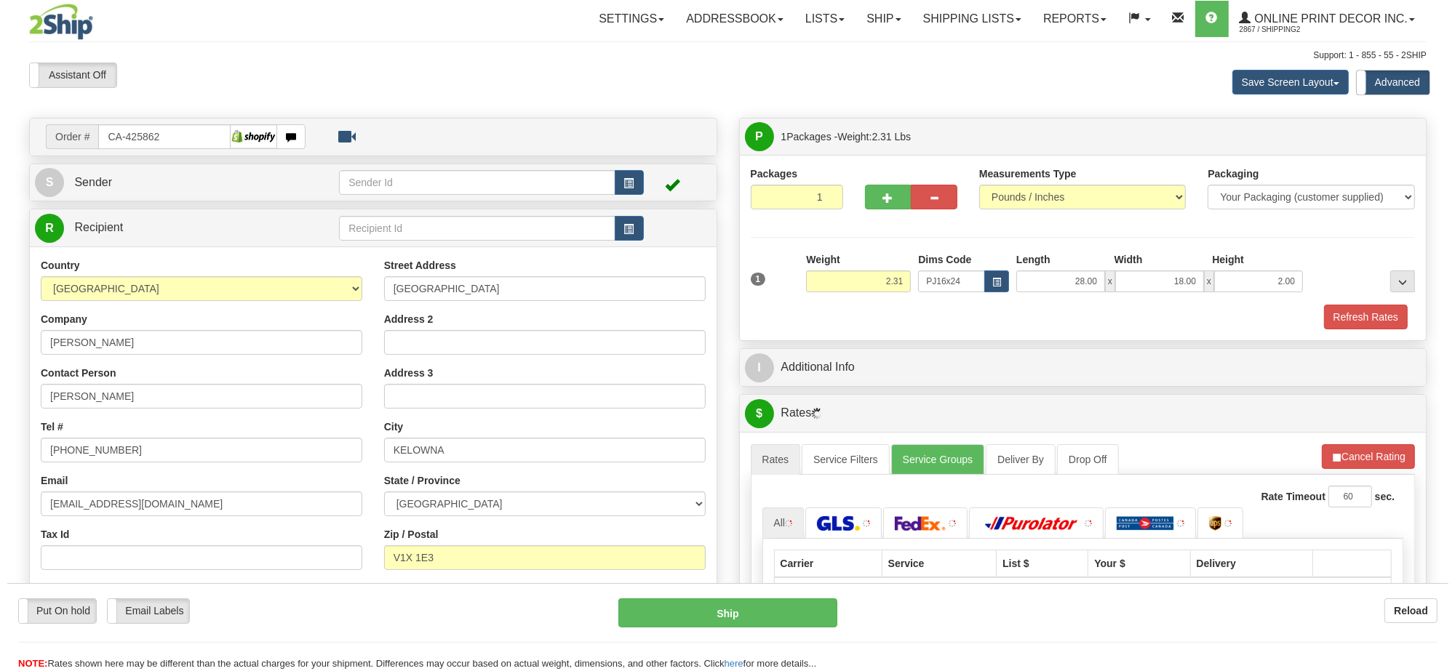
scroll to position [182, 0]
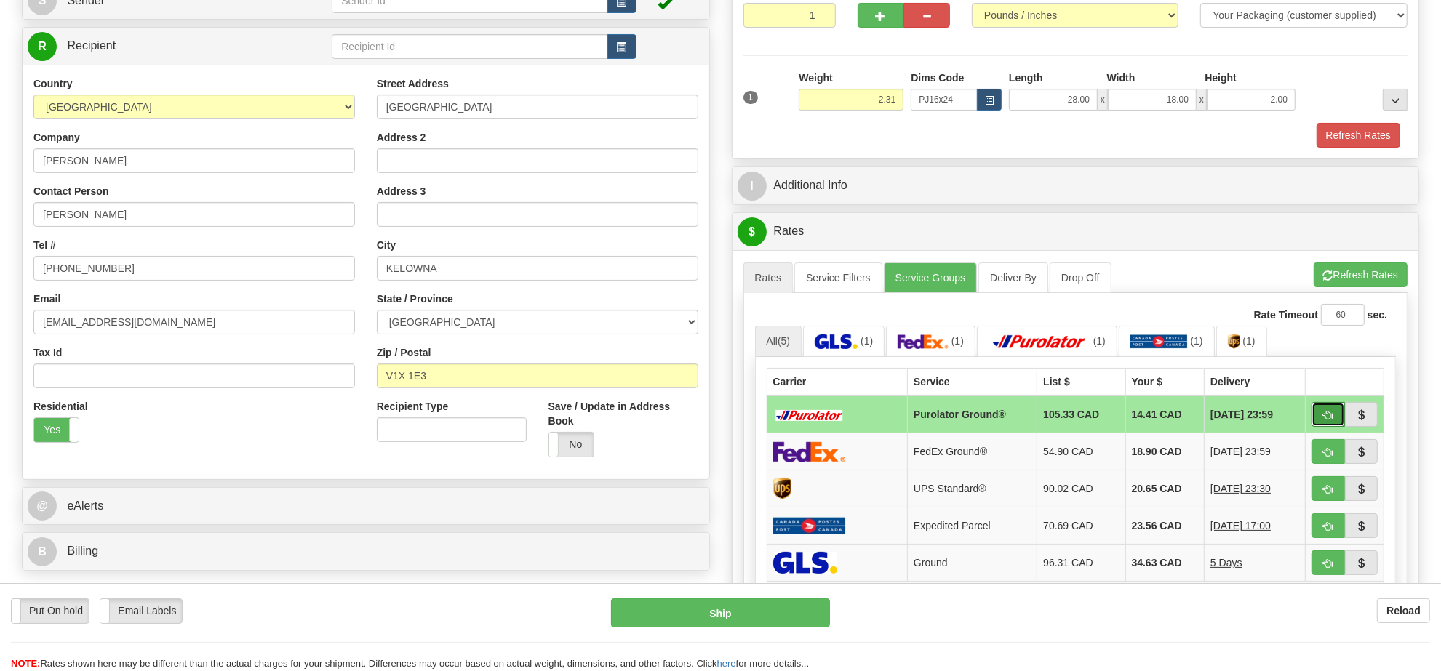
click at [1323, 420] on span "button" at bounding box center [1328, 415] width 10 height 9
type input "260"
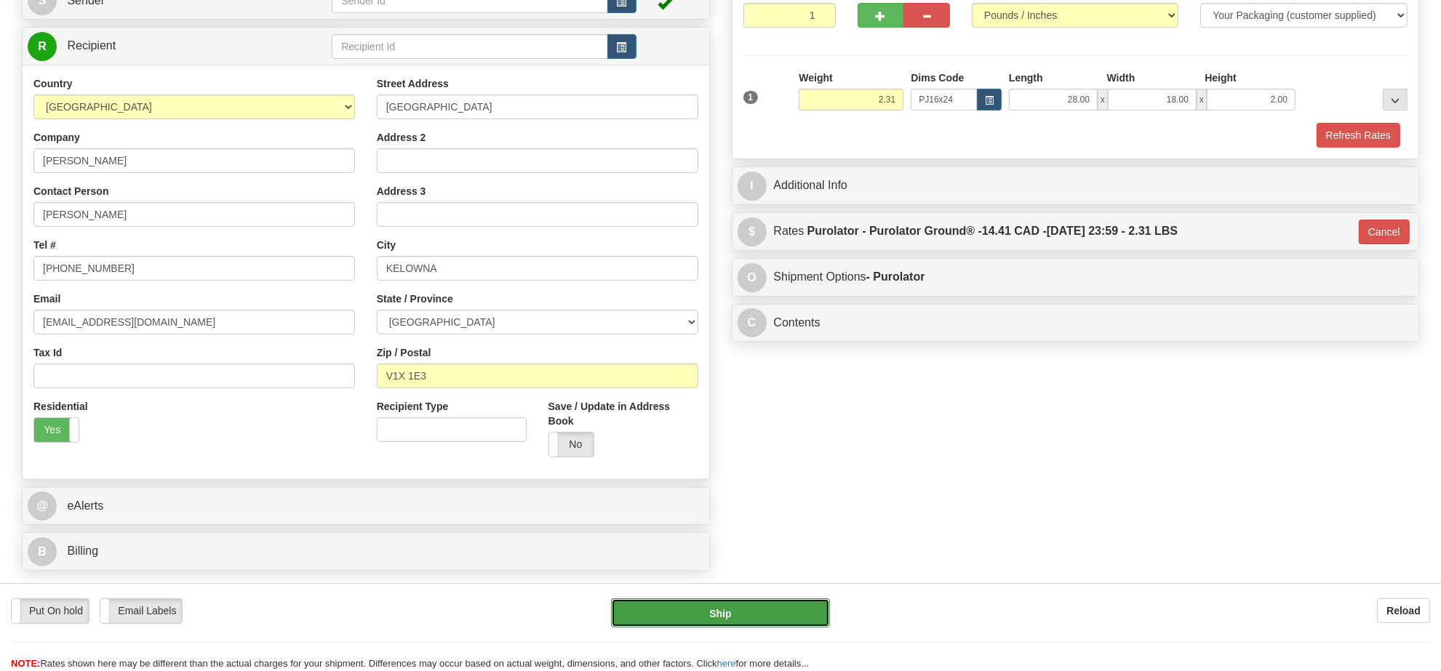
click at [806, 605] on button "Ship" at bounding box center [720, 613] width 218 height 29
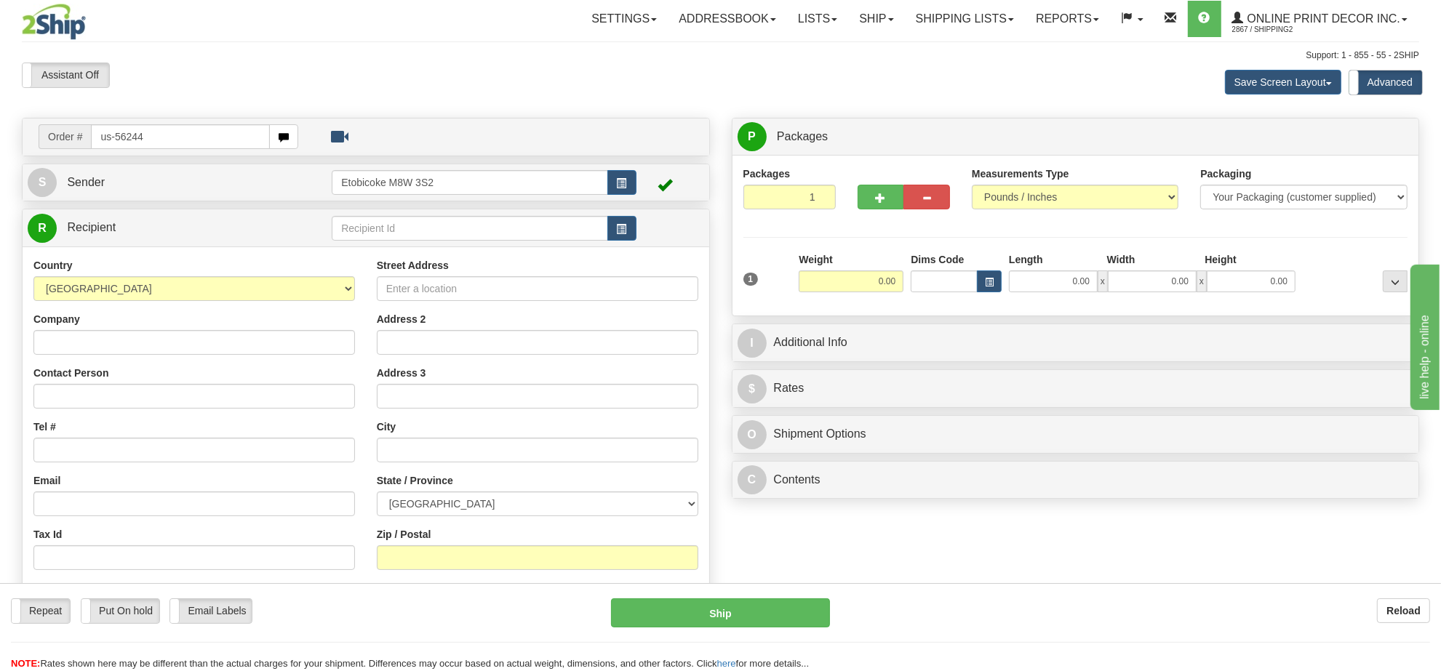
type input "us-56244"
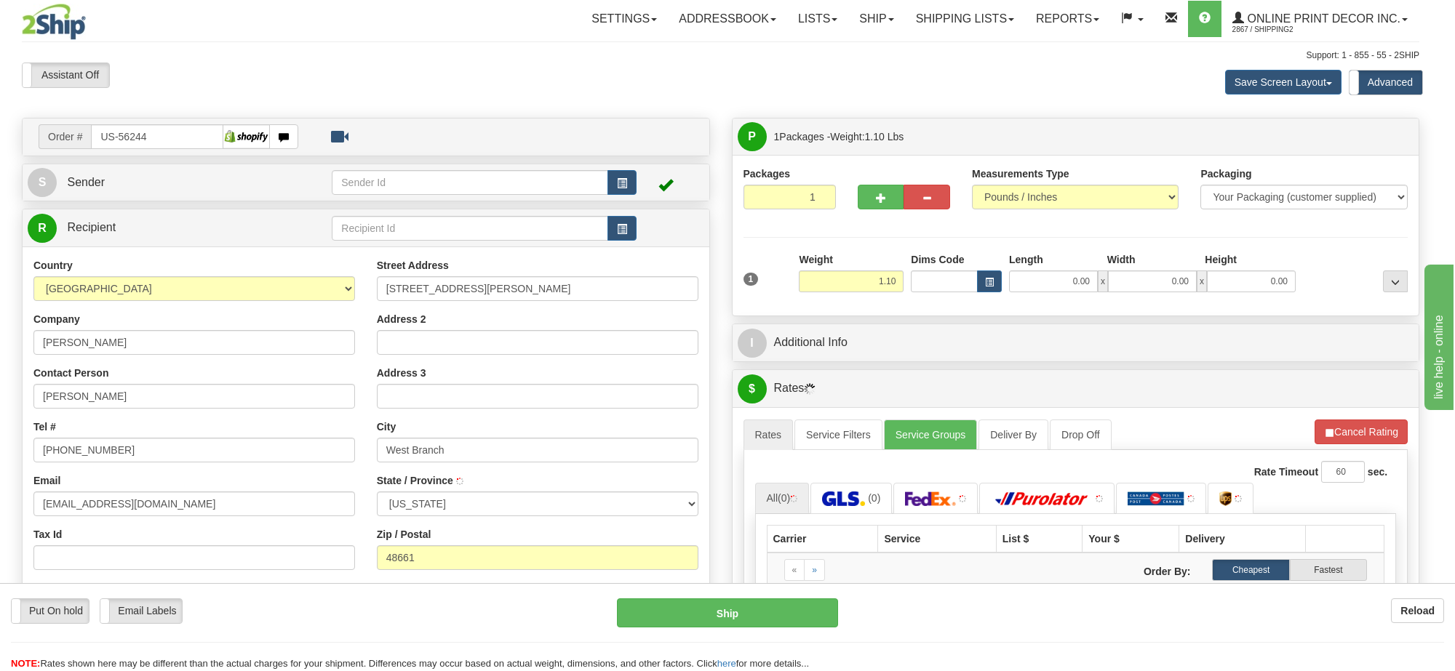
type input "WEST BRANCH"
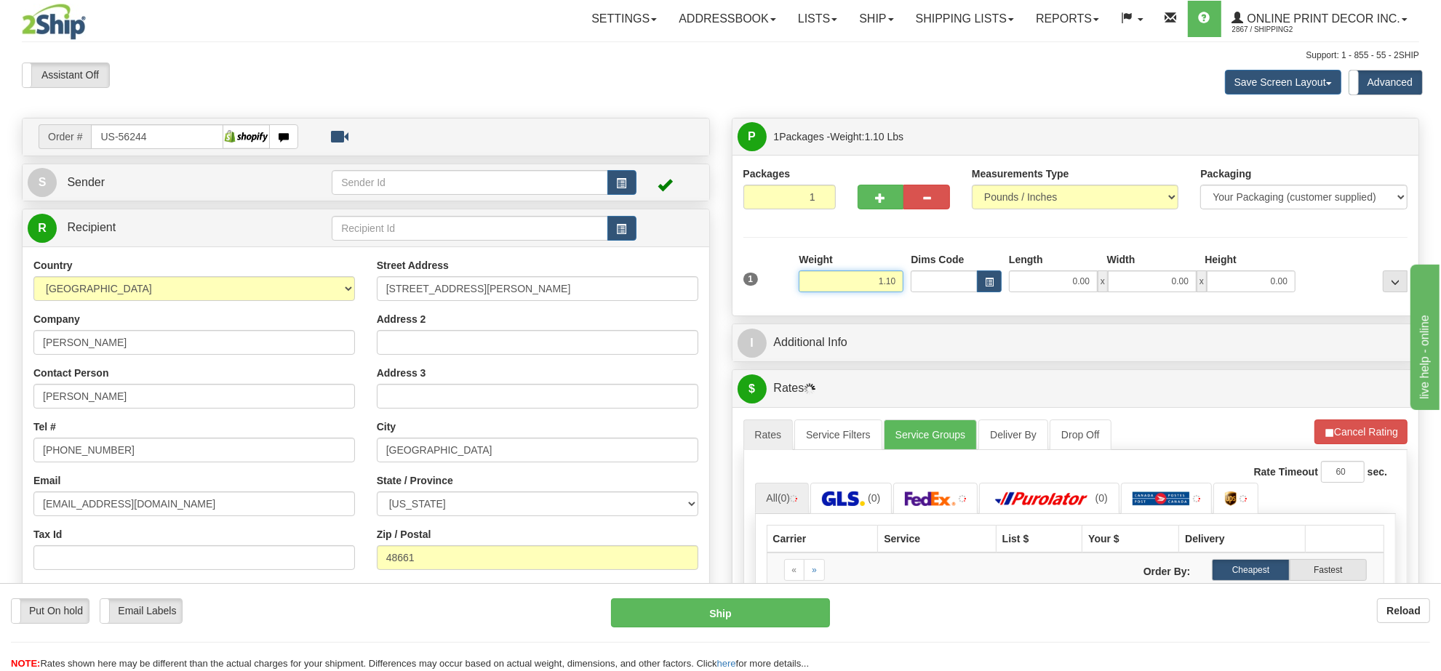
click at [862, 271] on input "1.10" at bounding box center [851, 282] width 105 height 22
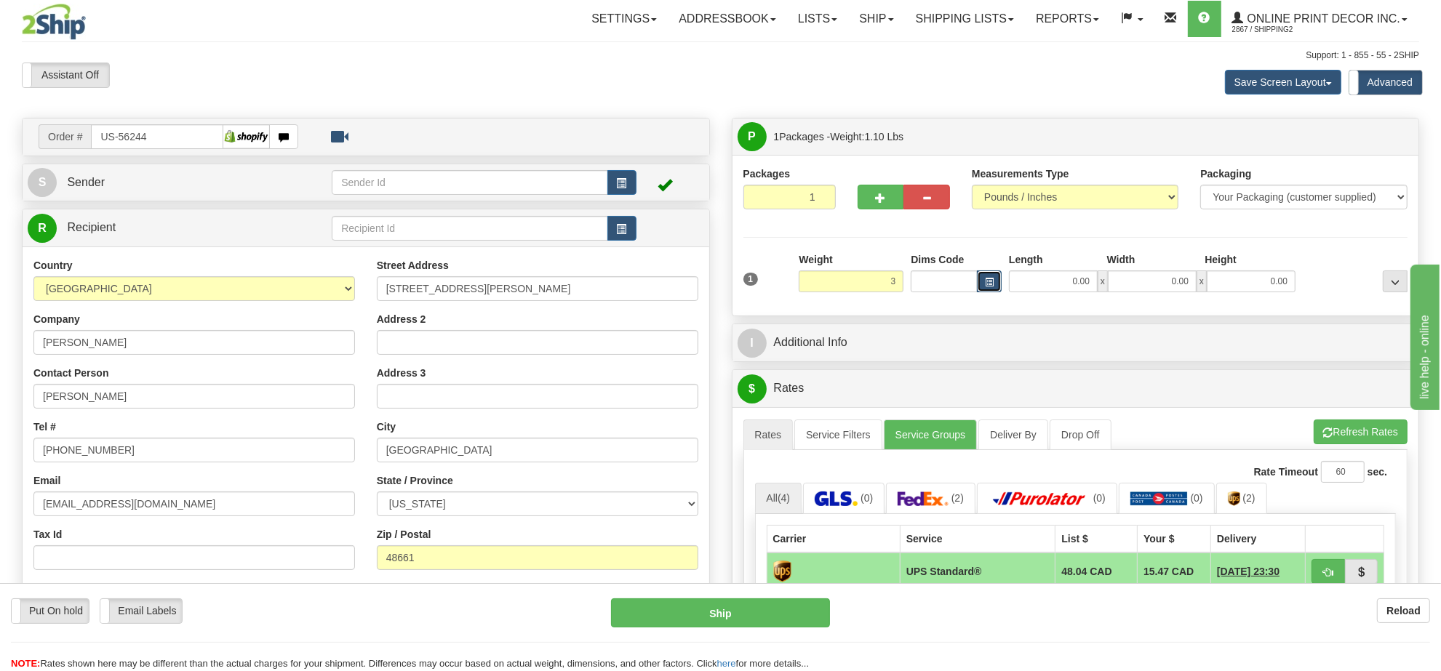
type input "3.00"
click at [989, 274] on button "button" at bounding box center [989, 282] width 25 height 22
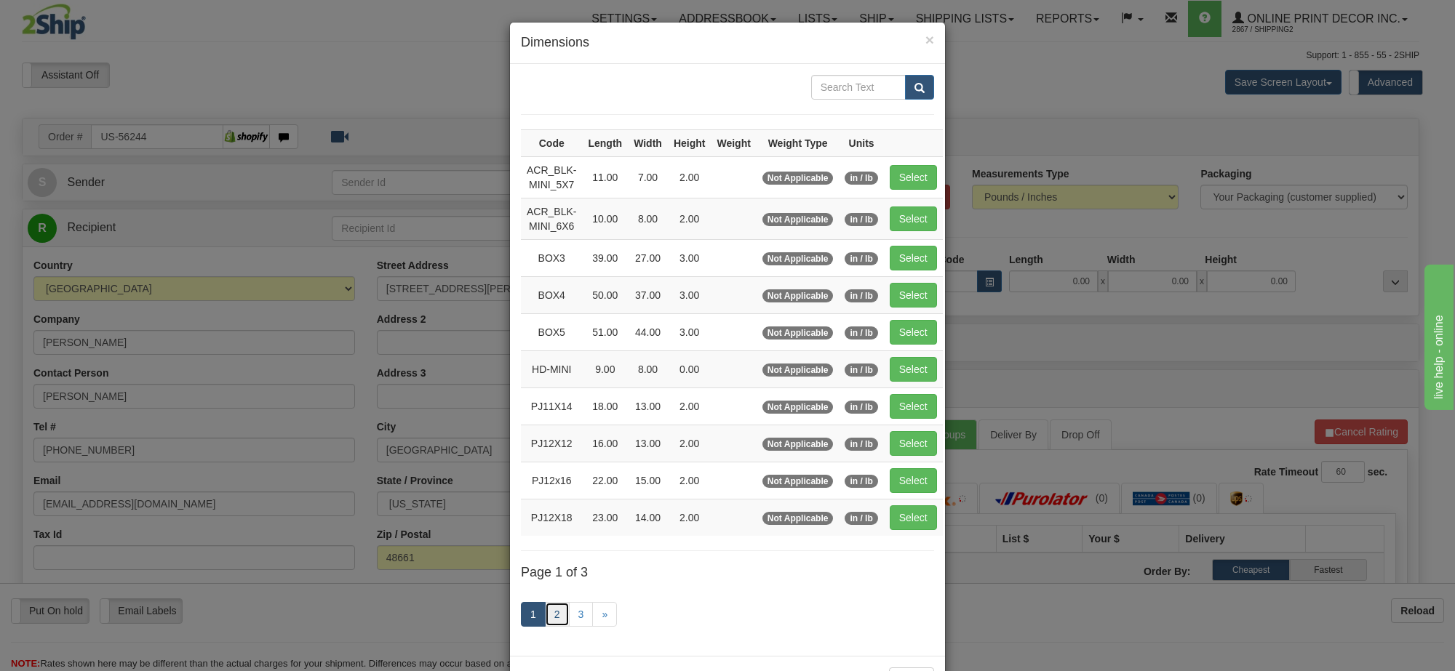
click at [554, 626] on link "2" at bounding box center [557, 614] width 25 height 25
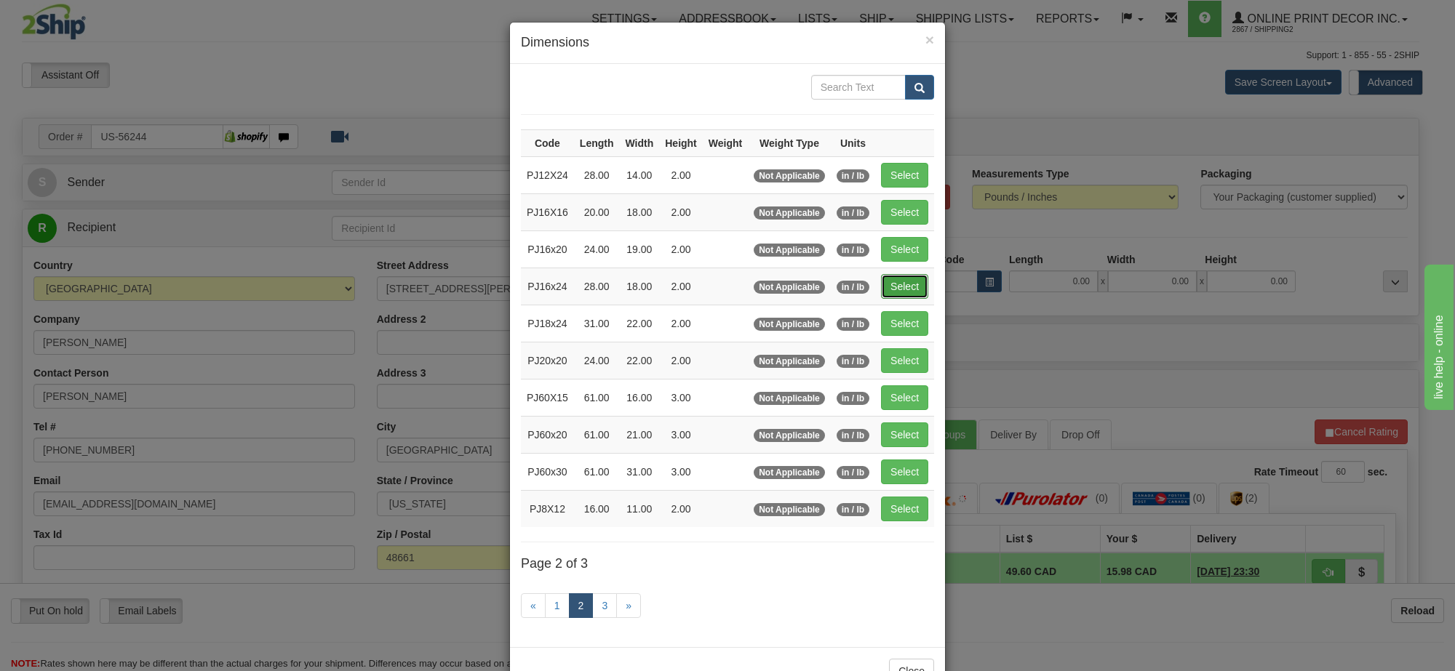
click at [899, 287] on button "Select" at bounding box center [904, 286] width 47 height 25
type input "PJ16x24"
type input "28.00"
type input "18.00"
type input "2.00"
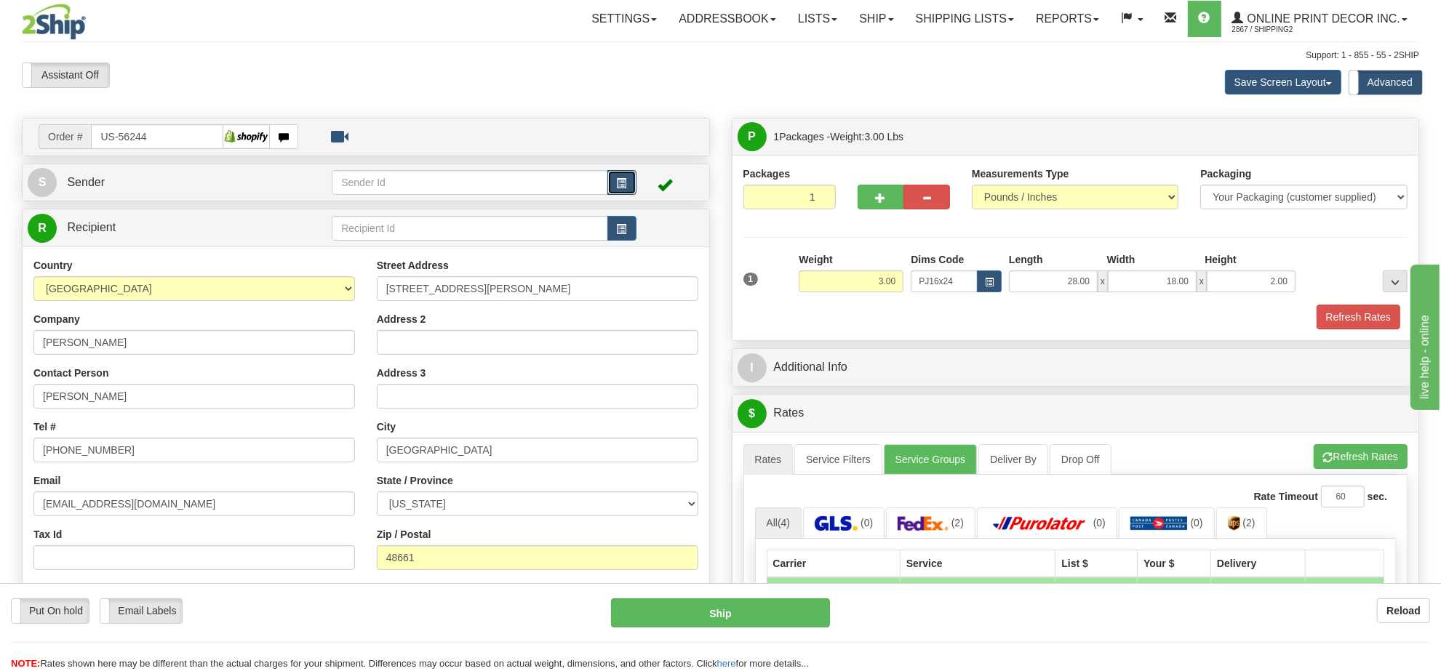
click at [628, 189] on button "button" at bounding box center [621, 182] width 29 height 25
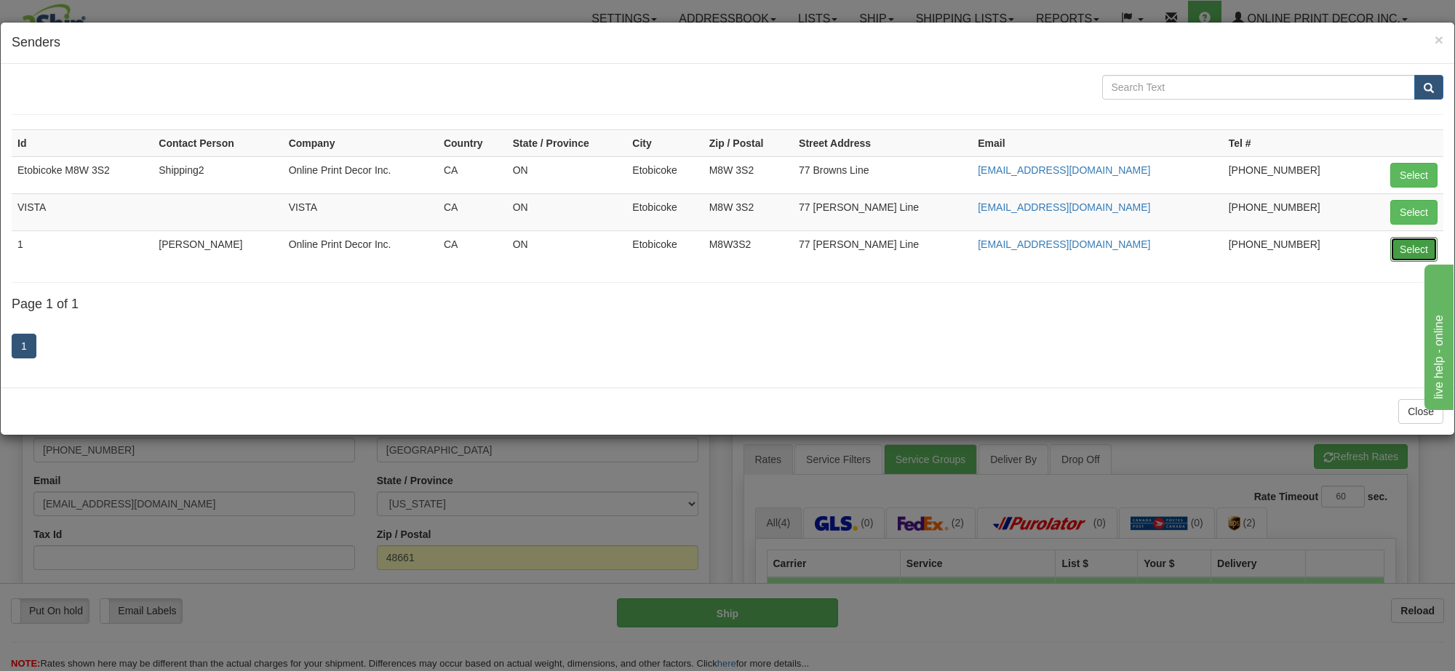
click at [1417, 250] on button "Select" at bounding box center [1413, 249] width 47 height 25
type input "1"
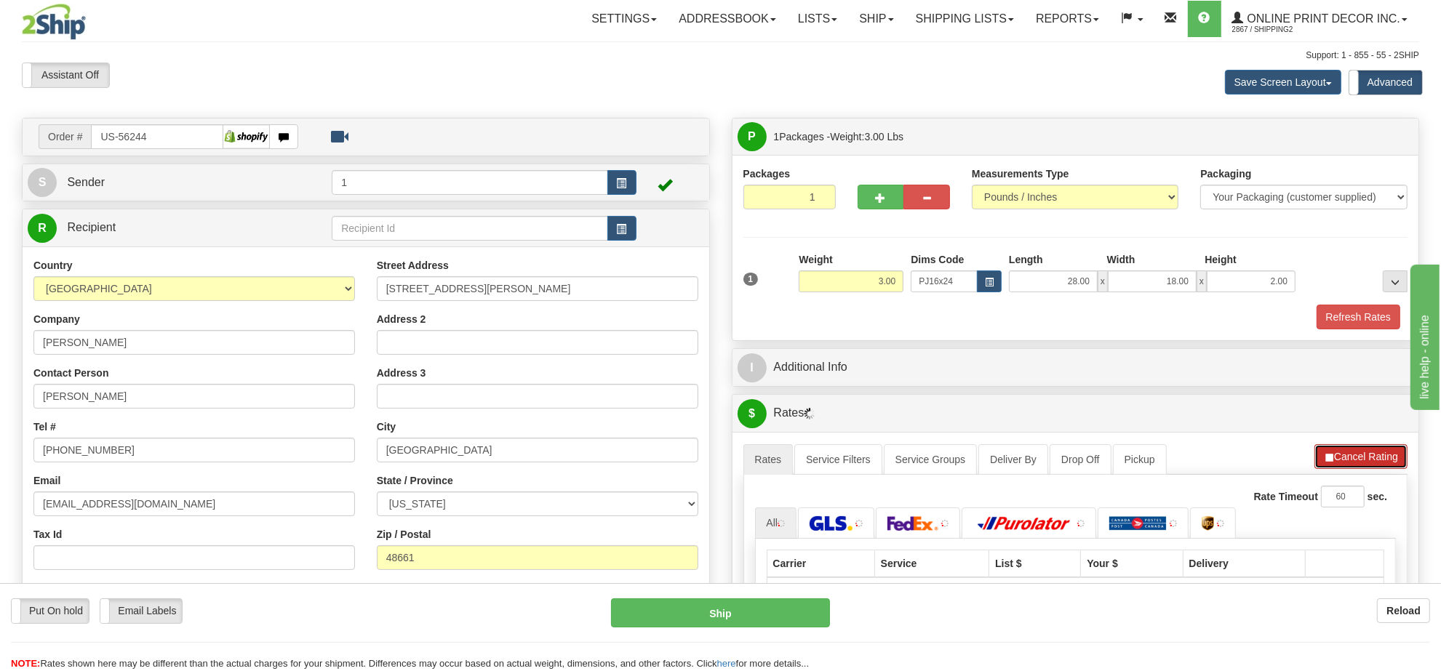
click at [1344, 459] on button "Cancel Rating" at bounding box center [1361, 456] width 93 height 25
click at [1344, 459] on button "Refresh Rates" at bounding box center [1361, 456] width 94 height 25
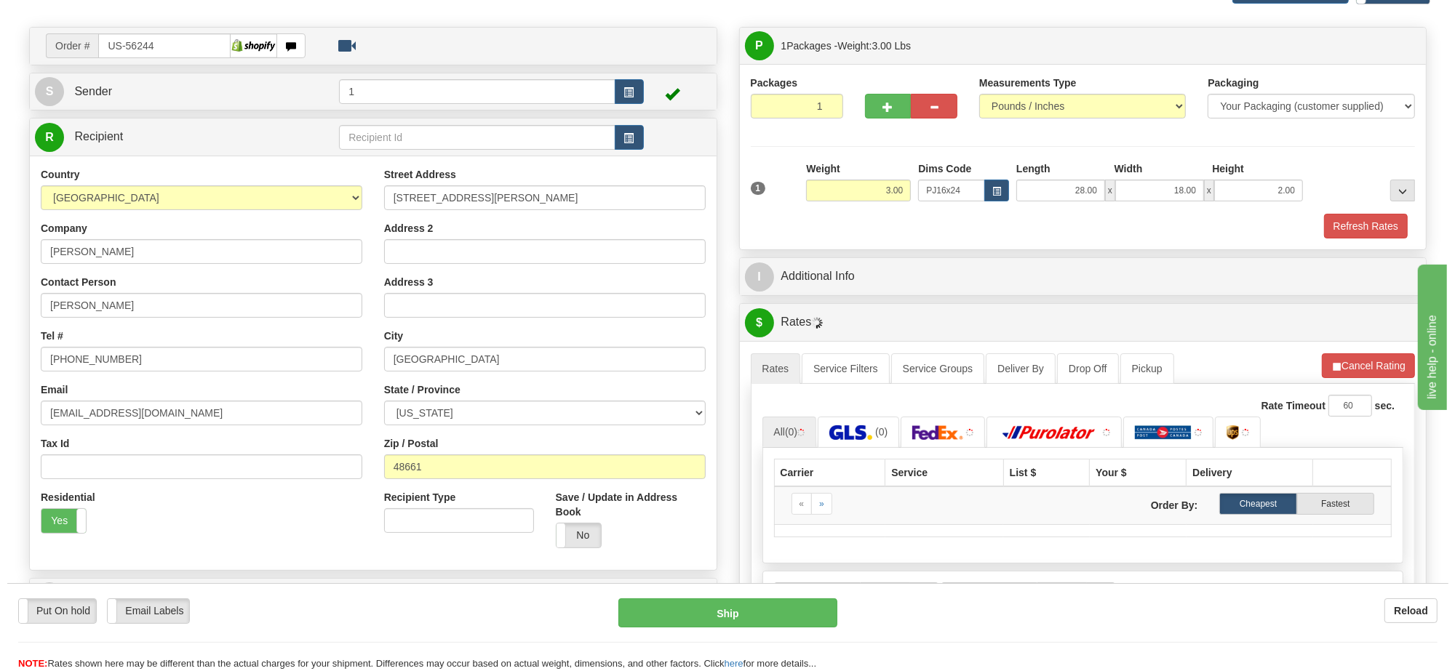
scroll to position [182, 0]
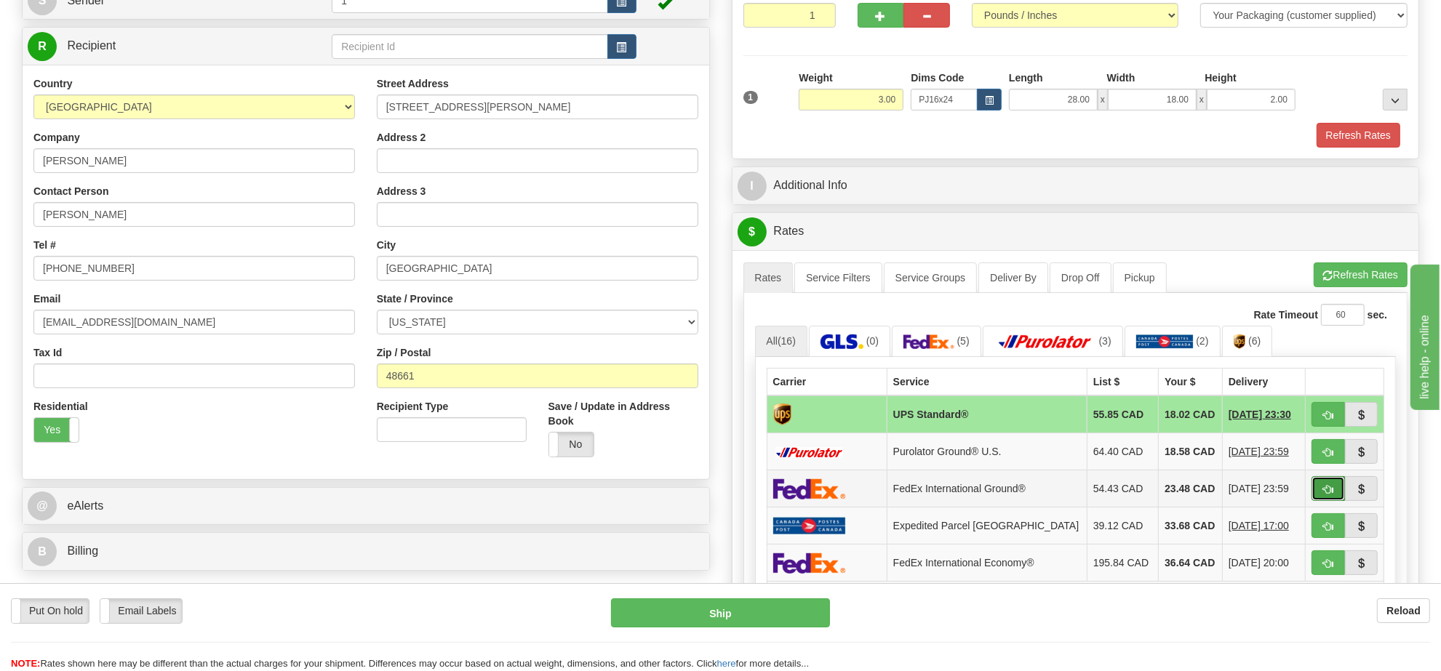
click at [1318, 497] on button "button" at bounding box center [1328, 489] width 33 height 25
type input "92"
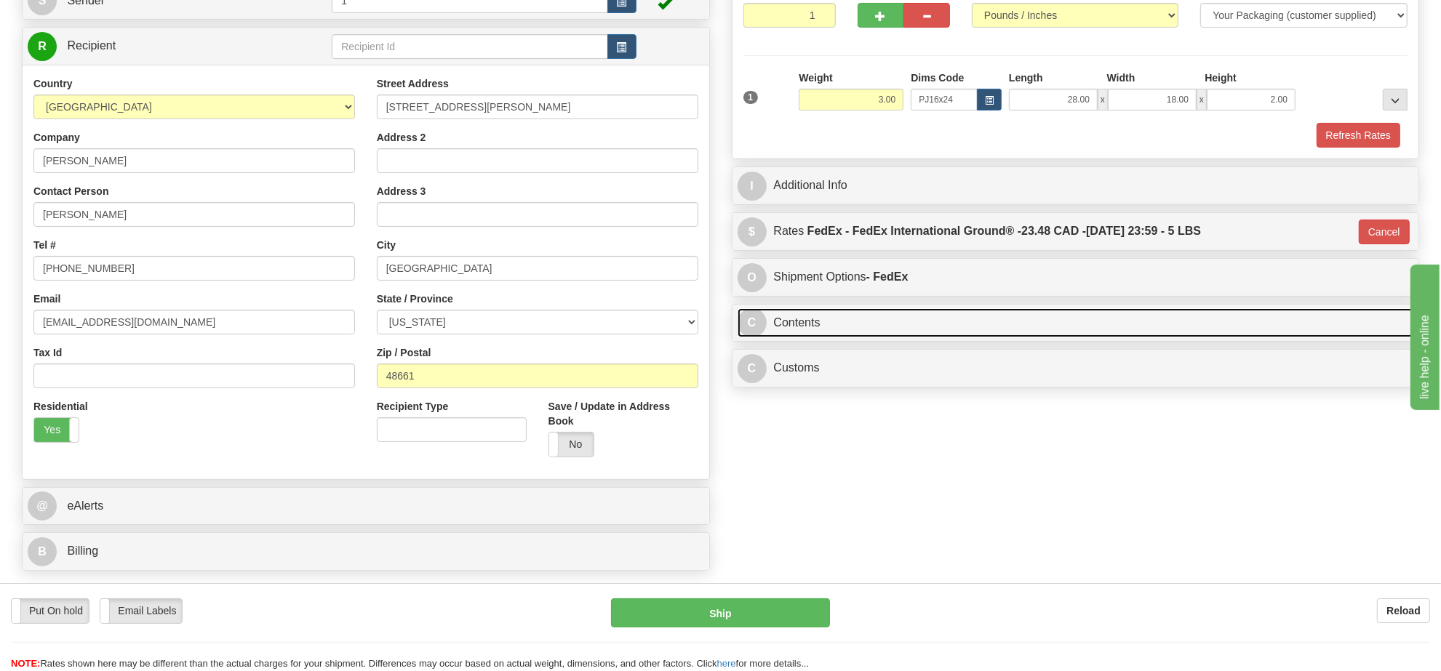
click at [885, 327] on link "C Contents" at bounding box center [1076, 323] width 677 height 30
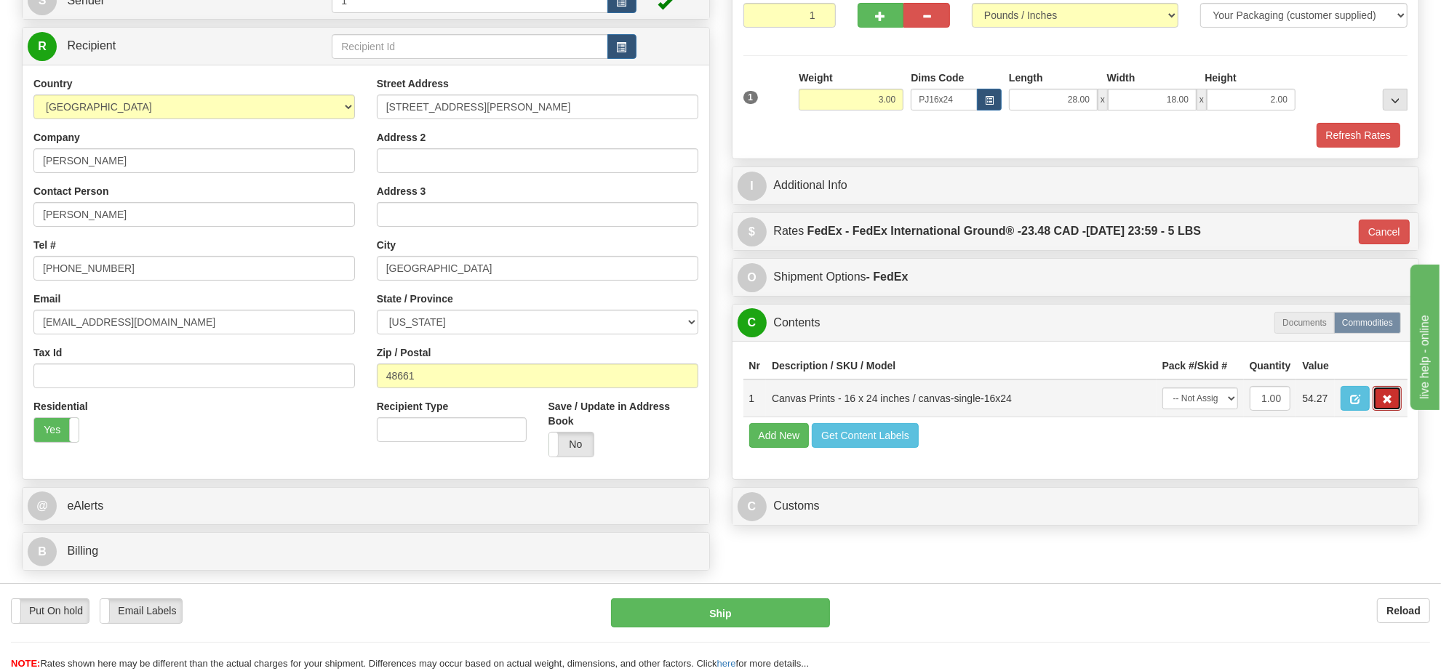
click at [1380, 411] on button "button" at bounding box center [1387, 398] width 29 height 25
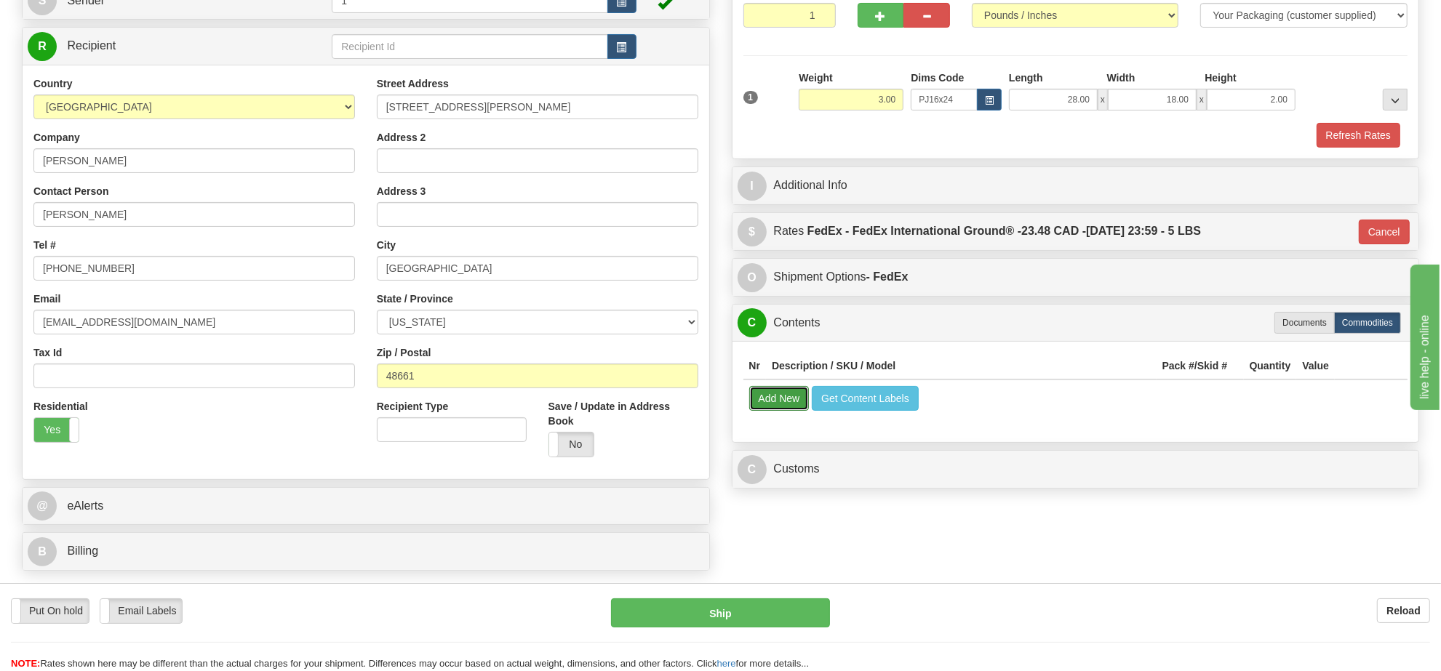
click at [782, 411] on button "Add New" at bounding box center [779, 398] width 60 height 25
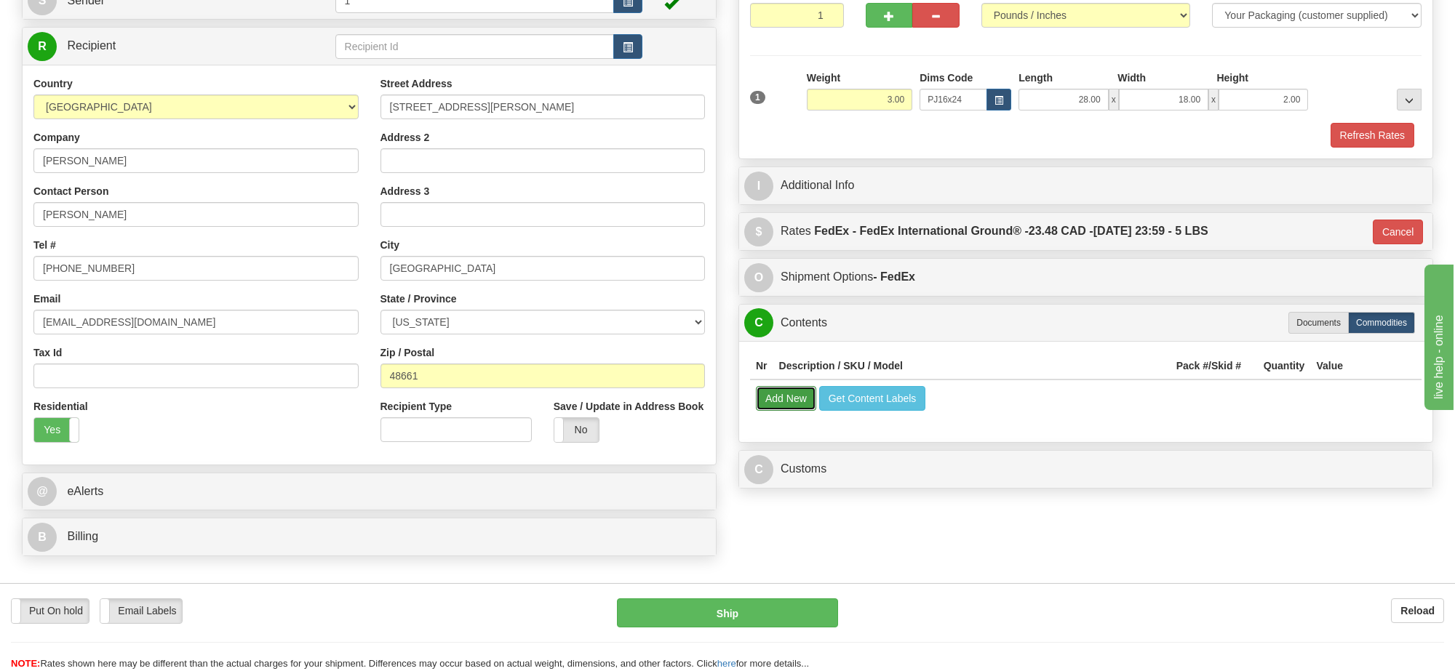
select select
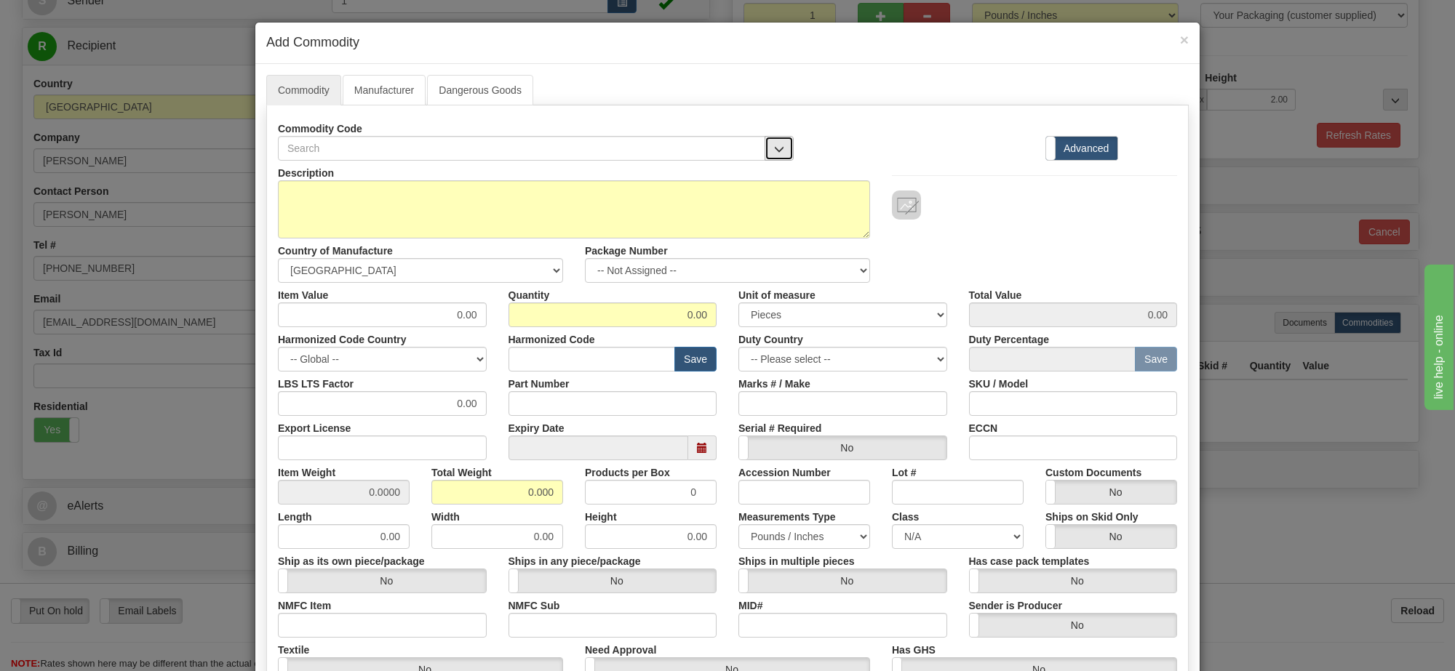
click at [774, 154] on span "button" at bounding box center [779, 149] width 10 height 9
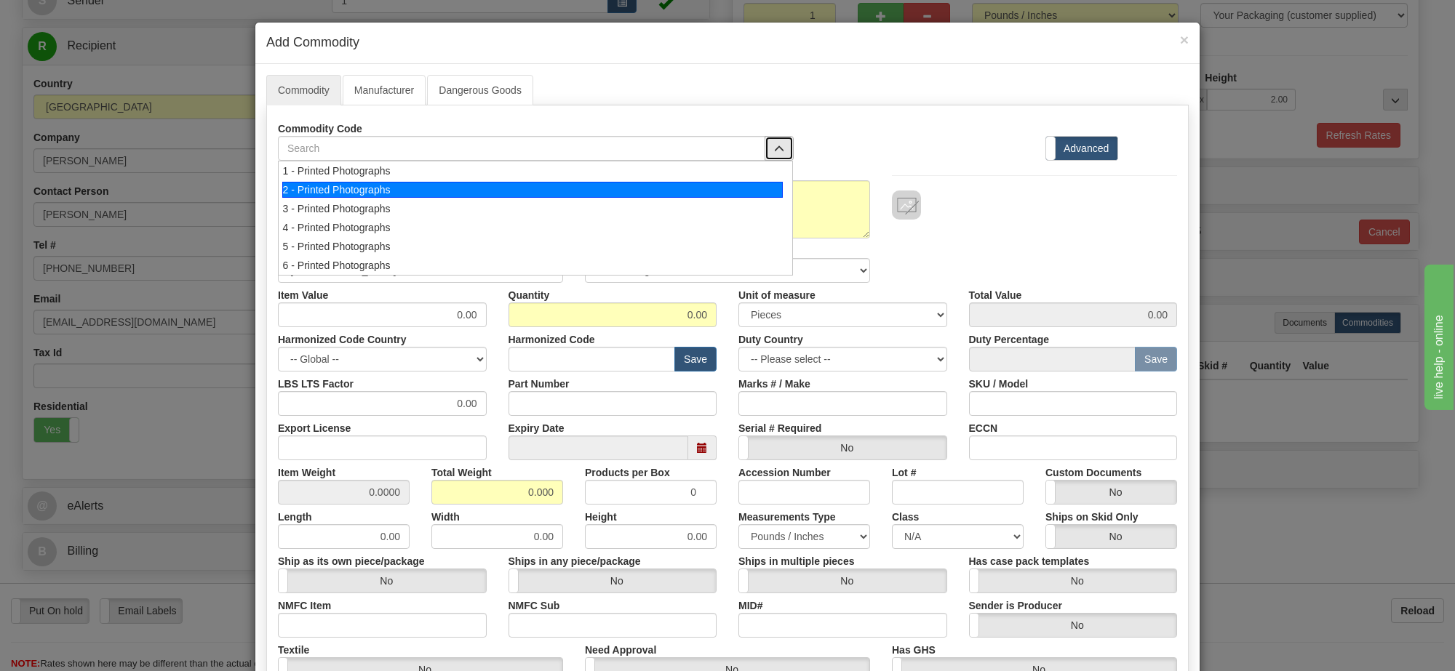
click at [742, 193] on div "2 - Printed Photographs" at bounding box center [532, 190] width 501 height 16
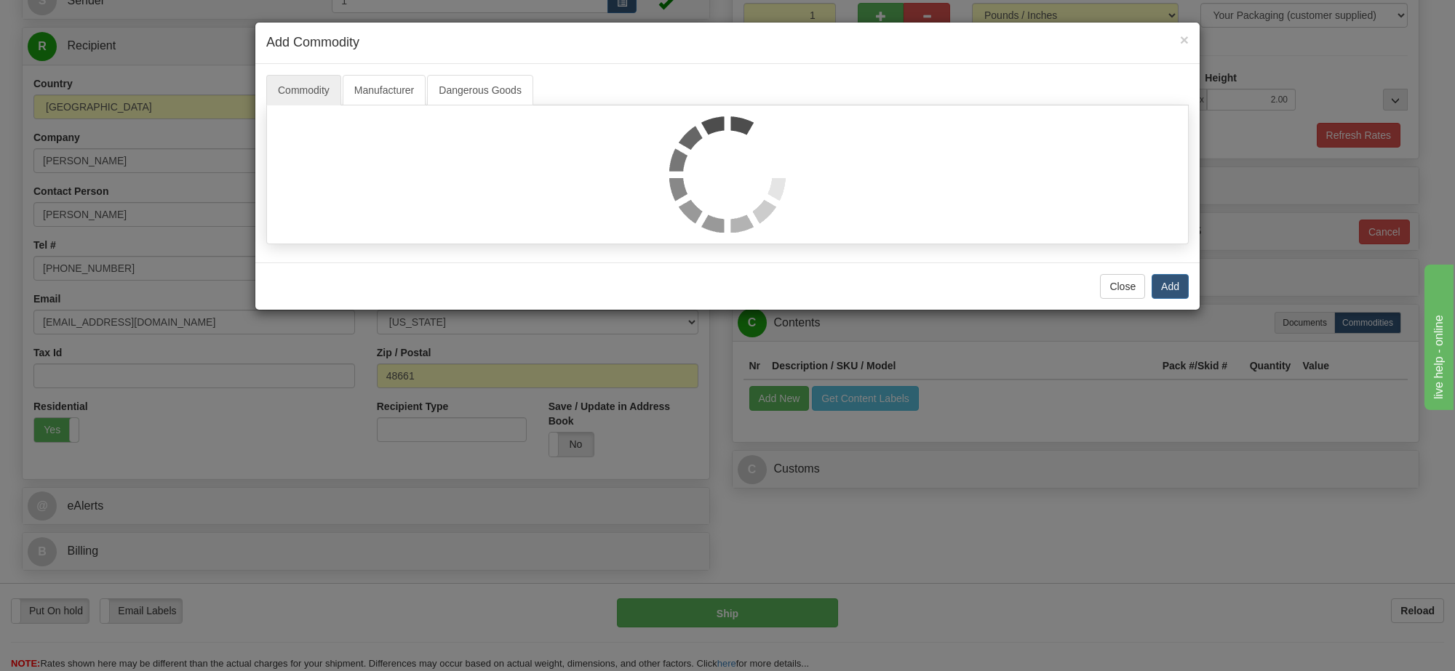
select select "1"
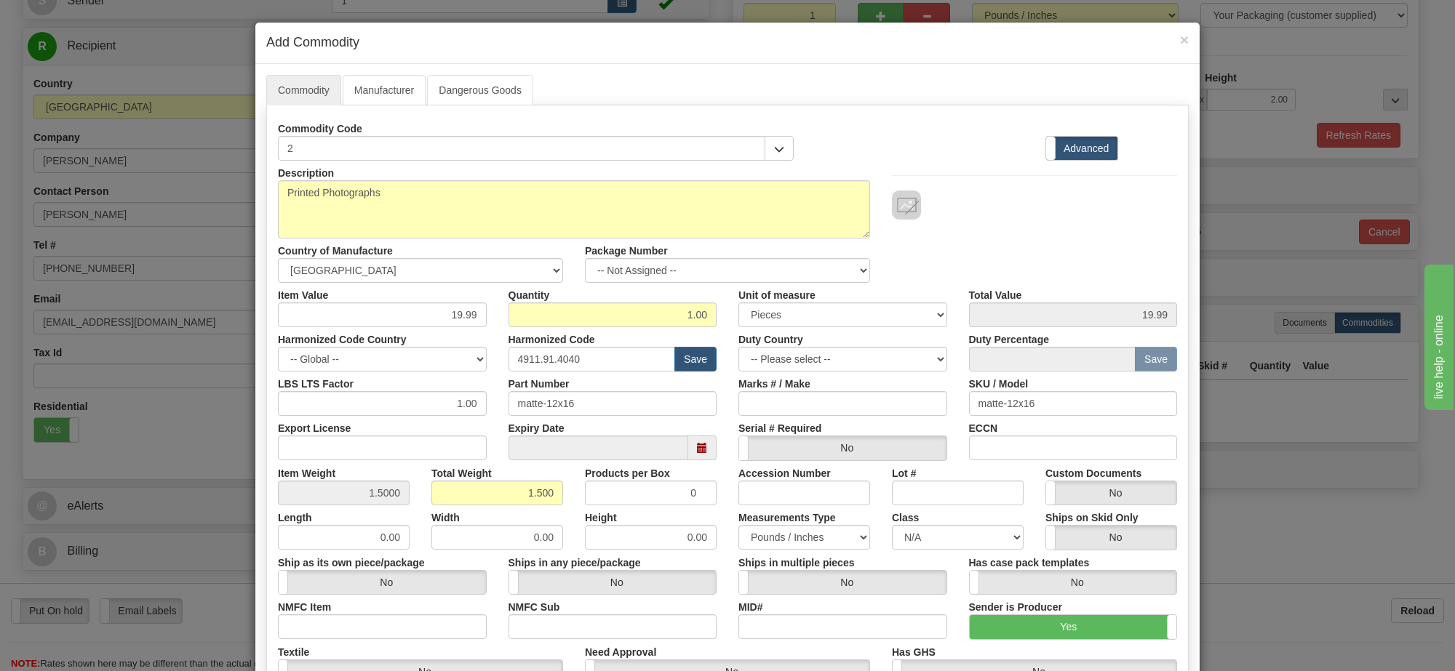
scroll to position [1, 0]
click at [806, 270] on select "-- Not Assigned -- Item 1" at bounding box center [727, 270] width 285 height 25
select select "0"
click at [585, 259] on select "-- Not Assigned -- Item 1" at bounding box center [727, 270] width 285 height 25
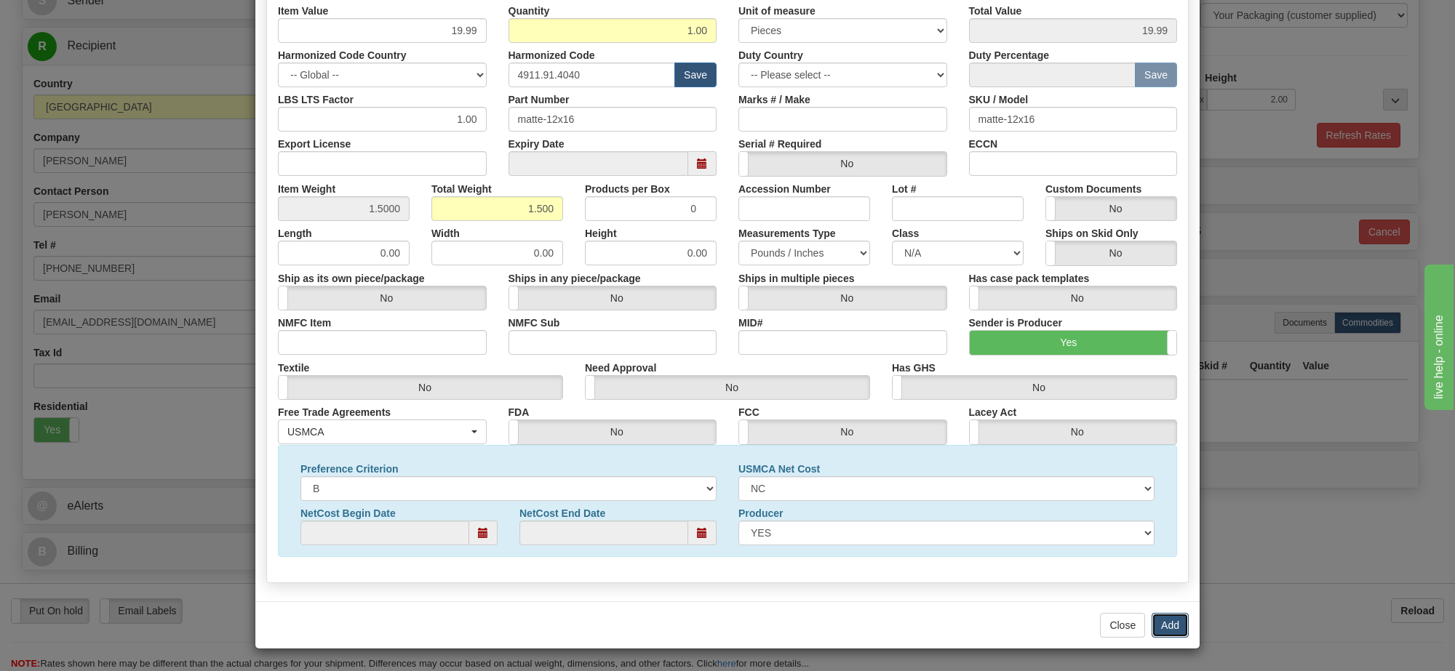
click at [1158, 621] on button "Add" at bounding box center [1170, 625] width 37 height 25
select select
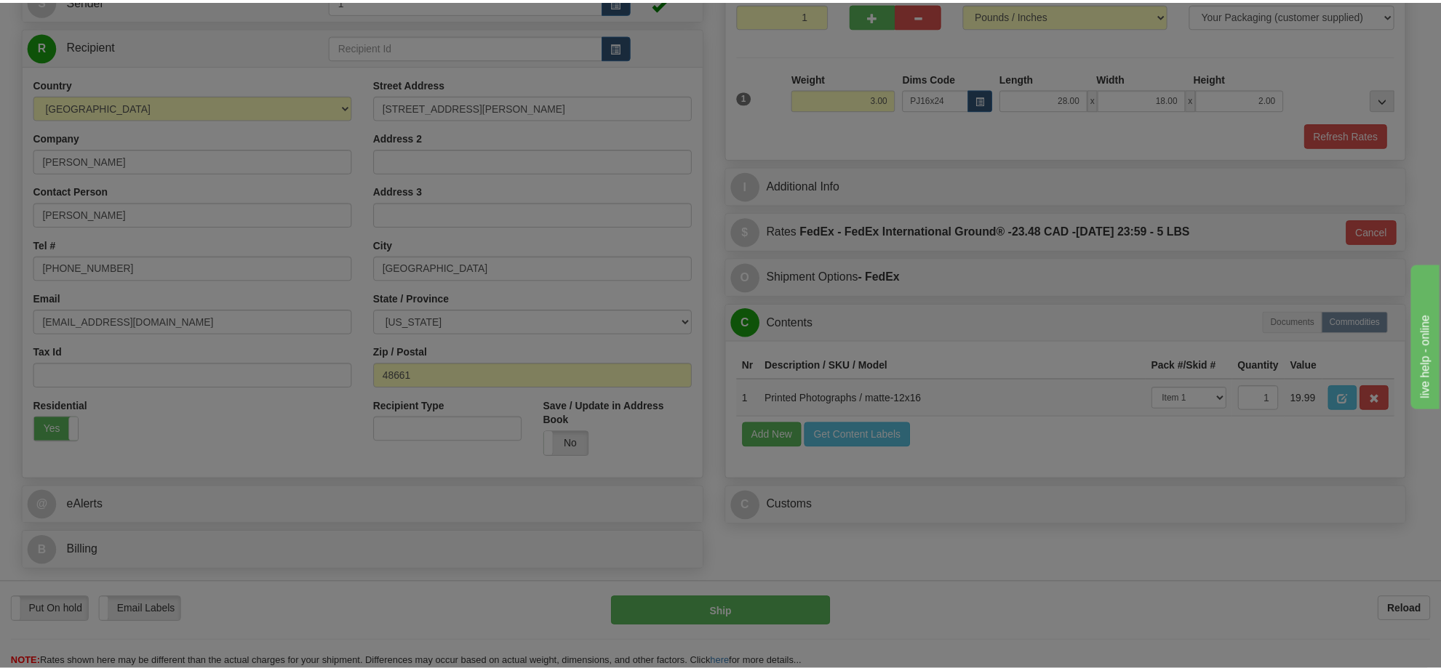
scroll to position [0, 0]
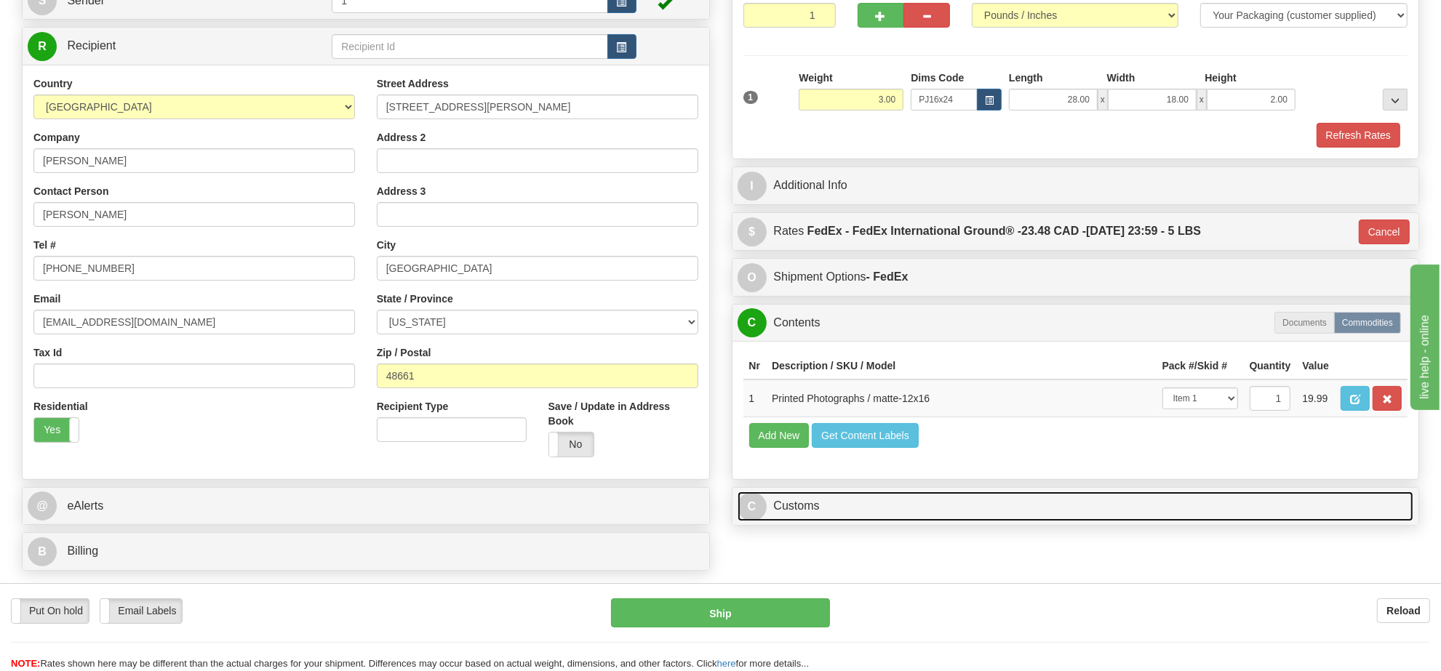
click at [940, 522] on link "C Customs" at bounding box center [1076, 507] width 677 height 30
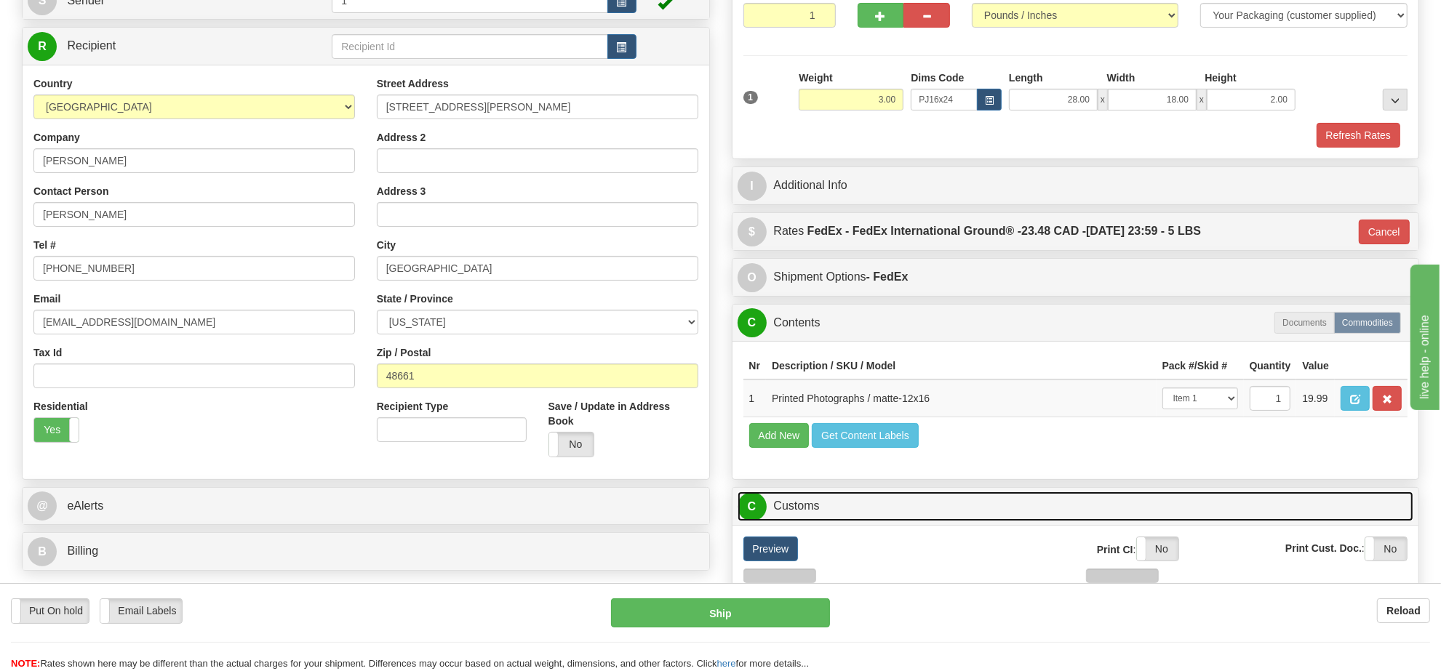
scroll to position [546, 0]
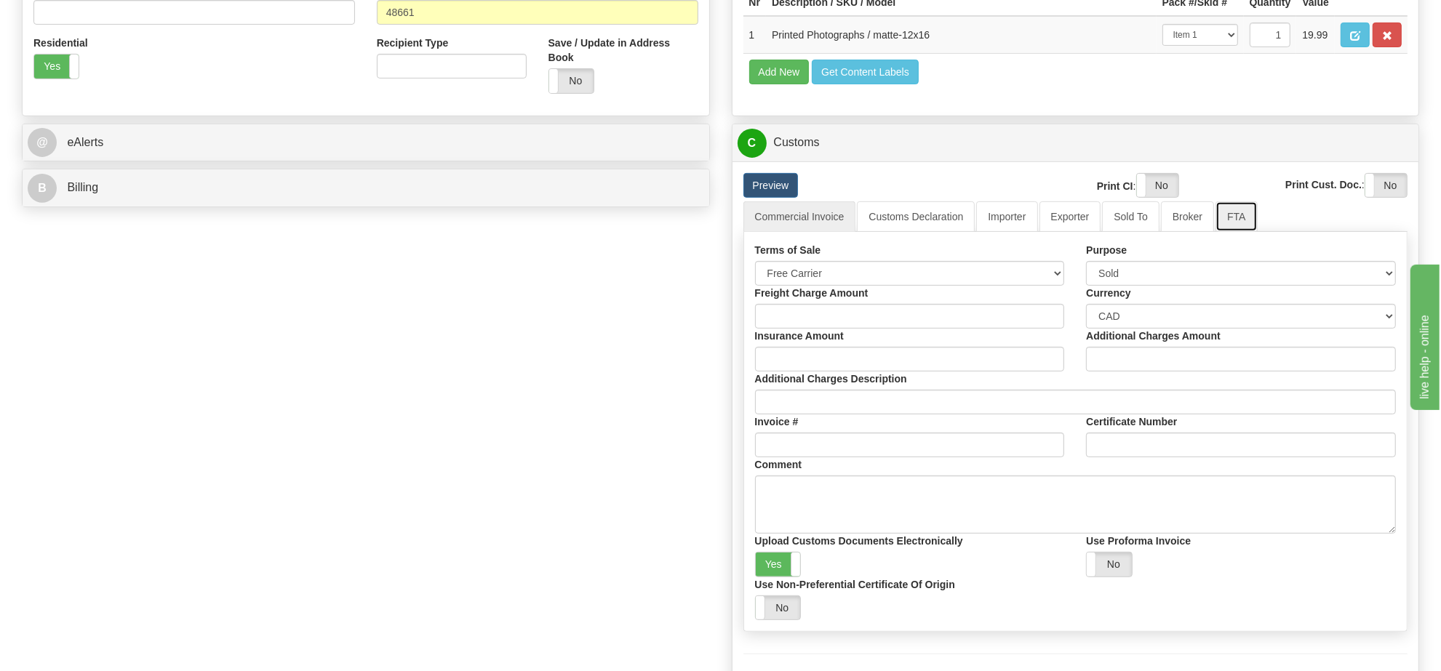
click at [1231, 232] on link "FTA" at bounding box center [1236, 217] width 41 height 31
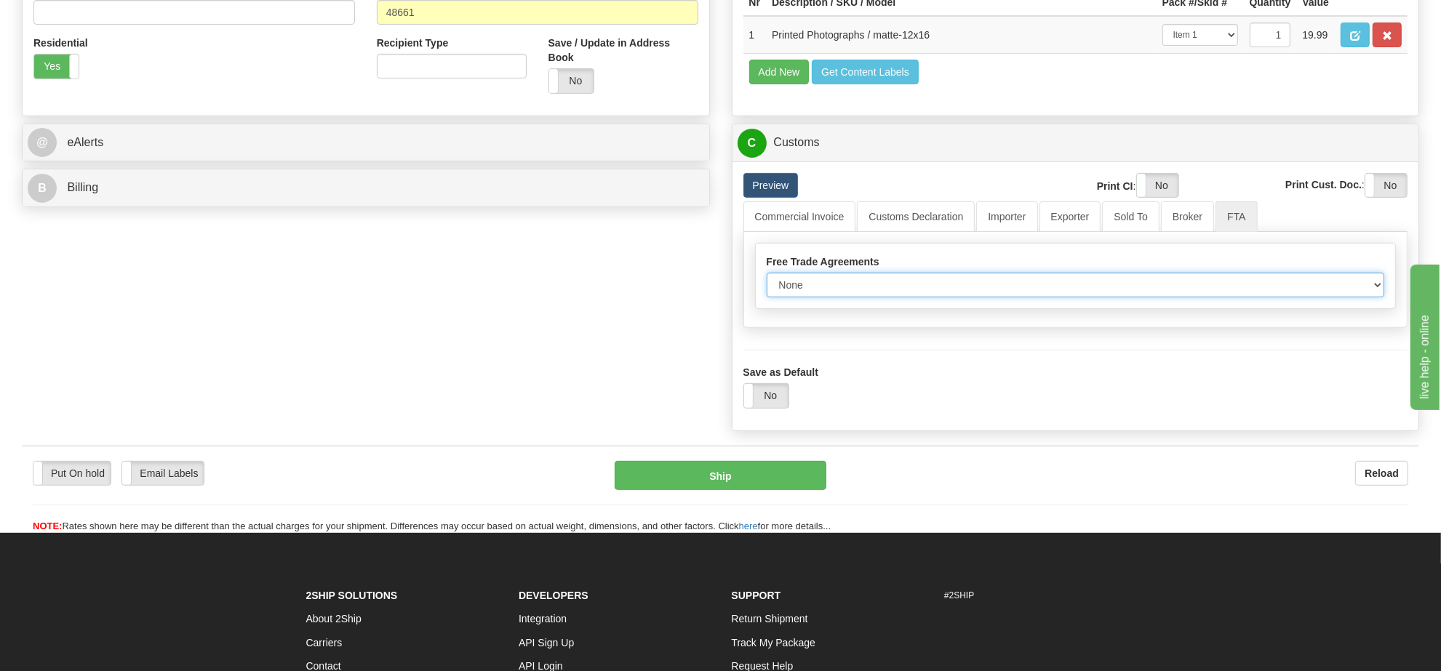
click at [951, 298] on select "None Other USMCA CETA CUKTCA" at bounding box center [1076, 285] width 618 height 25
select select "1"
click at [767, 298] on select "None Other USMCA CETA CUKTCA" at bounding box center [1076, 285] width 618 height 25
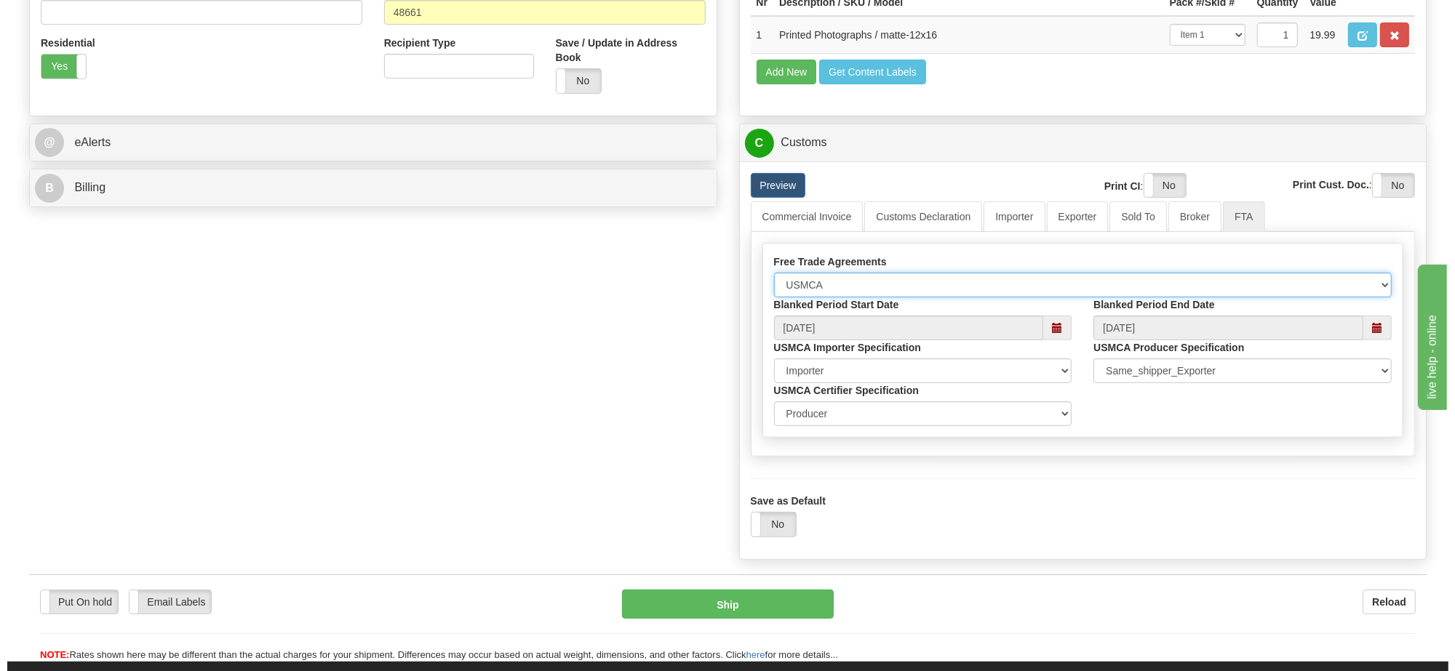
scroll to position [727, 0]
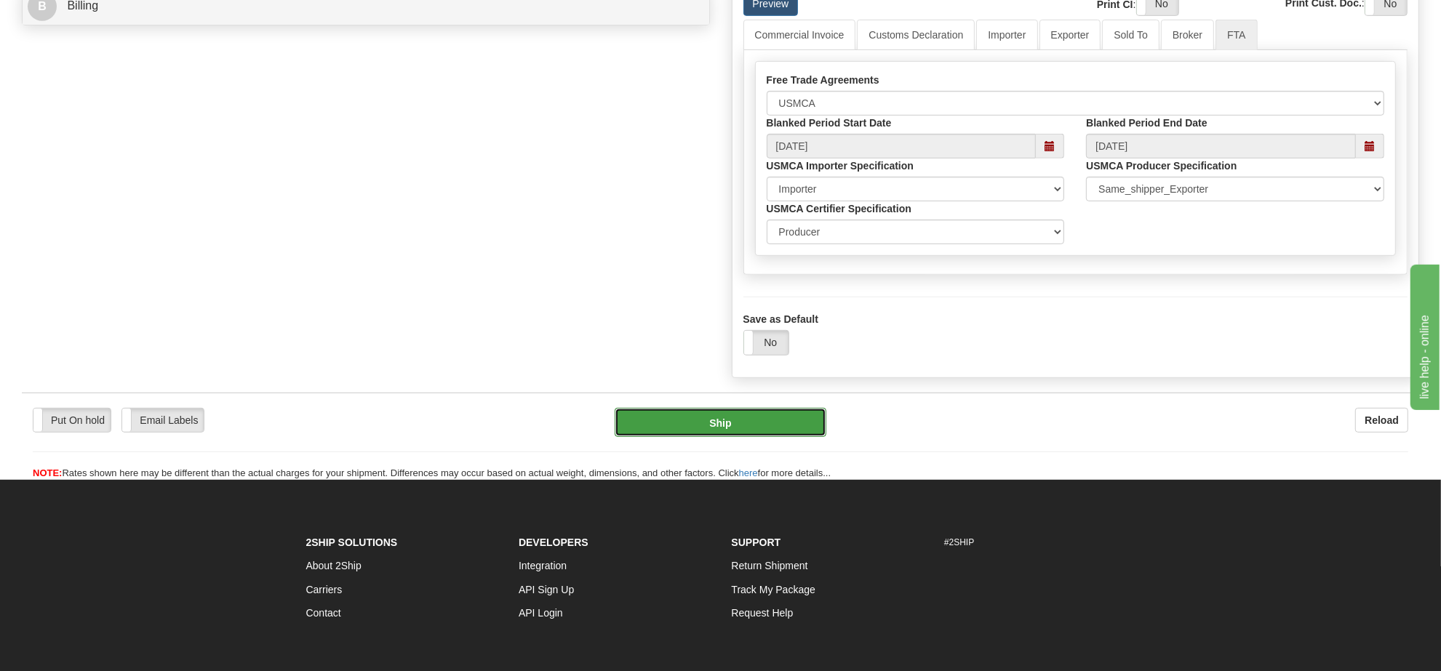
click at [790, 437] on button "Ship" at bounding box center [720, 422] width 211 height 29
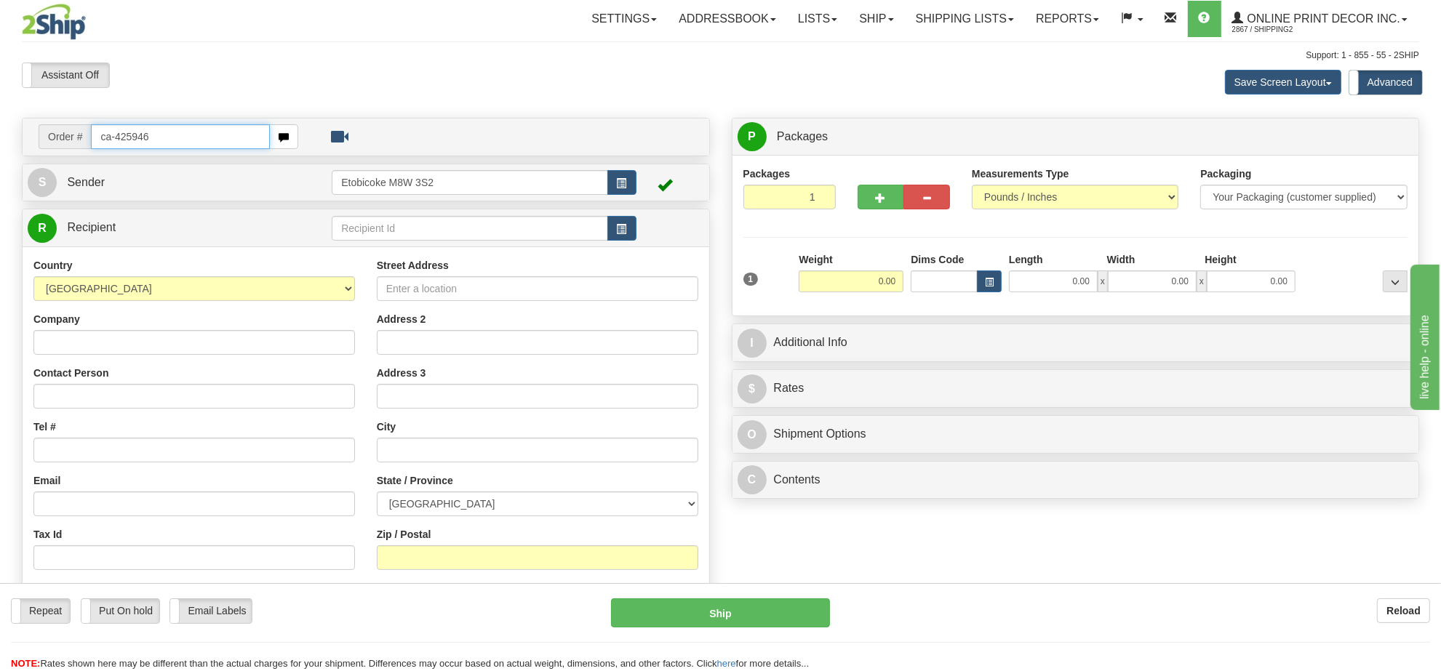
type input "ca-425946"
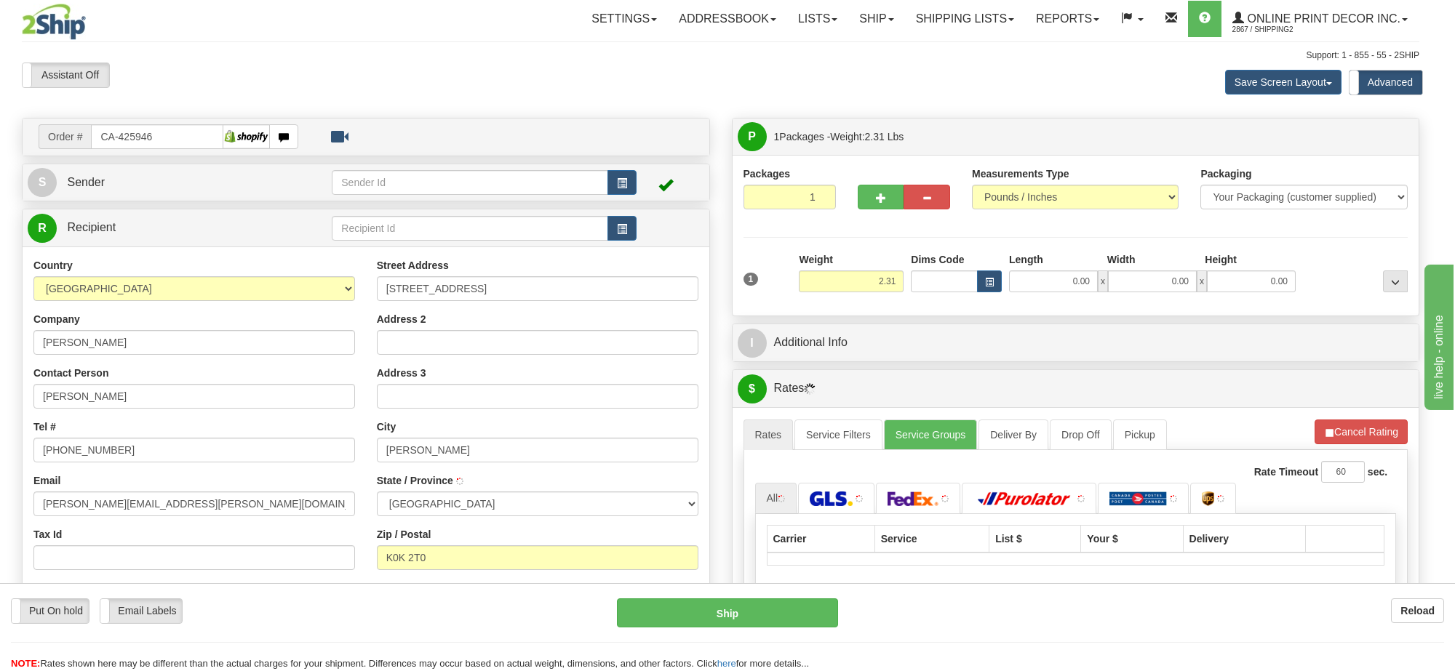
type input "[GEOGRAPHIC_DATA]"
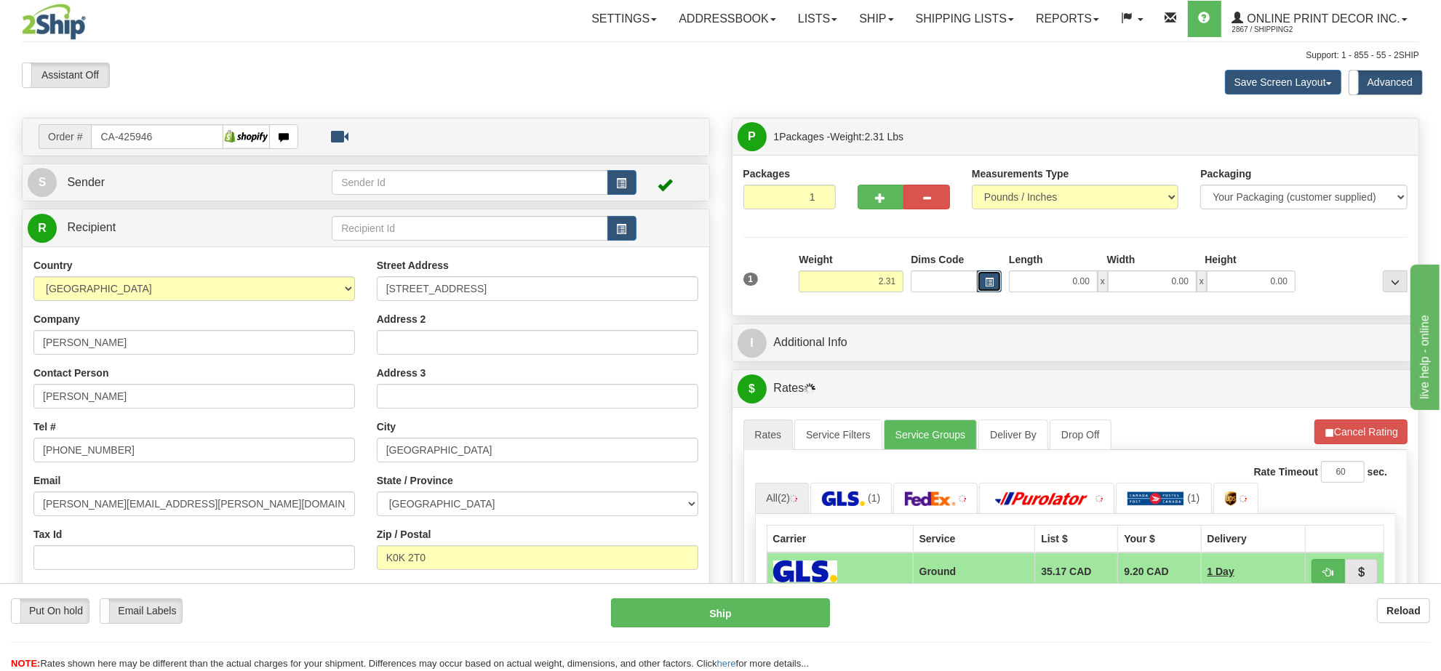
click at [997, 275] on button "button" at bounding box center [989, 282] width 25 height 22
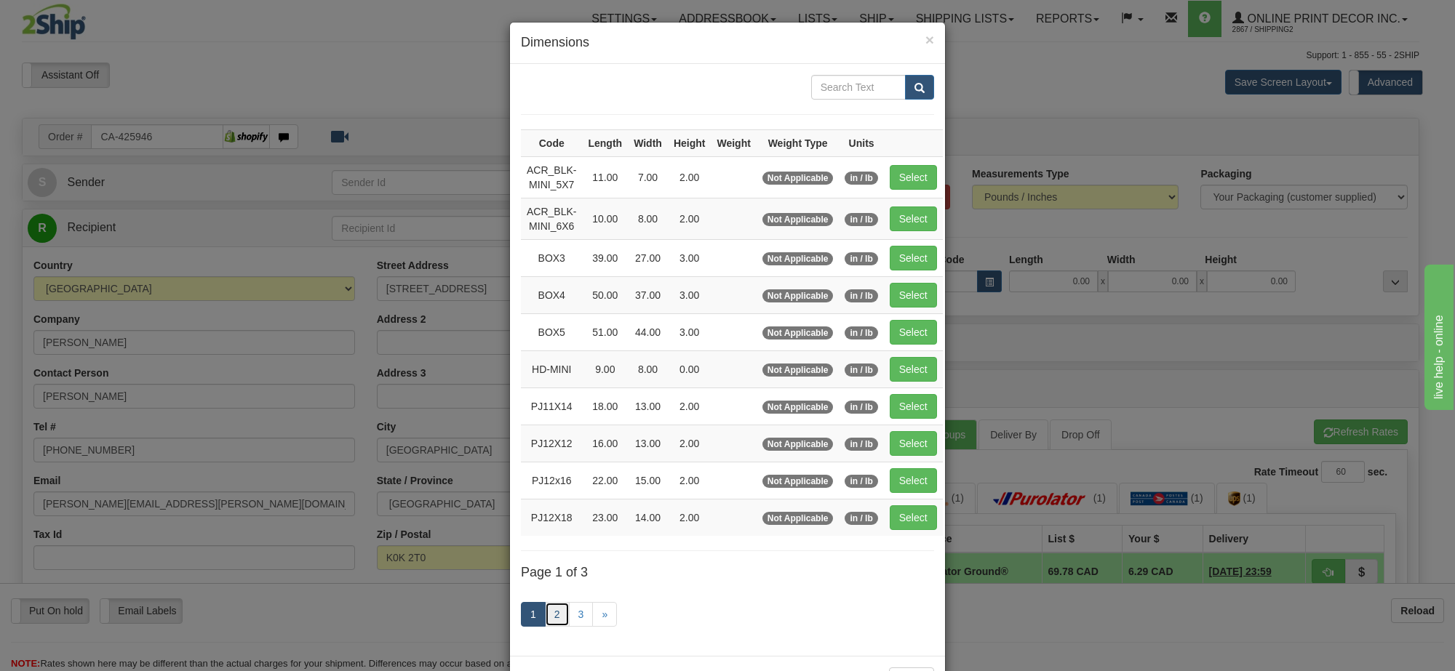
click at [551, 622] on link "2" at bounding box center [557, 614] width 25 height 25
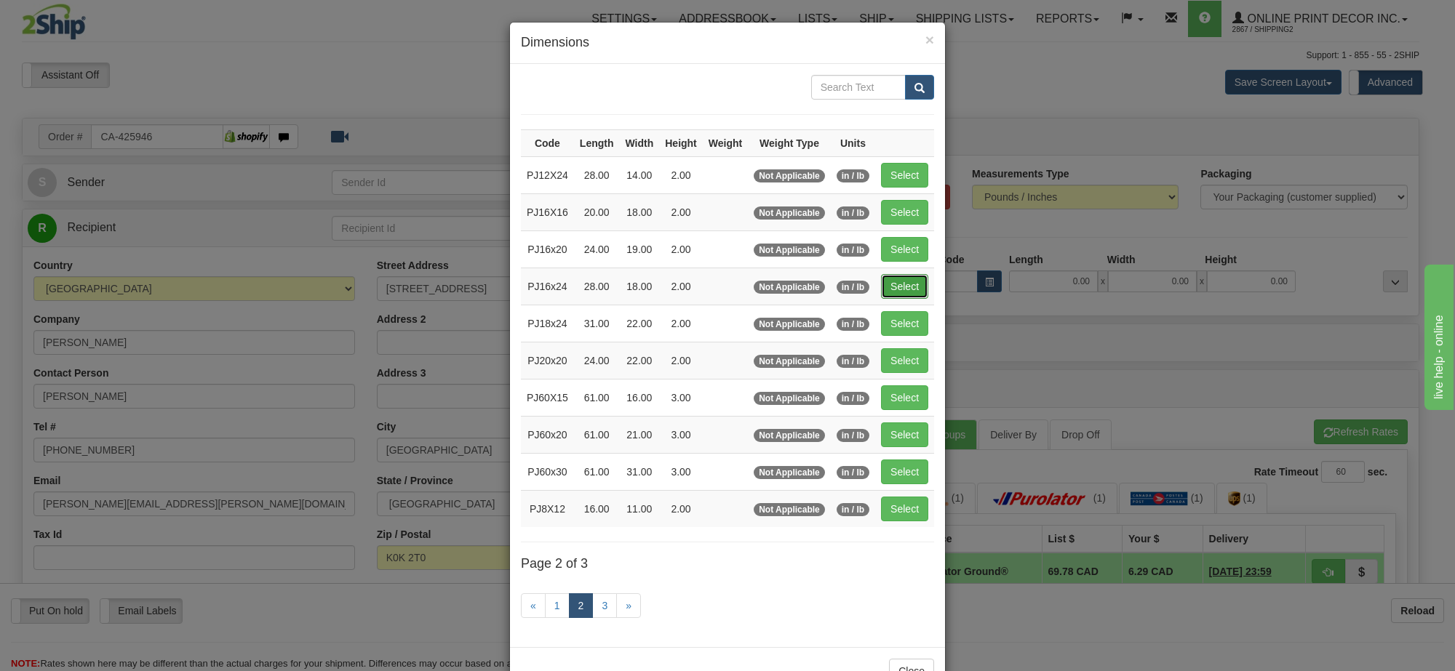
click at [903, 291] on button "Select" at bounding box center [904, 286] width 47 height 25
type input "PJ16x24"
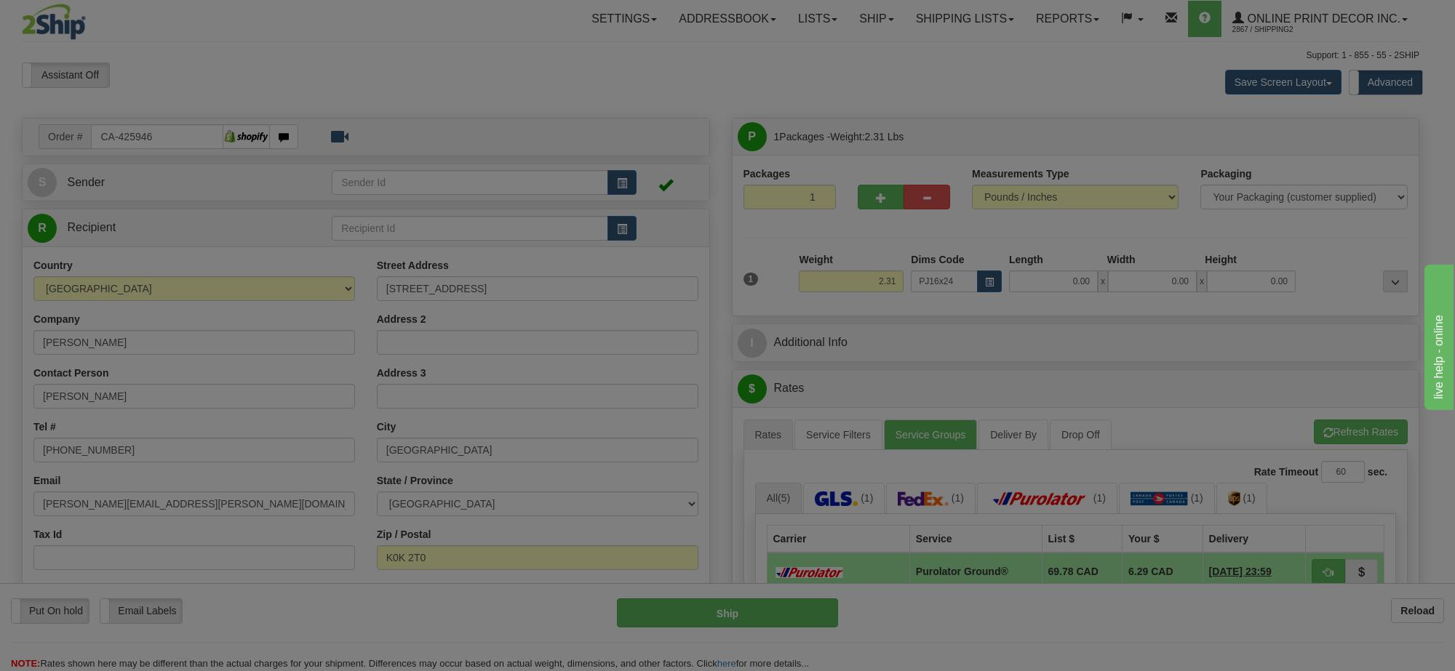
type input "28.00"
type input "18.00"
type input "2.00"
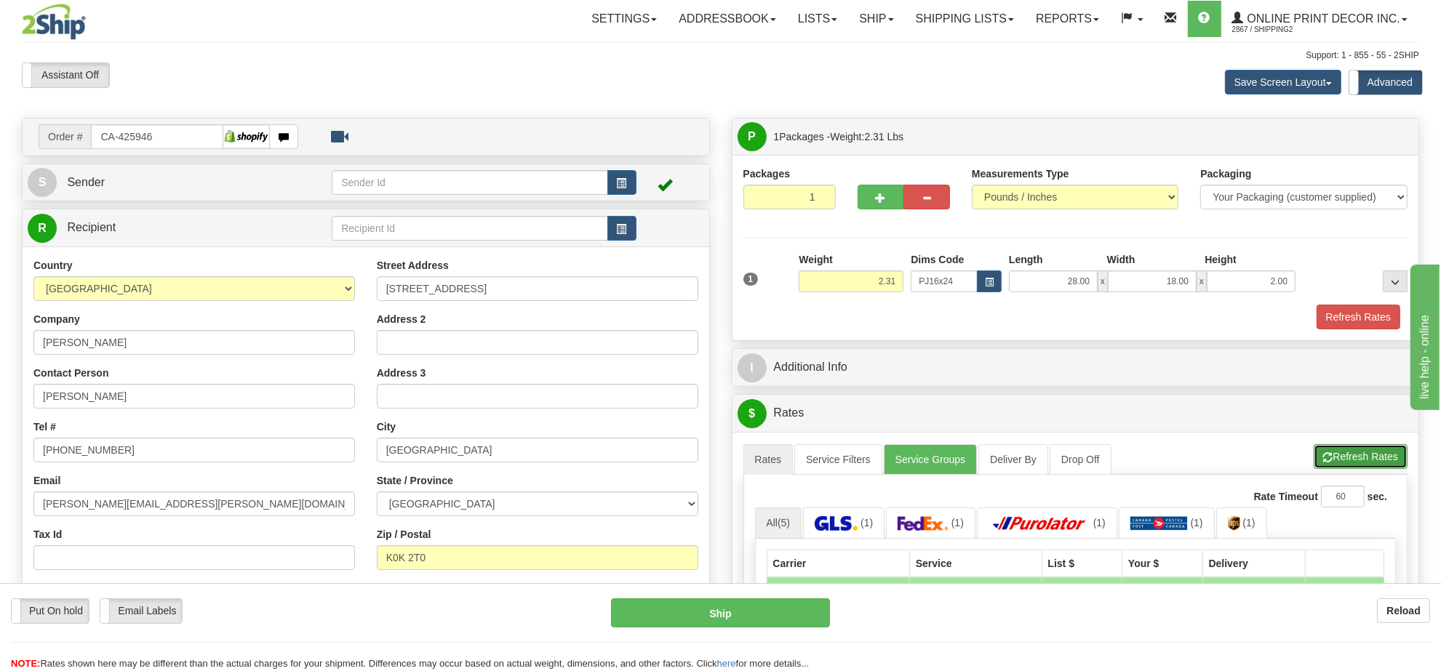
click at [1377, 467] on button "Refresh Rates" at bounding box center [1361, 456] width 94 height 25
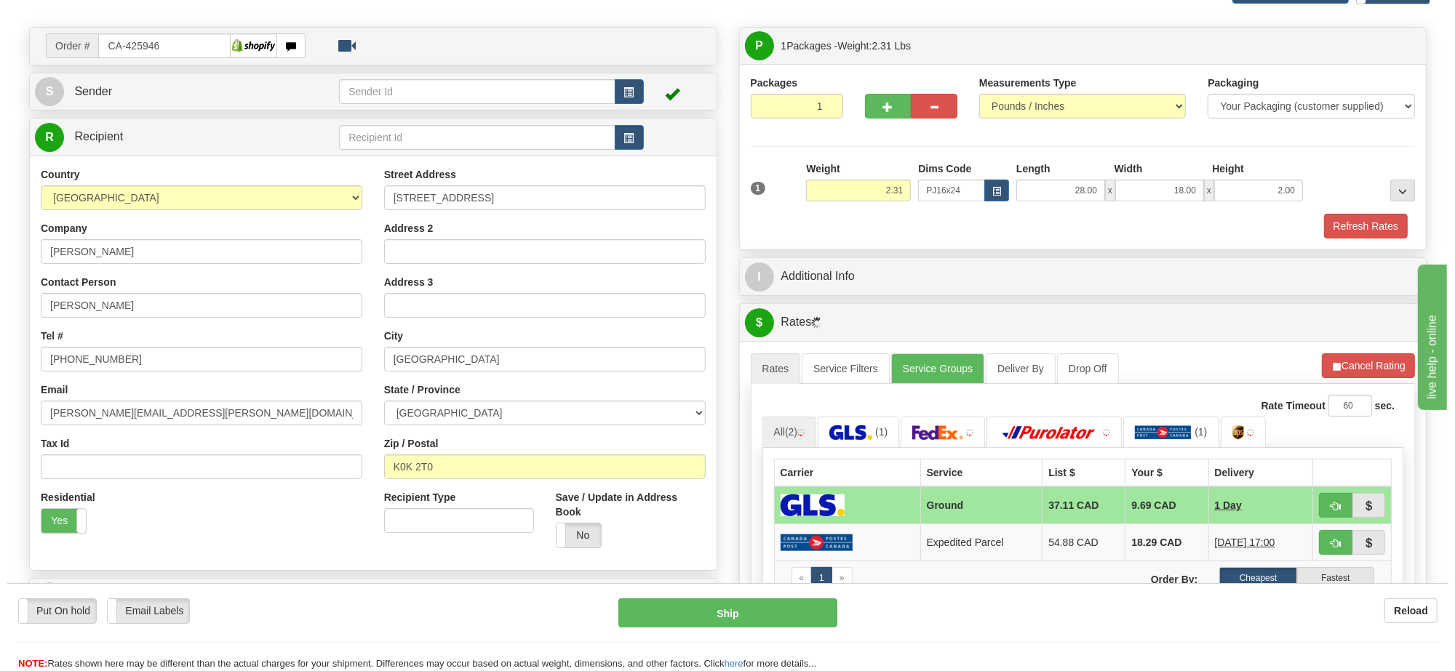
scroll to position [182, 0]
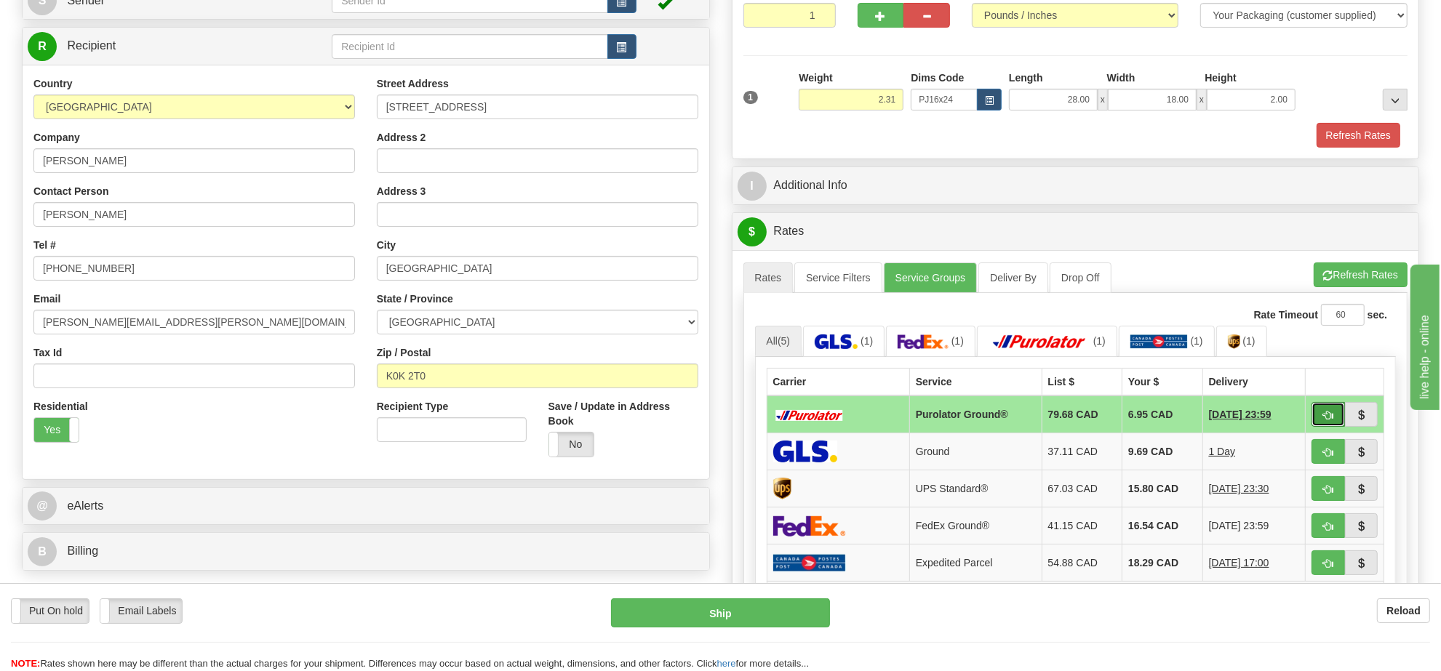
click at [1320, 424] on button "button" at bounding box center [1328, 414] width 33 height 25
type input "260"
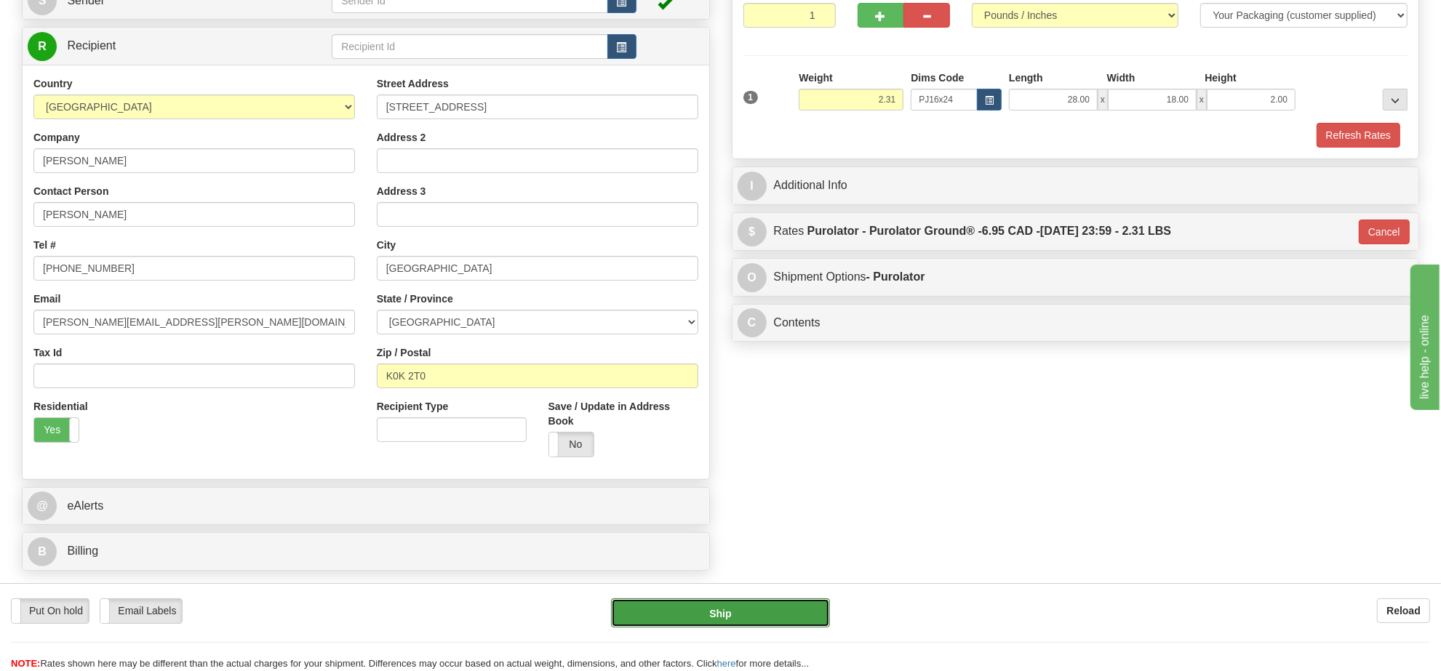
click at [794, 615] on button "Ship" at bounding box center [720, 613] width 218 height 29
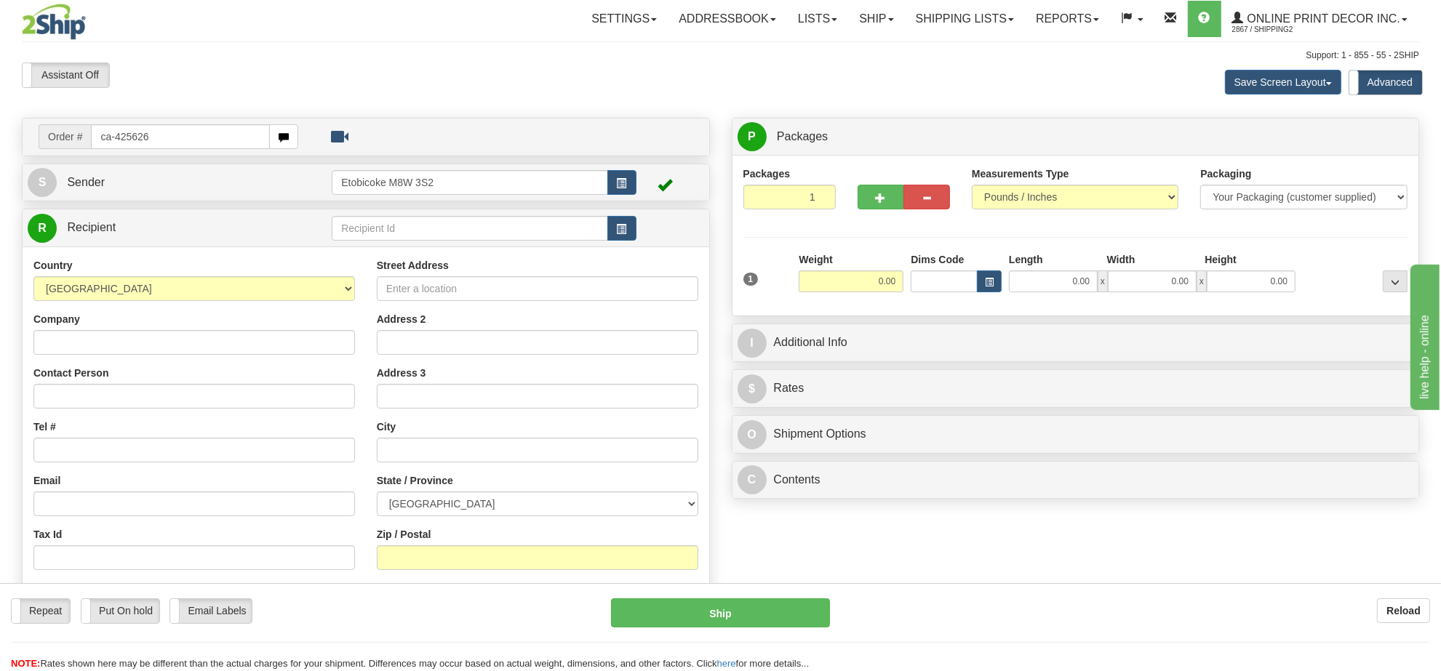
type input "ca-425626"
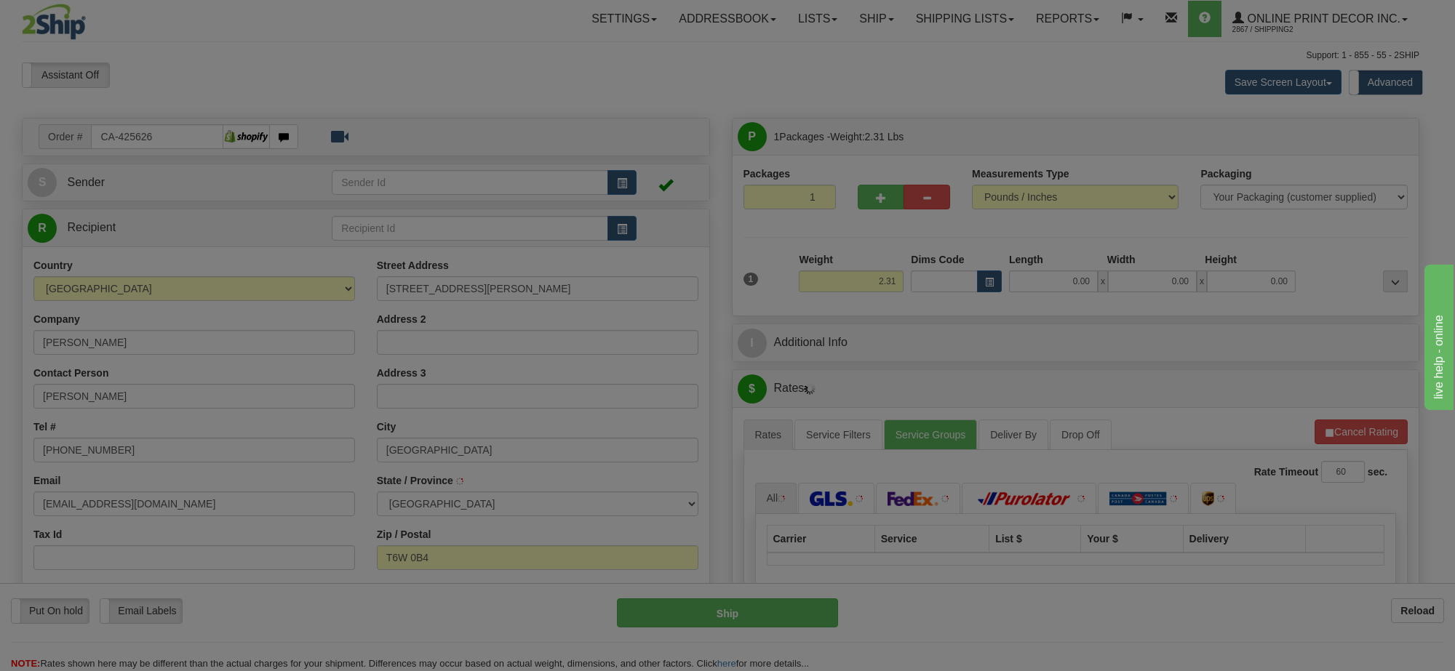
type input "[GEOGRAPHIC_DATA]"
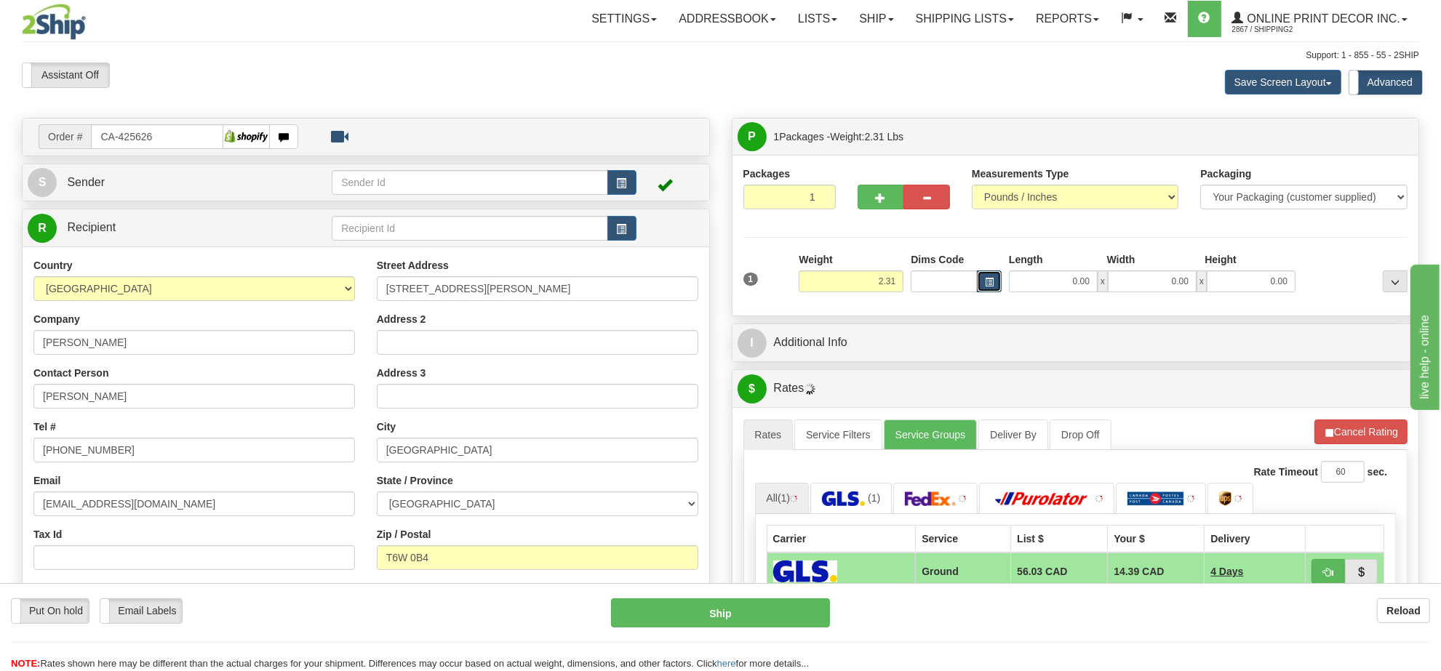
click at [981, 282] on button "button" at bounding box center [989, 282] width 25 height 22
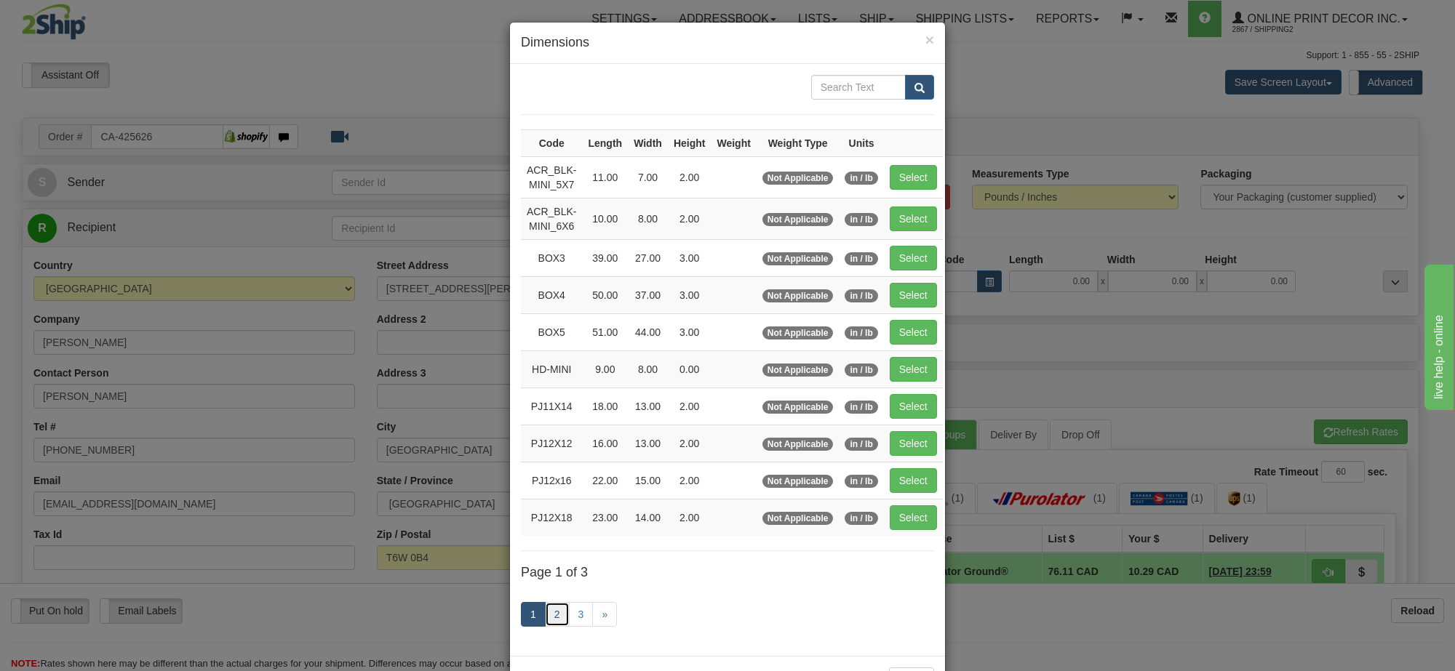
click at [554, 615] on link "2" at bounding box center [557, 614] width 25 height 25
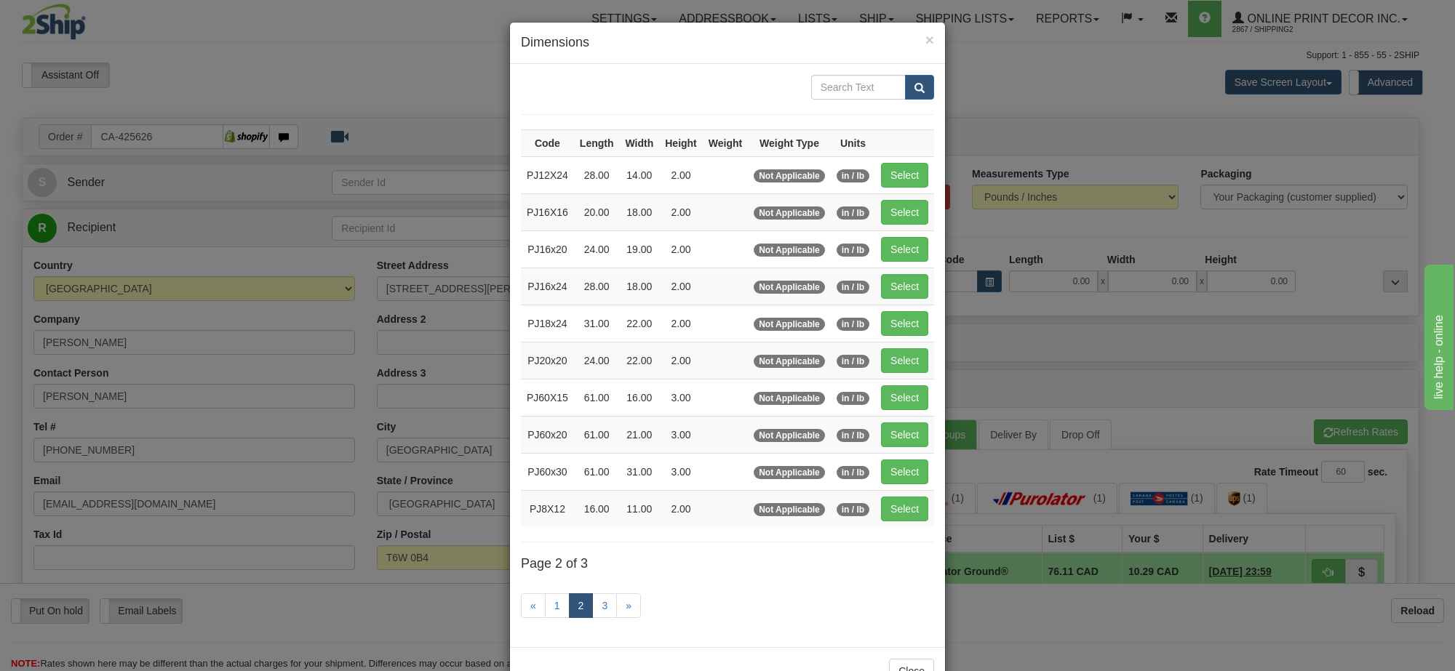
click at [893, 274] on td "Select" at bounding box center [904, 286] width 59 height 37
click at [892, 298] on button "Select" at bounding box center [904, 286] width 47 height 25
type input "PJ16x24"
type input "28.00"
type input "18.00"
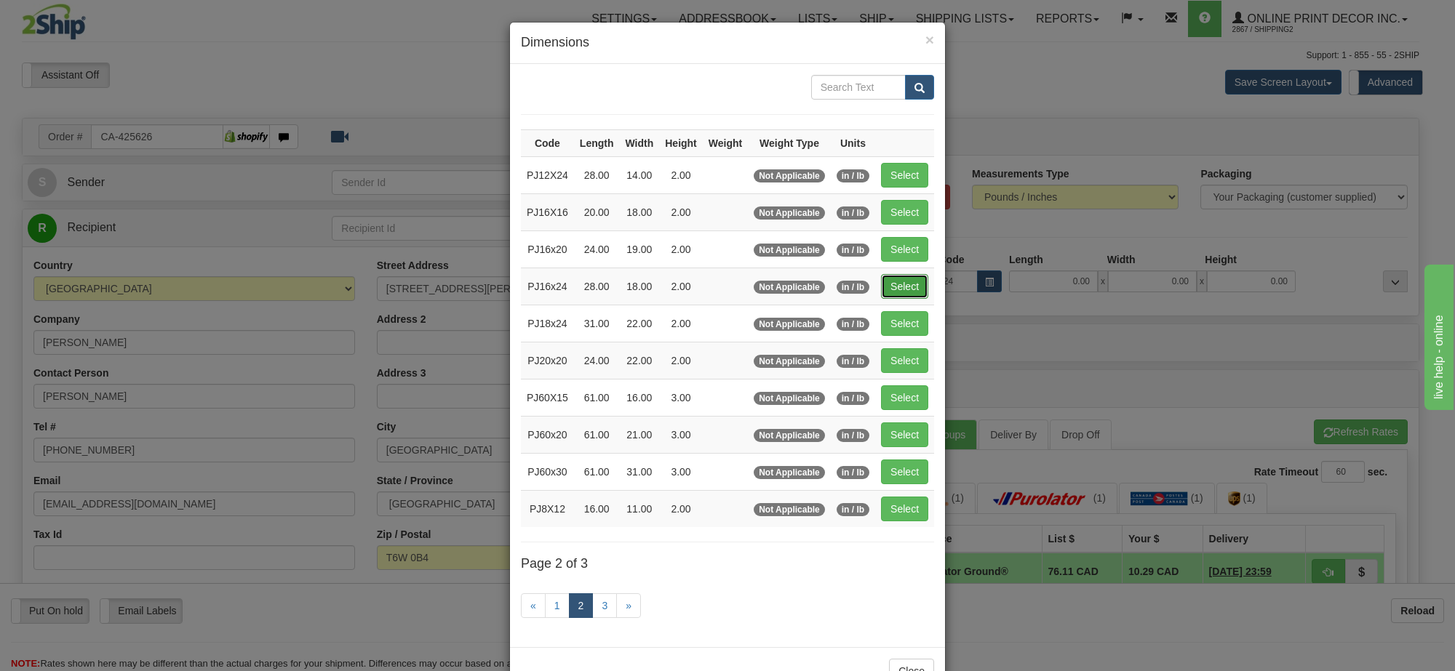
type input "2.00"
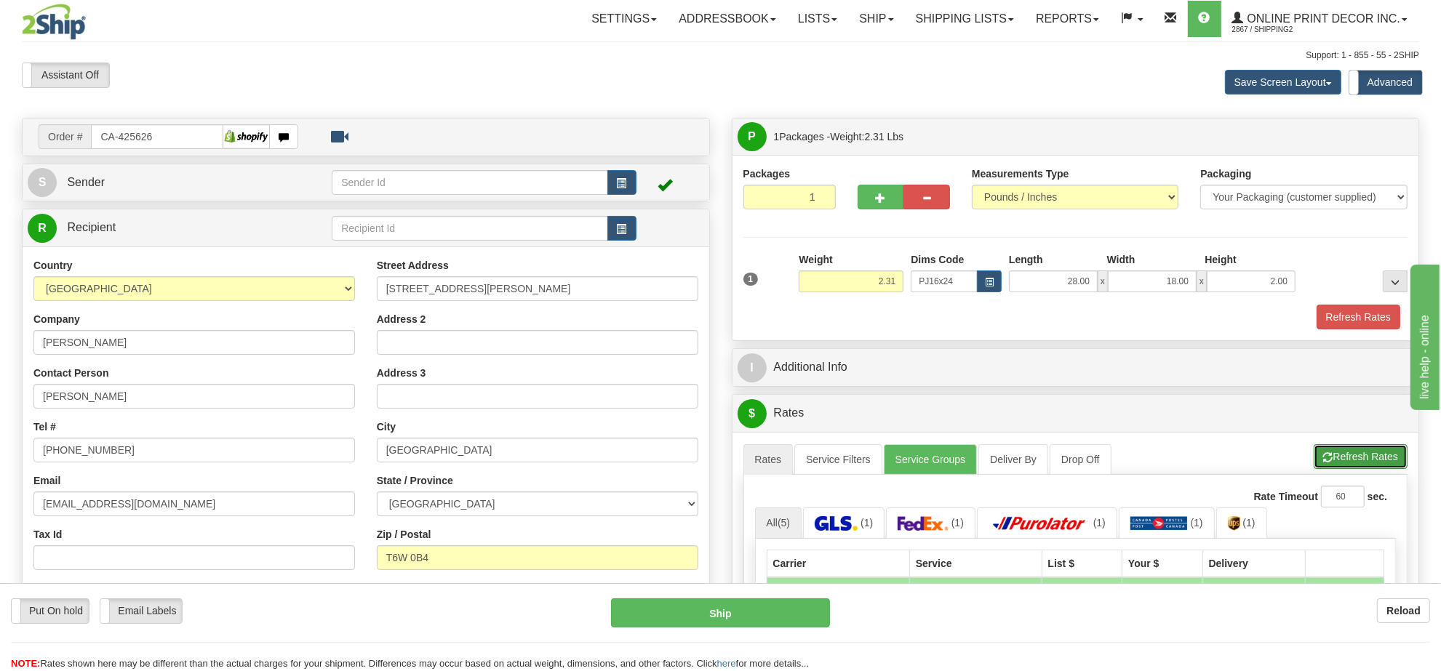
click at [1349, 463] on button "Refresh Rates" at bounding box center [1361, 456] width 94 height 25
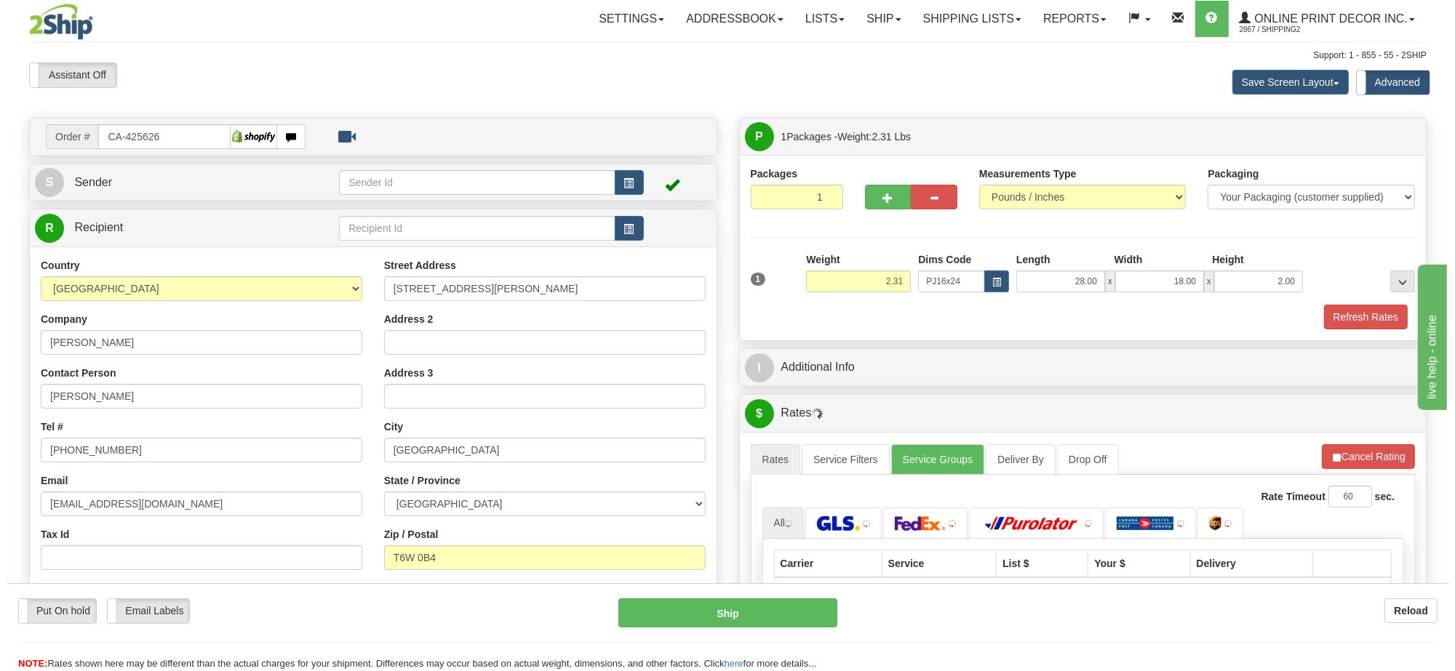
scroll to position [182, 0]
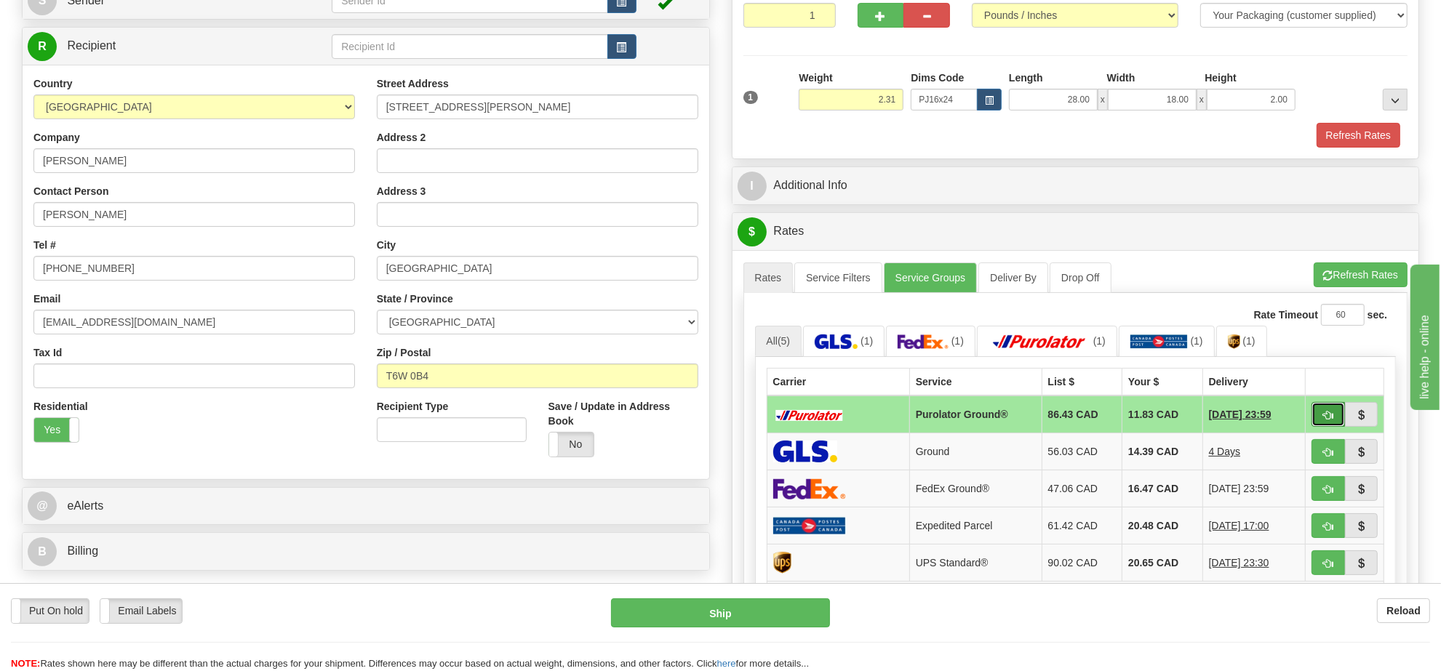
drag, startPoint x: 1344, startPoint y: 430, endPoint x: 1315, endPoint y: 426, distance: 28.6
click at [1315, 426] on button "button" at bounding box center [1328, 414] width 33 height 25
type input "260"
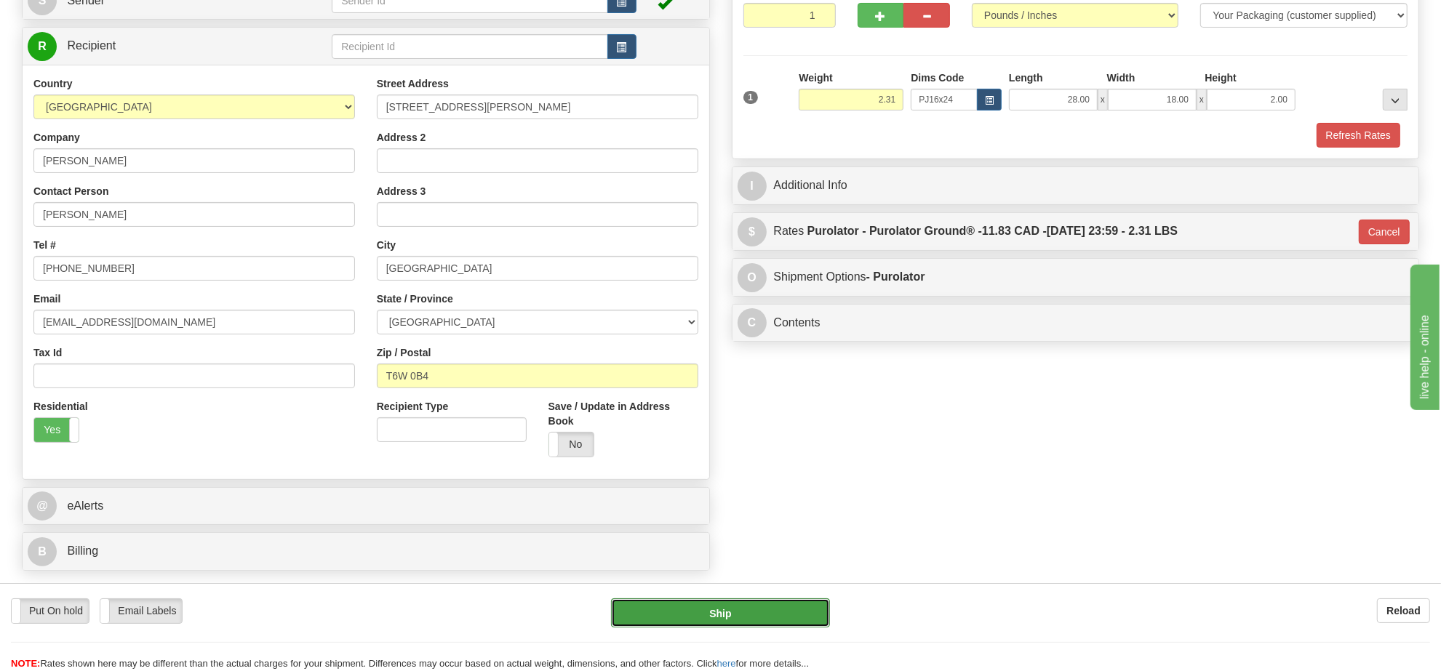
click at [817, 609] on button "Ship" at bounding box center [720, 613] width 218 height 29
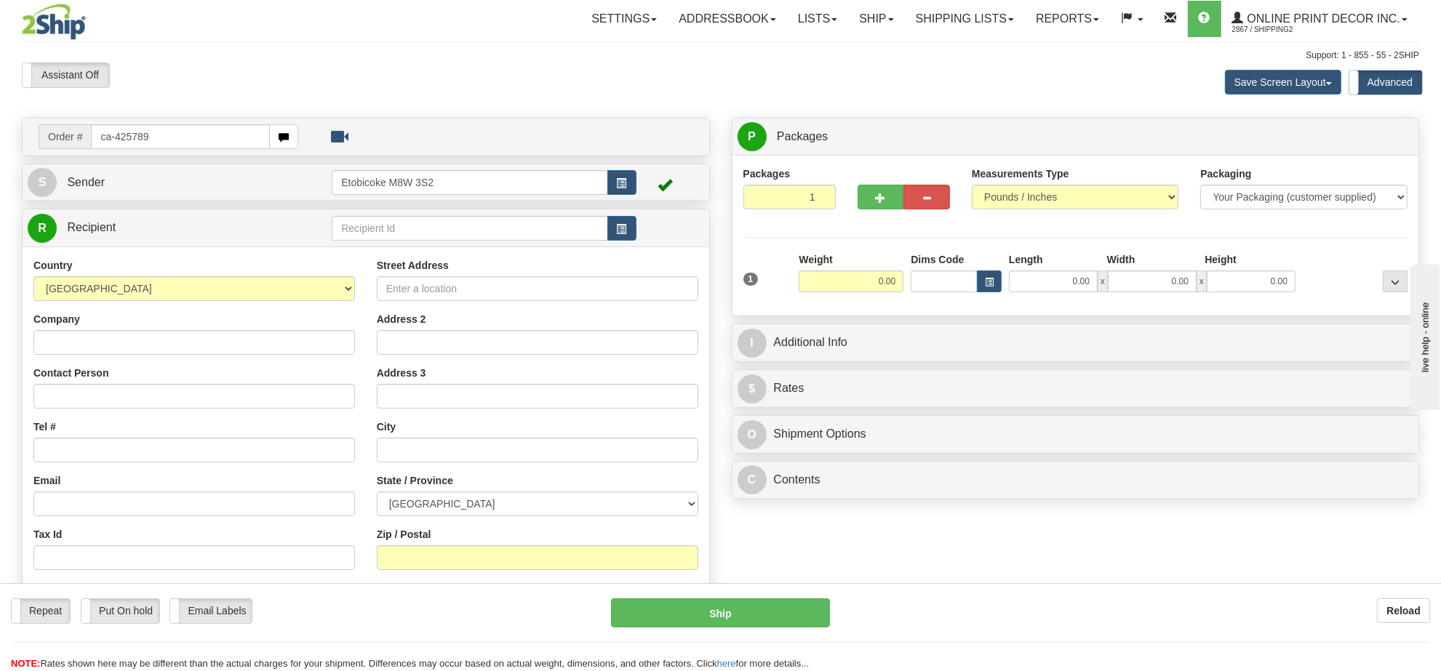
type input "ca-425789"
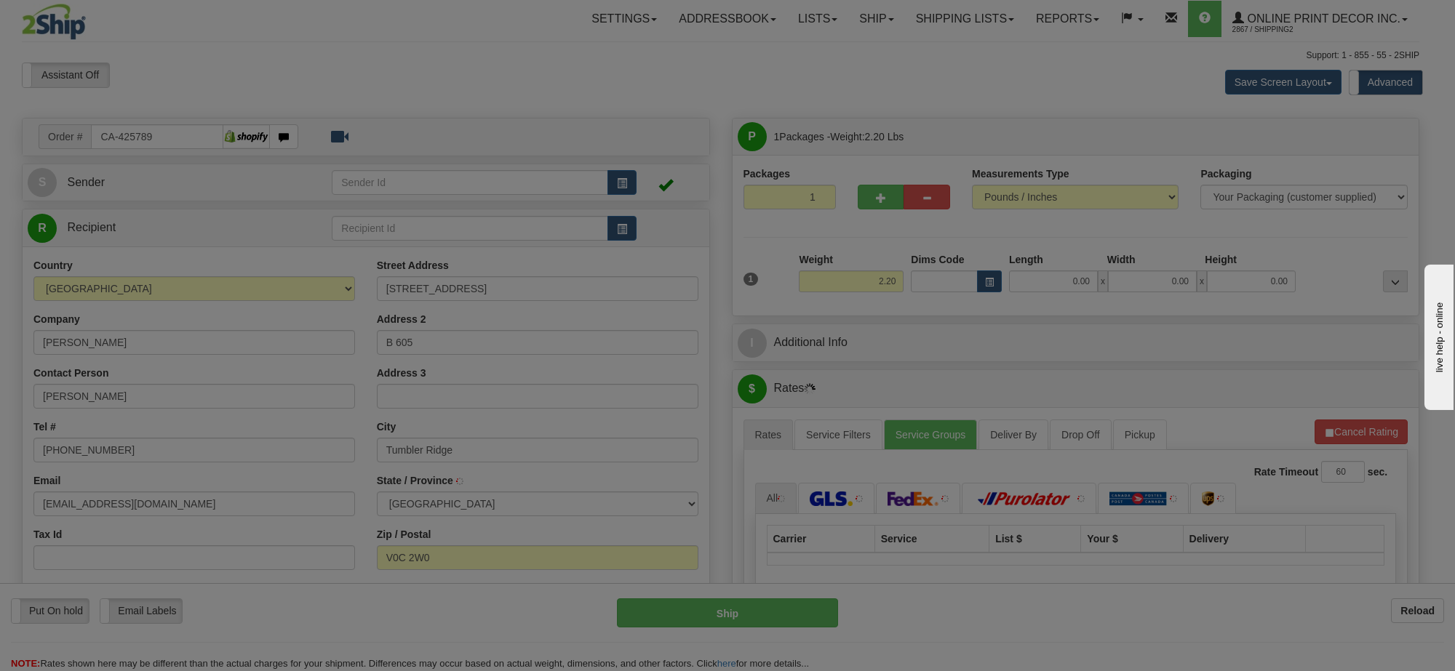
type input "TUMBLER RIDGE"
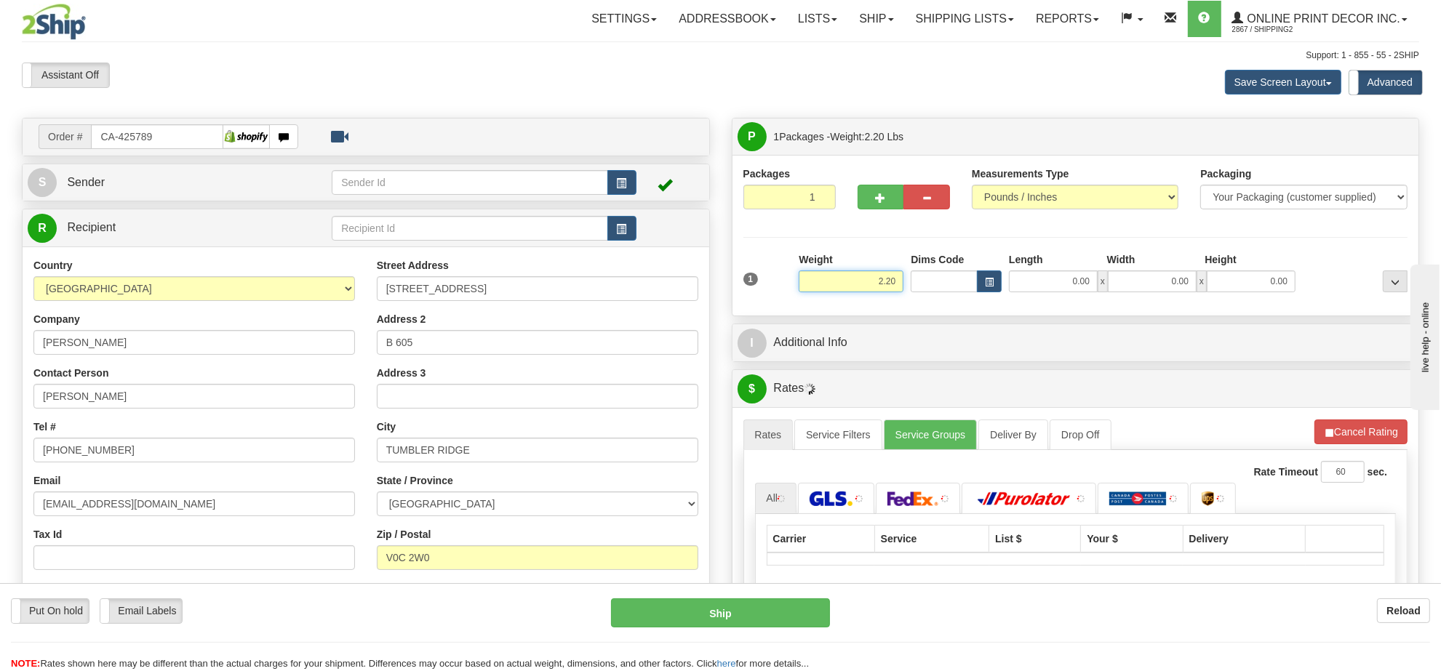
click at [877, 282] on input "2.20" at bounding box center [851, 282] width 105 height 22
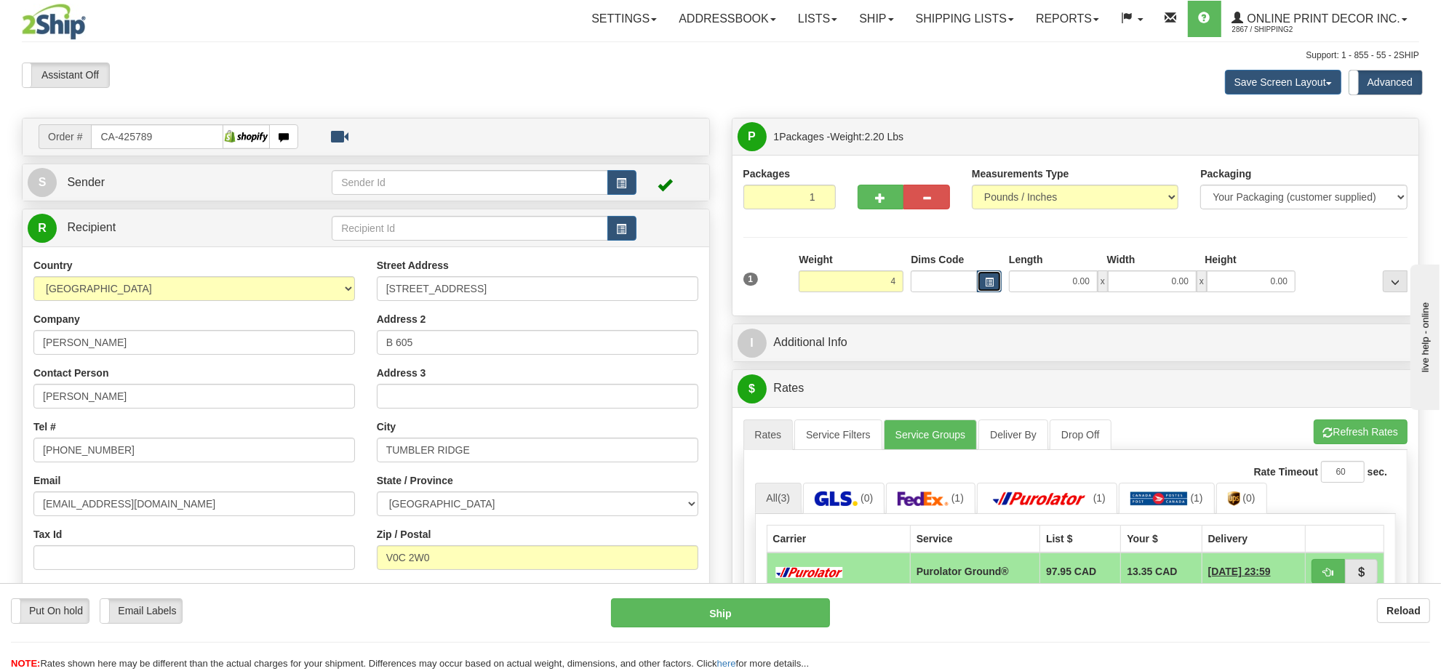
type input "4.00"
click at [983, 281] on button "button" at bounding box center [989, 282] width 25 height 22
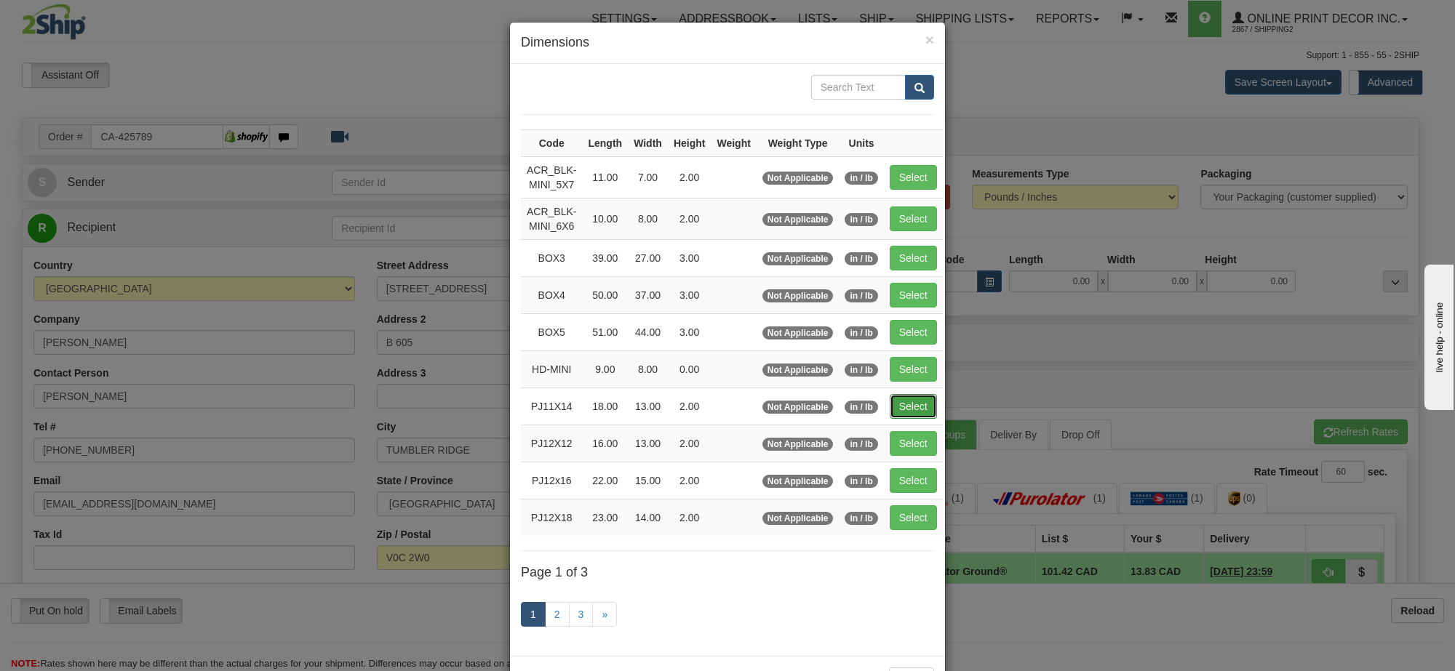
click at [931, 408] on button "Select" at bounding box center [913, 406] width 47 height 25
type input "PJ11X14"
type input "18.00"
type input "13.00"
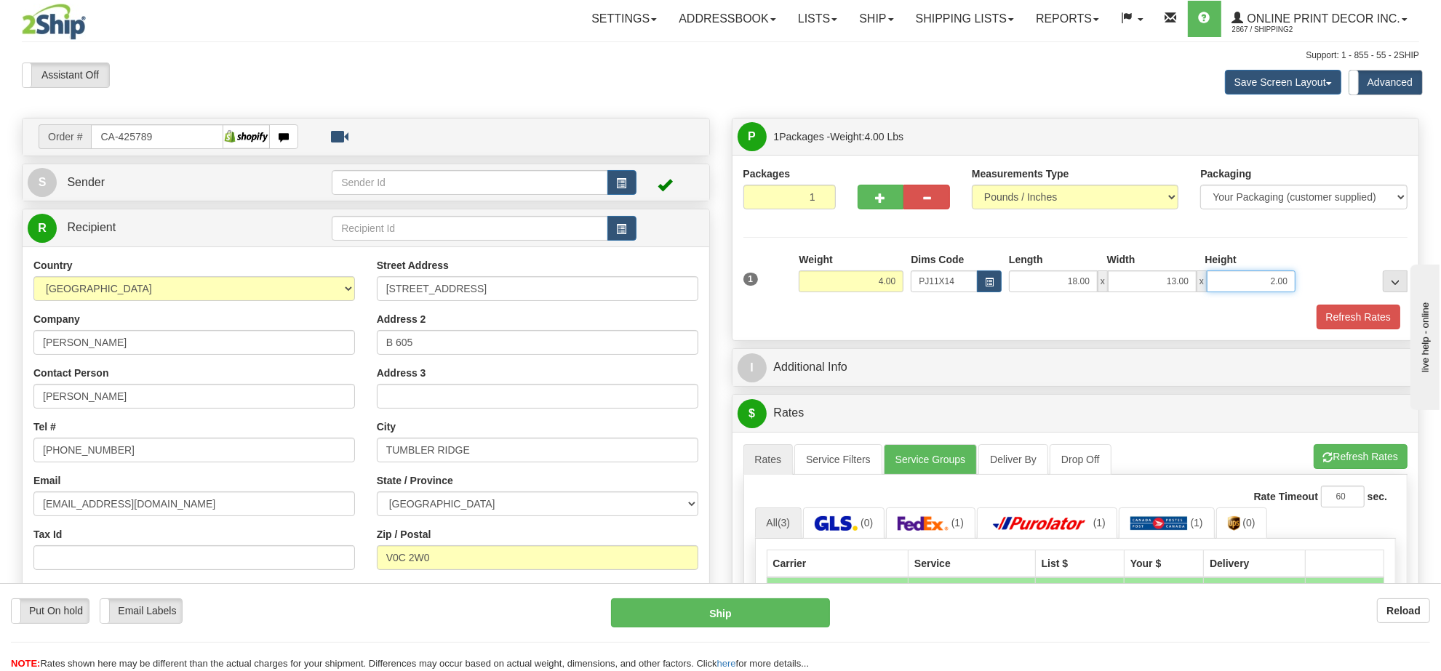
click at [1267, 285] on input "2.00" at bounding box center [1251, 282] width 89 height 22
type input "4.00"
drag, startPoint x: 1361, startPoint y: 455, endPoint x: 1337, endPoint y: 407, distance: 53.0
click at [1361, 455] on button "Refresh Rates" at bounding box center [1361, 456] width 94 height 25
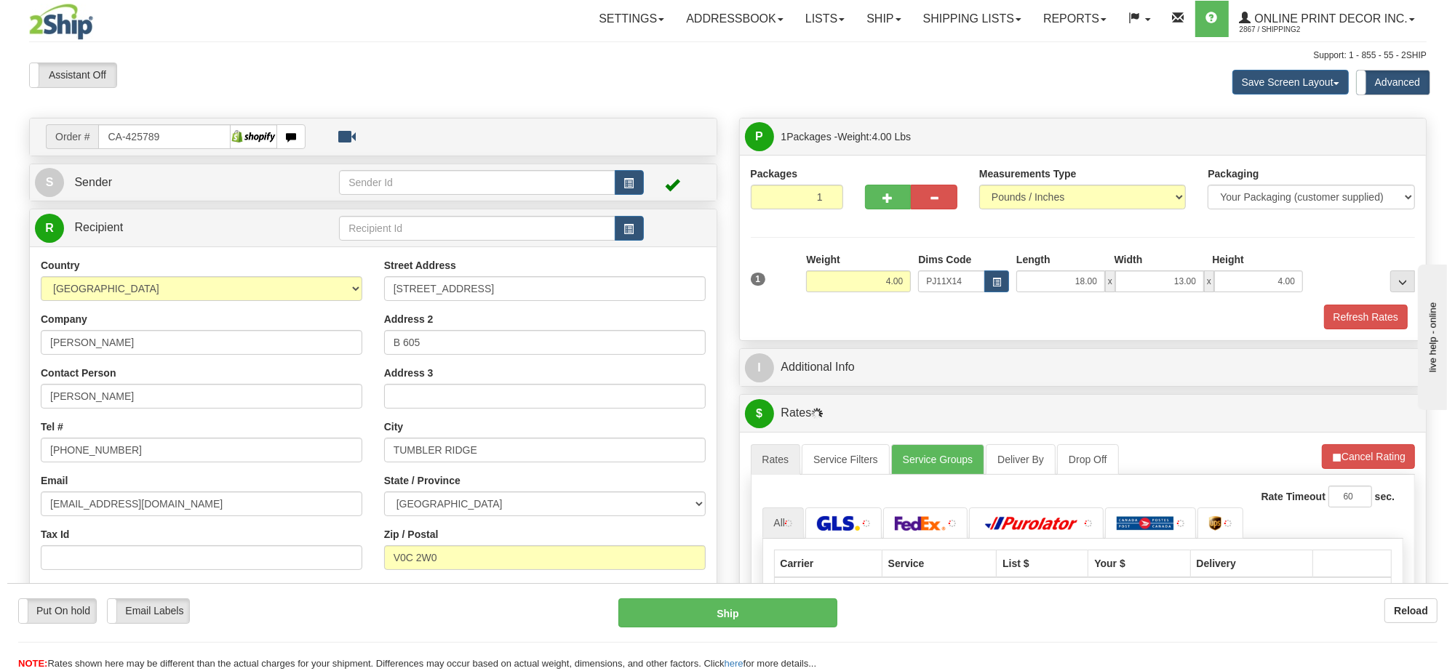
scroll to position [182, 0]
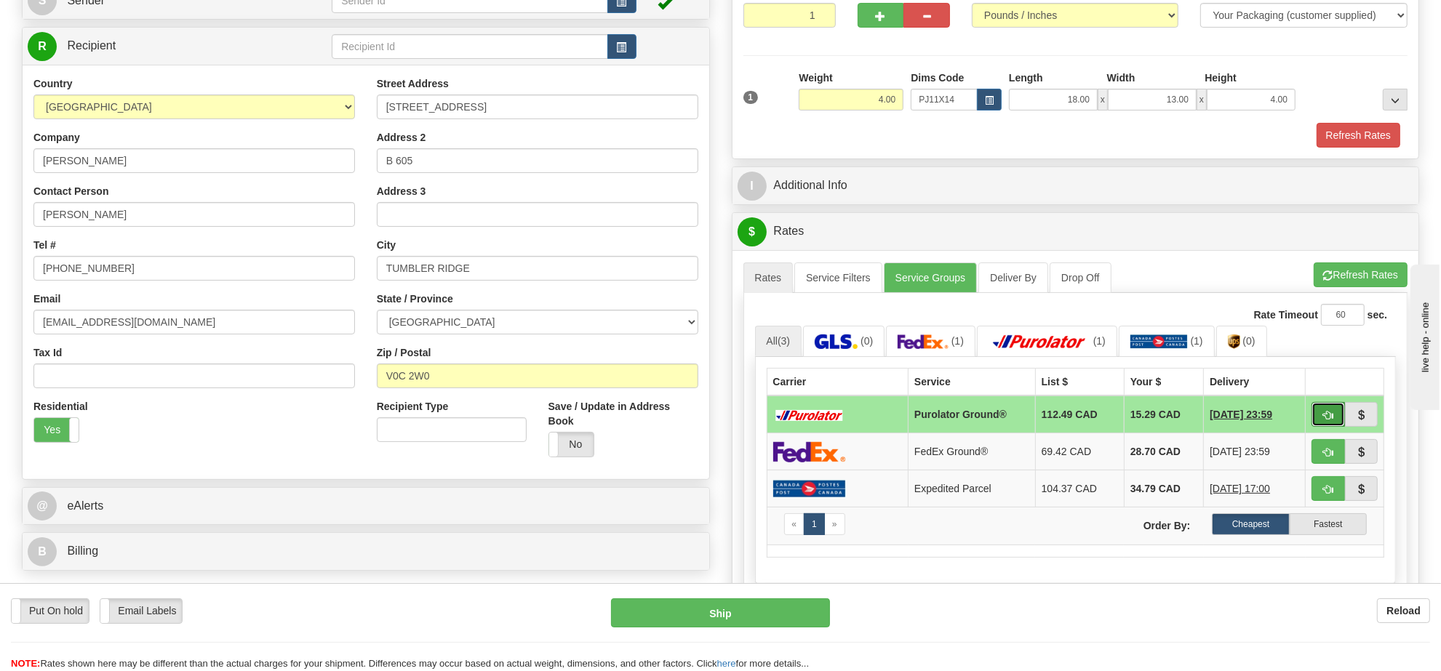
click at [1329, 419] on span "button" at bounding box center [1328, 415] width 10 height 9
type input "260"
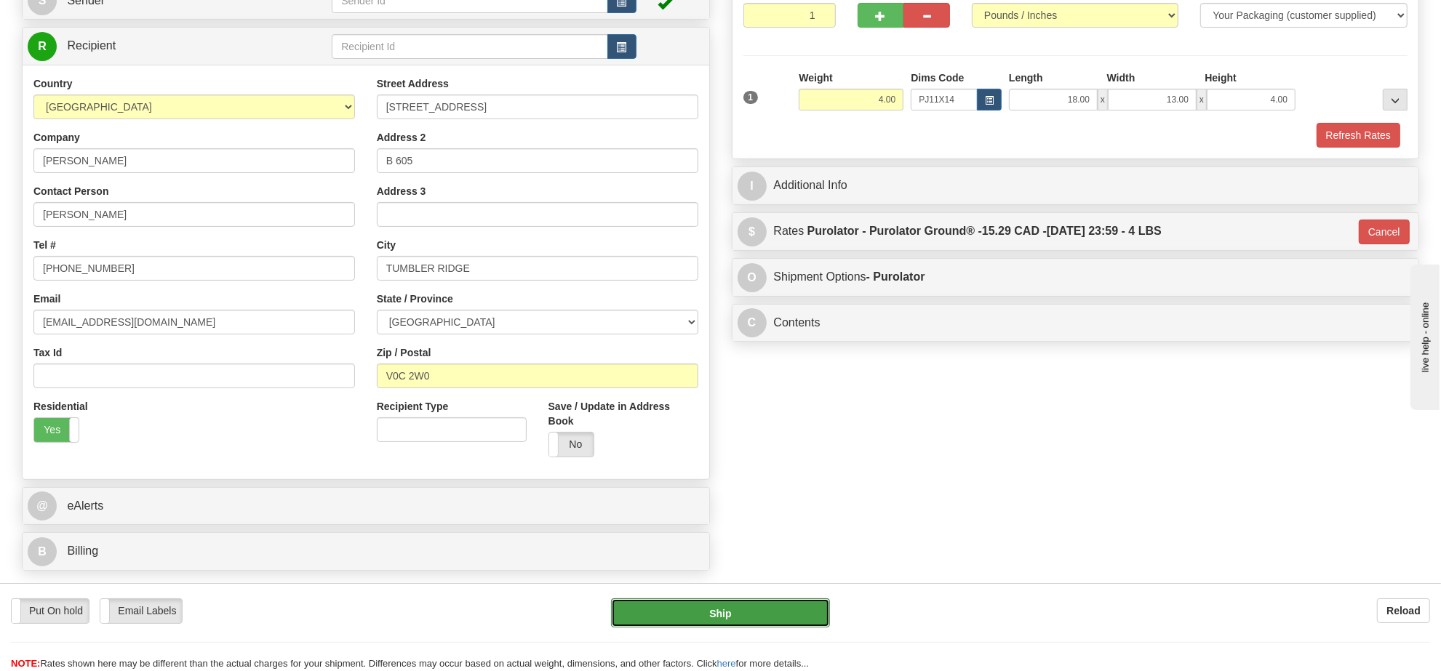
click at [722, 613] on button "Ship" at bounding box center [720, 613] width 218 height 29
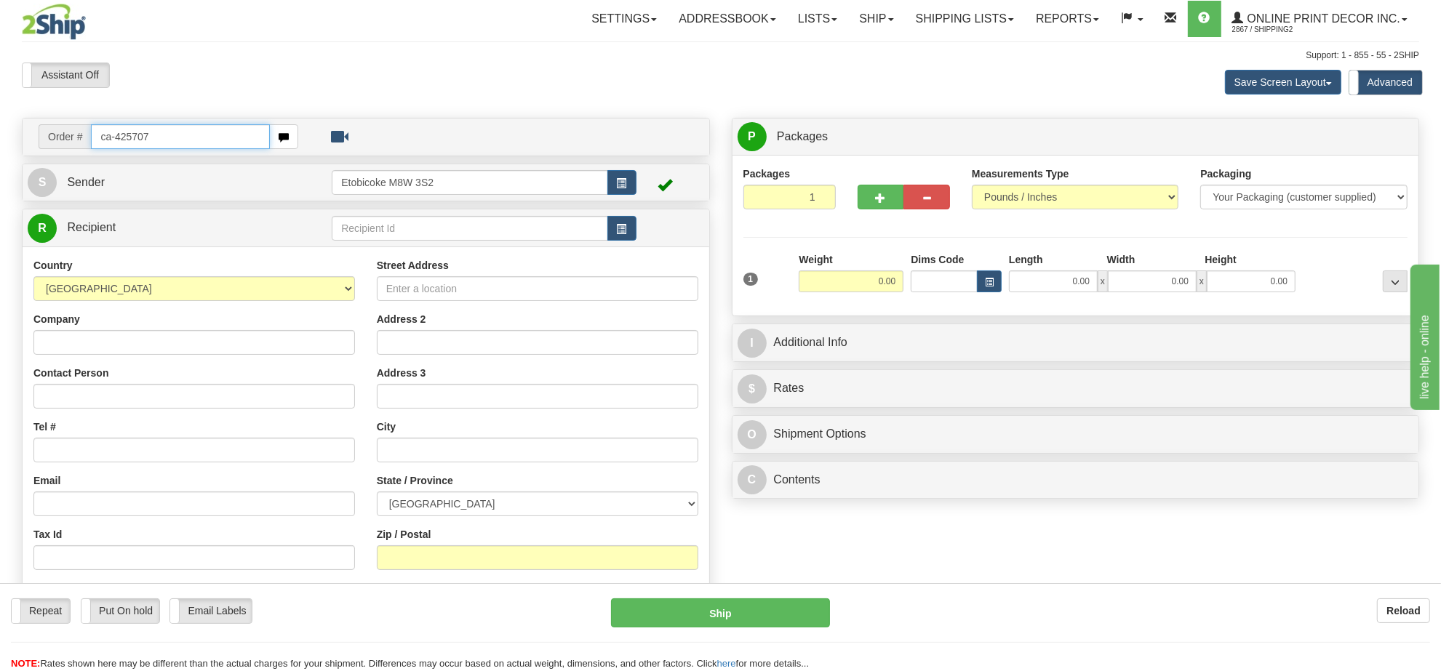
type input "ca-425707"
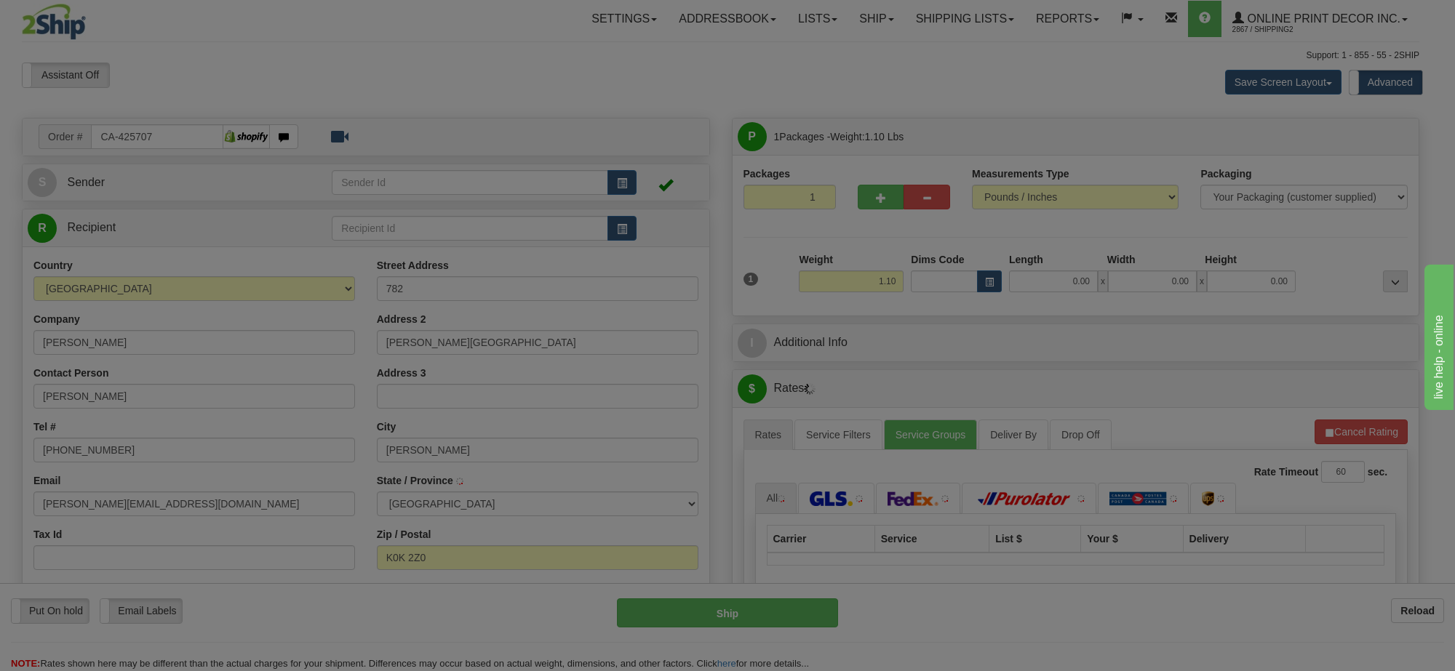
type input "SELBY"
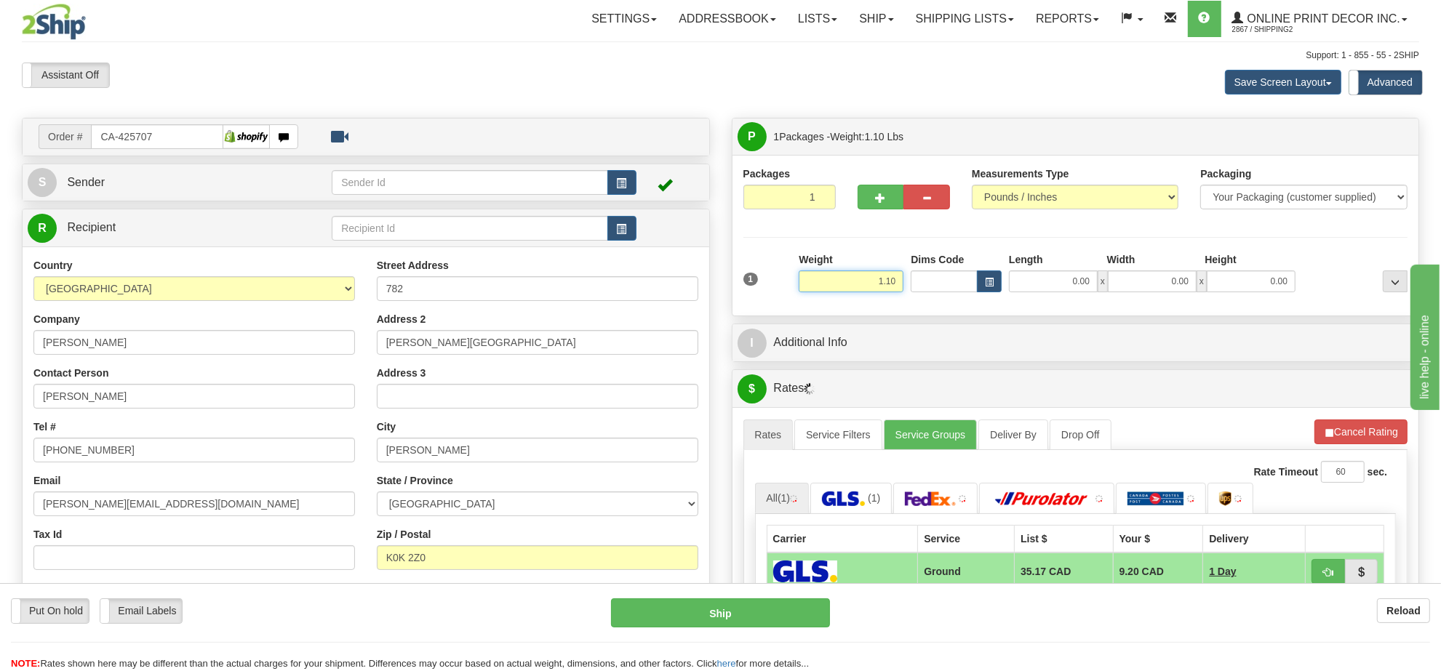
click at [886, 292] on input "1.10" at bounding box center [851, 282] width 105 height 22
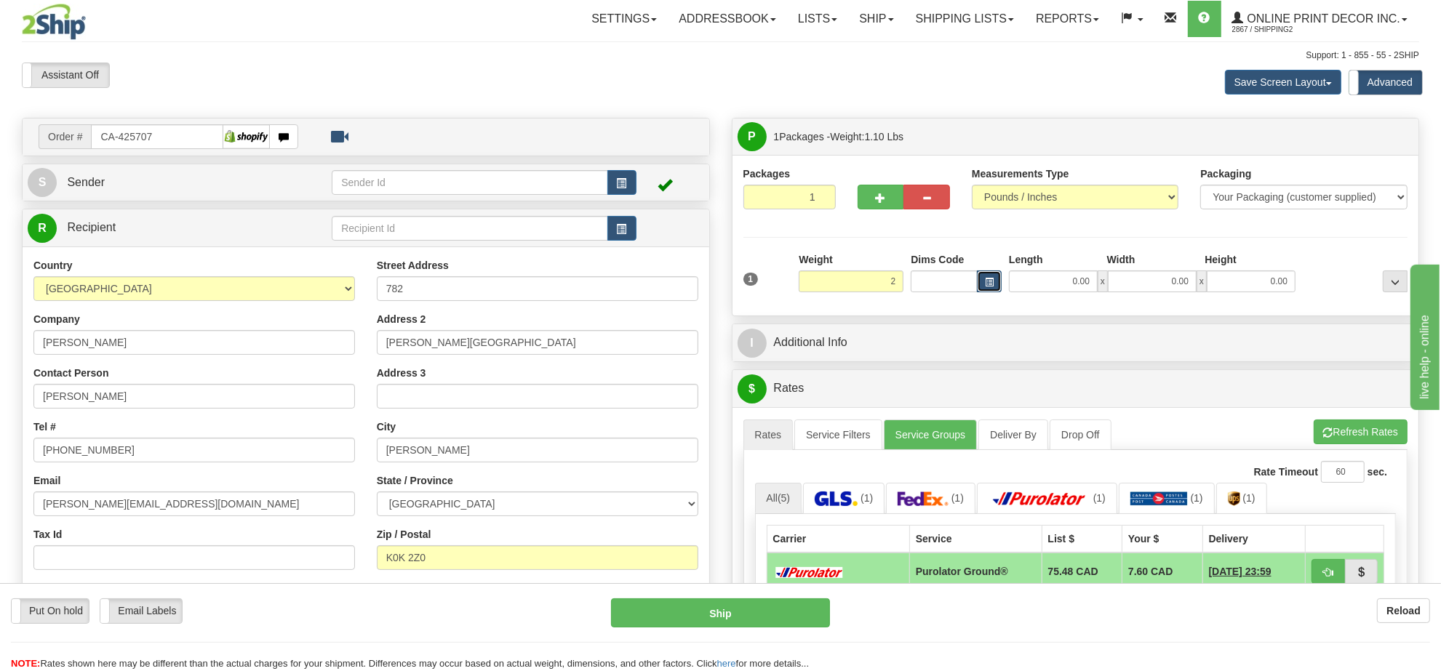
type input "2.00"
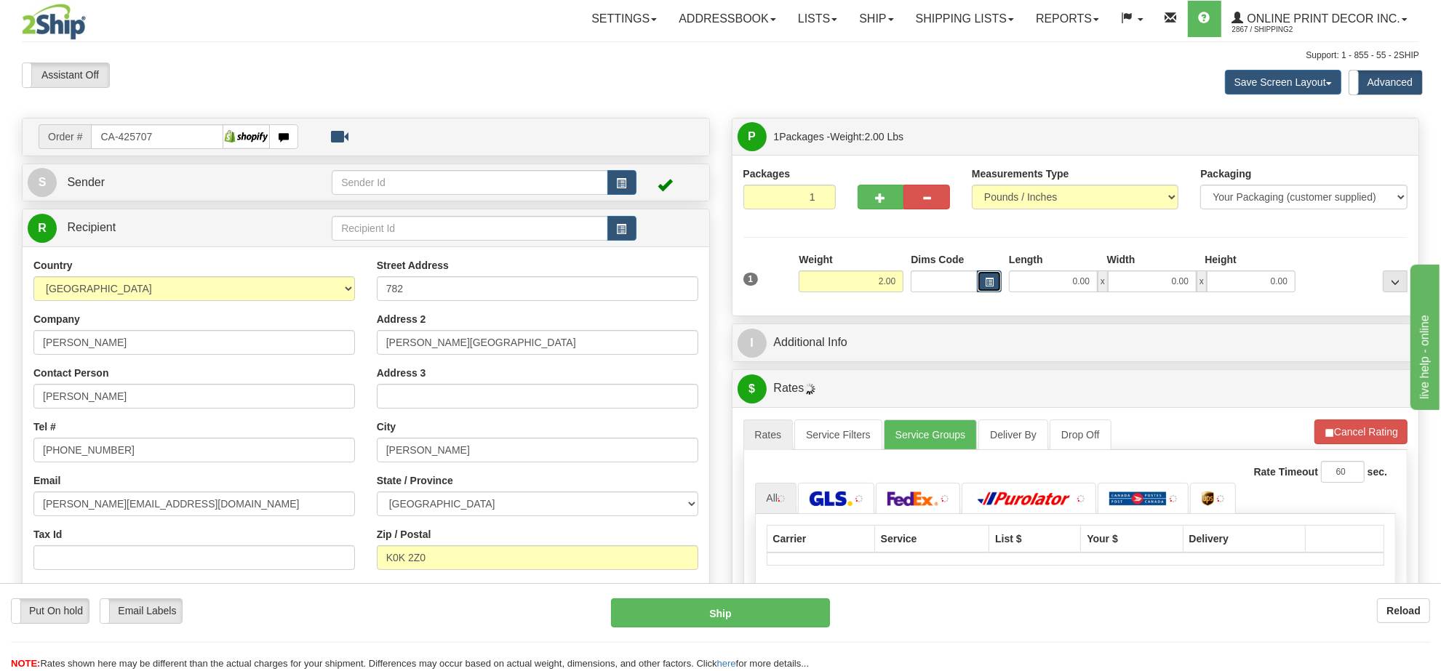
click at [986, 287] on button "button" at bounding box center [989, 282] width 25 height 22
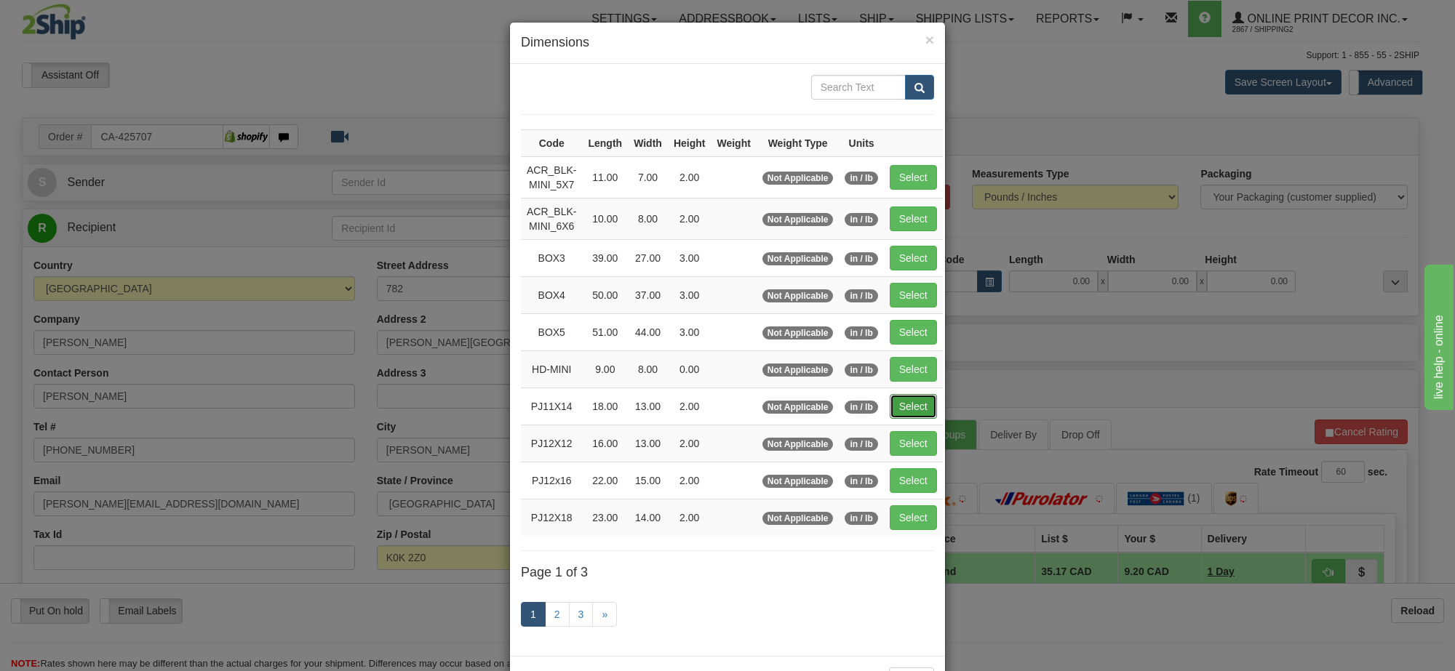
click at [910, 411] on button "Select" at bounding box center [913, 406] width 47 height 25
type input "PJ11X14"
type input "18.00"
type input "13.00"
type input "2.00"
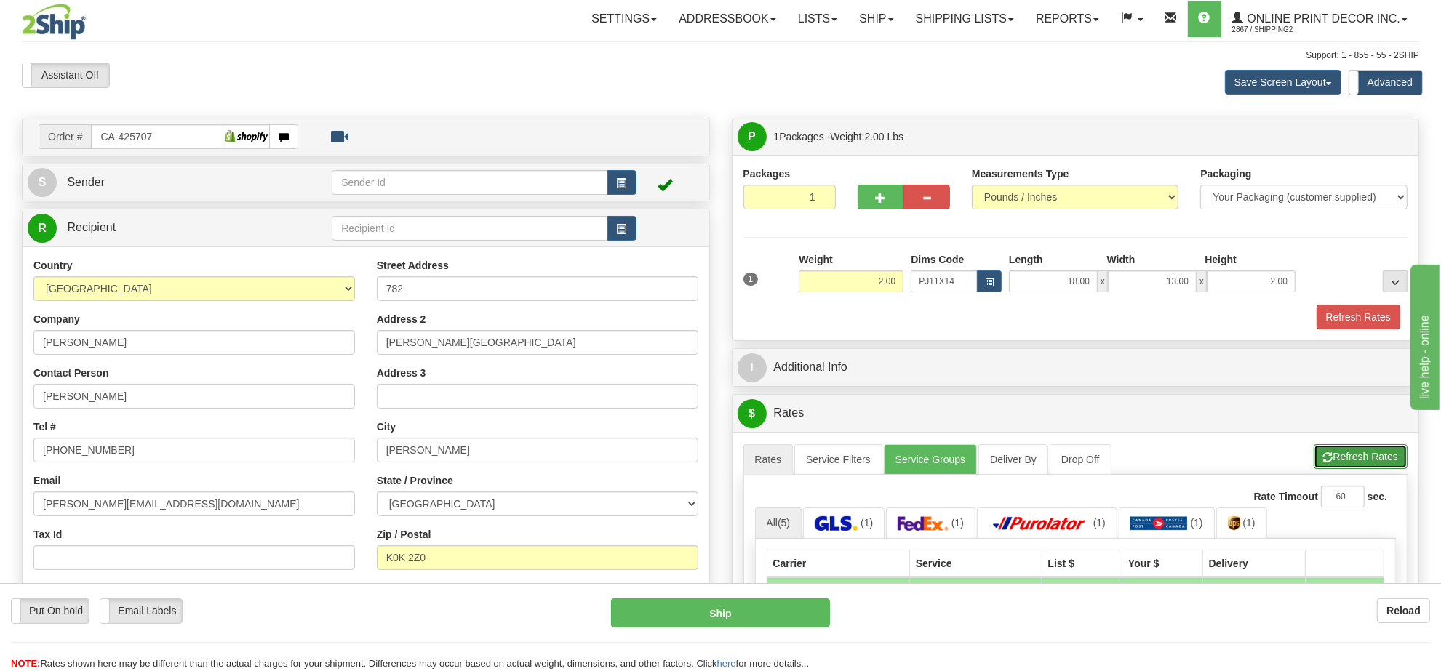
click at [1339, 464] on button "Refresh Rates" at bounding box center [1361, 456] width 94 height 25
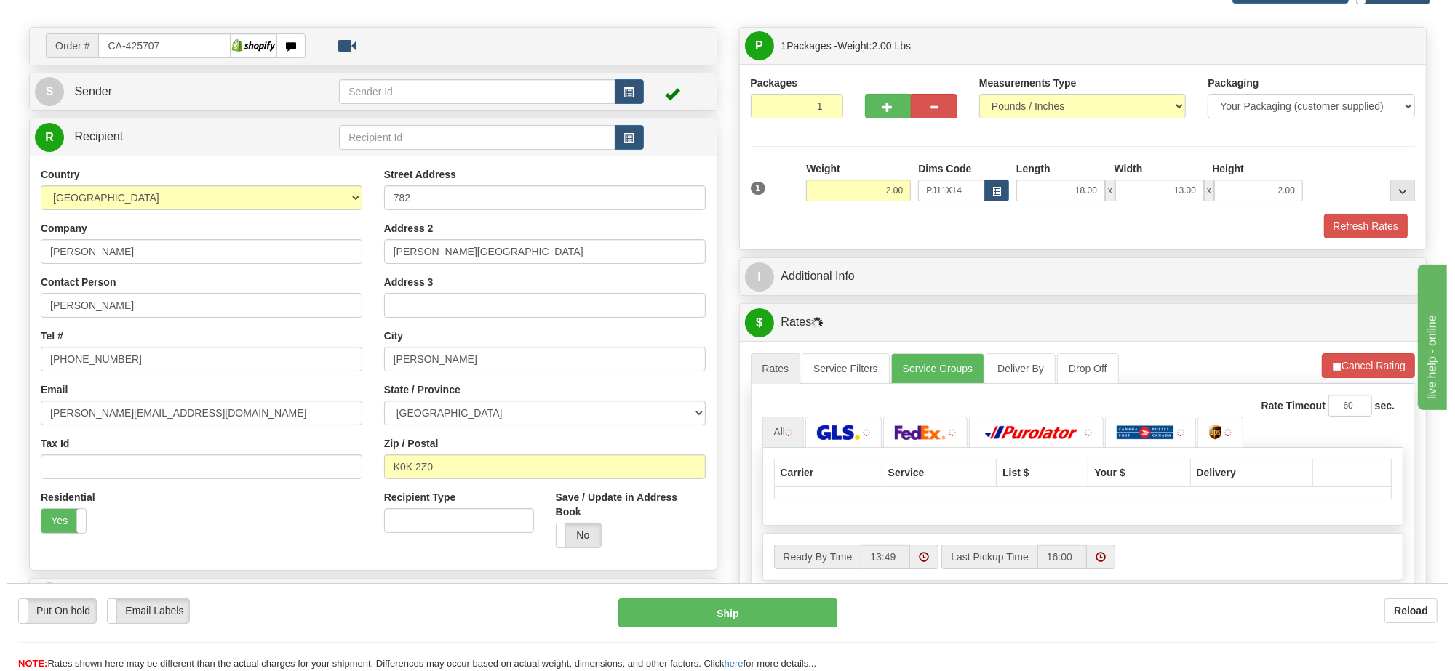
scroll to position [182, 0]
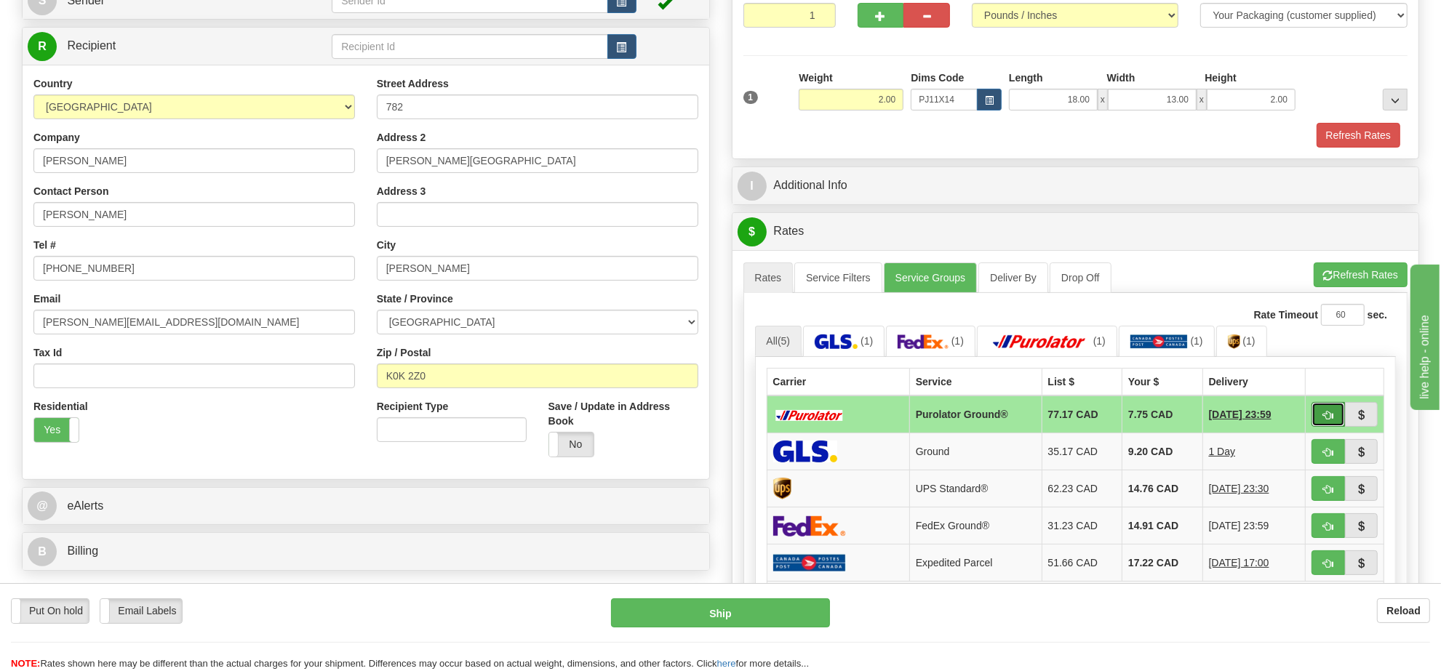
click at [1317, 423] on button "button" at bounding box center [1328, 414] width 33 height 25
type input "260"
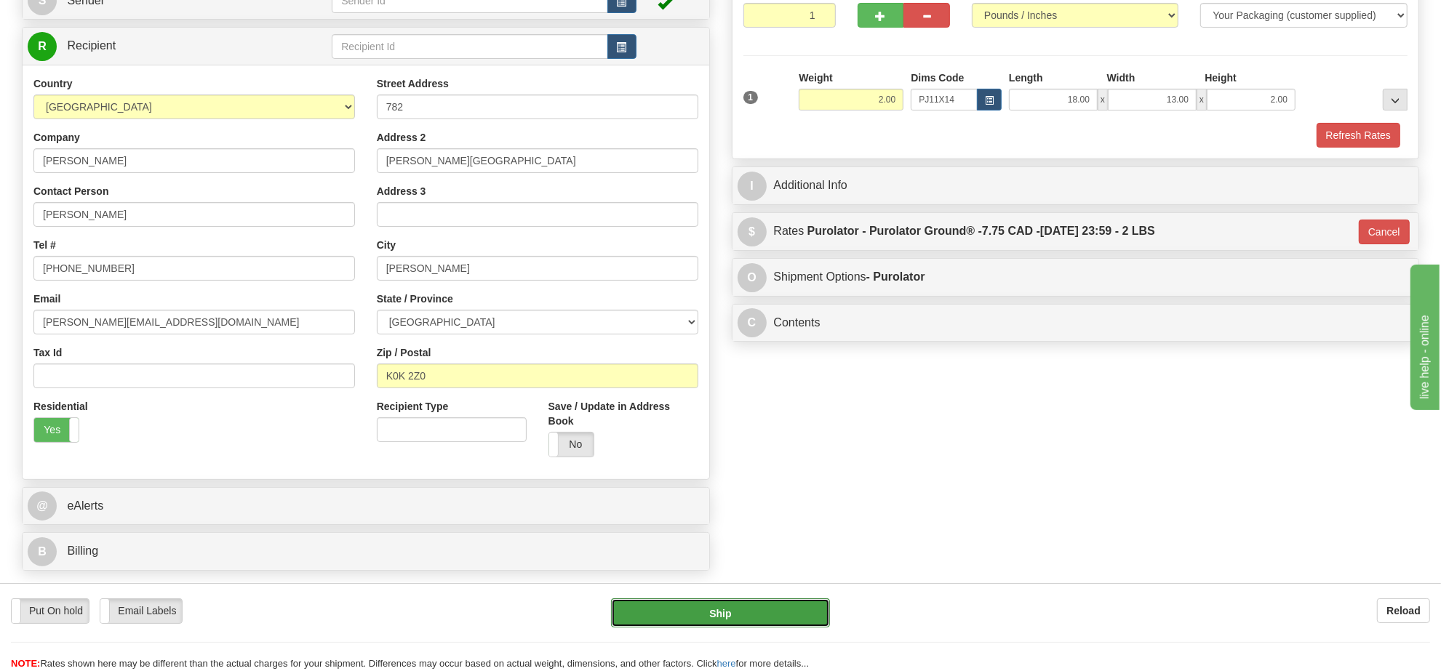
click at [778, 606] on button "Ship" at bounding box center [720, 613] width 218 height 29
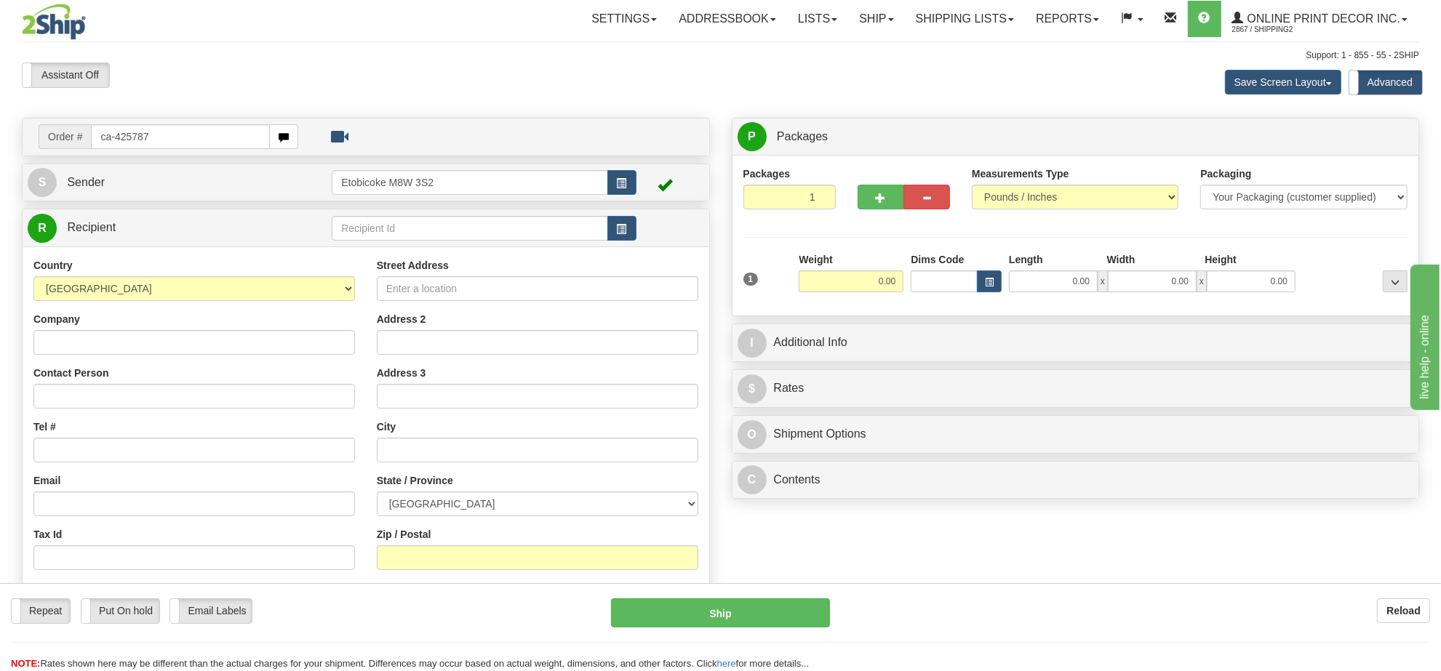
type input "ca-425787"
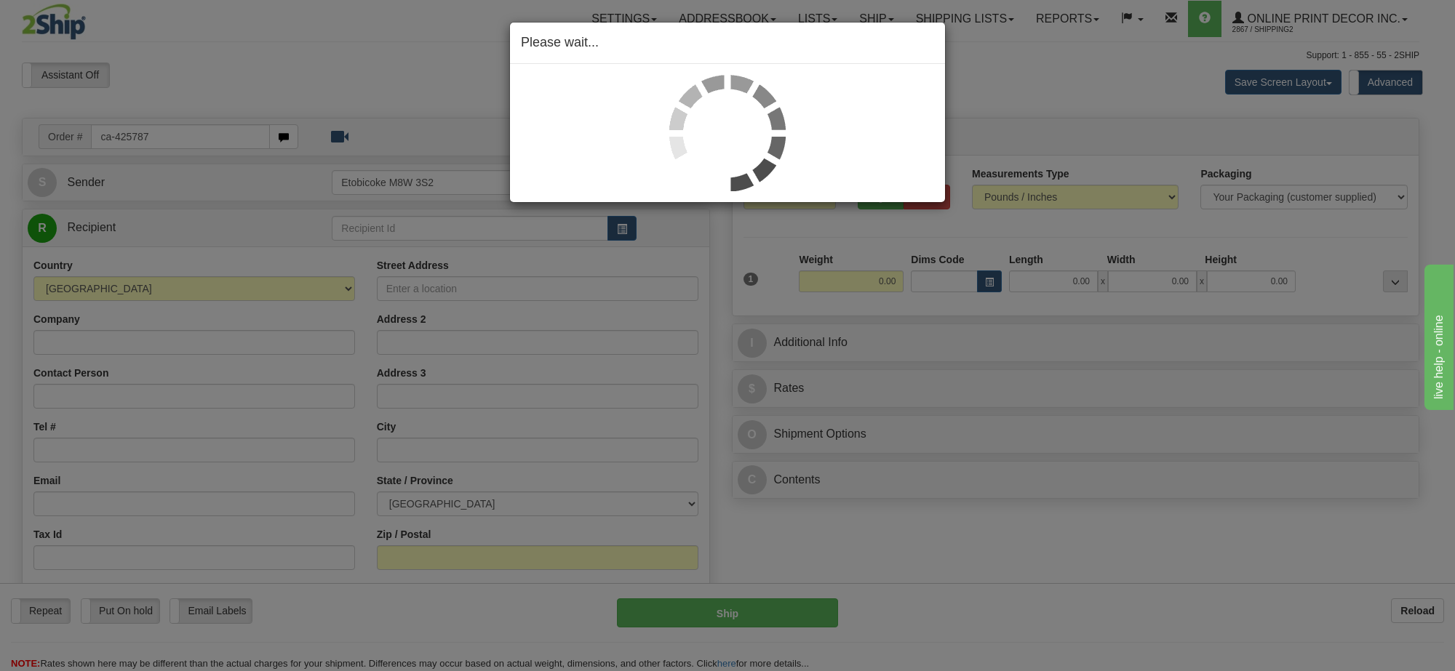
click at [877, 287] on div "Please wait..." at bounding box center [727, 335] width 1455 height 671
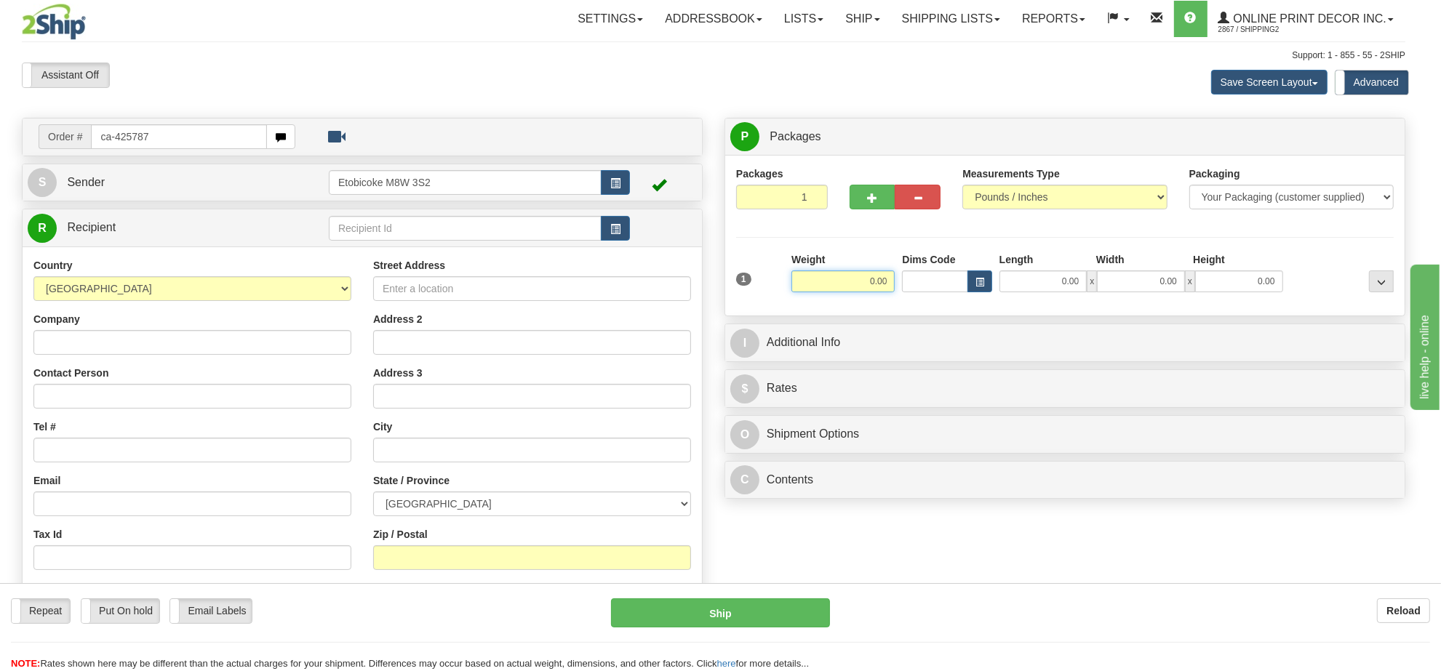
click at [877, 287] on input "0.00" at bounding box center [843, 282] width 103 height 22
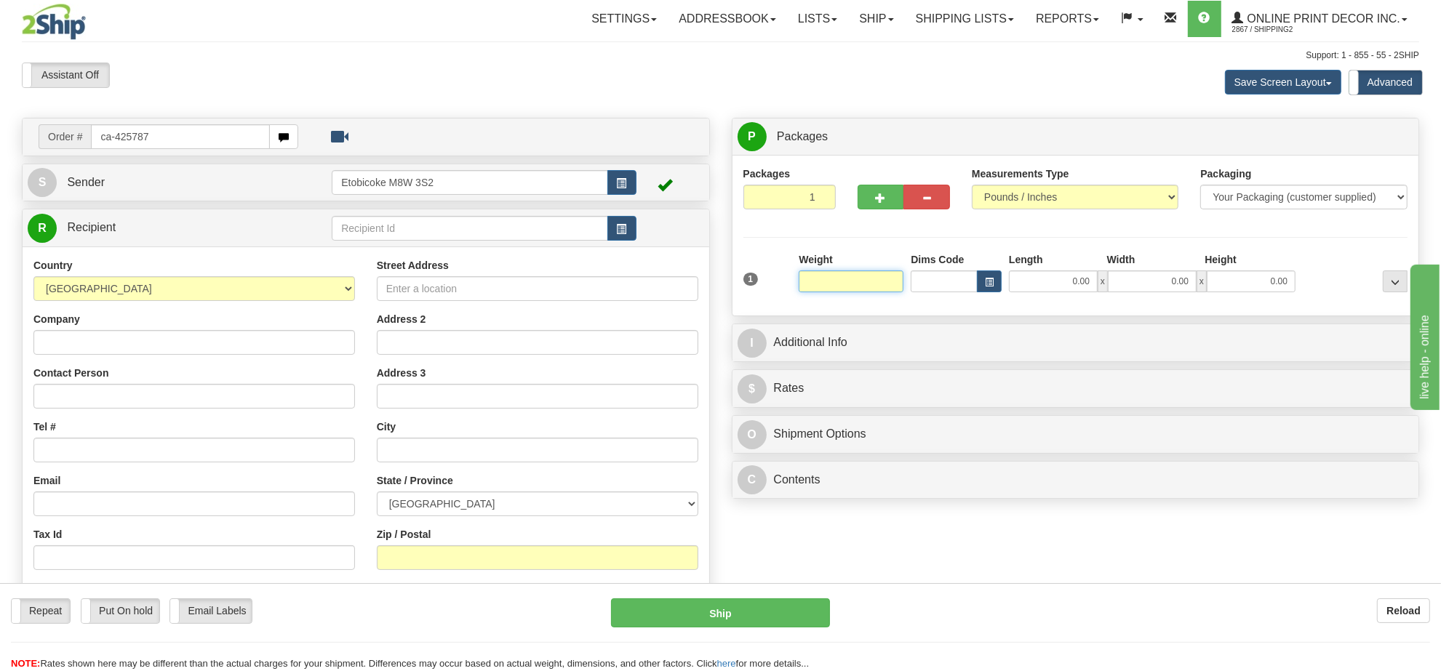
click at [877, 287] on input "text" at bounding box center [851, 282] width 105 height 22
type input "6"
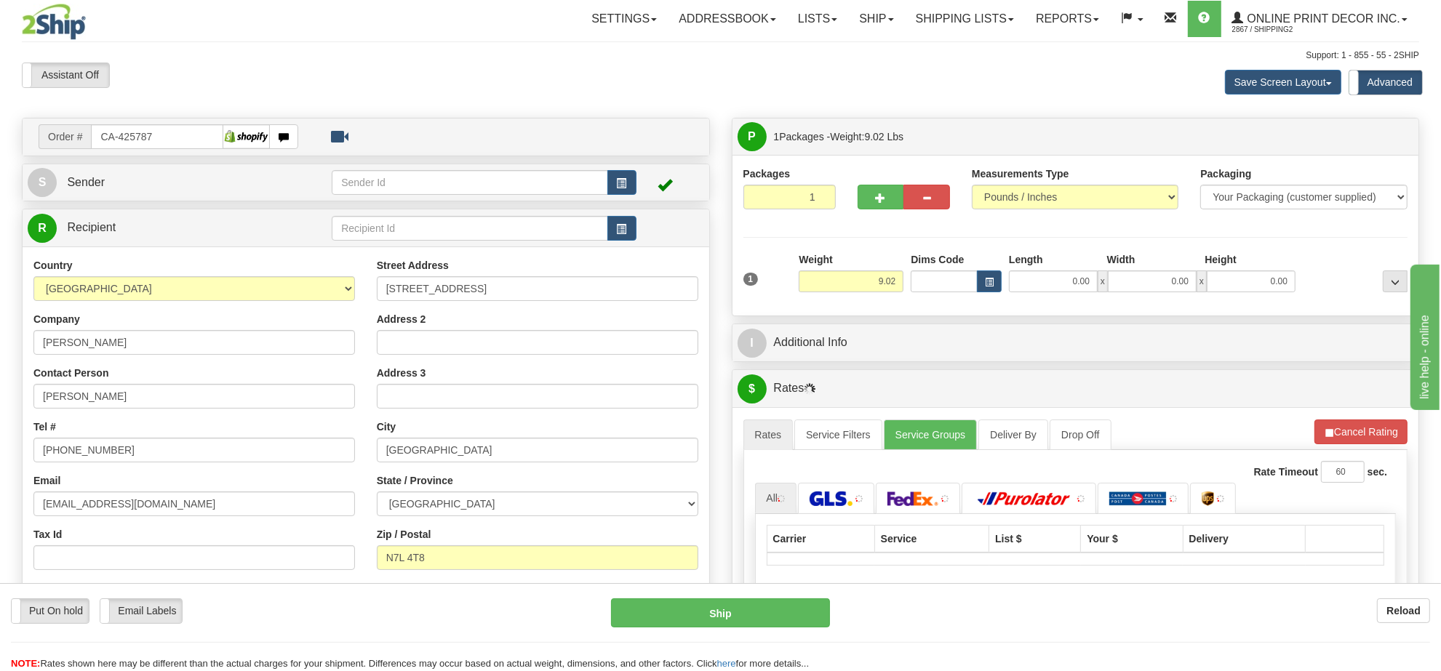
type input "[GEOGRAPHIC_DATA]"
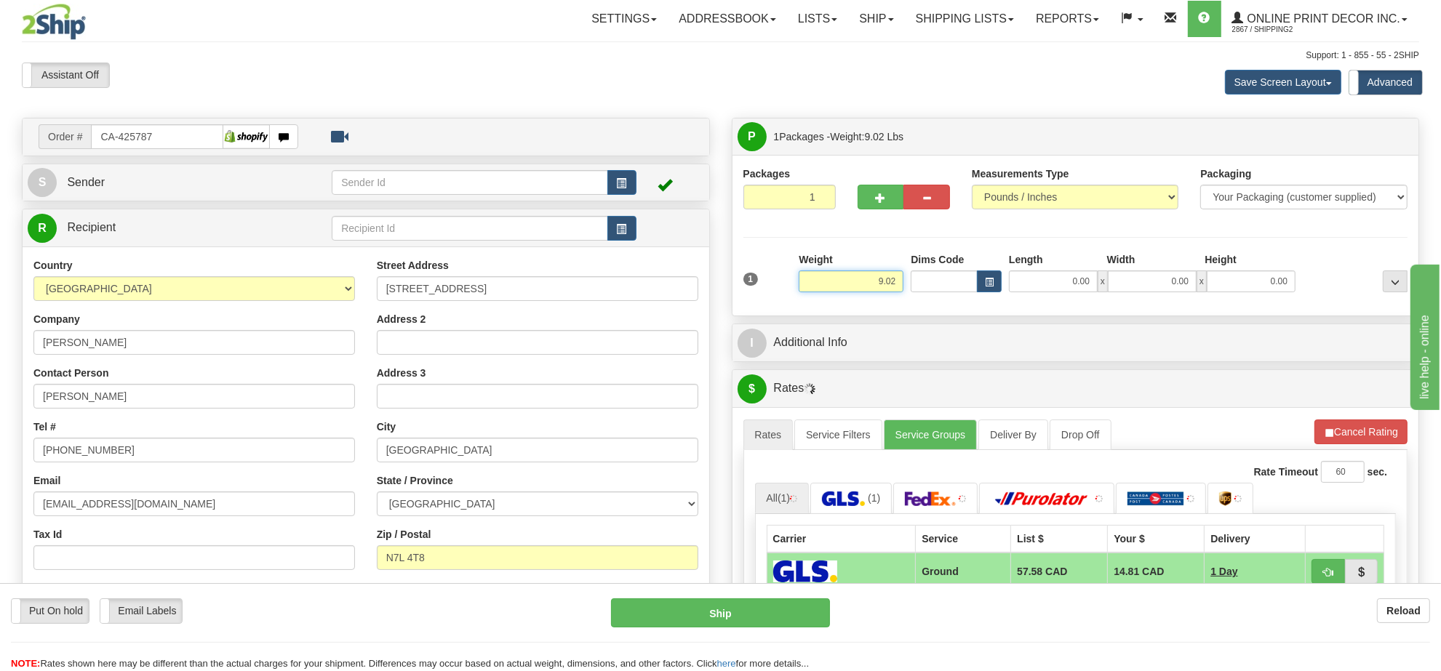
click at [873, 279] on input "9.02" at bounding box center [851, 282] width 105 height 22
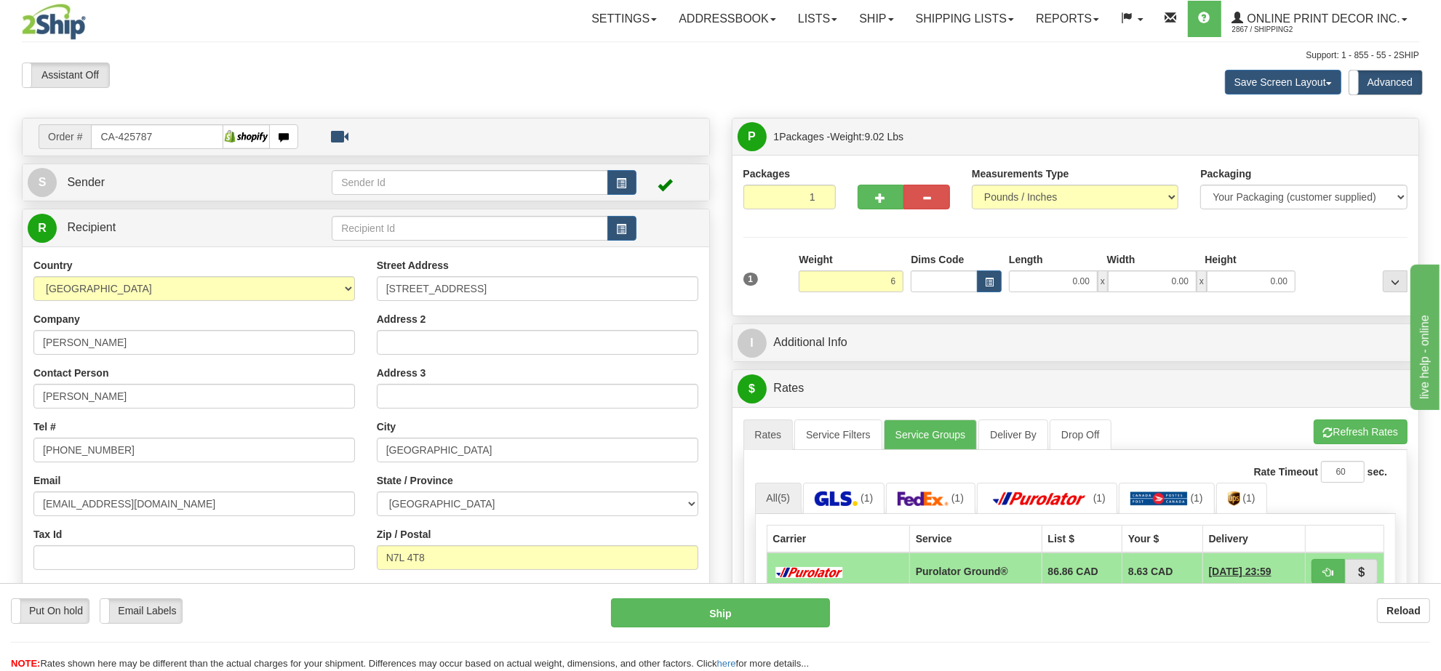
type input "6.00"
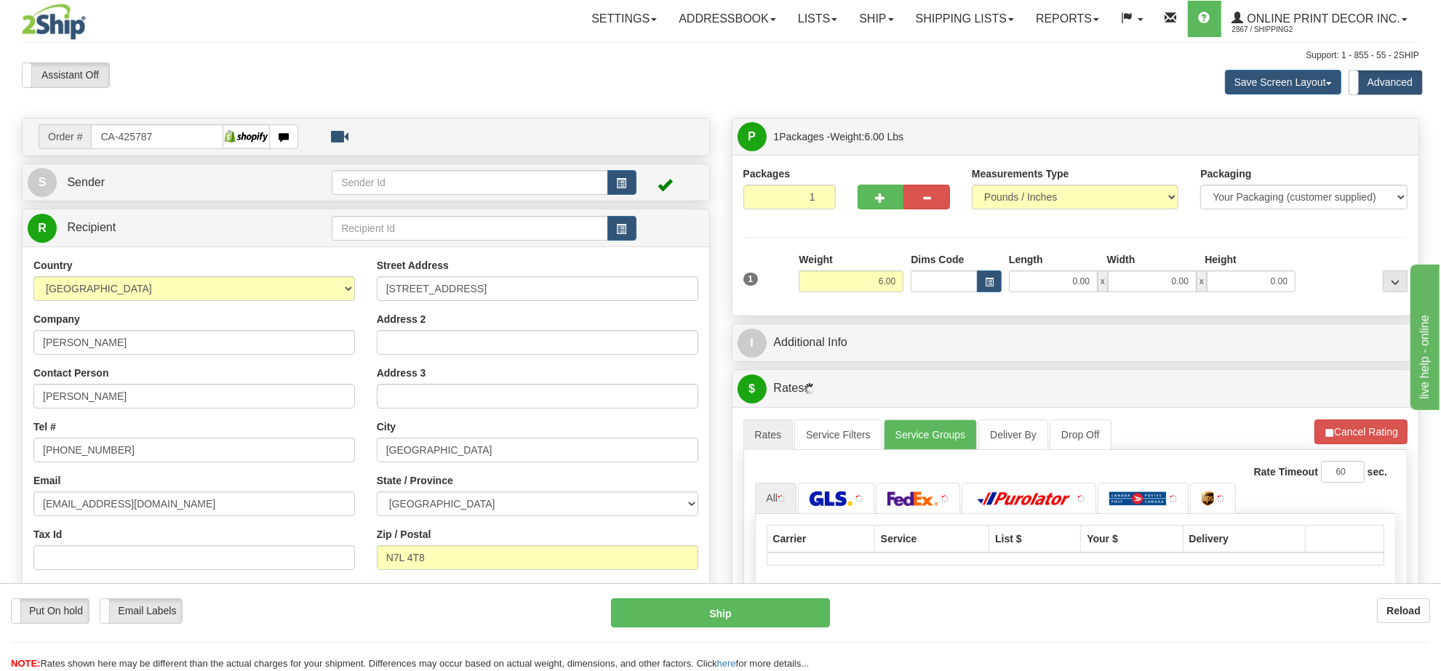
click at [987, 262] on div "Dims Code" at bounding box center [956, 272] width 98 height 40
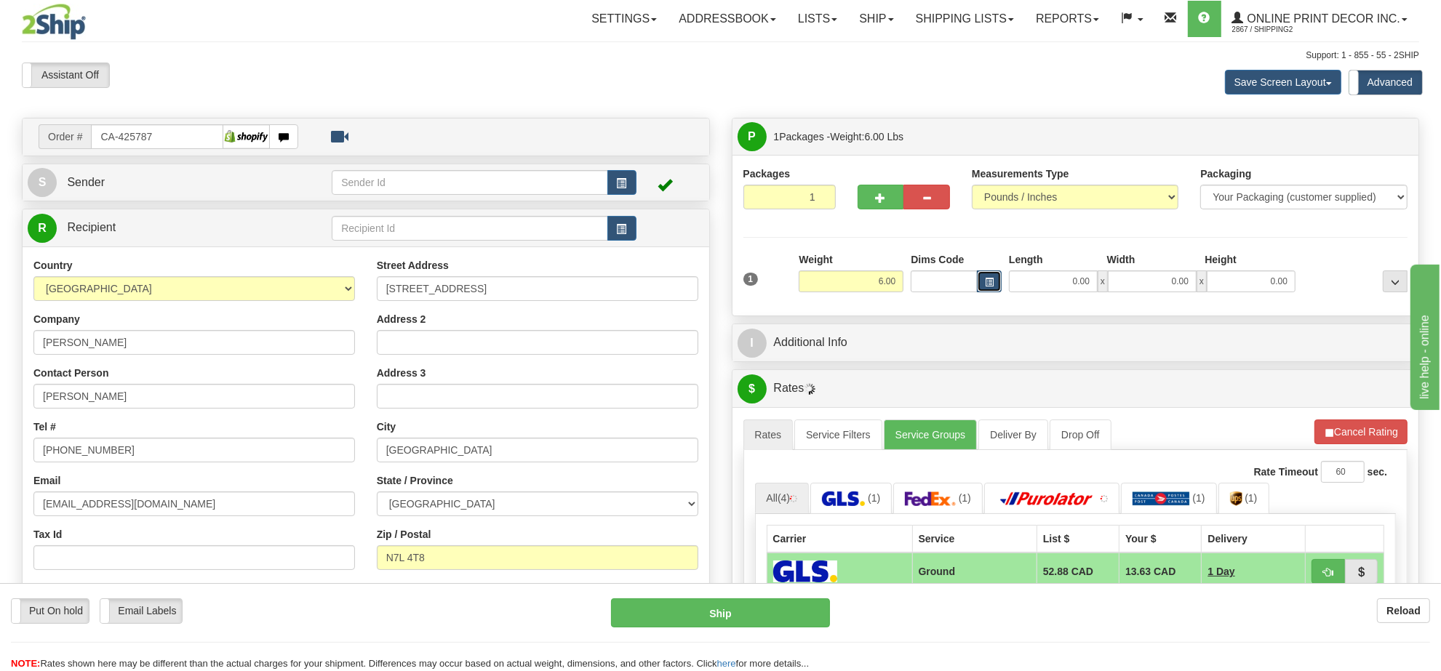
click at [978, 274] on button "button" at bounding box center [989, 282] width 25 height 22
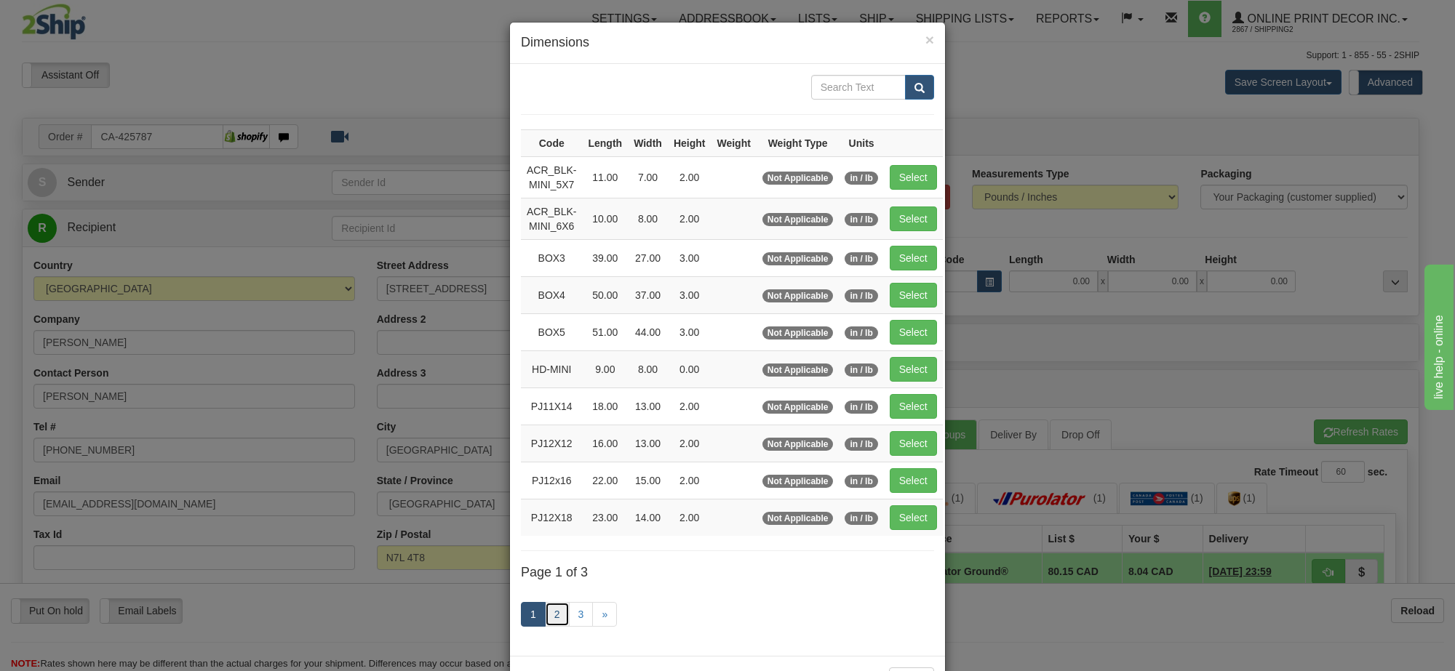
click at [546, 626] on link "2" at bounding box center [557, 614] width 25 height 25
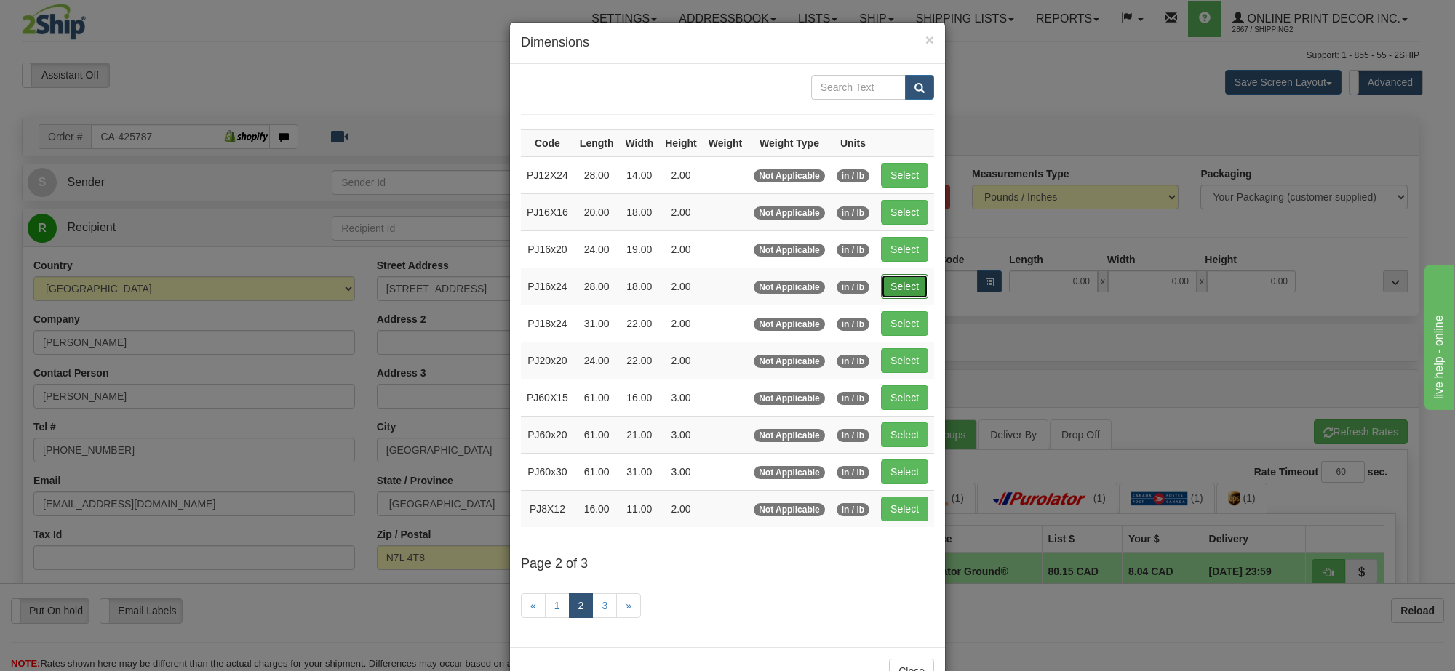
click at [890, 295] on button "Select" at bounding box center [904, 286] width 47 height 25
type input "PJ16x24"
type input "28.00"
type input "18.00"
type input "2.00"
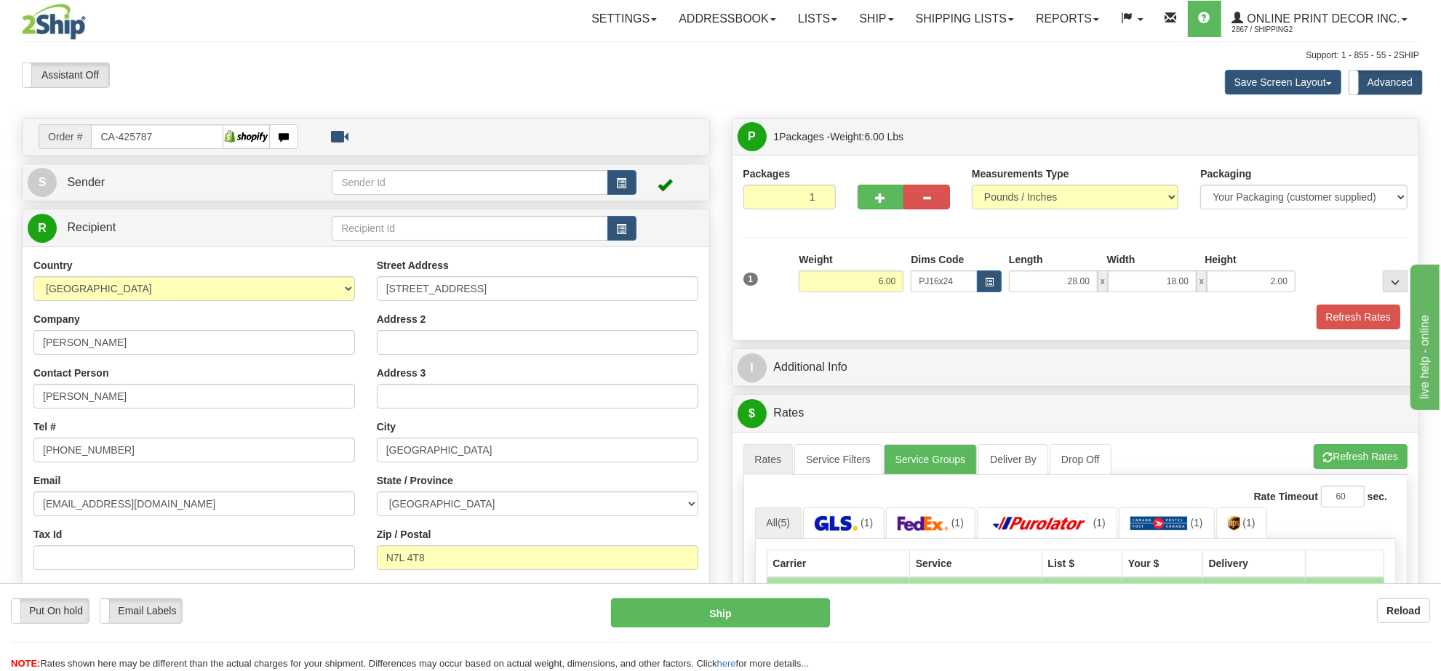
click at [888, 217] on div at bounding box center [904, 195] width 114 height 56
click at [884, 187] on button "button" at bounding box center [881, 197] width 47 height 25
radio input "true"
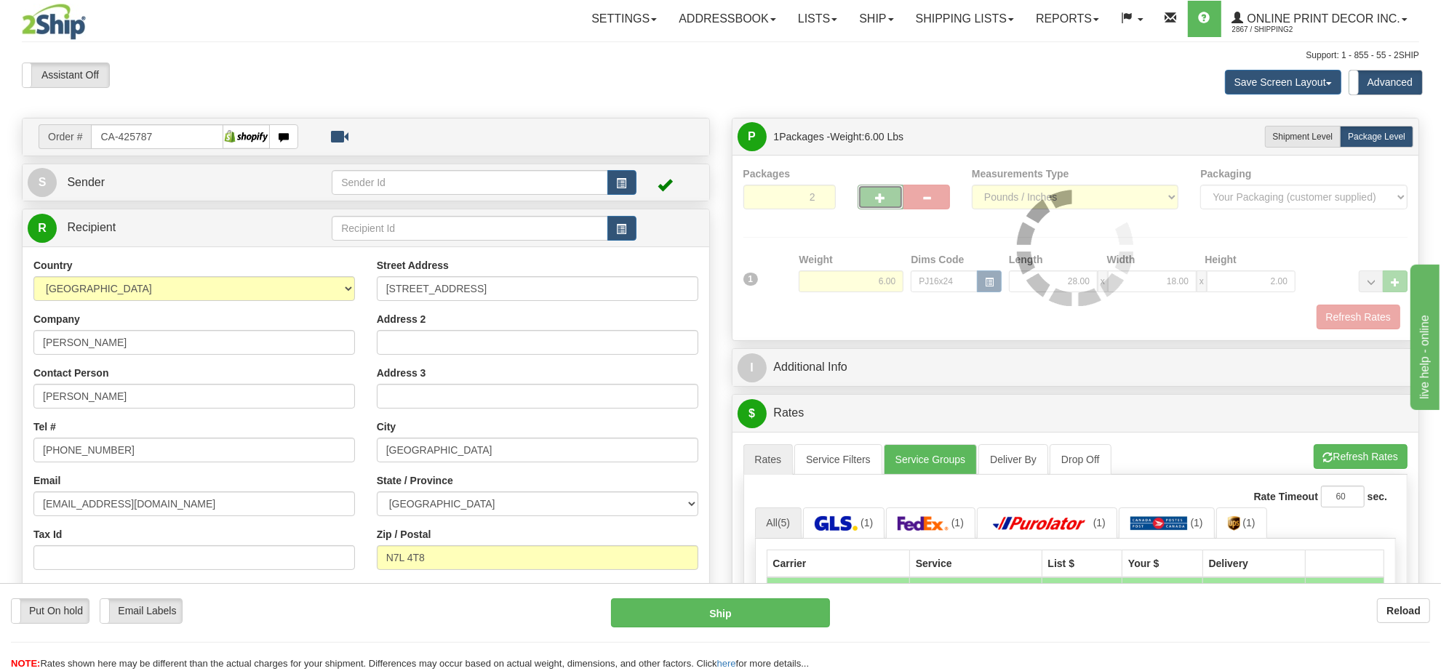
click at [877, 194] on div "Packages 2 1 Measurements Type" at bounding box center [1075, 248] width 665 height 163
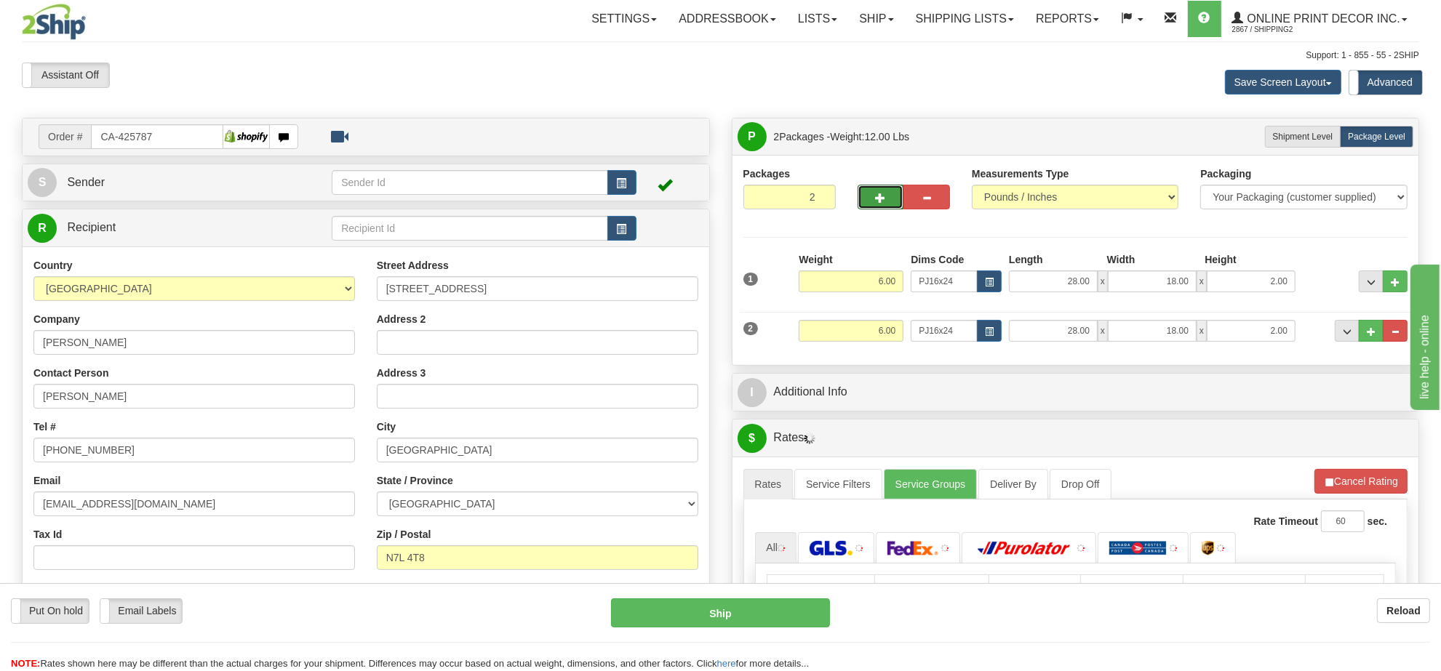
click at [877, 194] on span "button" at bounding box center [881, 198] width 10 height 9
type input "3"
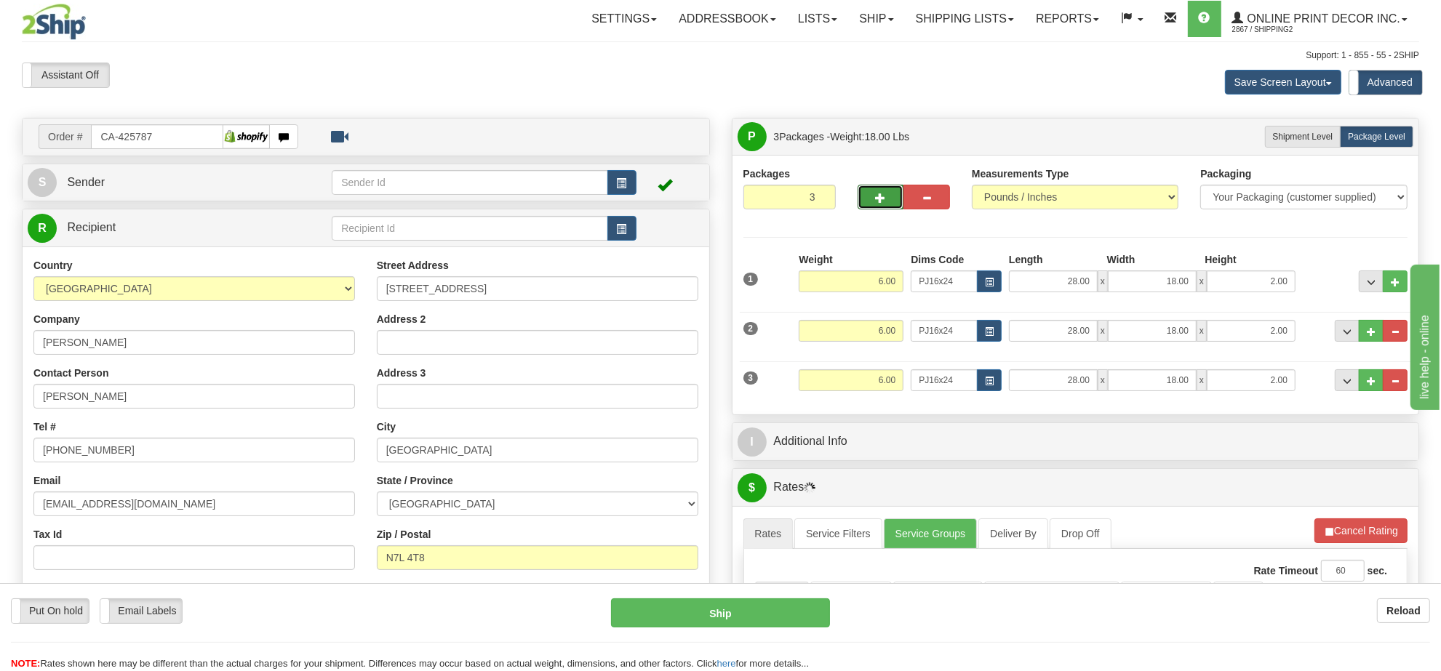
drag, startPoint x: 857, startPoint y: 350, endPoint x: 861, endPoint y: 342, distance: 8.8
click at [857, 349] on div "Weight 6.00" at bounding box center [851, 336] width 112 height 33
click at [861, 342] on input "6.00" at bounding box center [851, 331] width 105 height 22
type input "4.00"
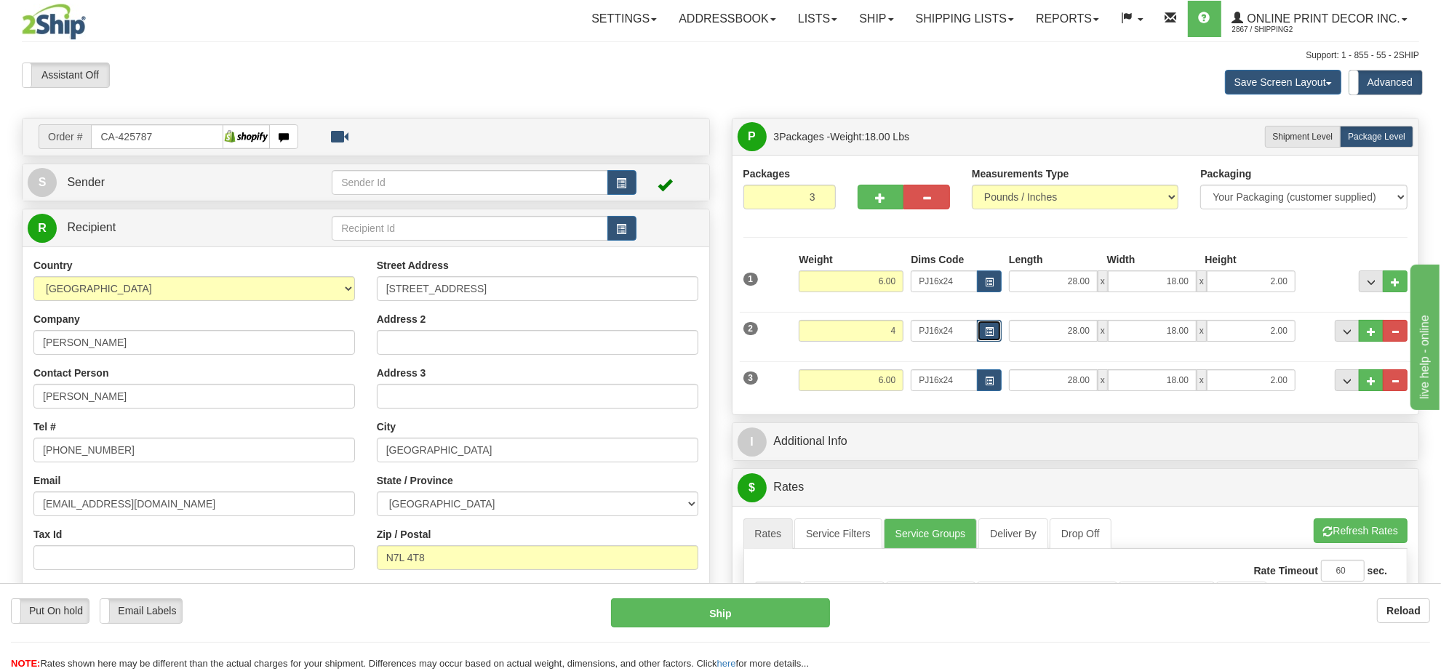
click at [986, 335] on span "button" at bounding box center [989, 332] width 9 height 8
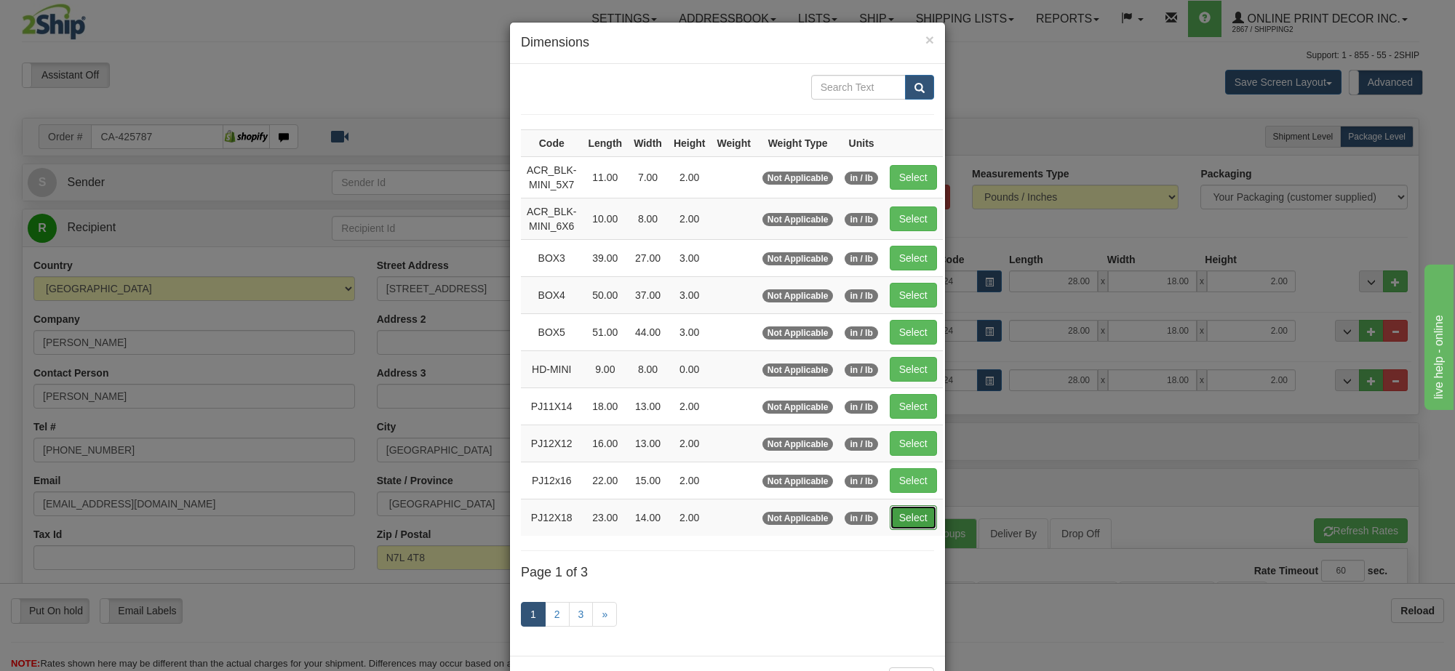
click at [893, 521] on button "Select" at bounding box center [913, 518] width 47 height 25
type input "PJ12X18"
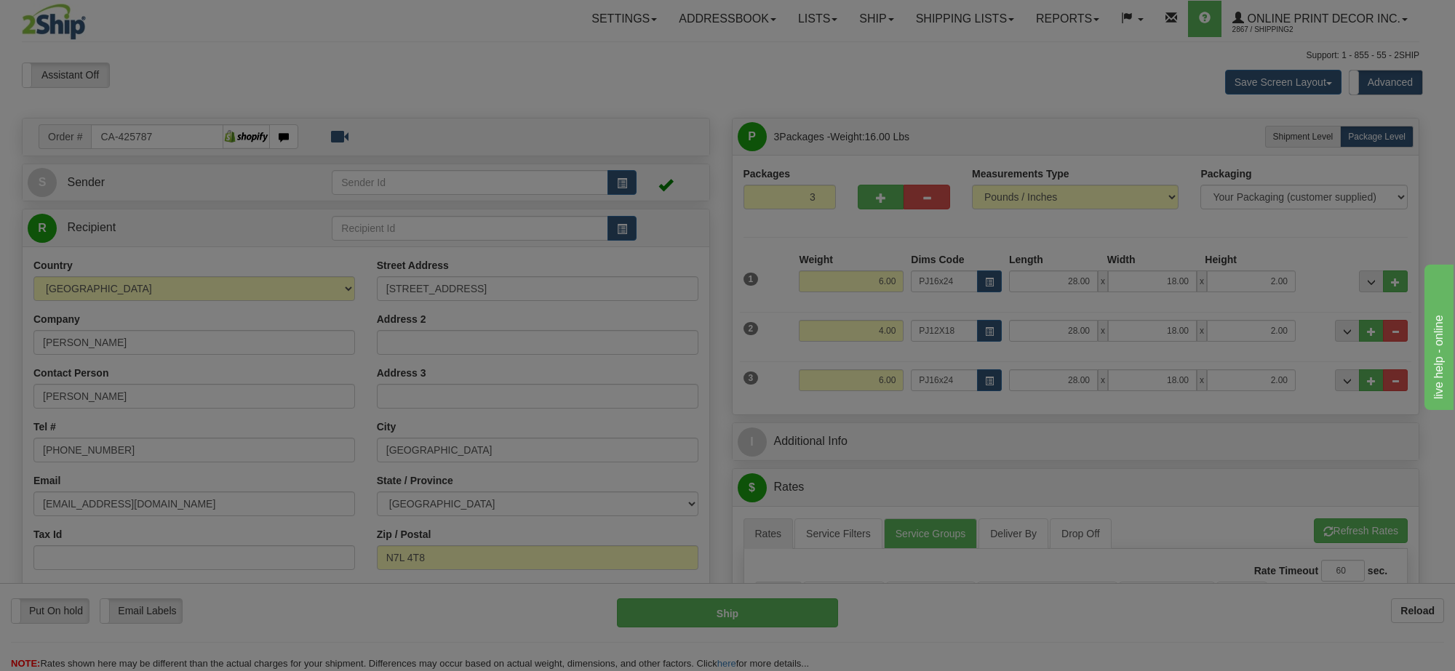
type input "23.00"
type input "14.00"
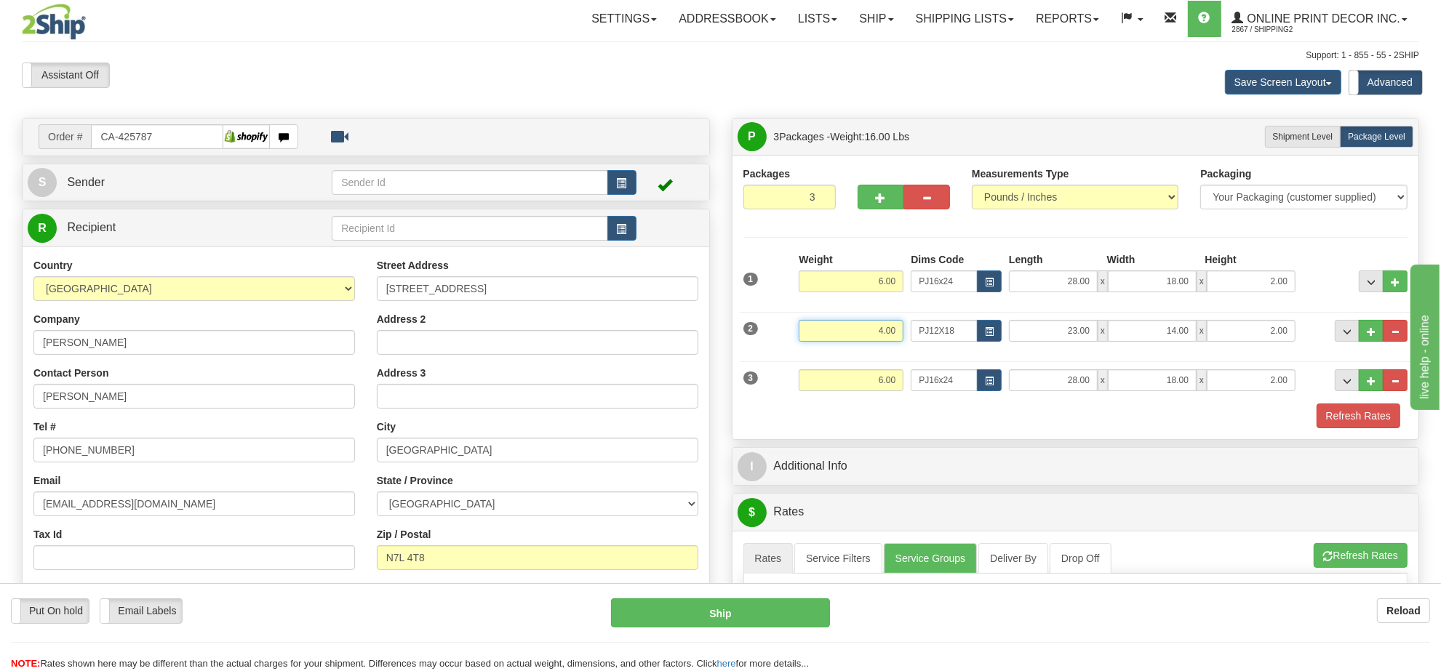
click at [885, 338] on input "4.00" at bounding box center [851, 331] width 105 height 22
type input "6.00"
click at [1263, 324] on input "2.00" at bounding box center [1251, 331] width 89 height 22
click at [1262, 325] on input "2.00" at bounding box center [1251, 331] width 89 height 22
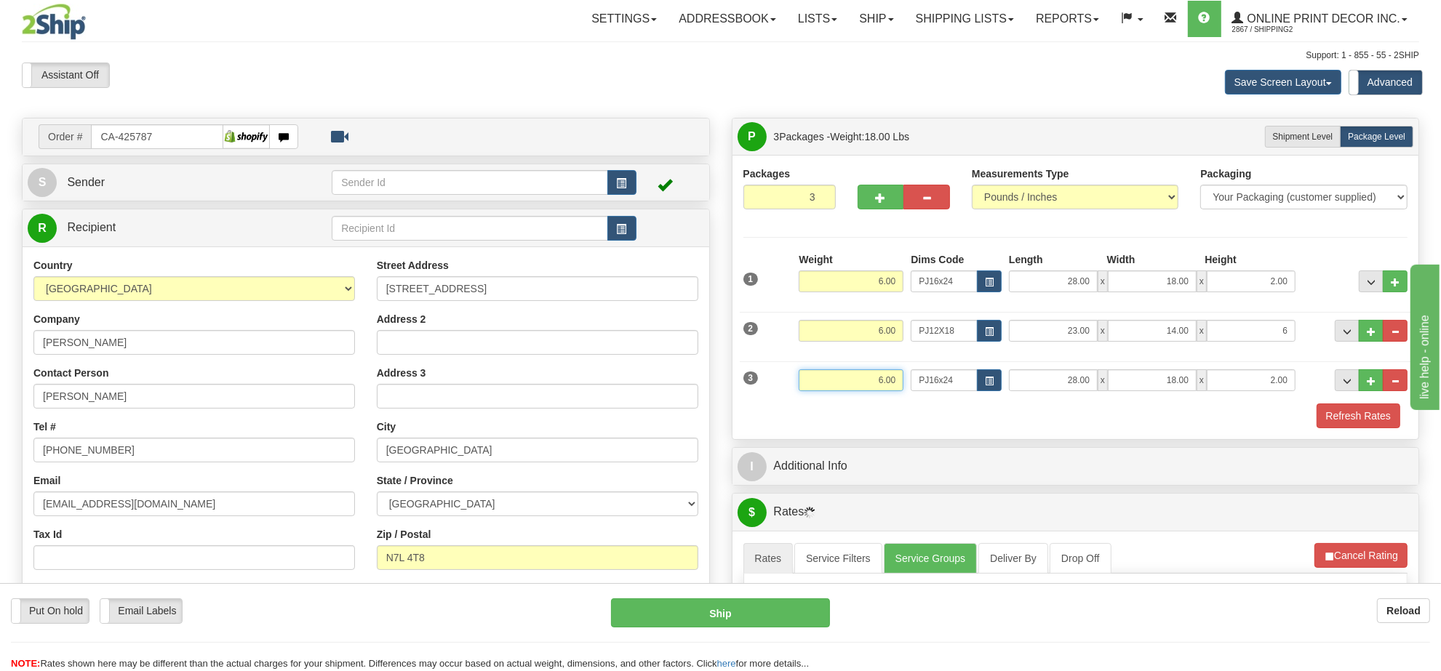
type input "6.00"
click at [886, 383] on input "6.00" at bounding box center [851, 381] width 105 height 22
click at [982, 379] on button "button" at bounding box center [989, 381] width 25 height 22
type input "2.00"
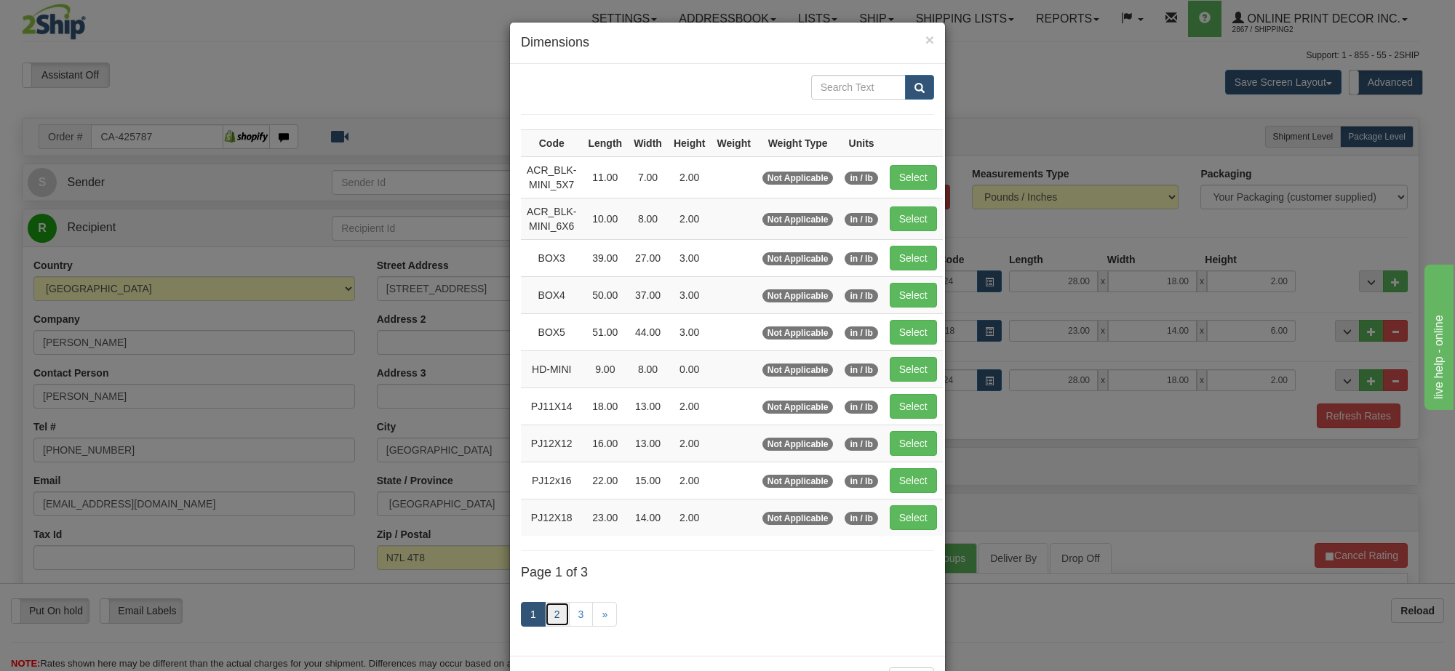
click at [555, 618] on link "2" at bounding box center [557, 614] width 25 height 25
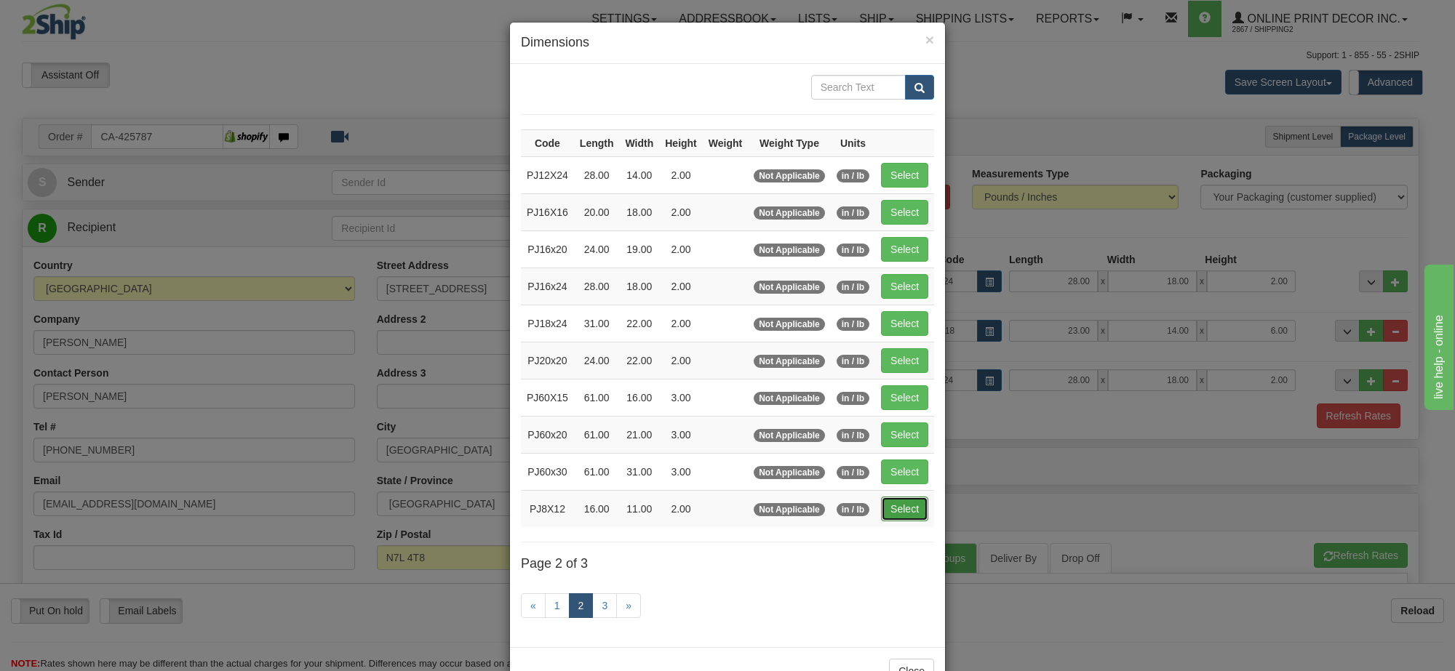
click at [904, 517] on button "Select" at bounding box center [904, 509] width 47 height 25
type input "PJ8X12"
type input "16.00"
type input "11.00"
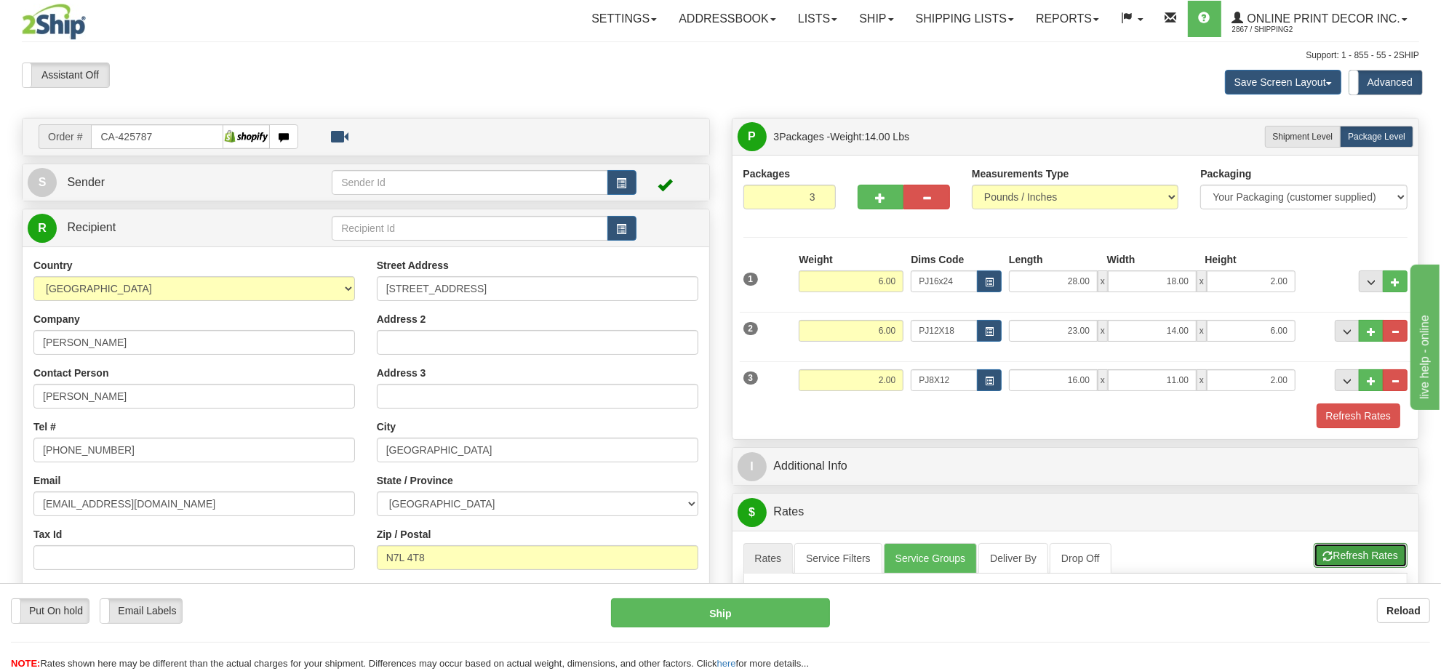
click at [1329, 553] on button "Refresh Rates" at bounding box center [1361, 555] width 94 height 25
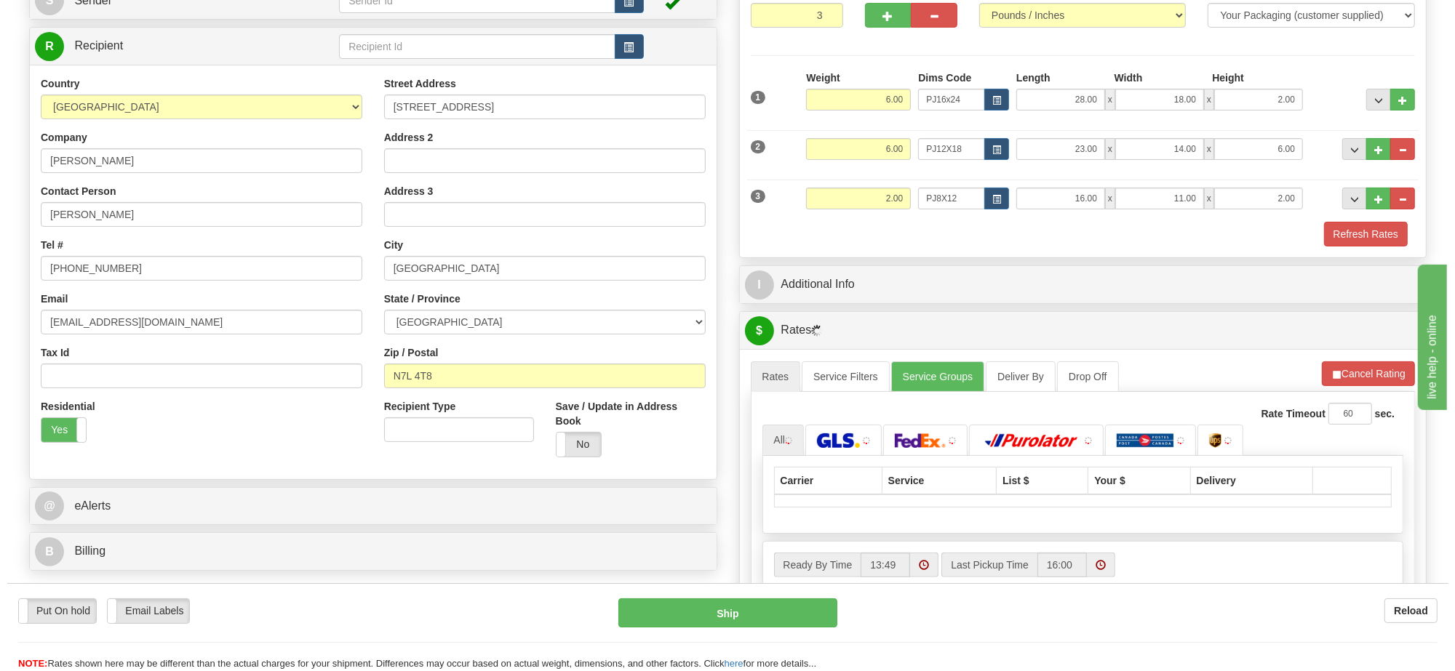
scroll to position [273, 0]
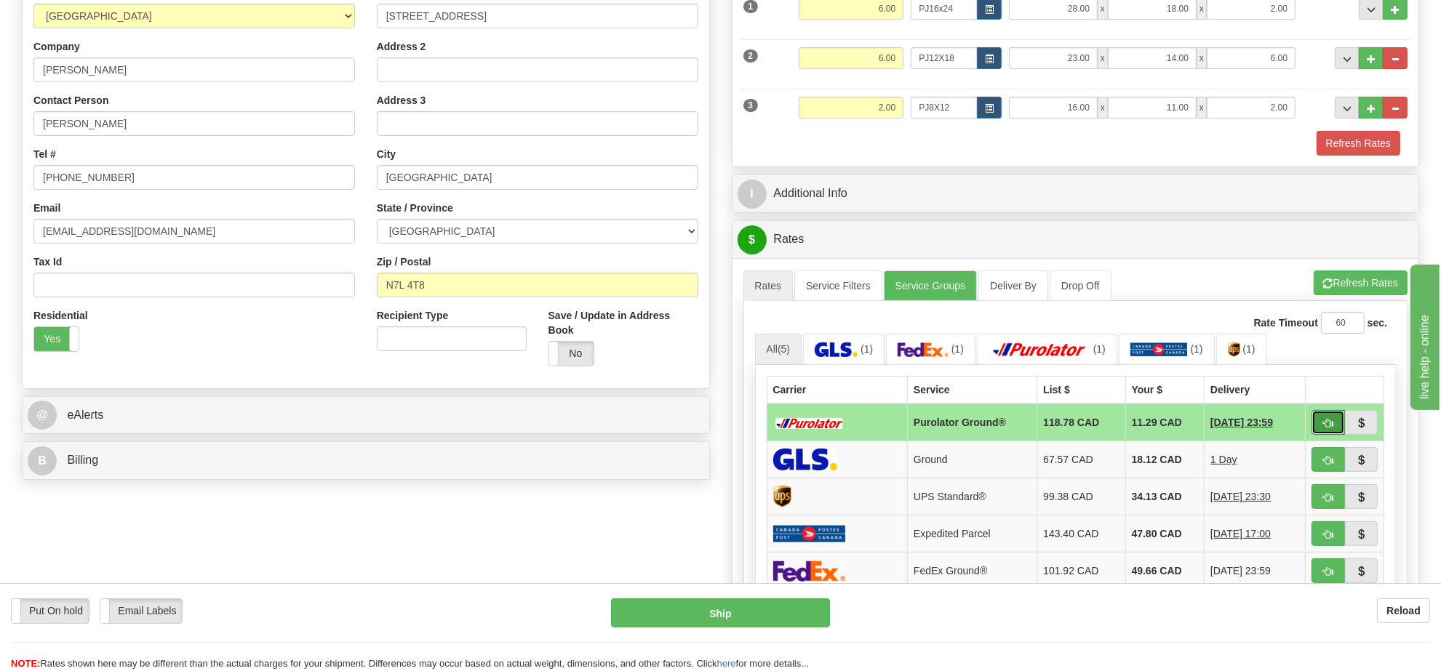
click at [1325, 426] on span "button" at bounding box center [1328, 423] width 10 height 9
type input "260"
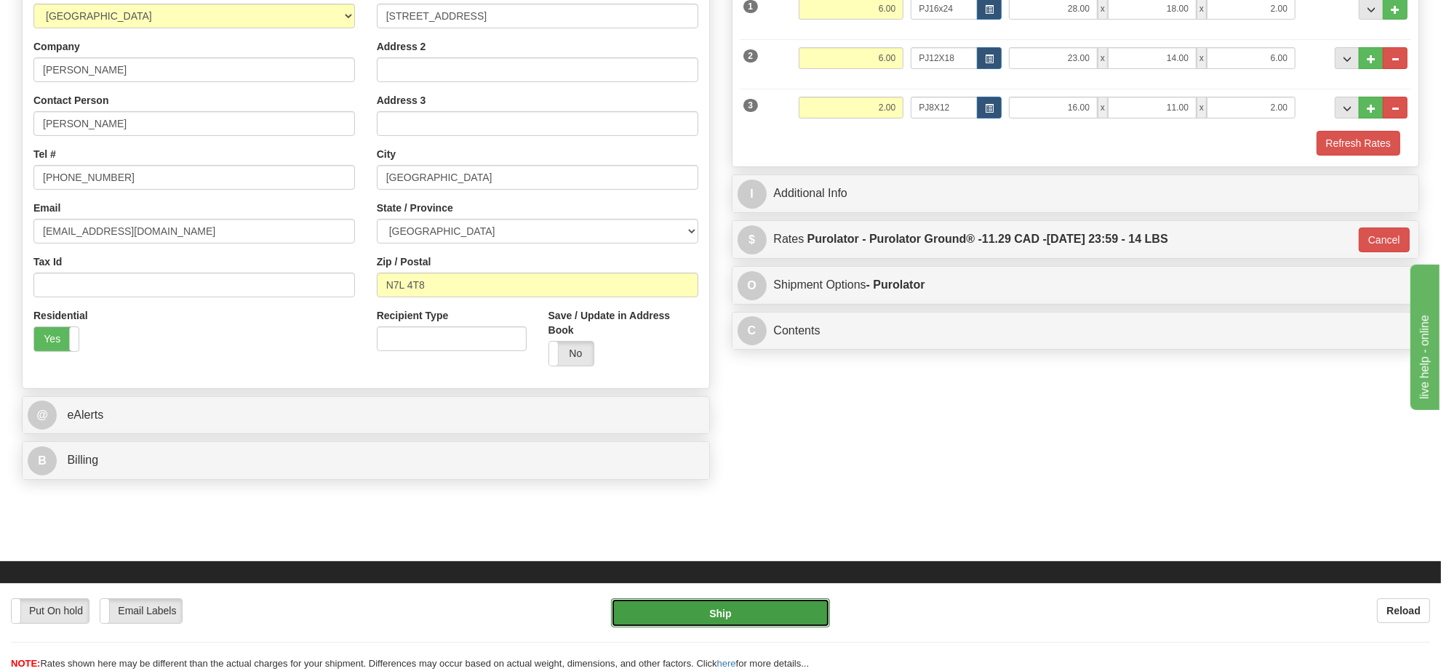
click at [760, 615] on button "Ship" at bounding box center [720, 613] width 218 height 29
